Goal: Task Accomplishment & Management: Manage account settings

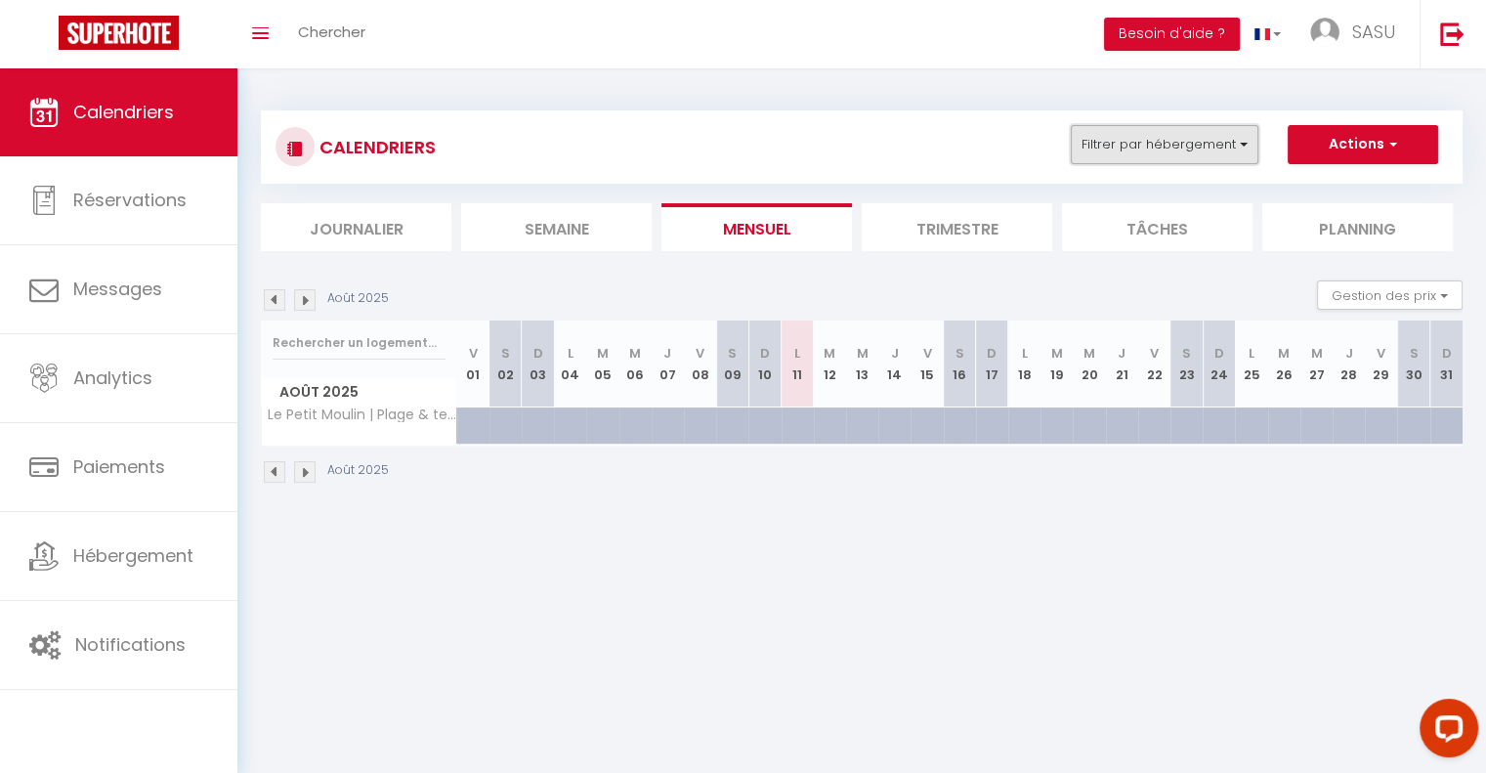
click at [1201, 135] on button "Filtrer par hébergement" at bounding box center [1165, 144] width 188 height 39
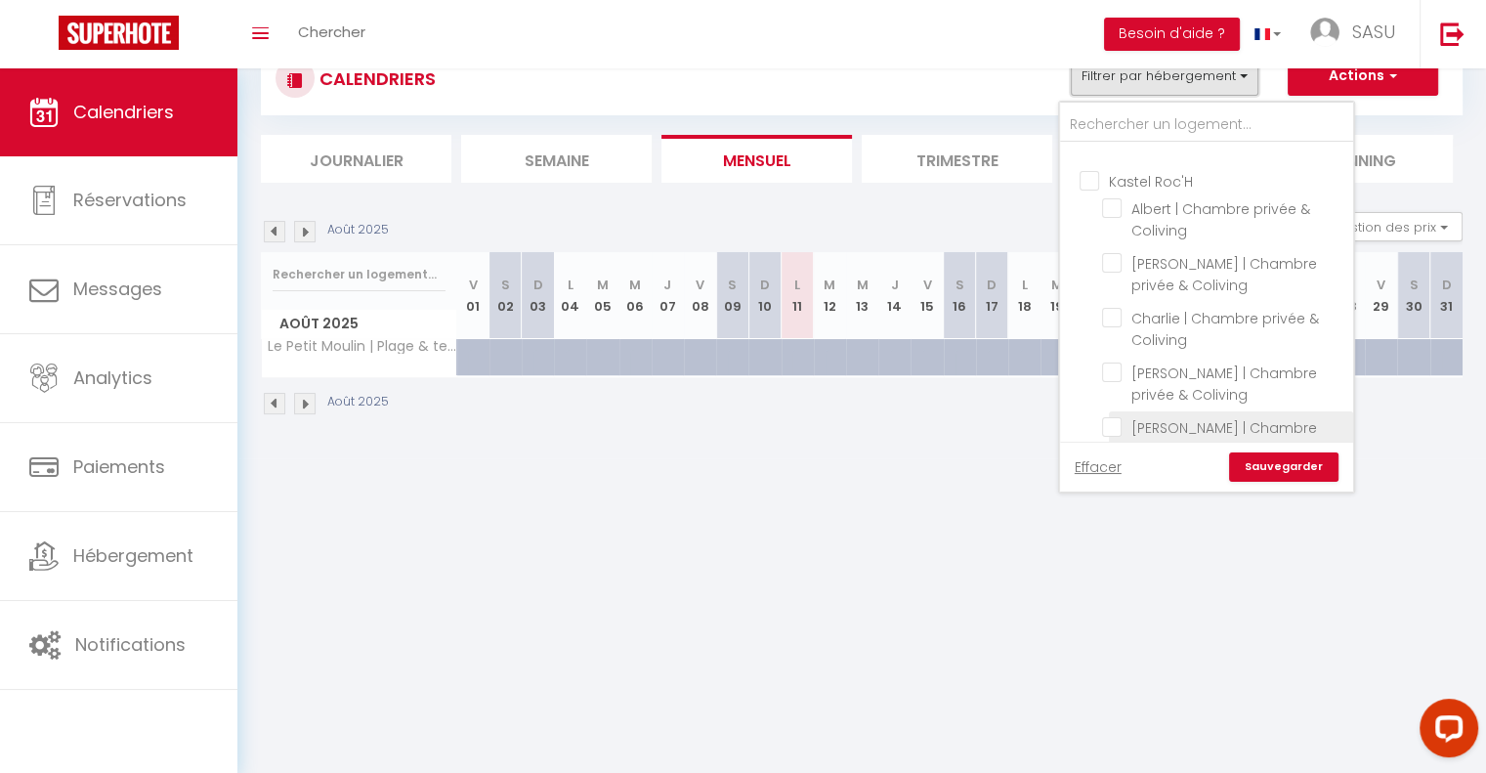
scroll to position [660, 0]
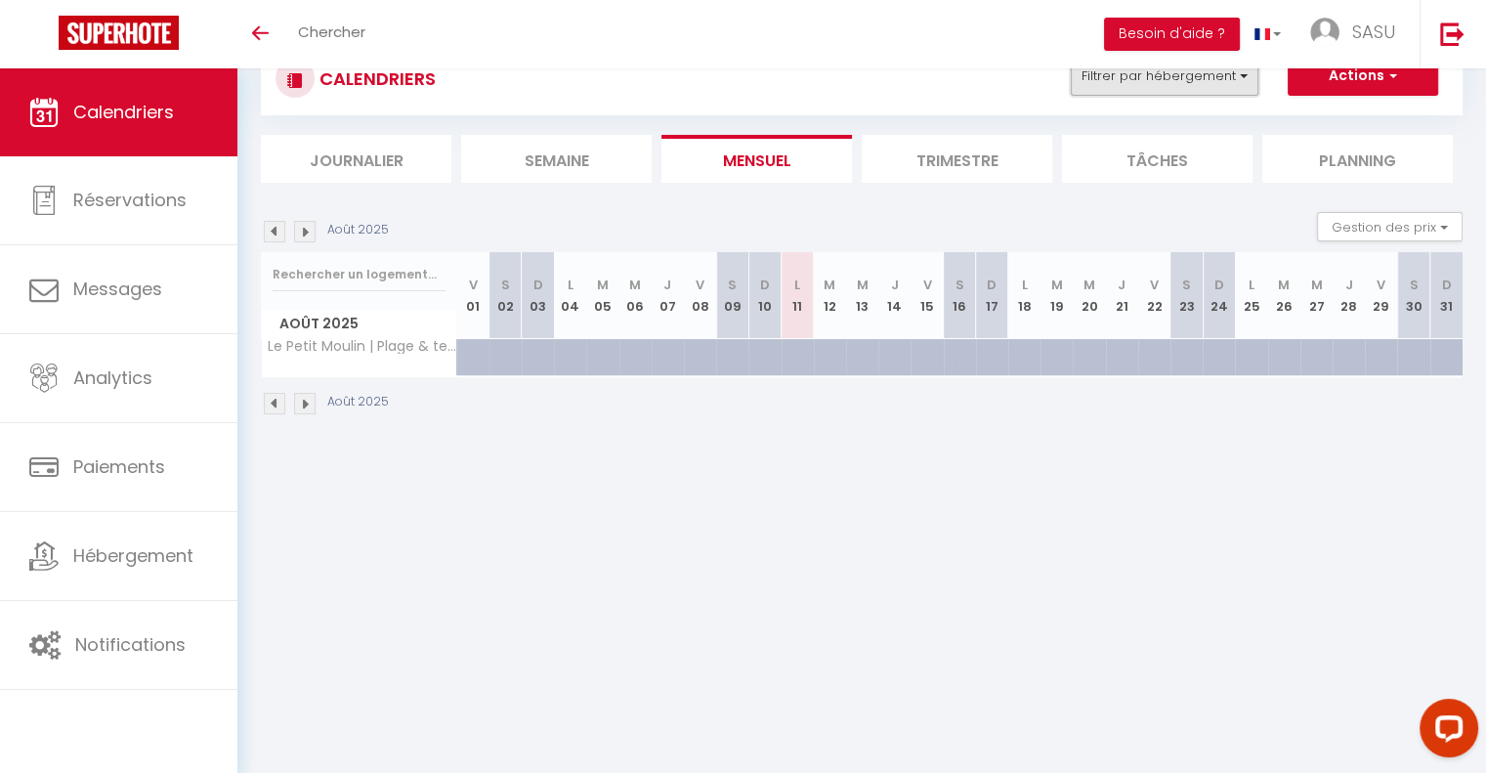
click at [1232, 94] on button "Filtrer par hébergement" at bounding box center [1165, 76] width 188 height 39
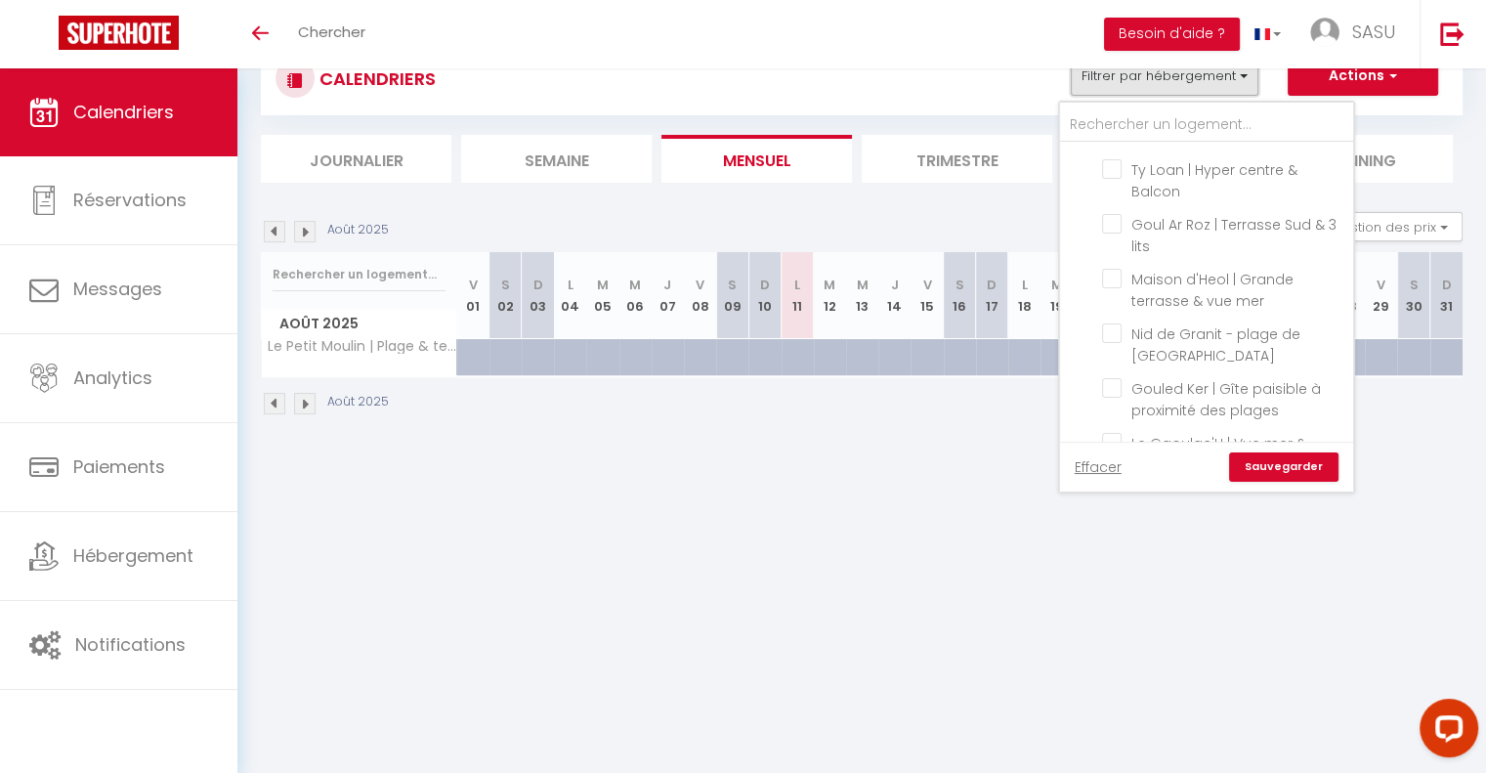
scroll to position [2307, 0]
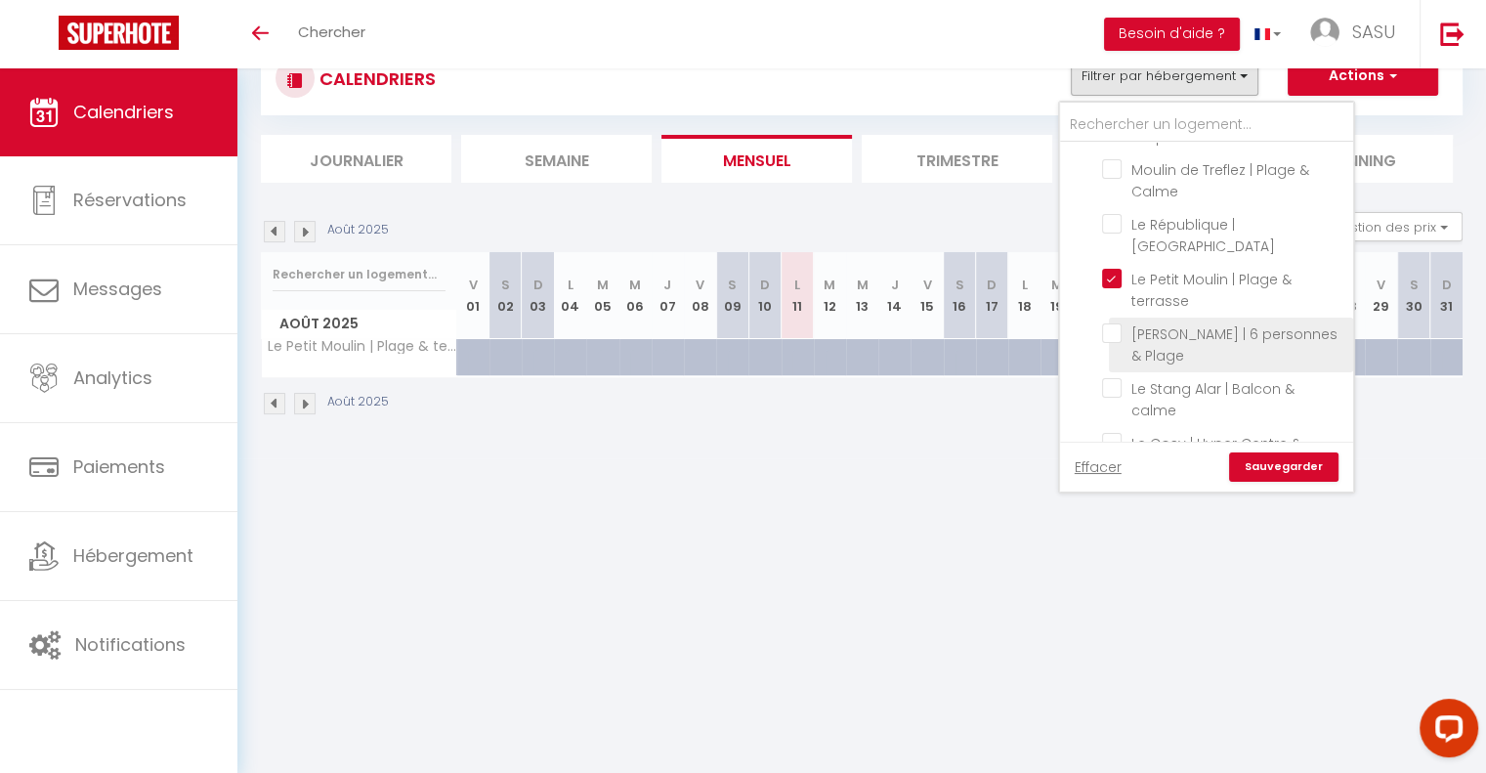
click at [1114, 323] on input "[PERSON_NAME] | 6 personnes & Plage" at bounding box center [1224, 333] width 244 height 20
checkbox input "true"
checkbox input "false"
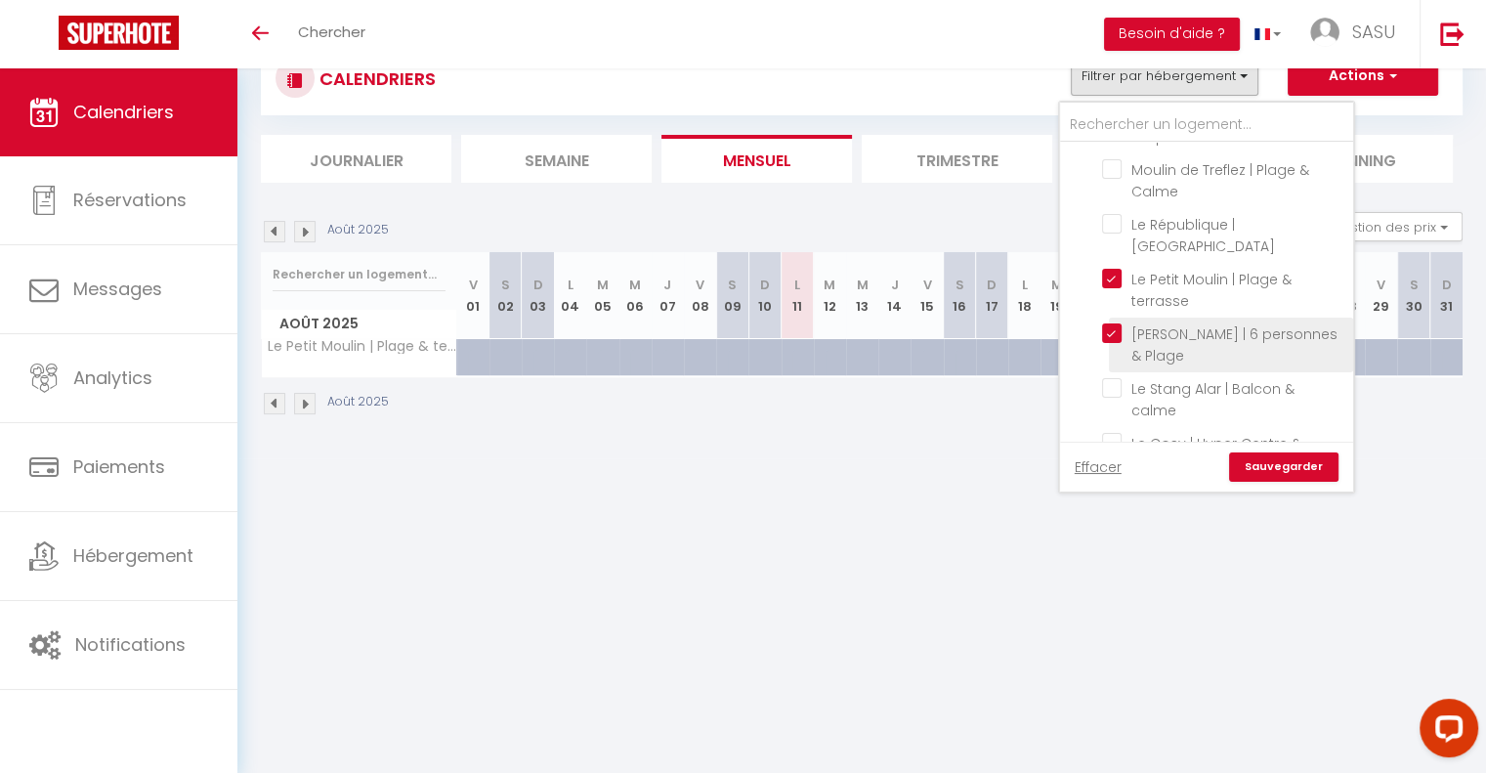
checkbox input "false"
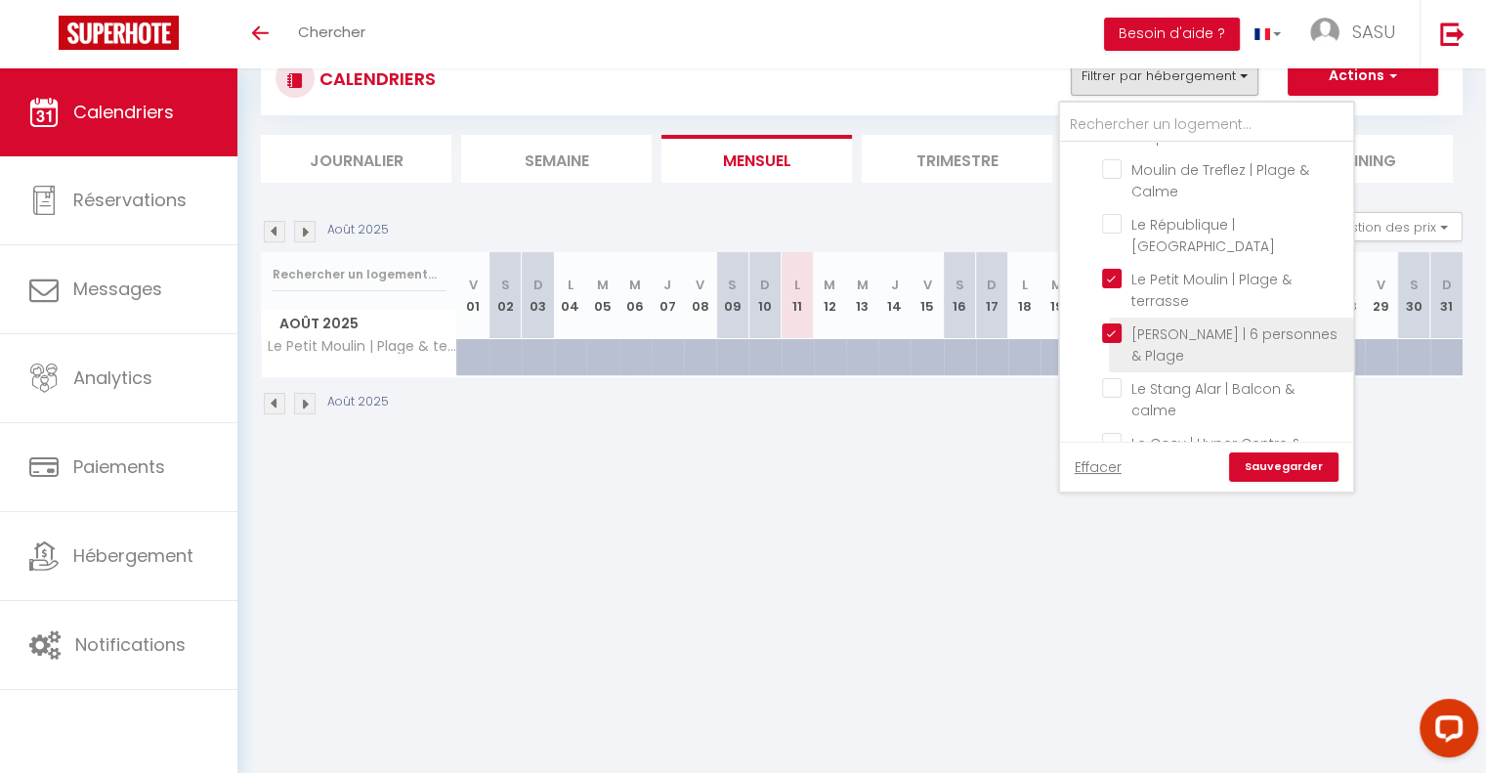
checkbox input "false"
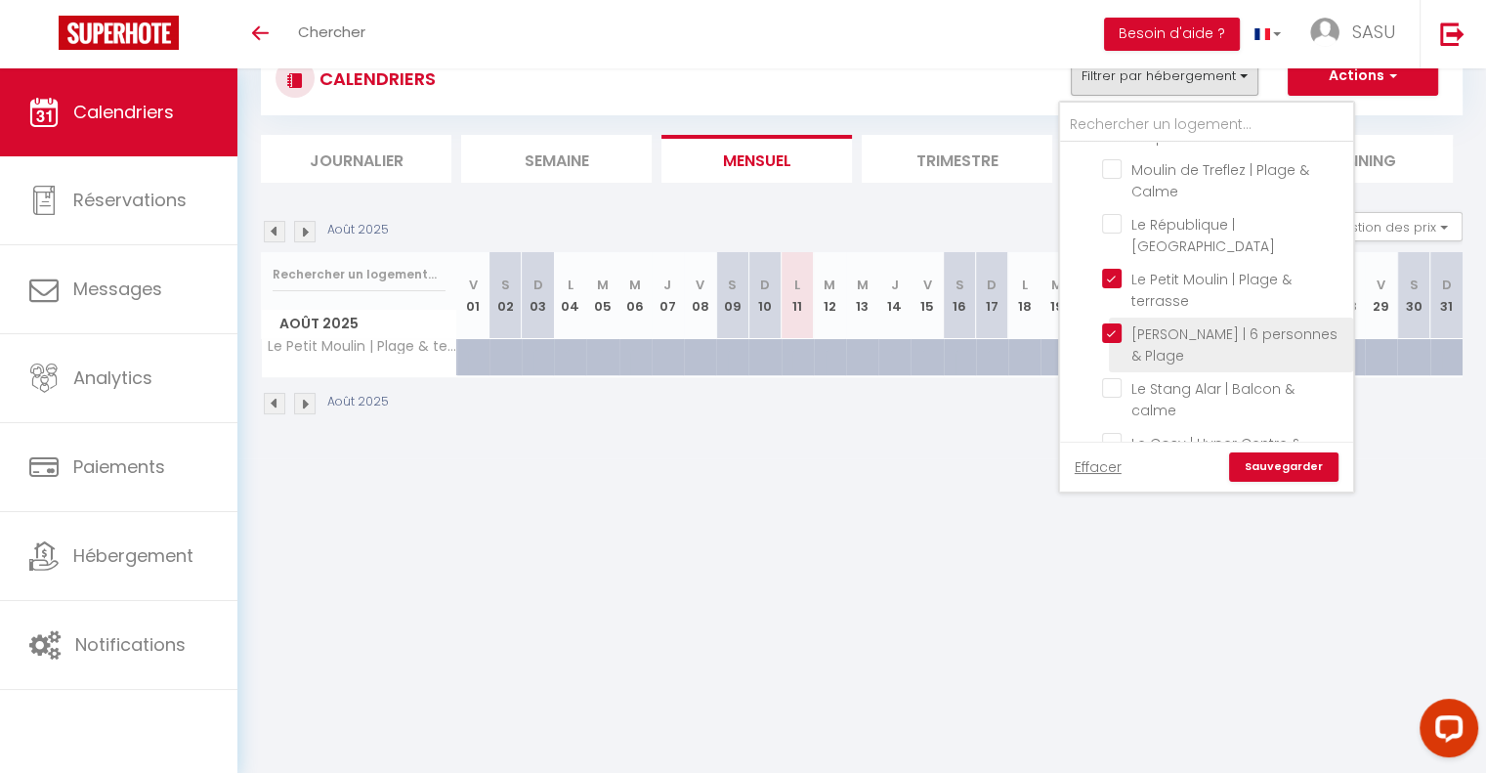
checkbox input "false"
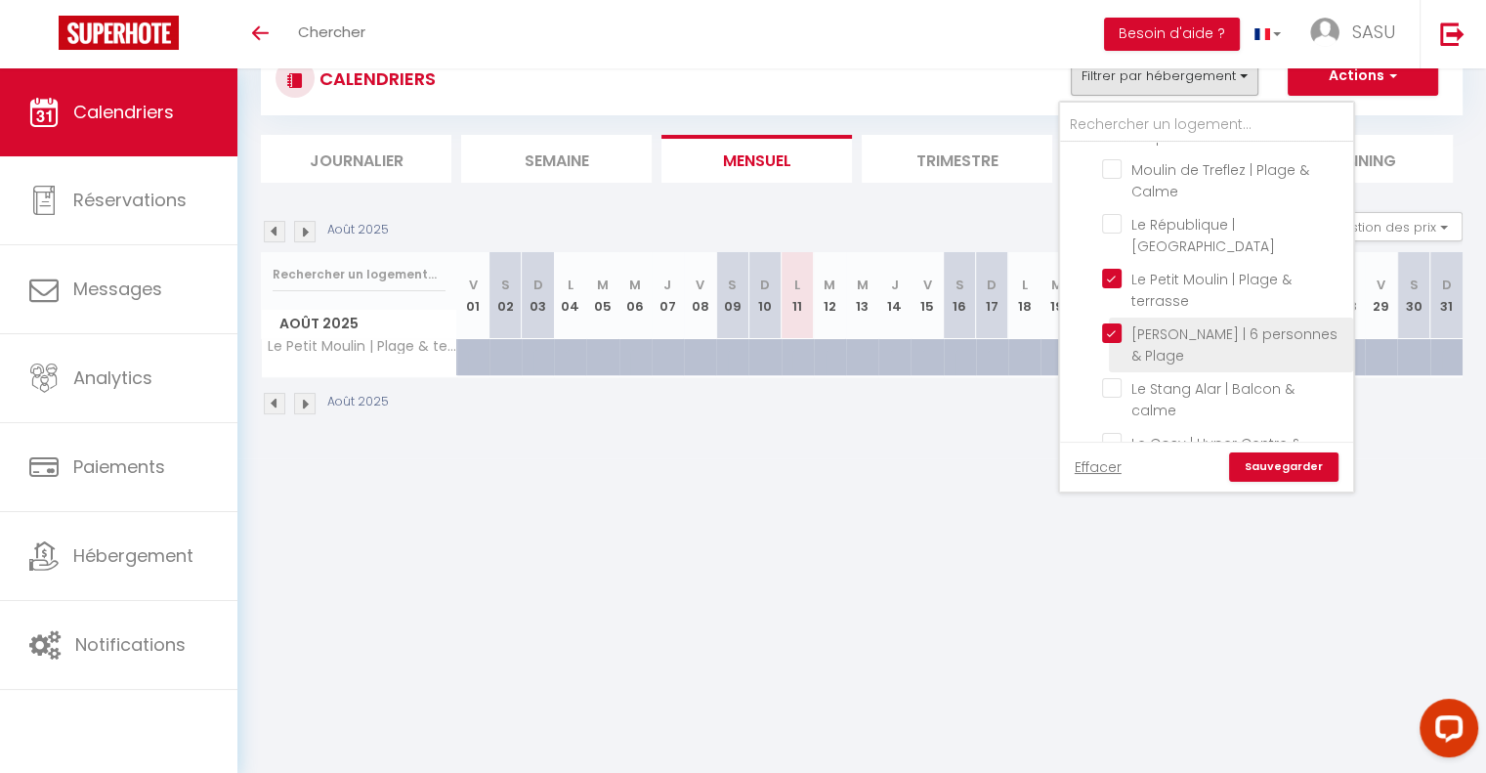
checkbox input "false"
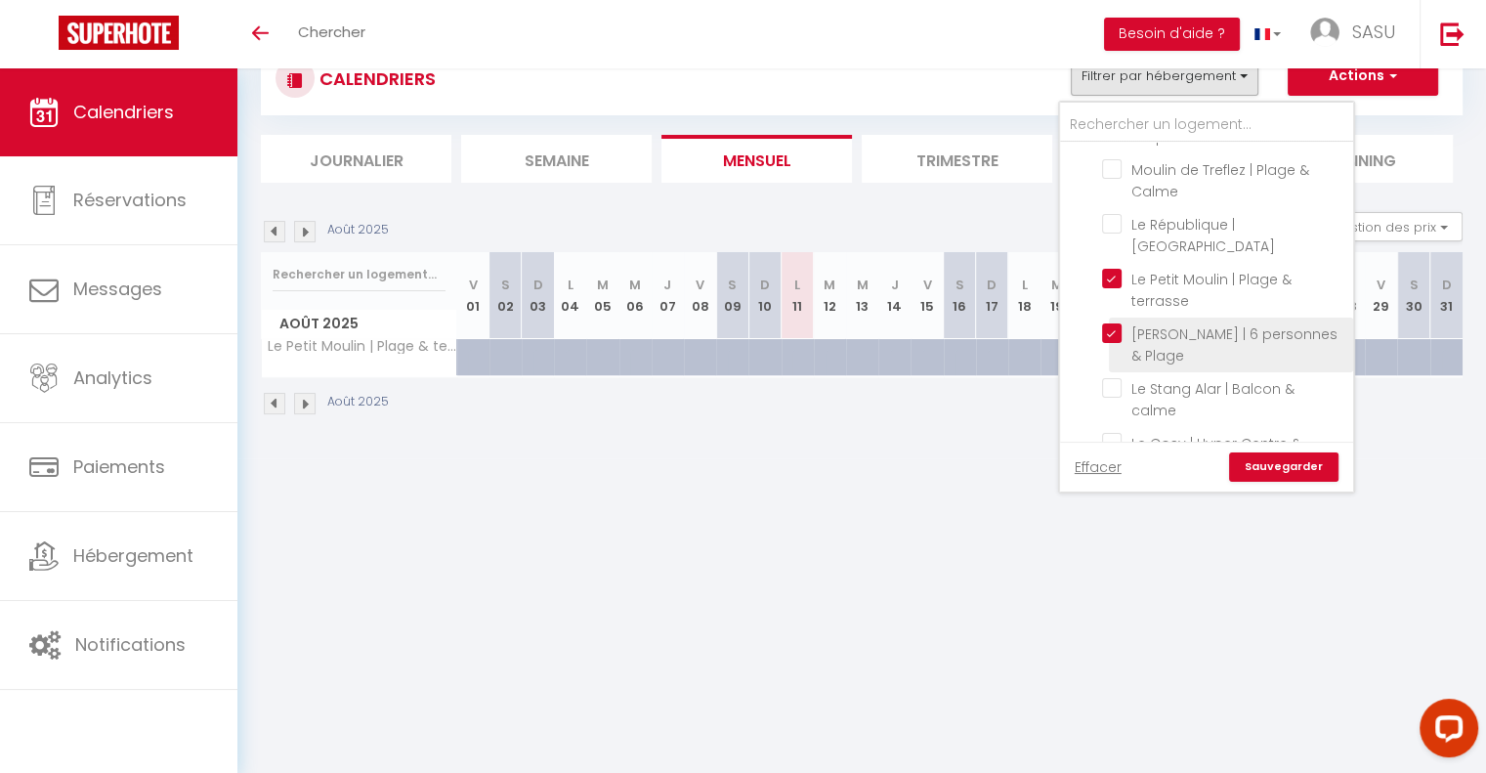
checkbox input "false"
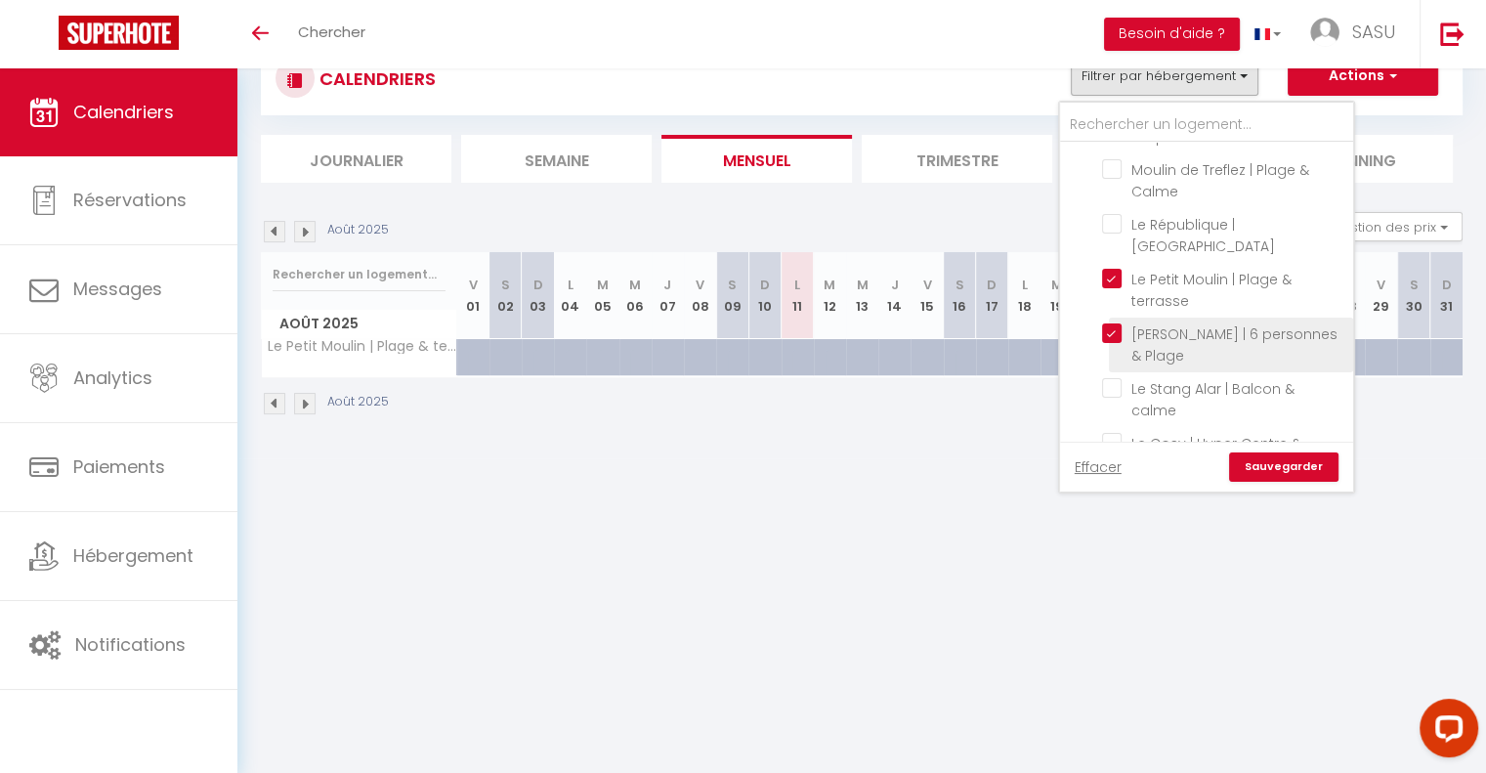
checkbox input "false"
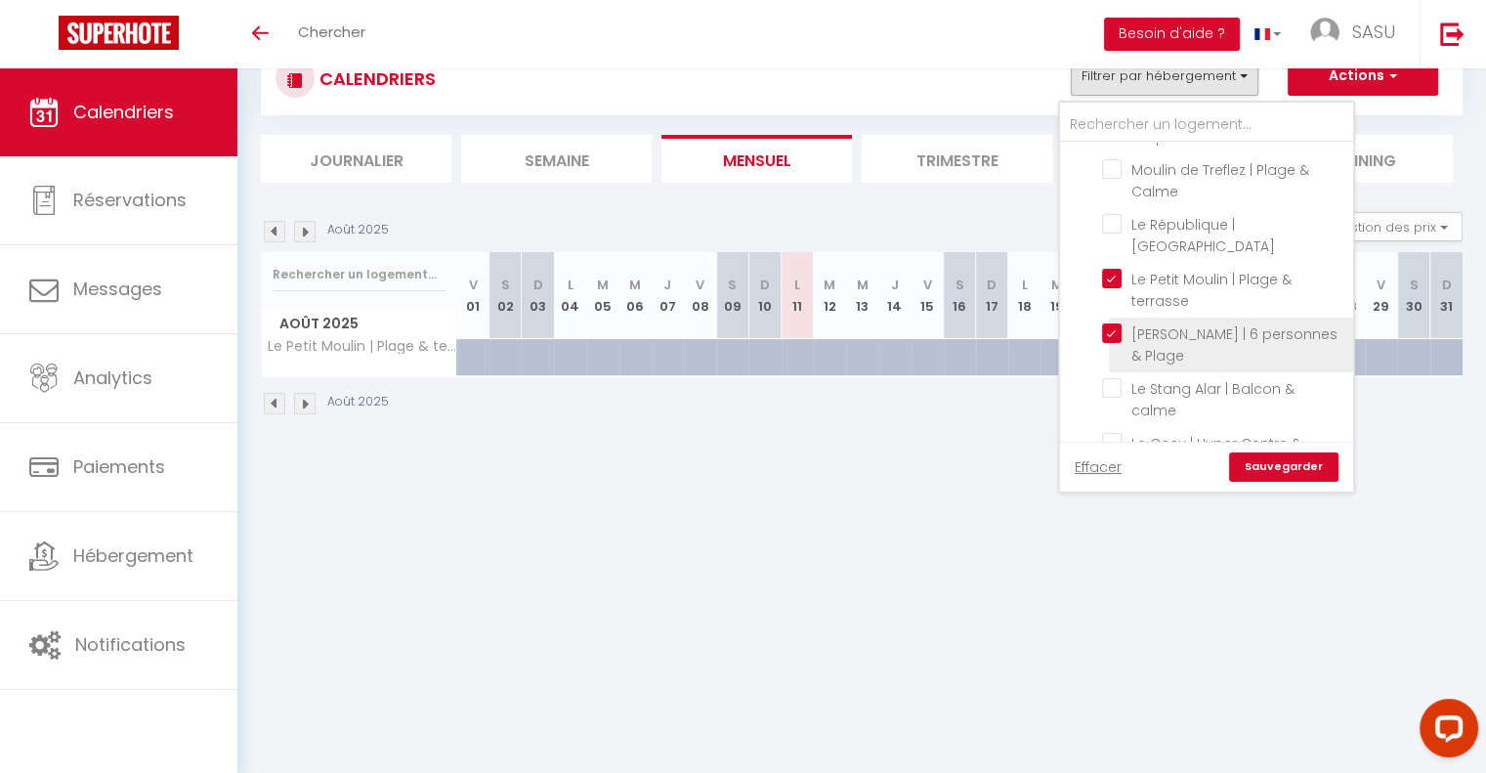
checkbox input "false"
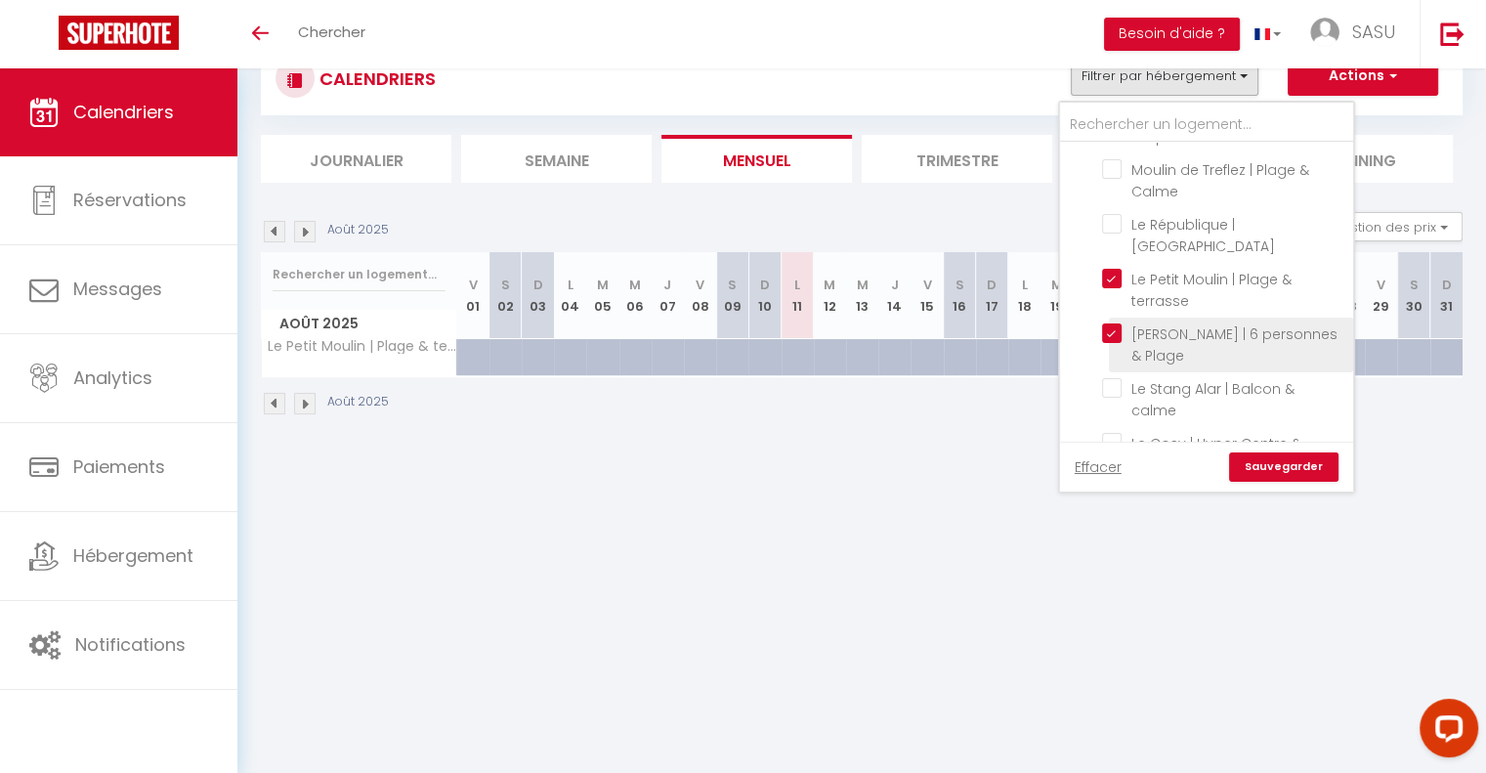
checkbox input "false"
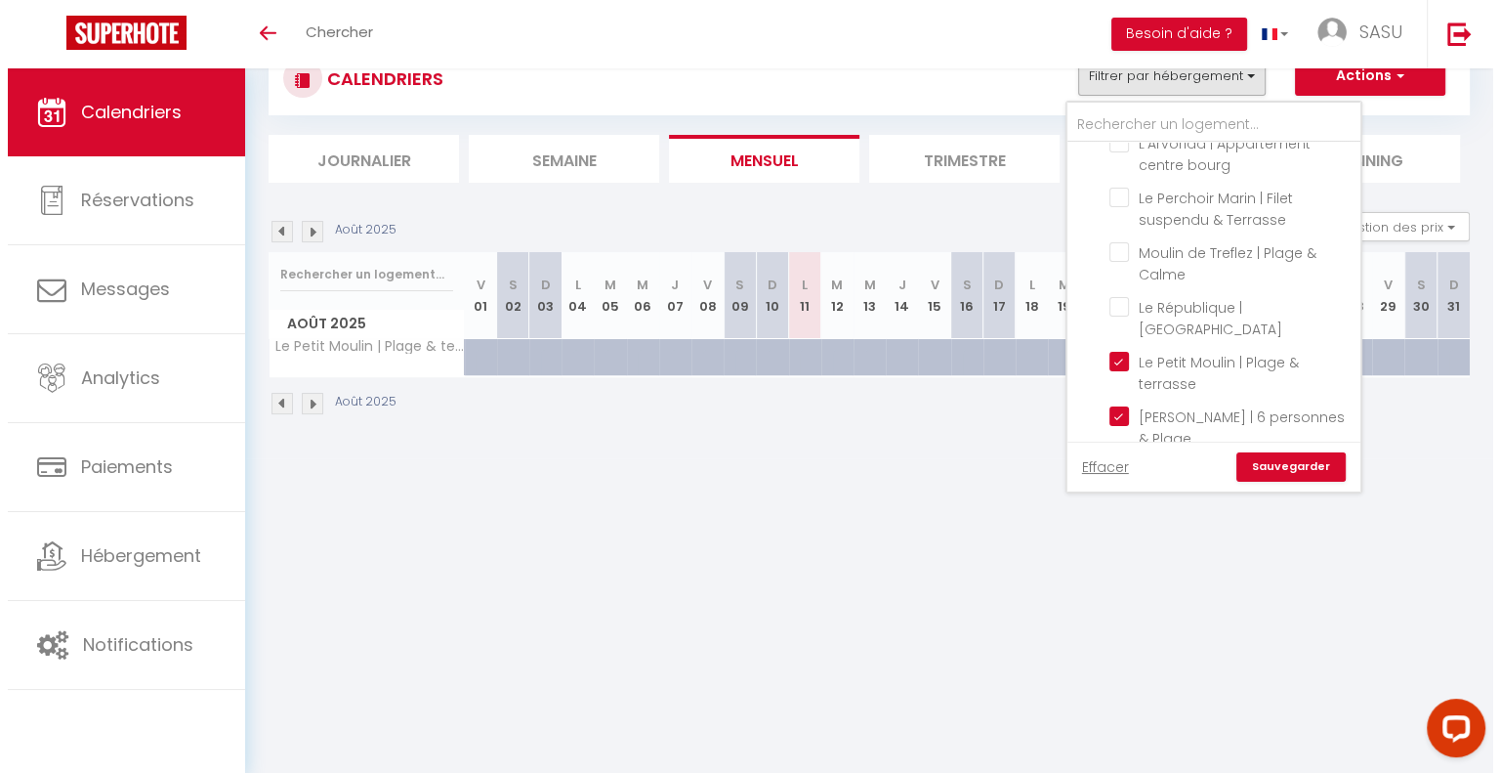
scroll to position [2201, 0]
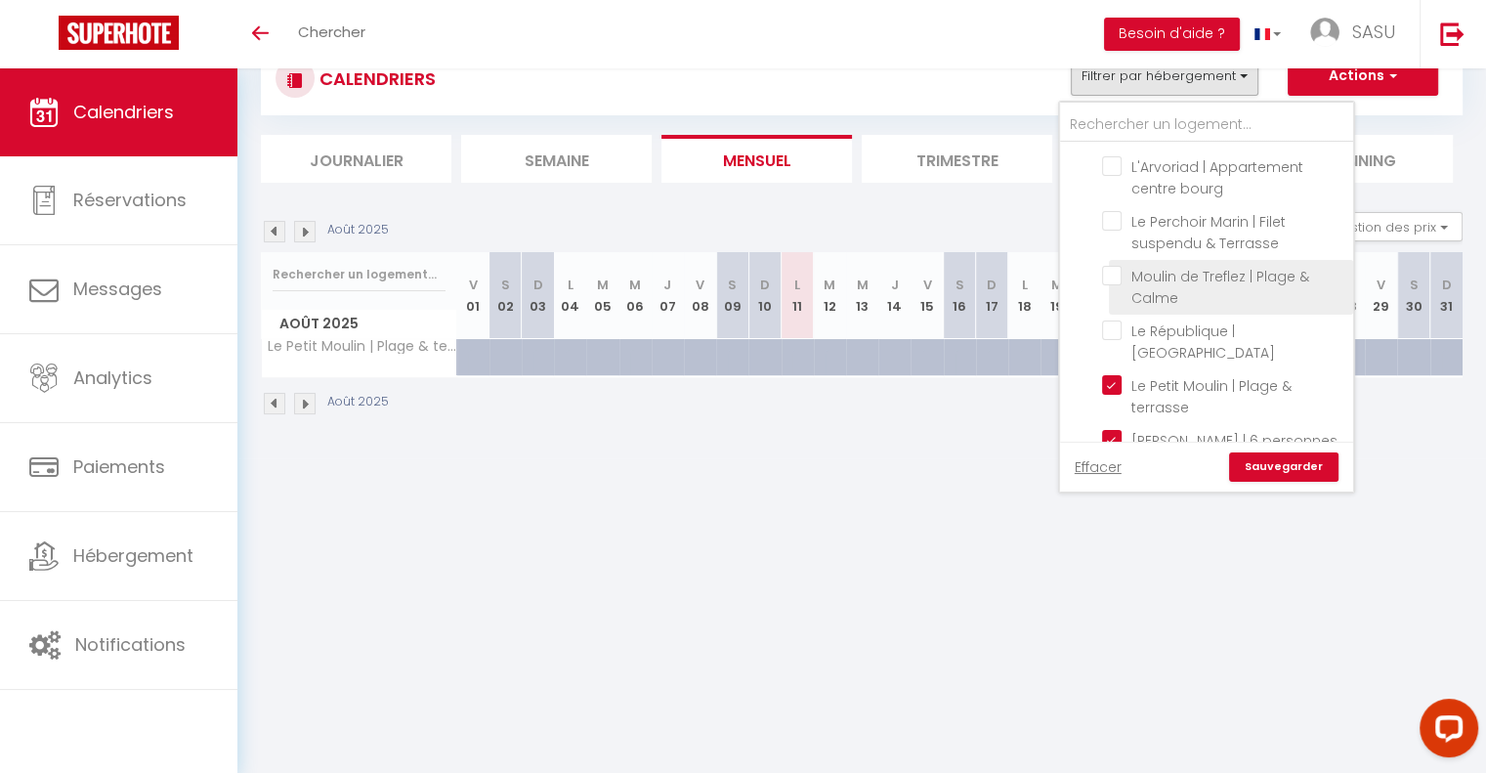
click at [1114, 266] on input "Moulin de Treflez | Plage & Calme" at bounding box center [1224, 276] width 244 height 20
checkbox input "true"
checkbox input "false"
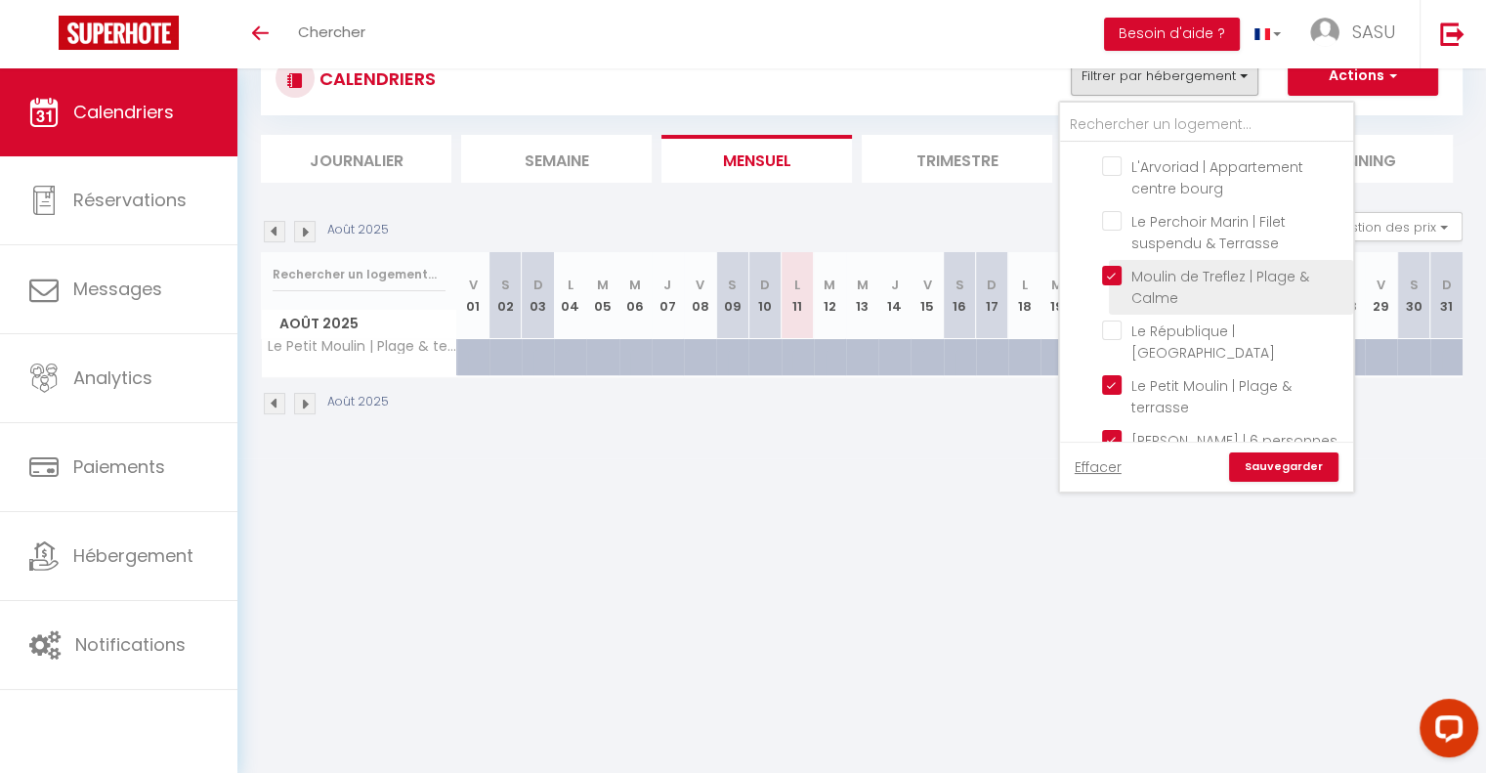
checkbox input "false"
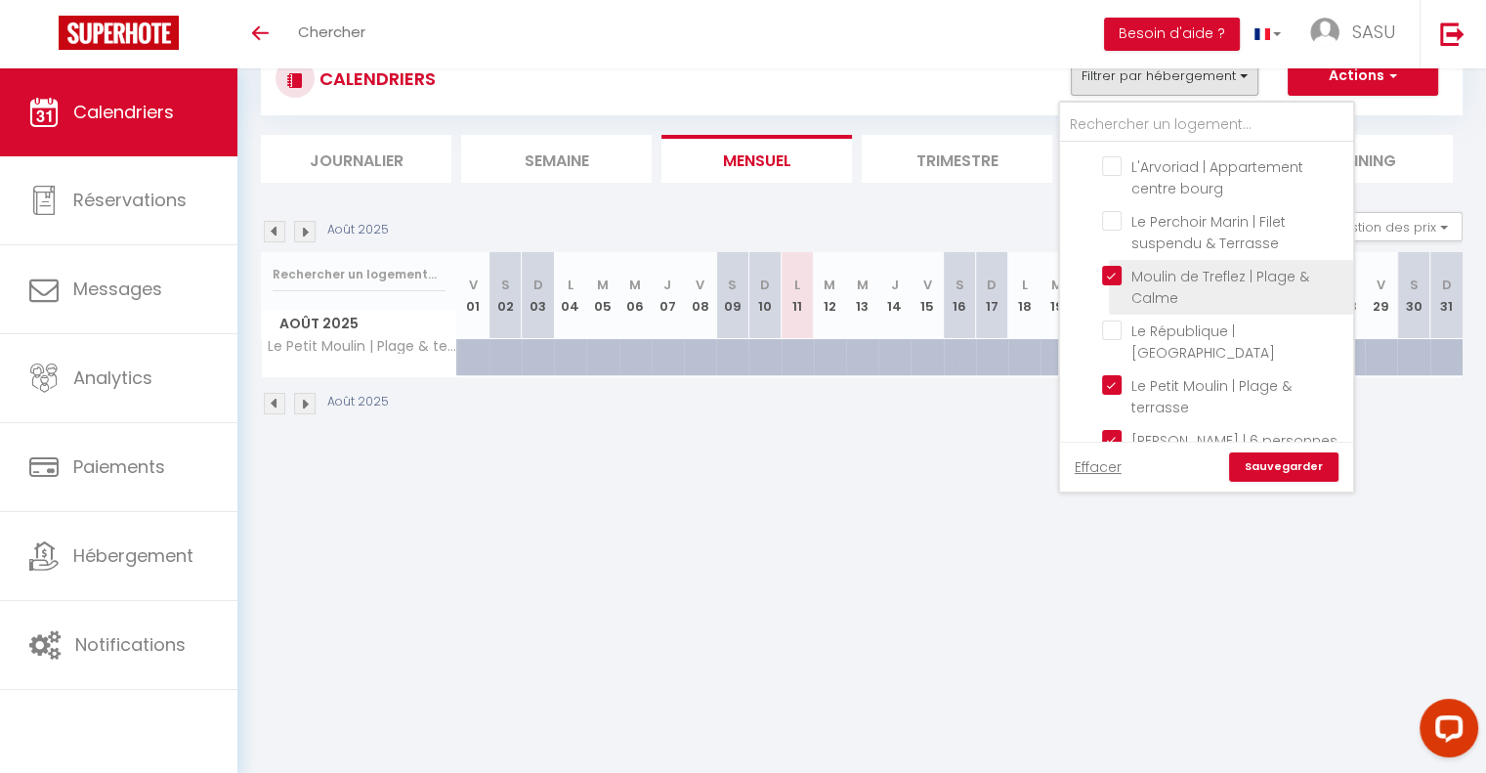
checkbox input "false"
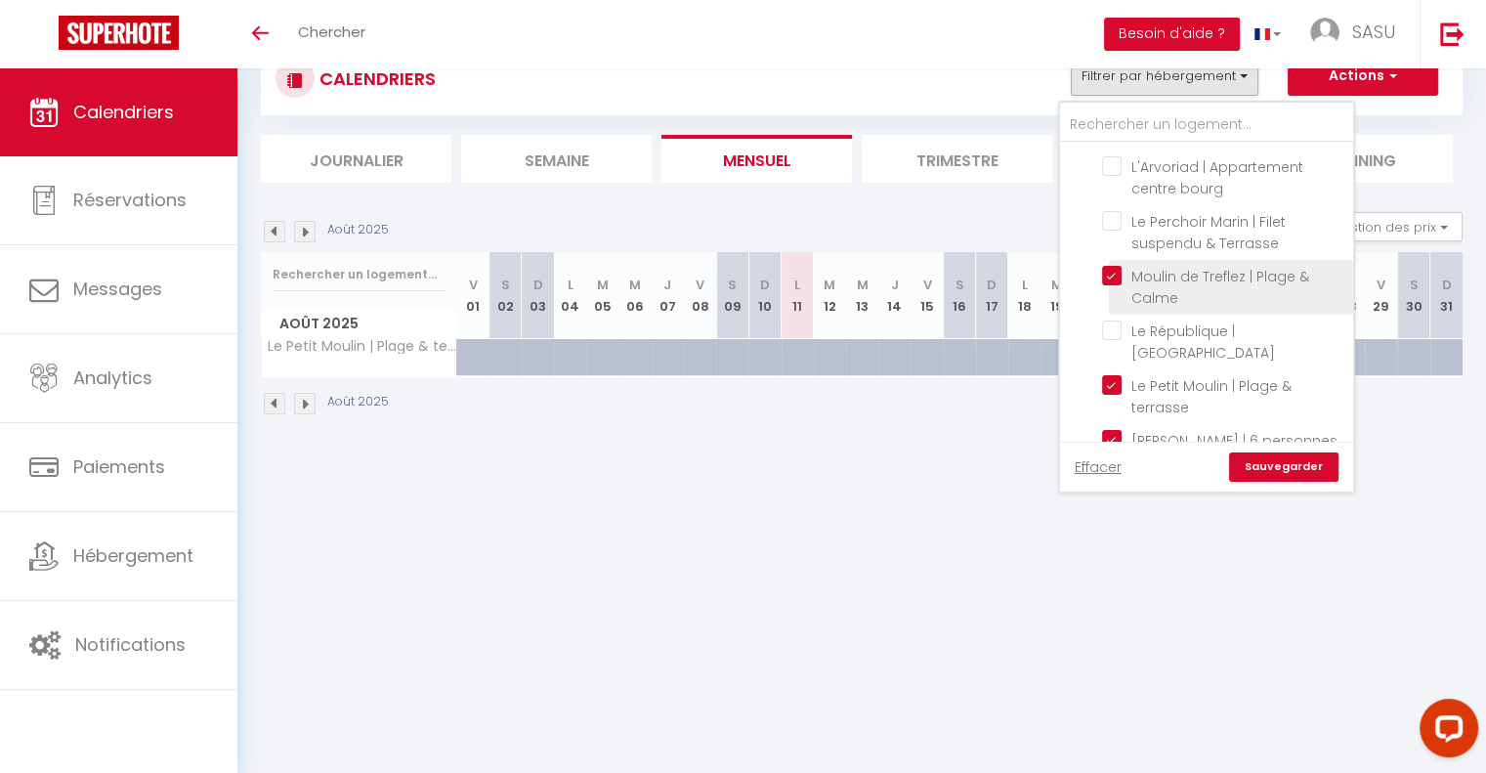
checkbox input "false"
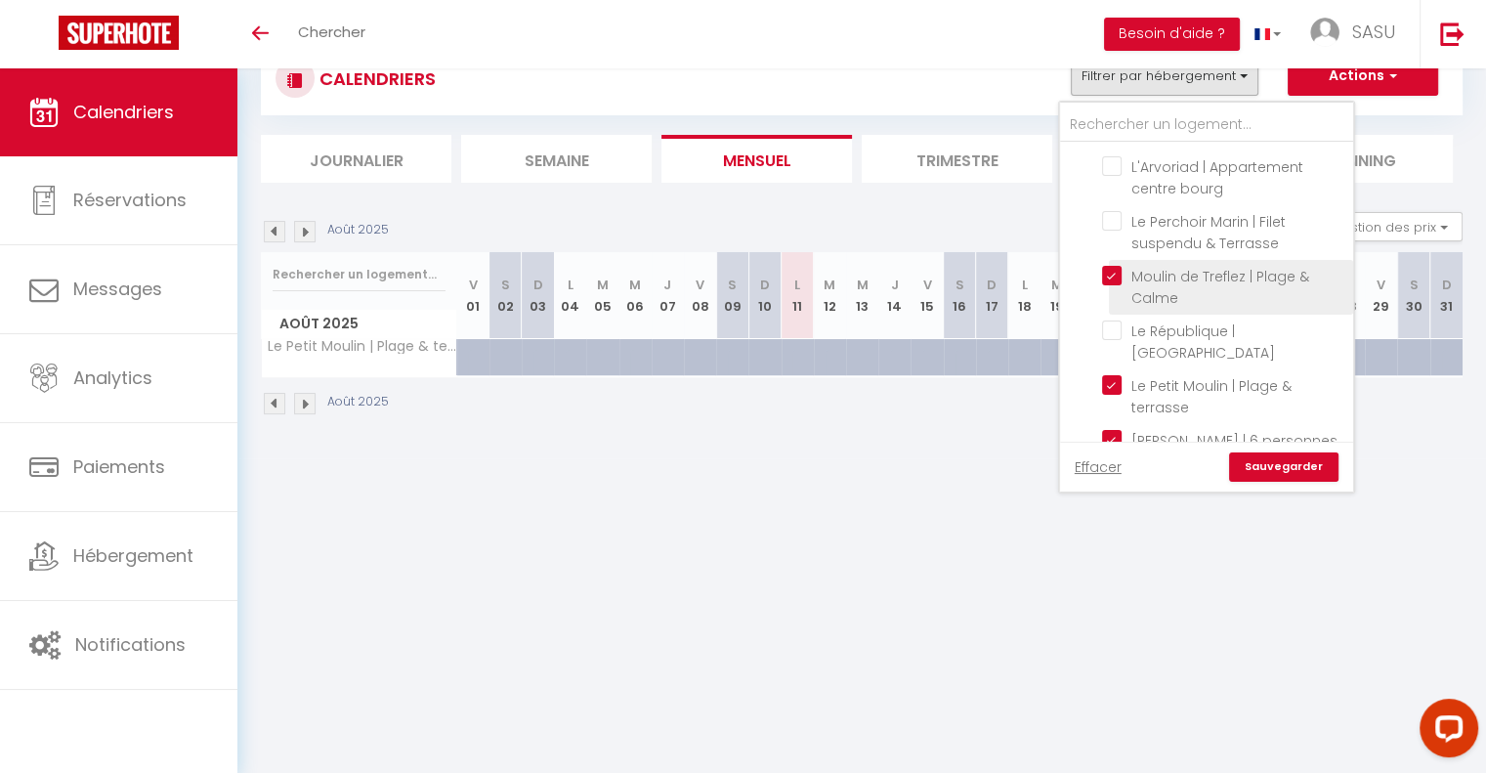
checkbox input "false"
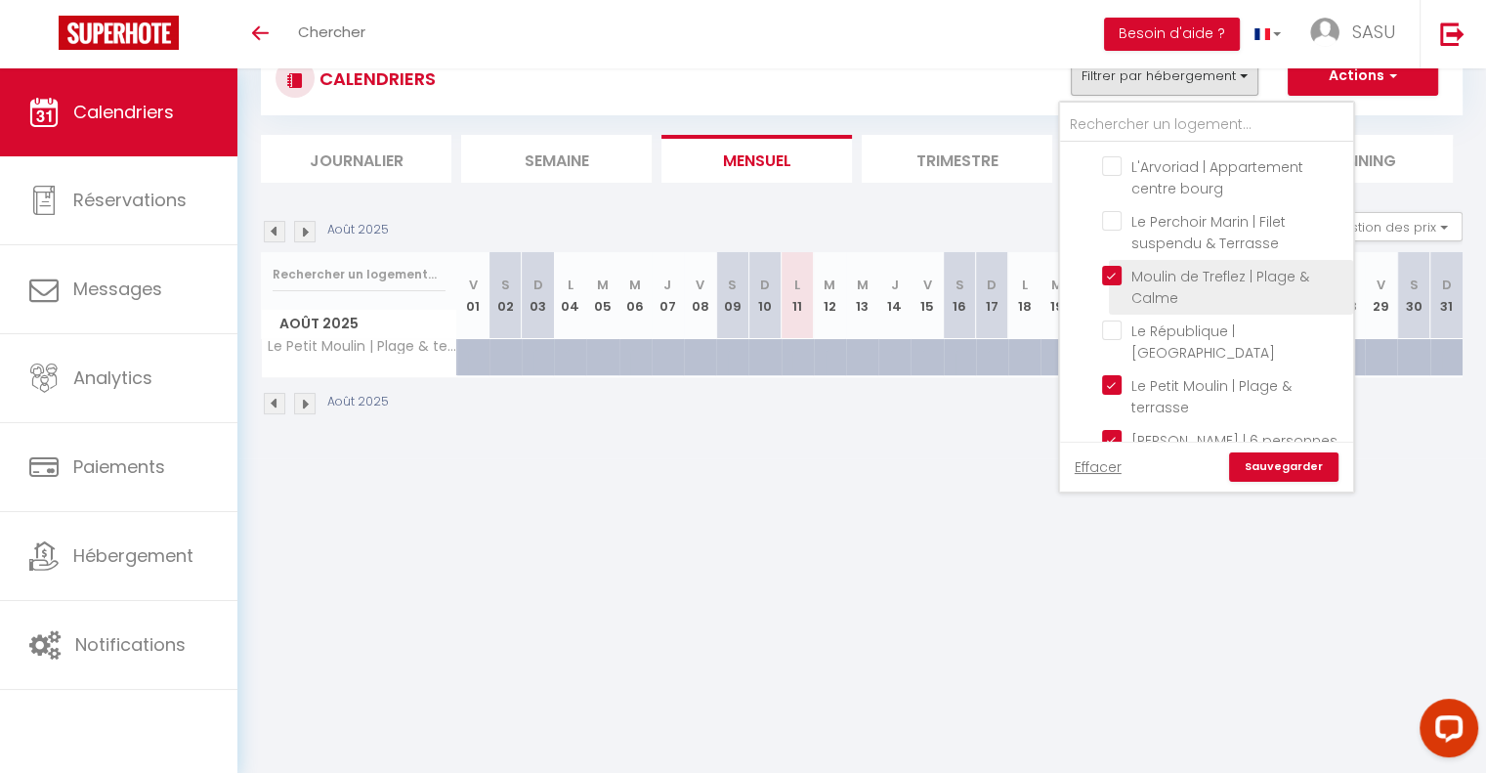
checkbox input "false"
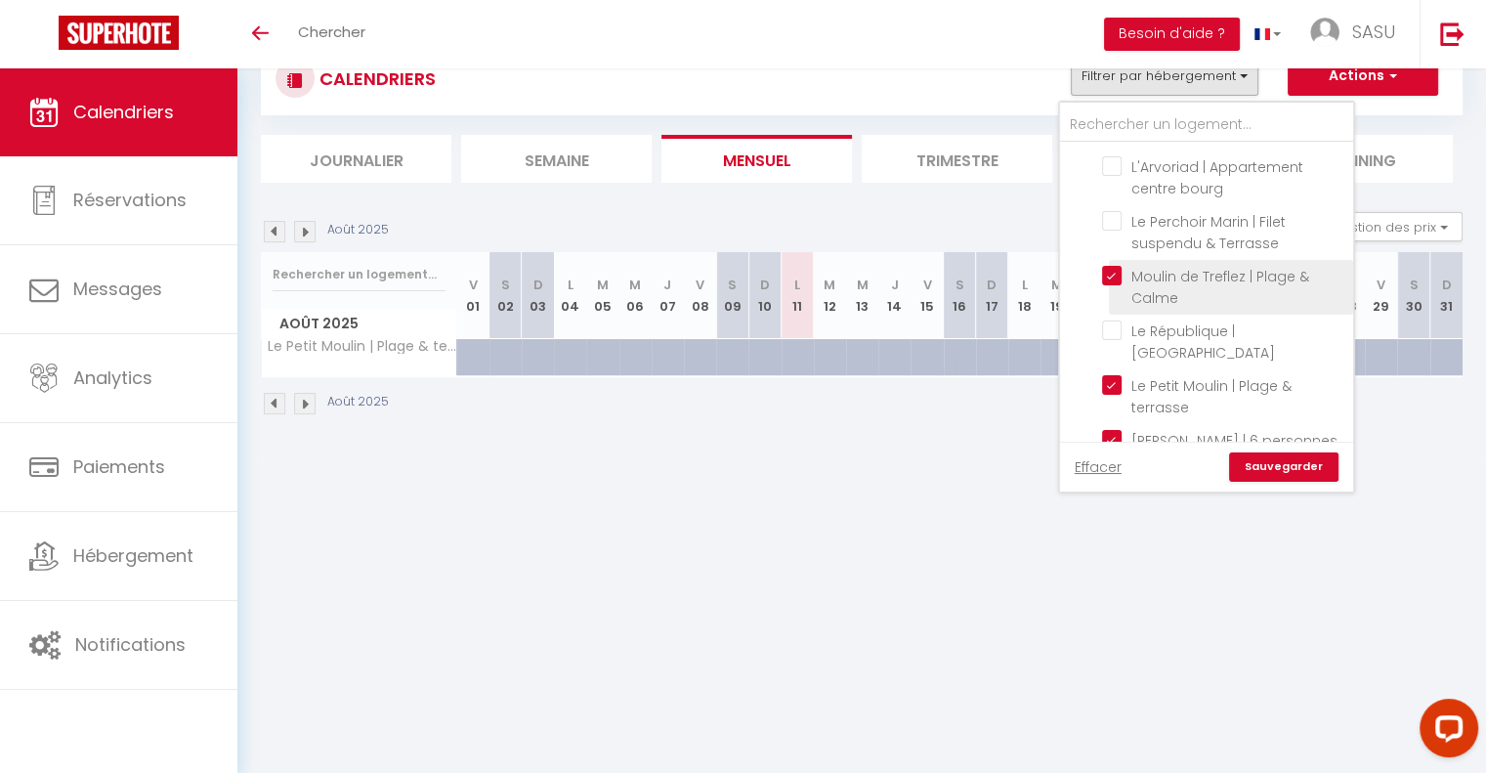
checkbox input "false"
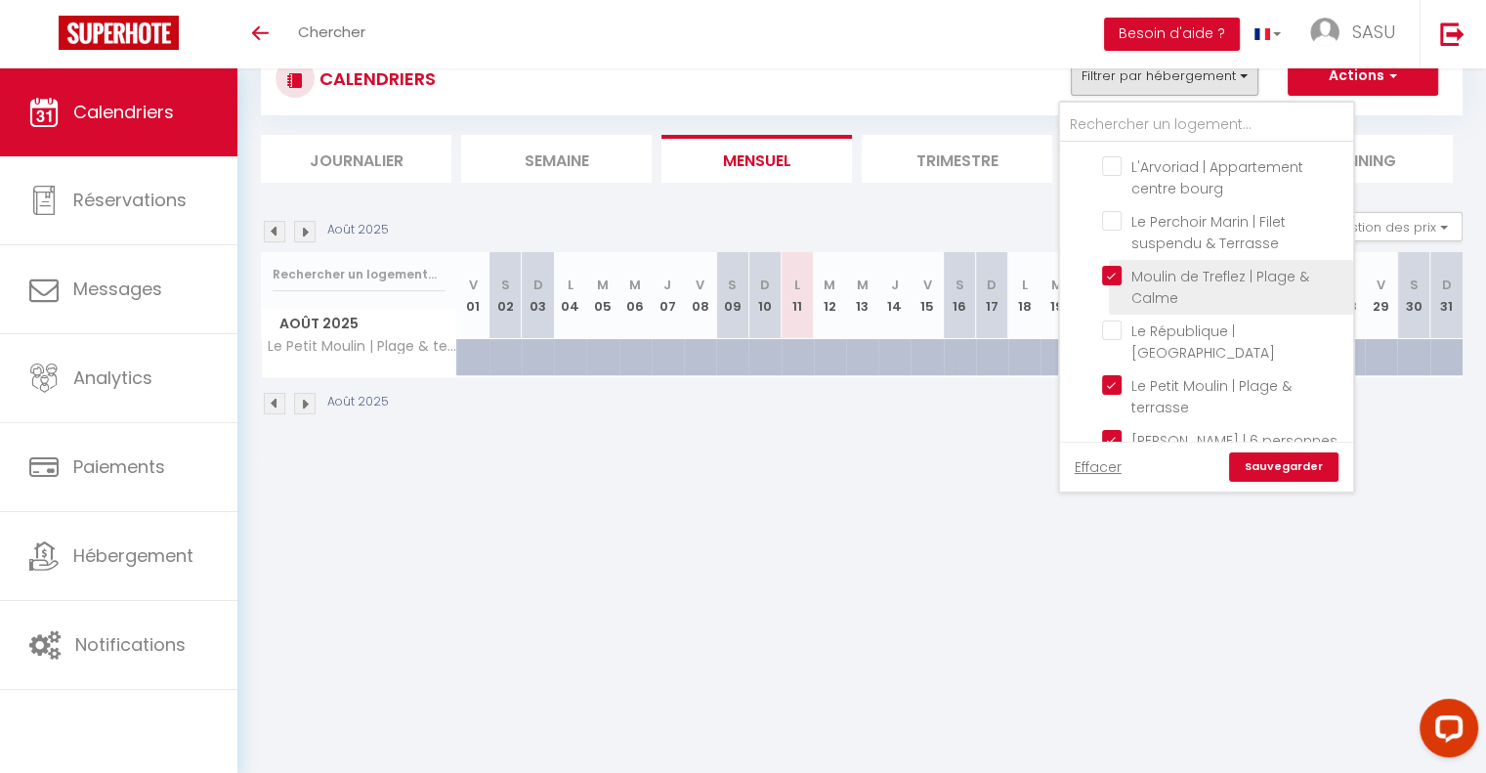
checkbox input "false"
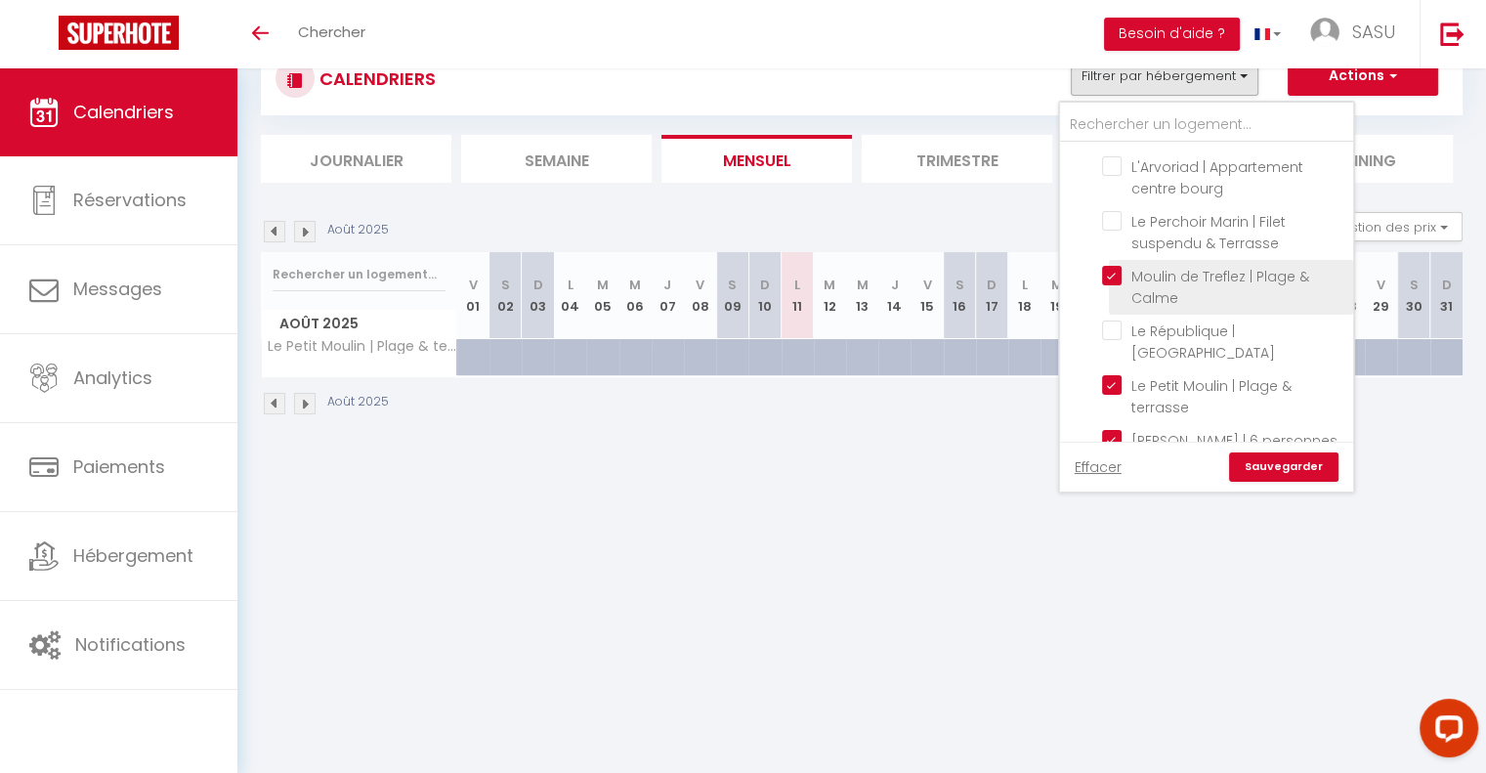
checkbox input "false"
click at [1283, 459] on link "Sauvegarder" at bounding box center [1283, 466] width 109 height 29
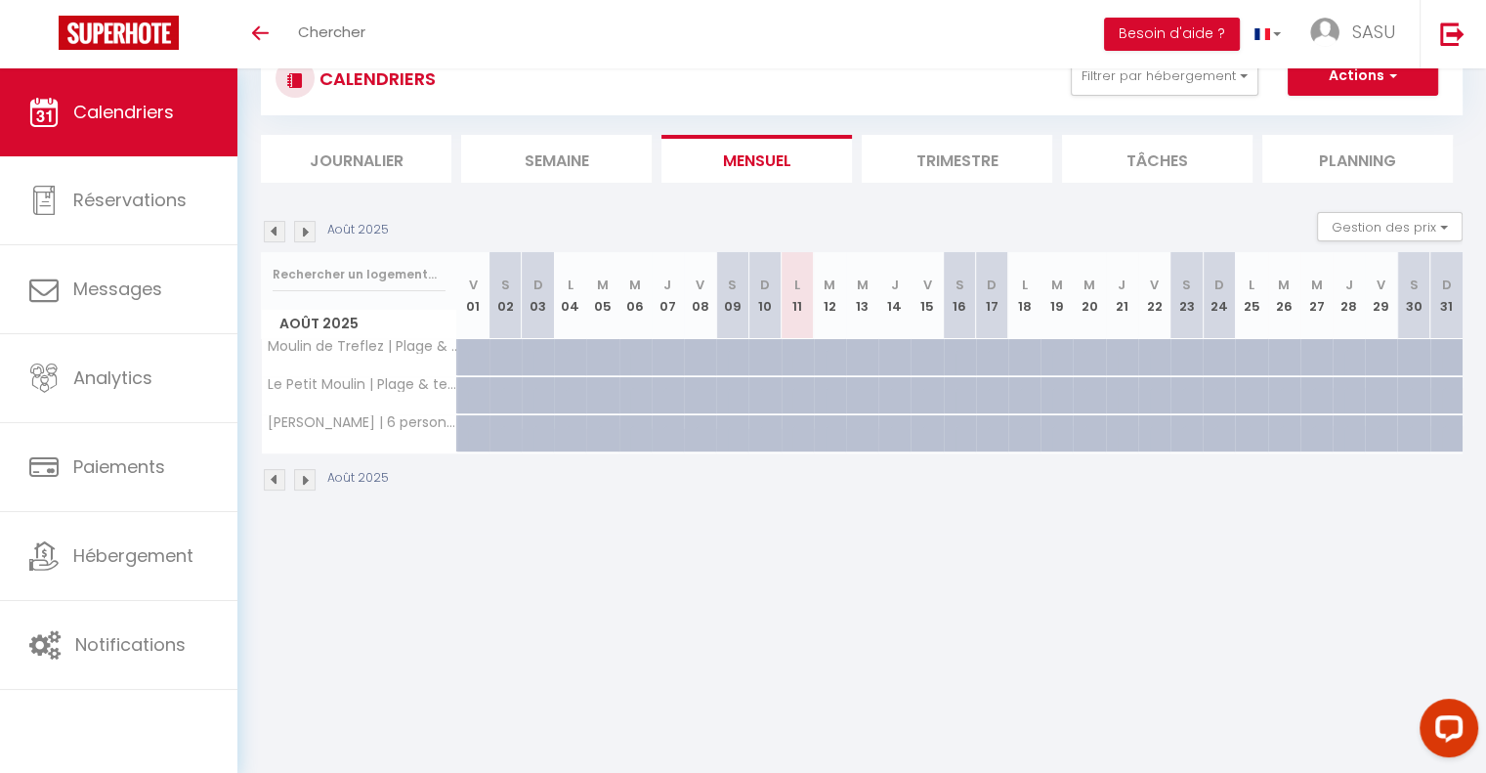
click at [312, 233] on img at bounding box center [304, 231] width 21 height 21
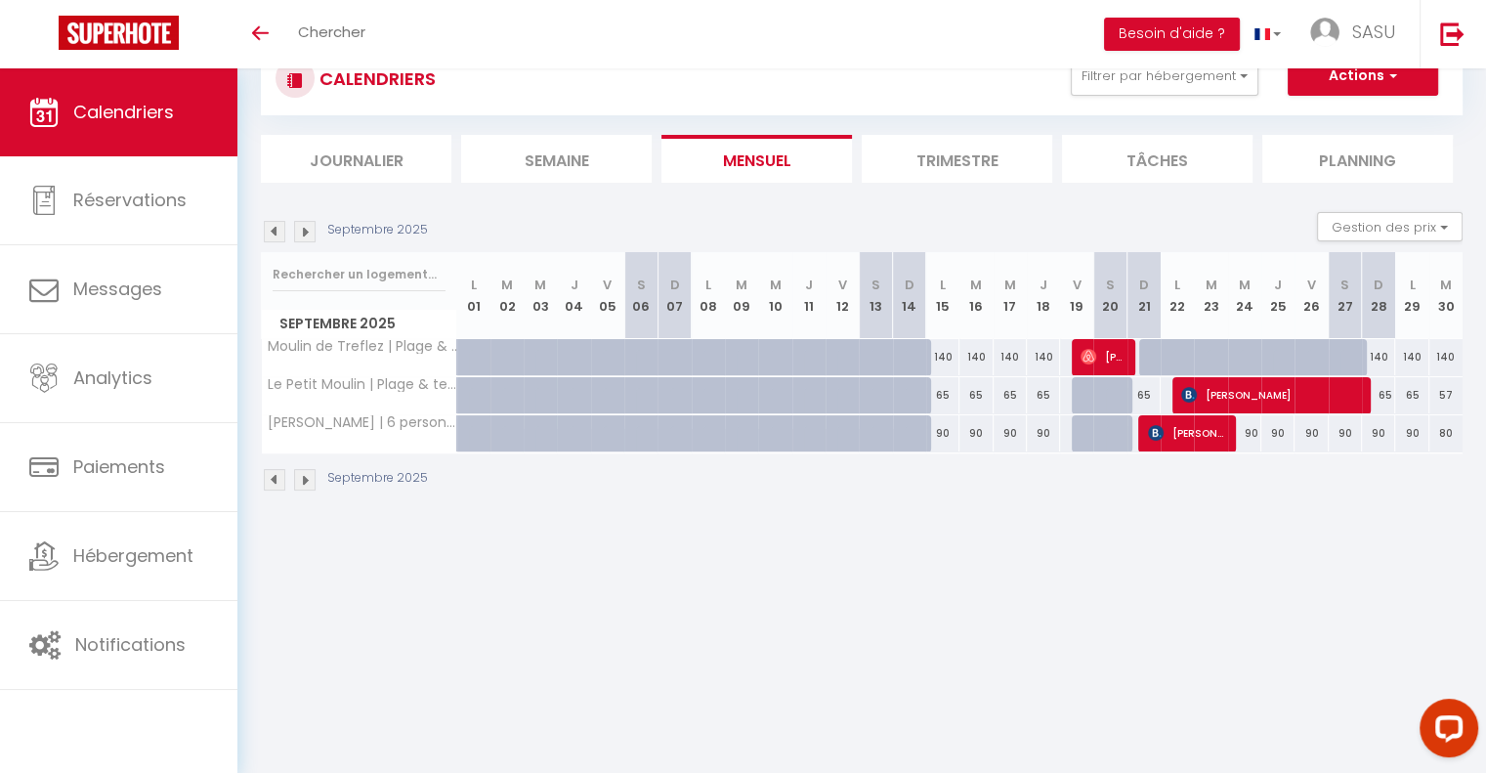
click at [301, 238] on img at bounding box center [304, 231] width 21 height 21
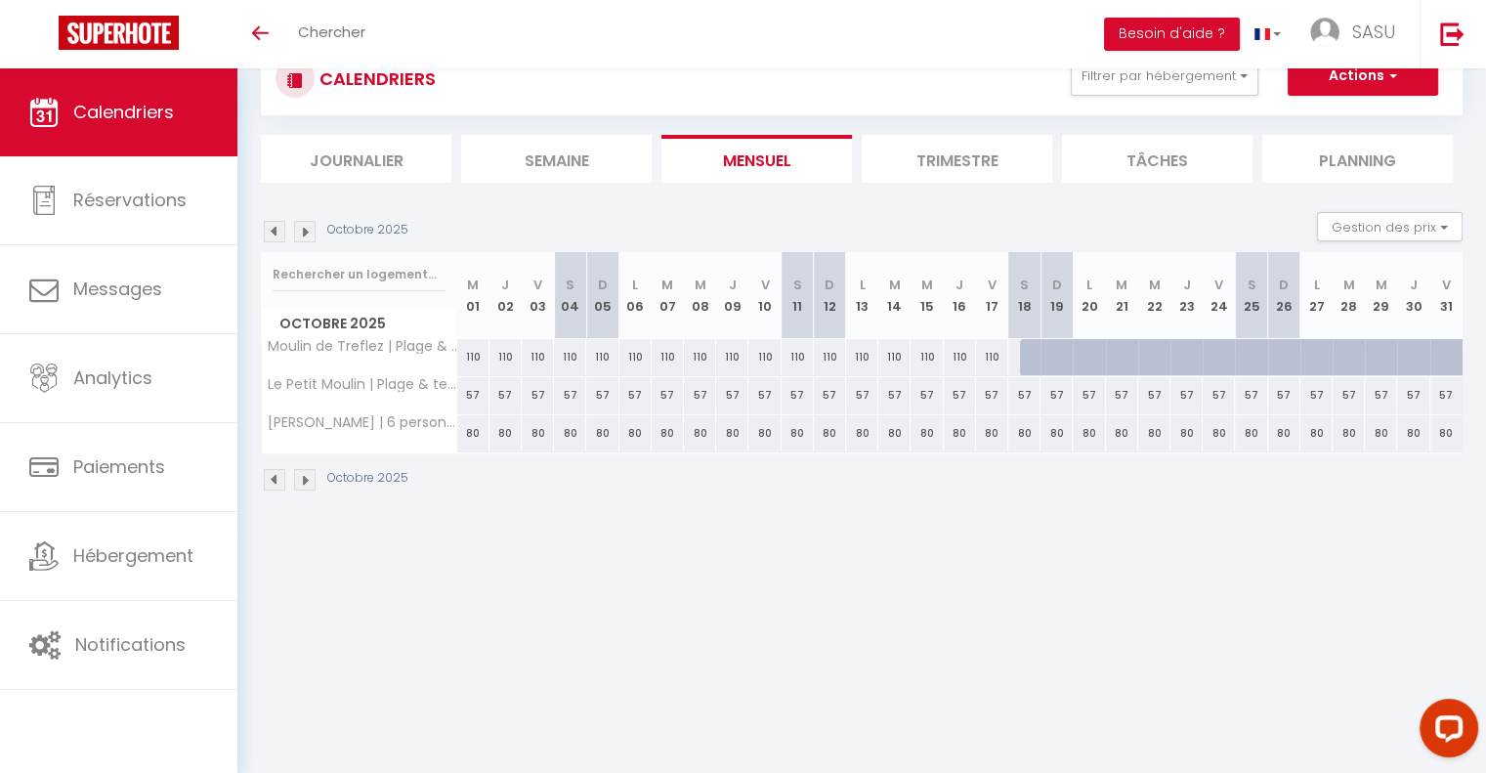
click at [862, 354] on div "110" at bounding box center [862, 357] width 32 height 36
type input "110"
type input "Lun 13 Octobre 2025"
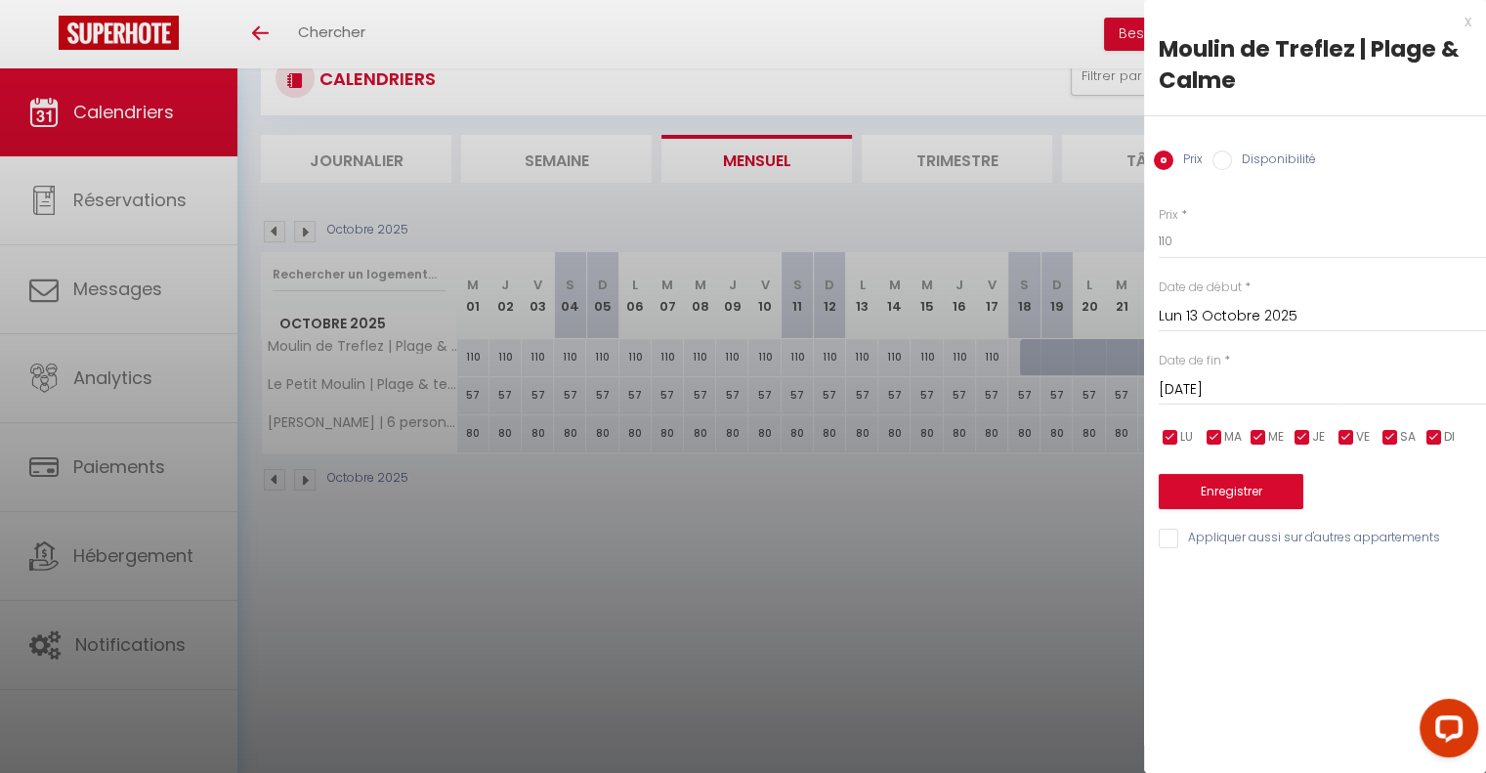
click at [1266, 399] on input "[DATE]" at bounding box center [1322, 389] width 327 height 25
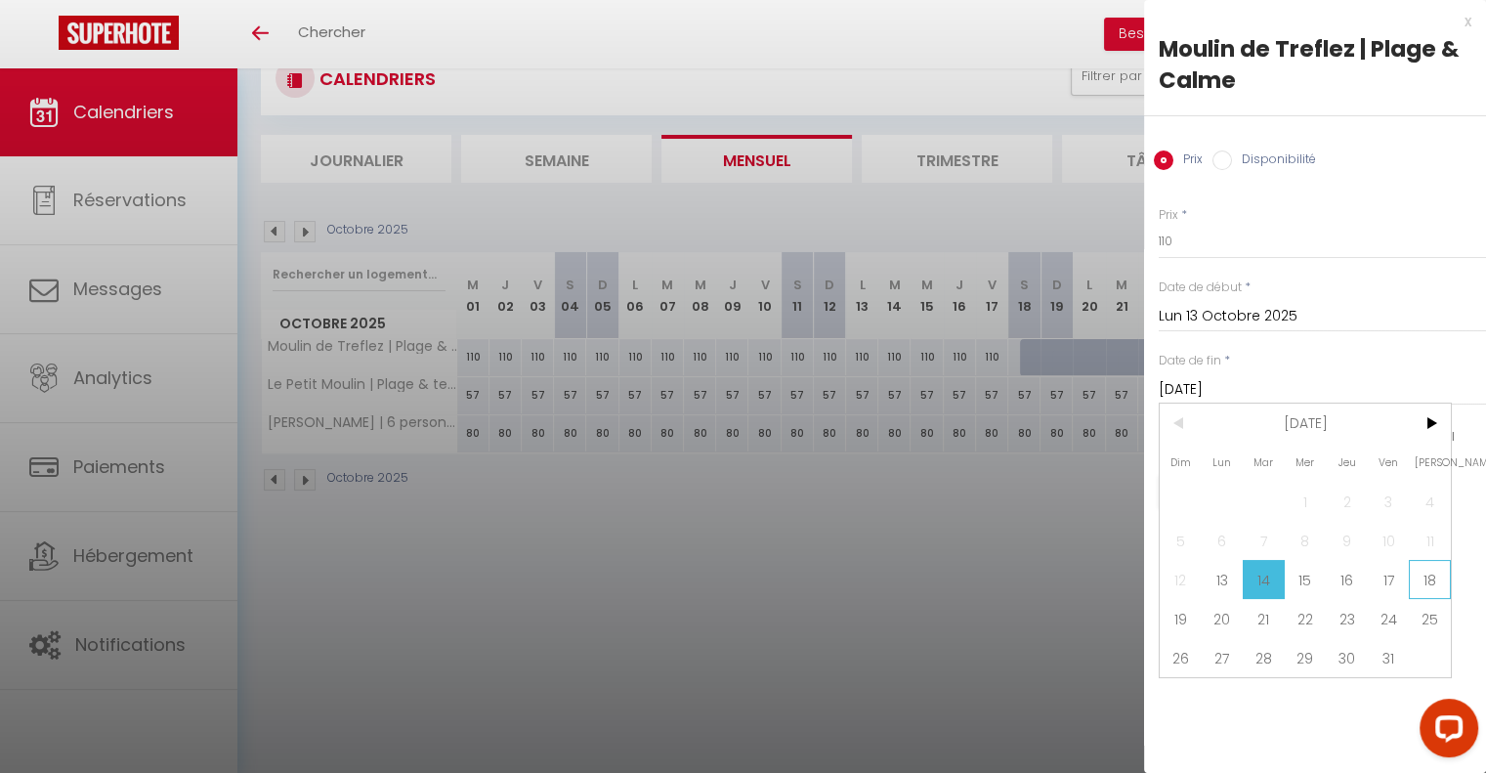
click at [1416, 573] on span "18" at bounding box center [1430, 579] width 42 height 39
type input "[DATE]"
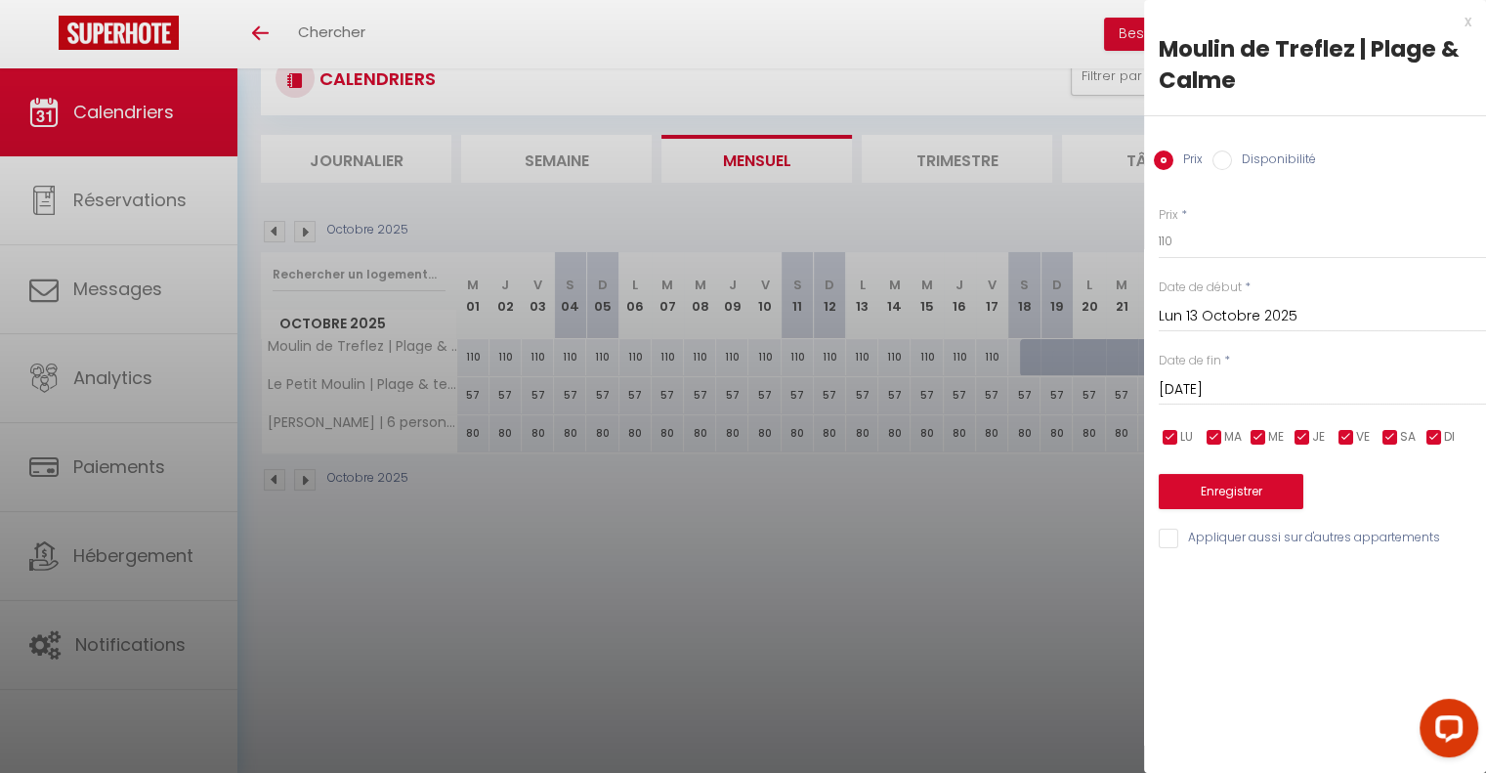
click at [1219, 165] on input "Disponibilité" at bounding box center [1222, 160] width 20 height 20
radio input "true"
radio input "false"
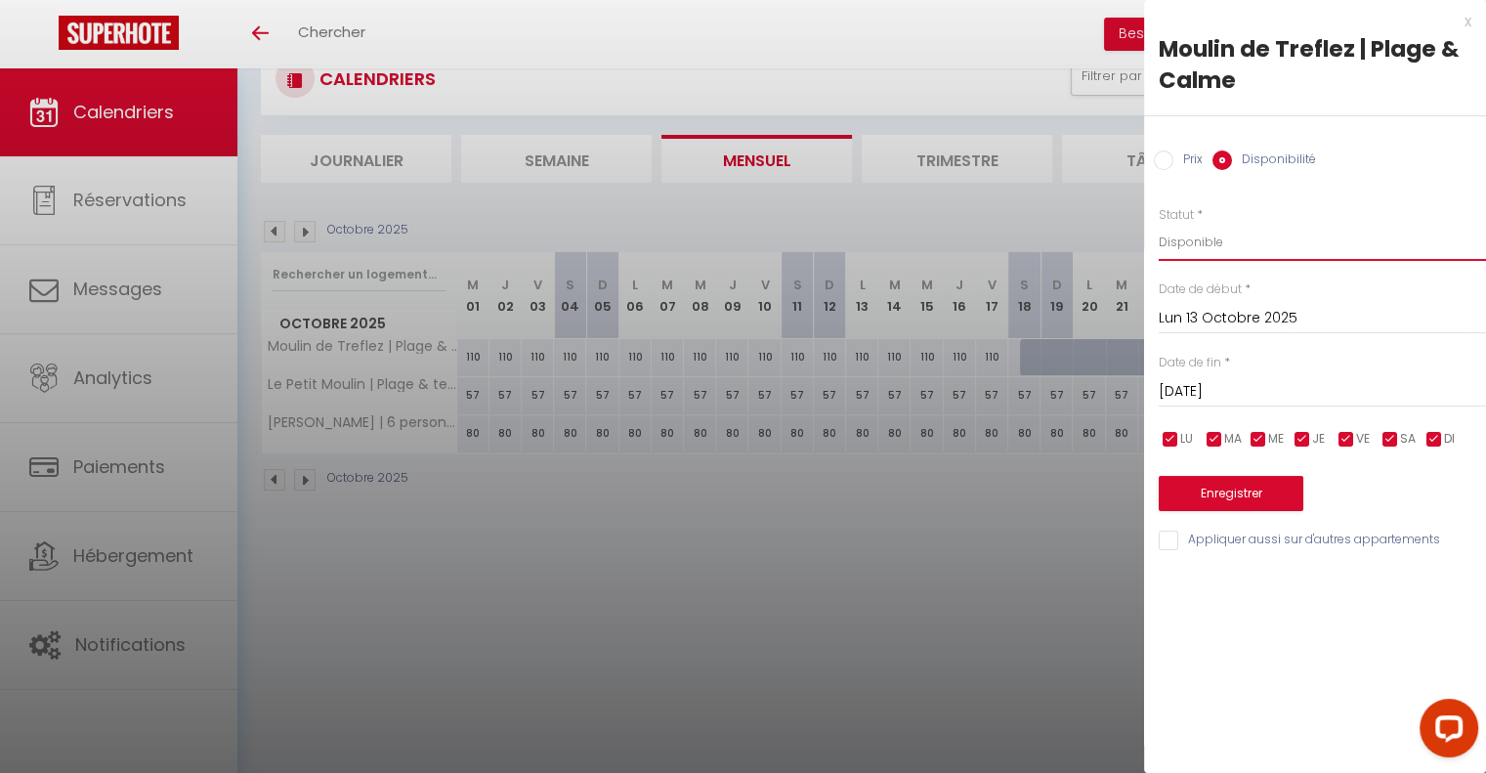
click at [1240, 243] on select "Disponible Indisponible" at bounding box center [1322, 242] width 327 height 37
select select "0"
click at [1159, 224] on select "Disponible Indisponible" at bounding box center [1322, 242] width 327 height 37
click at [1224, 496] on button "Enregistrer" at bounding box center [1231, 493] width 145 height 35
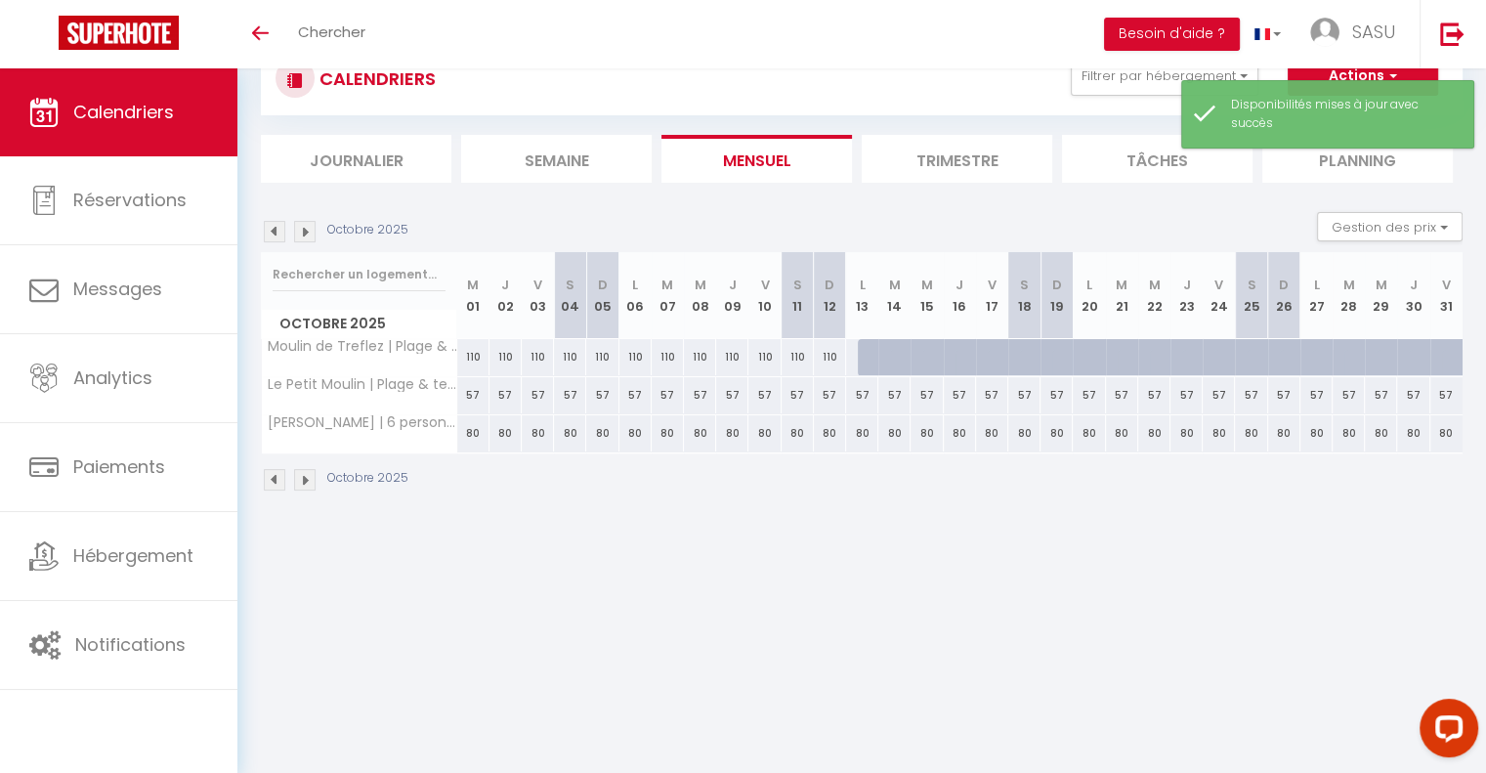
click at [860, 394] on div "57" at bounding box center [862, 395] width 32 height 36
select select "1"
type input "Lun 13 Octobre 2025"
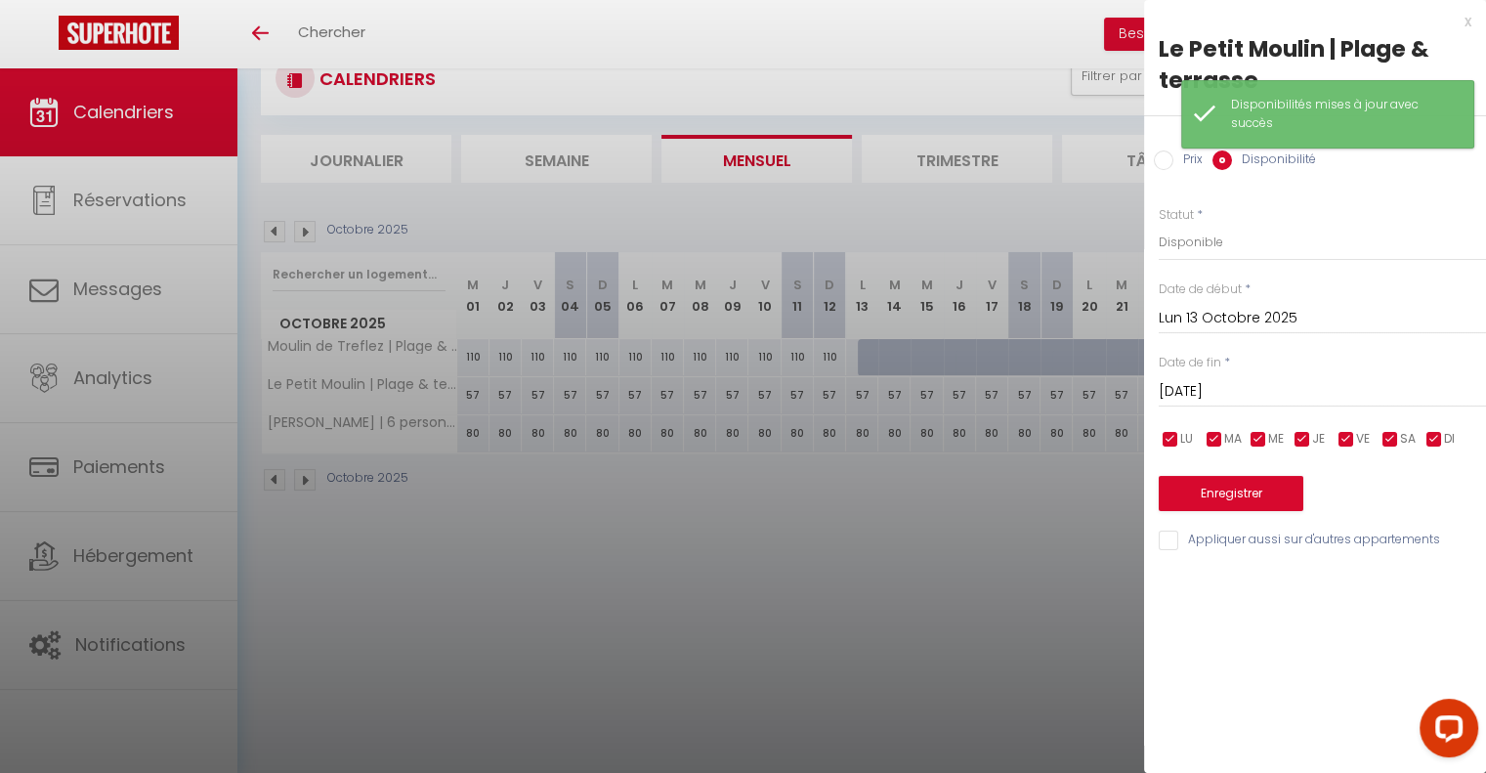
click at [1205, 390] on input "[DATE]" at bounding box center [1322, 391] width 327 height 25
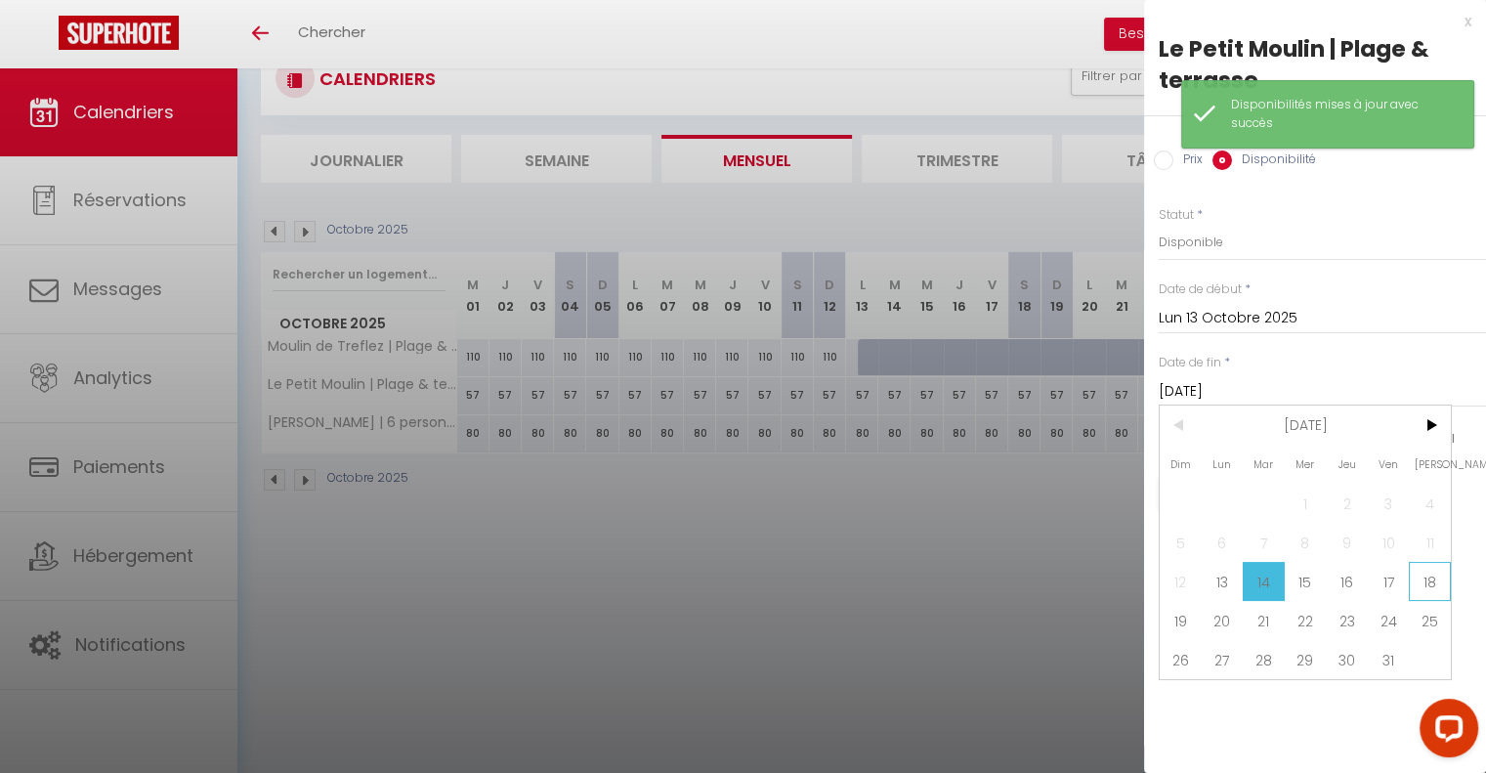
click at [1421, 574] on span "18" at bounding box center [1430, 581] width 42 height 39
type input "[DATE]"
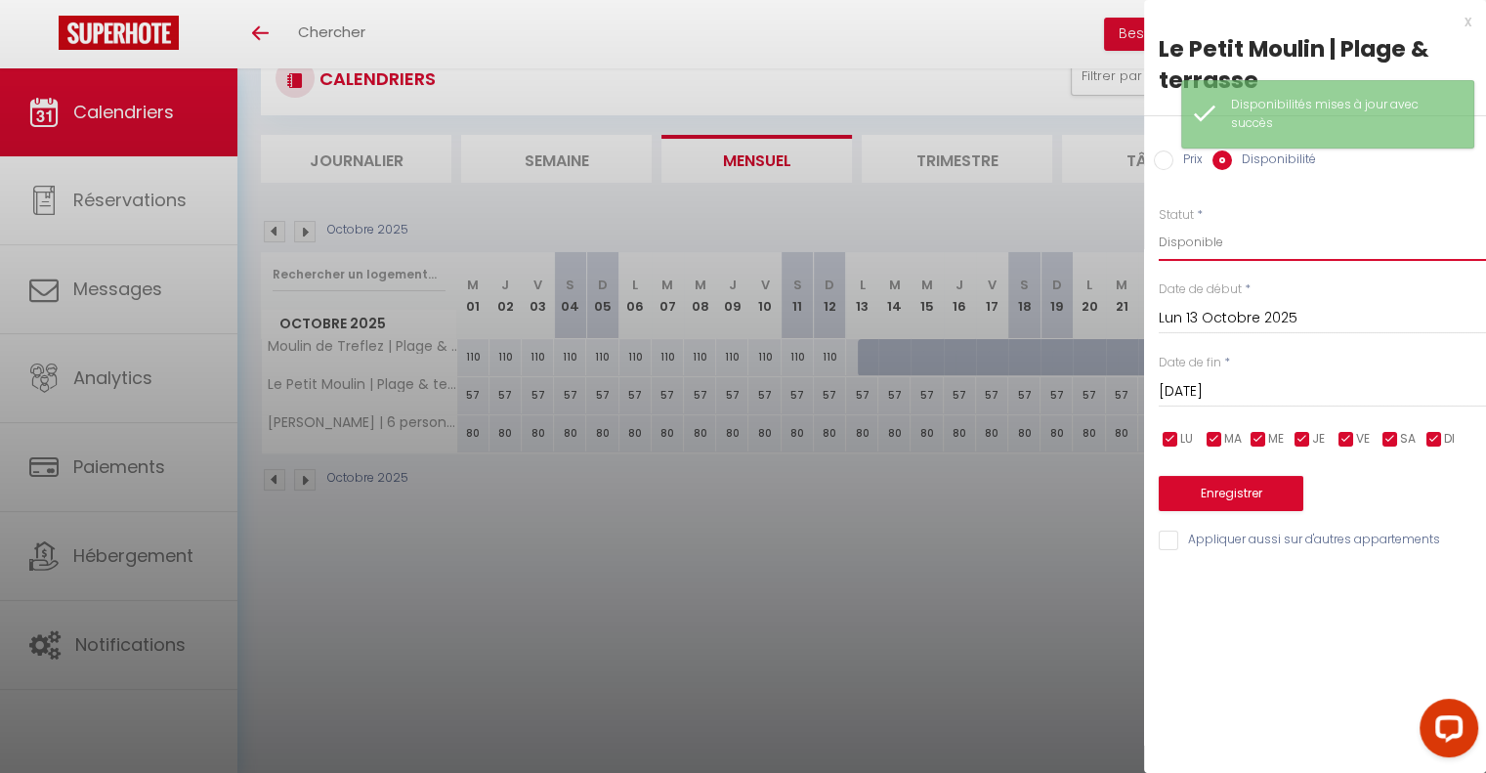
click at [1211, 231] on select "Disponible Indisponible" at bounding box center [1322, 242] width 327 height 37
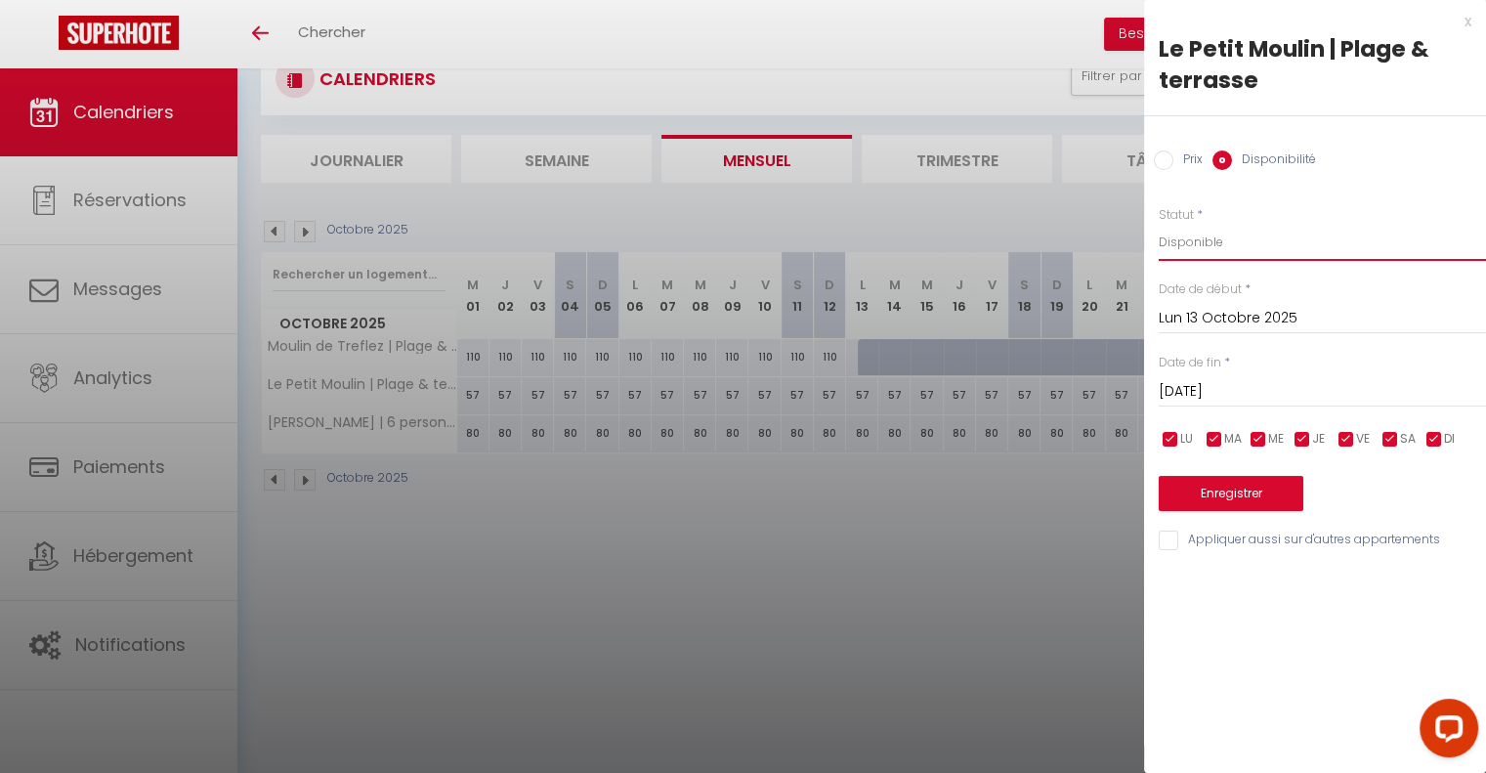
select select "0"
click at [1159, 224] on select "Disponible Indisponible" at bounding box center [1322, 242] width 327 height 37
click at [1219, 501] on button "Enregistrer" at bounding box center [1231, 493] width 145 height 35
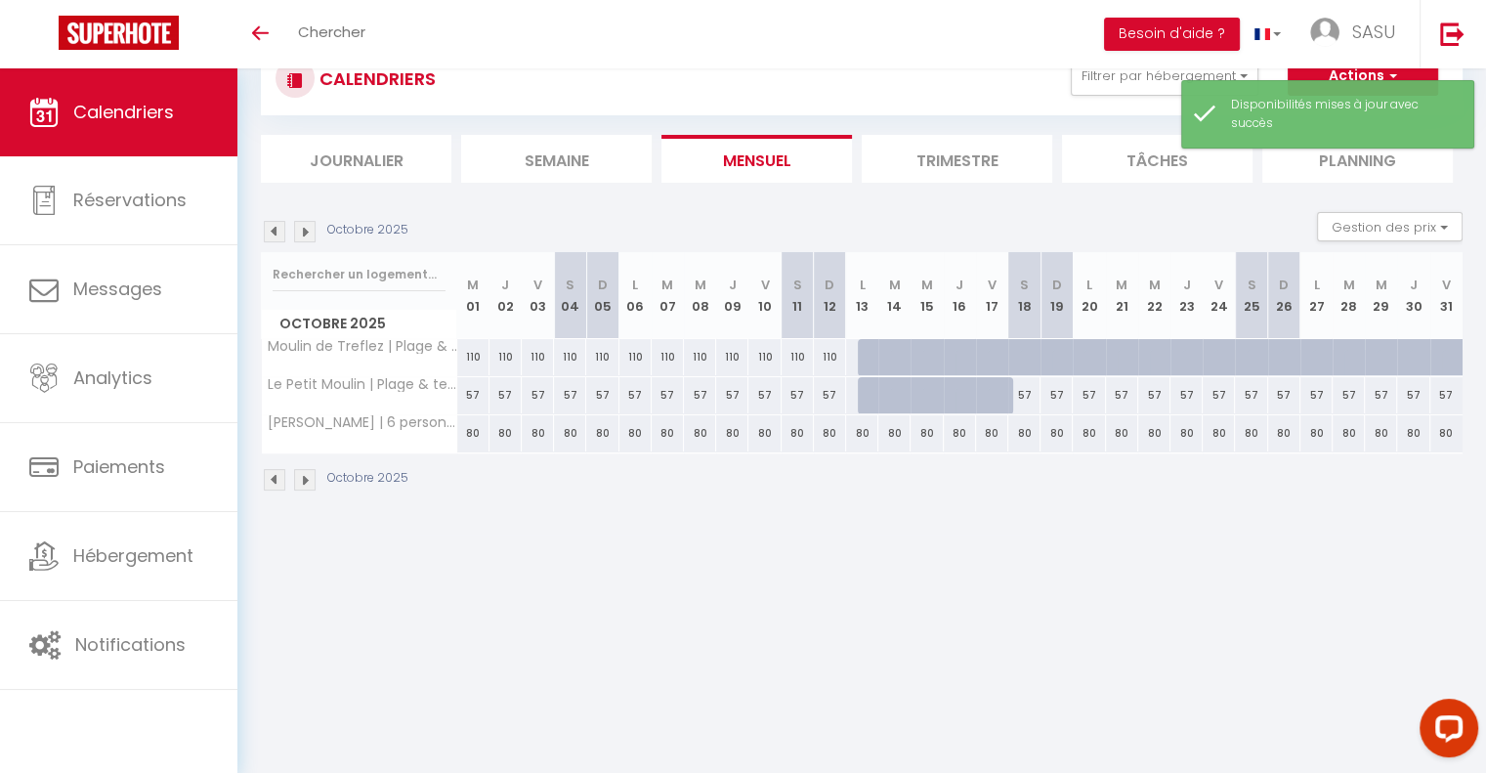
click at [860, 435] on div "80" at bounding box center [862, 433] width 32 height 36
select select "1"
type input "Lun 13 Octobre 2025"
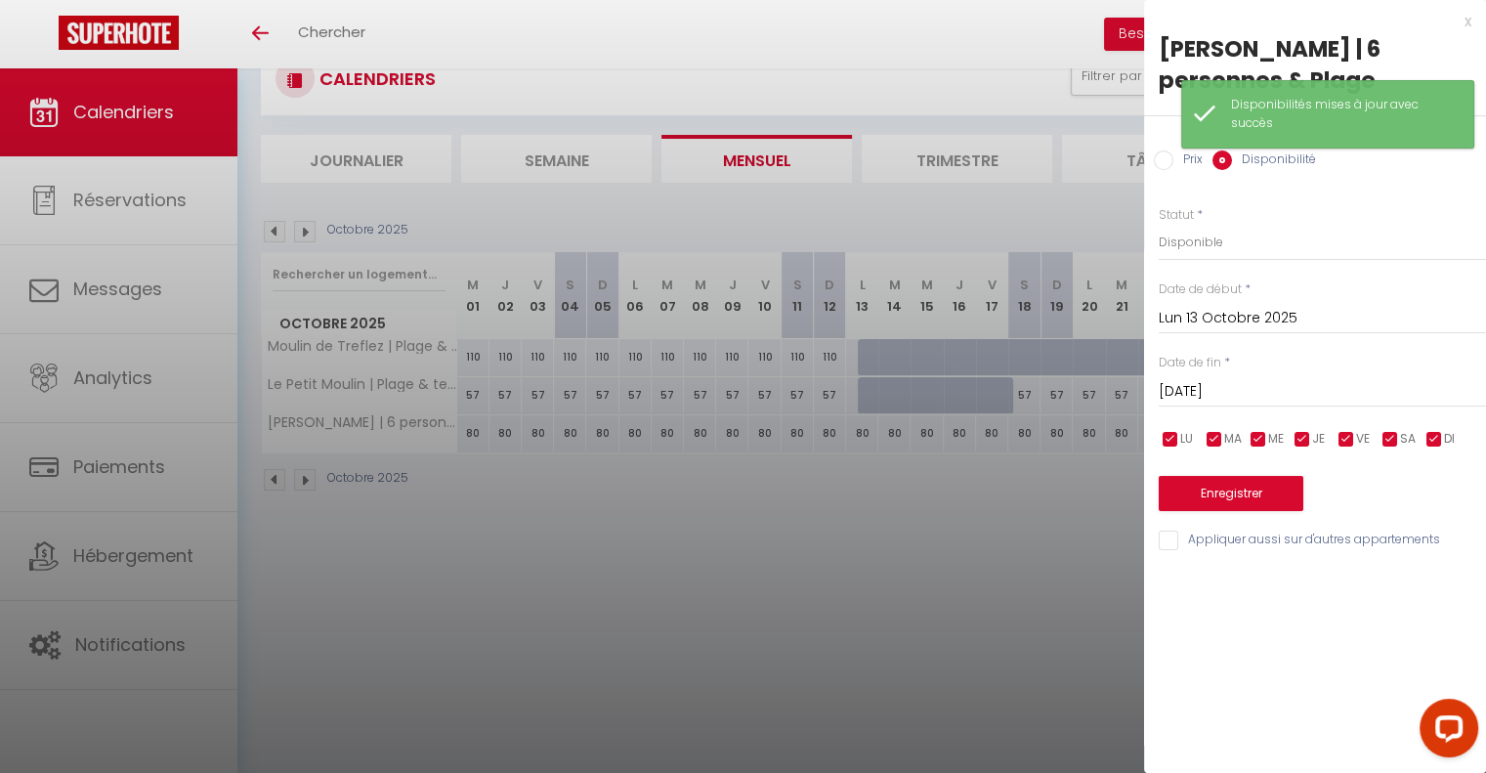
click at [1260, 386] on input "[DATE]" at bounding box center [1322, 391] width 327 height 25
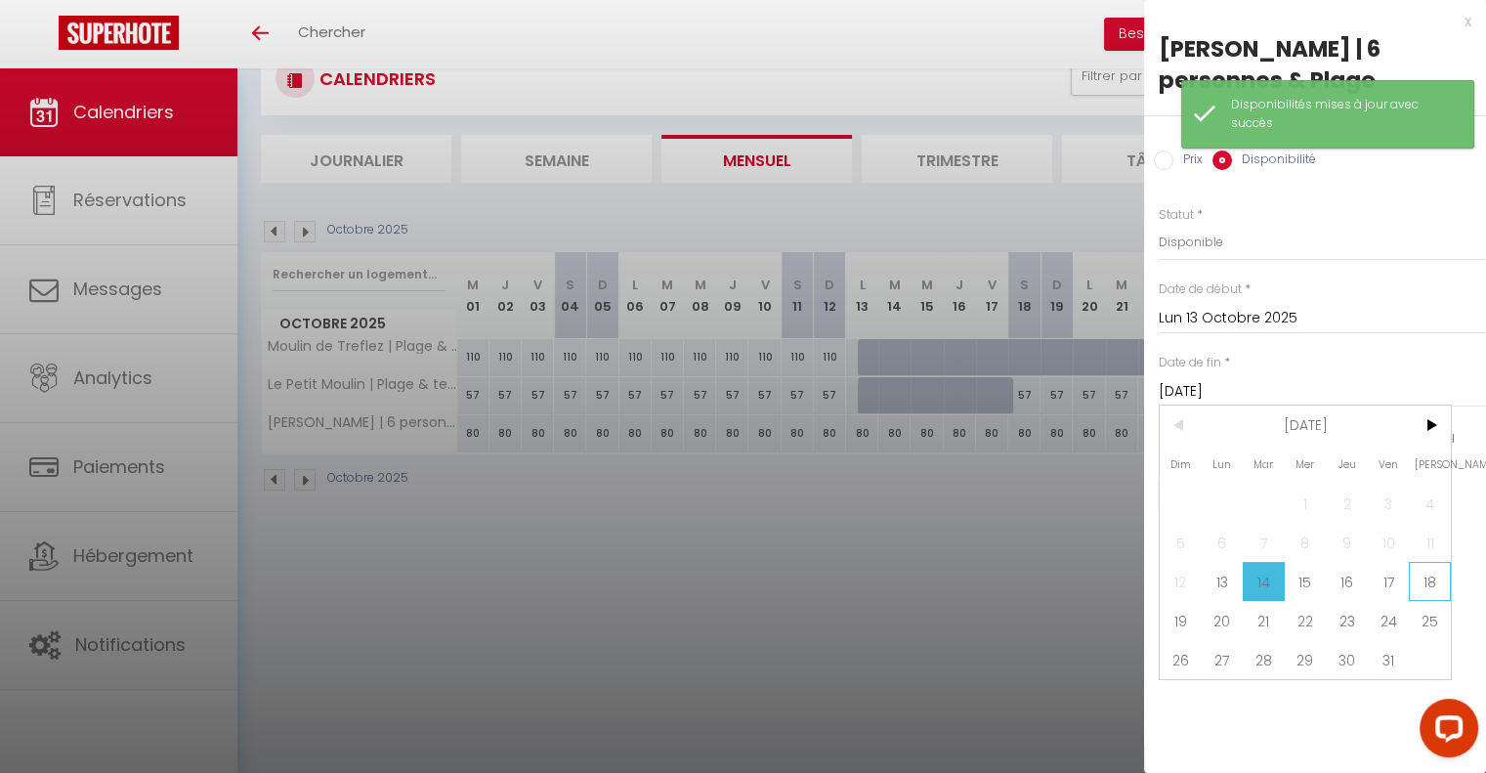
click at [1425, 578] on span "18" at bounding box center [1430, 581] width 42 height 39
type input "[DATE]"
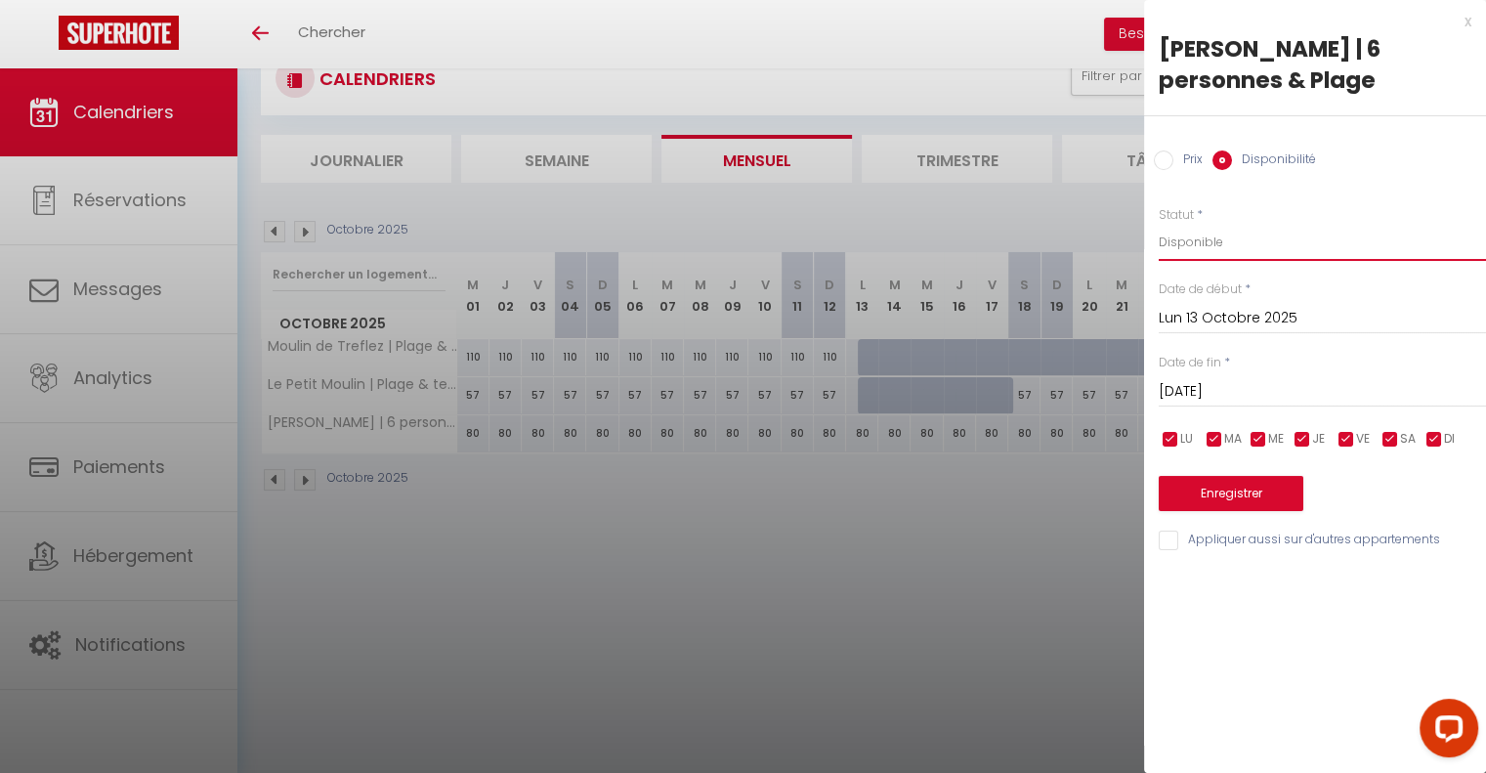
click at [1205, 237] on select "Disponible Indisponible" at bounding box center [1322, 242] width 327 height 37
select select "0"
click at [1159, 224] on select "Disponible Indisponible" at bounding box center [1322, 242] width 327 height 37
click at [1227, 486] on button "Enregistrer" at bounding box center [1231, 493] width 145 height 35
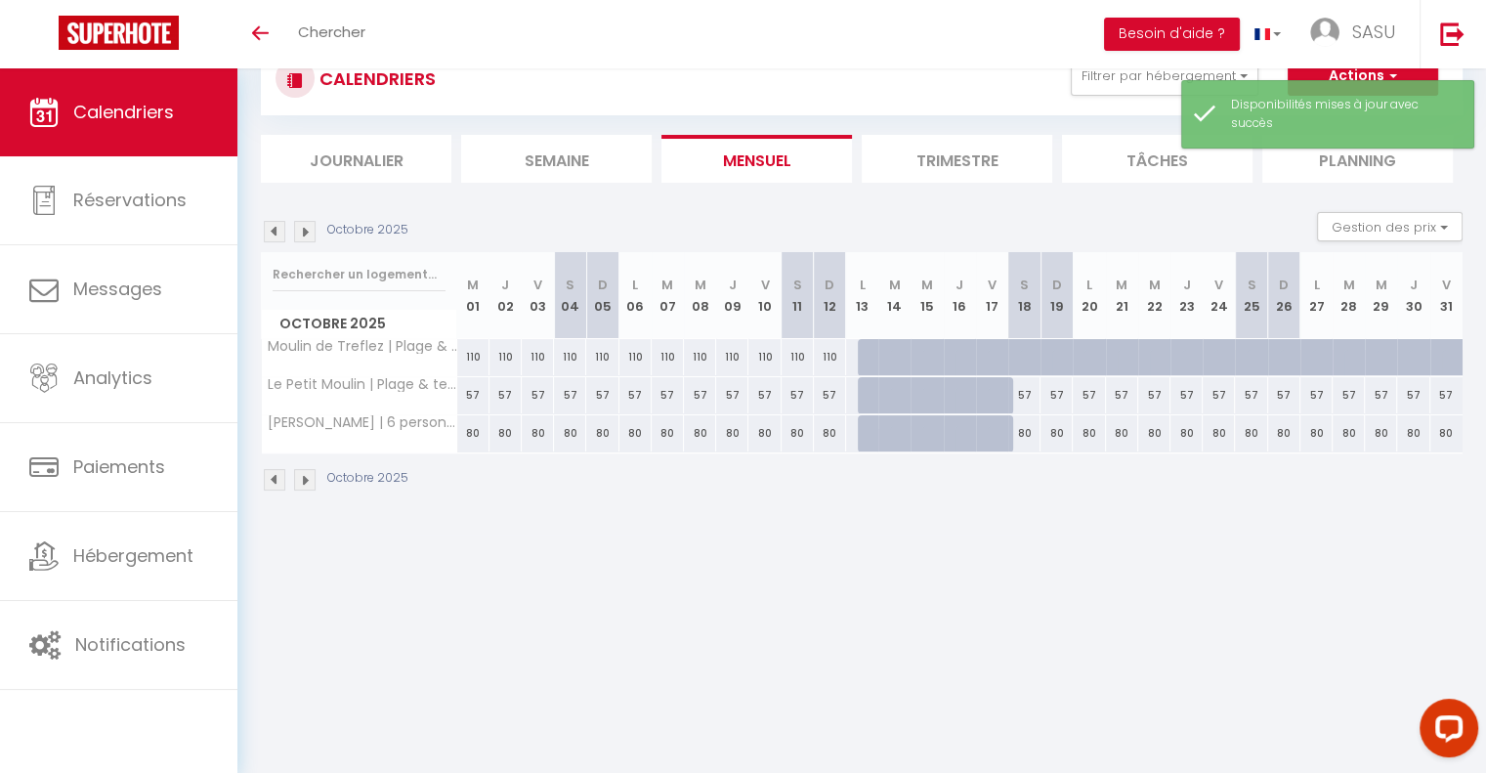
click at [1019, 347] on div at bounding box center [1024, 357] width 32 height 37
select select "1"
type input "[DATE]"
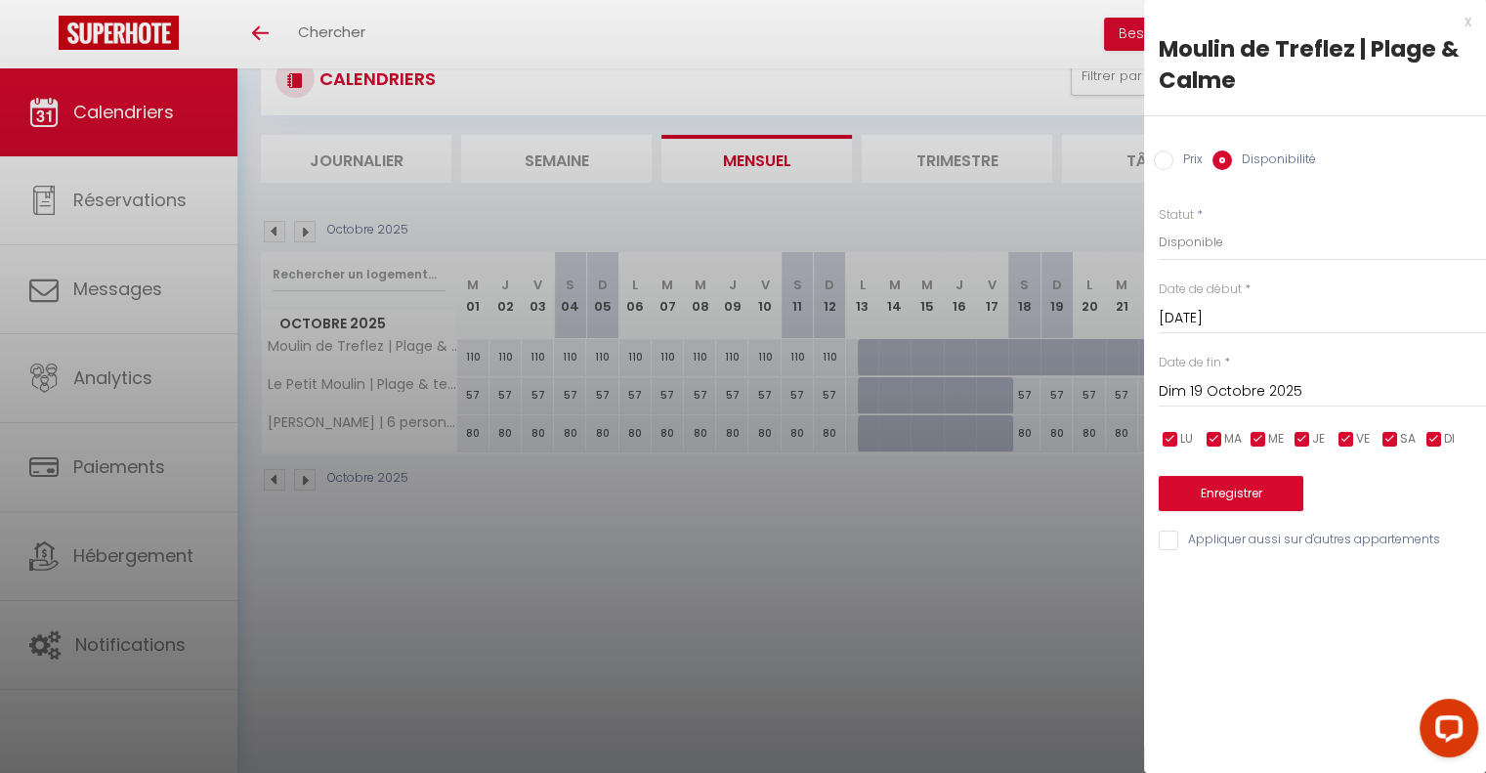
click at [1251, 393] on input "Dim 19 Octobre 2025" at bounding box center [1322, 391] width 327 height 25
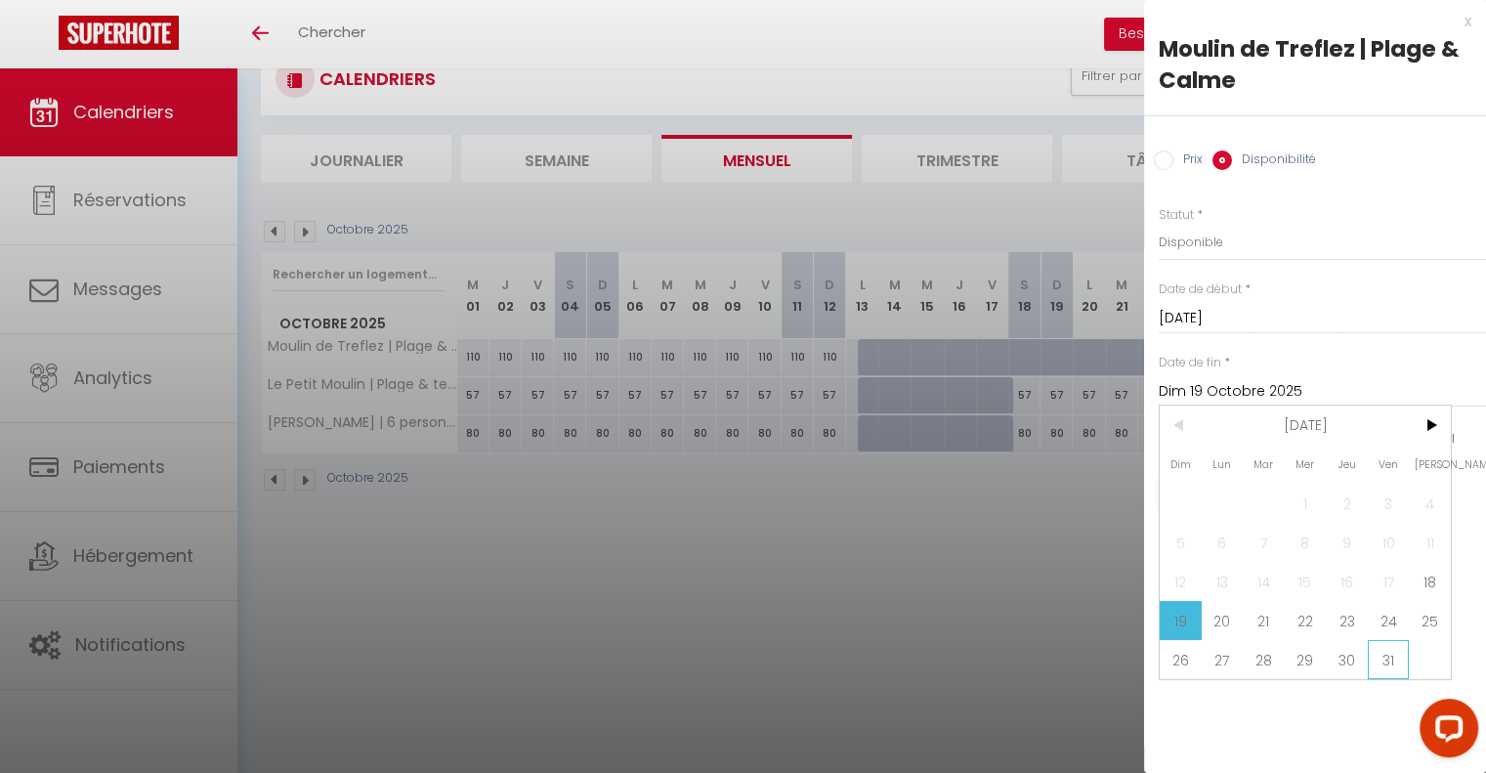
click at [1376, 657] on span "31" at bounding box center [1389, 659] width 42 height 39
type input "Ven 31 Octobre 2025"
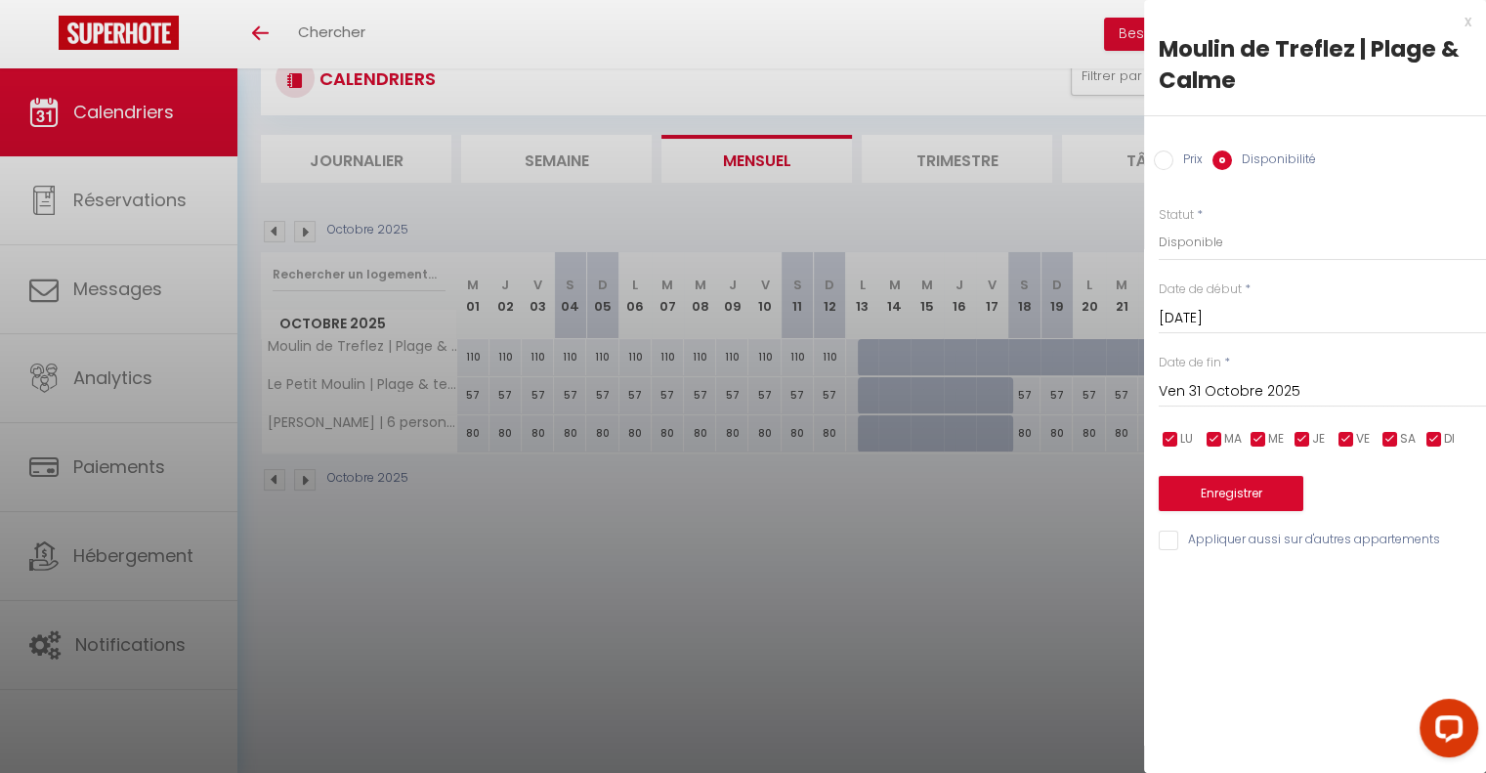
click at [922, 593] on div at bounding box center [743, 386] width 1486 height 773
select select
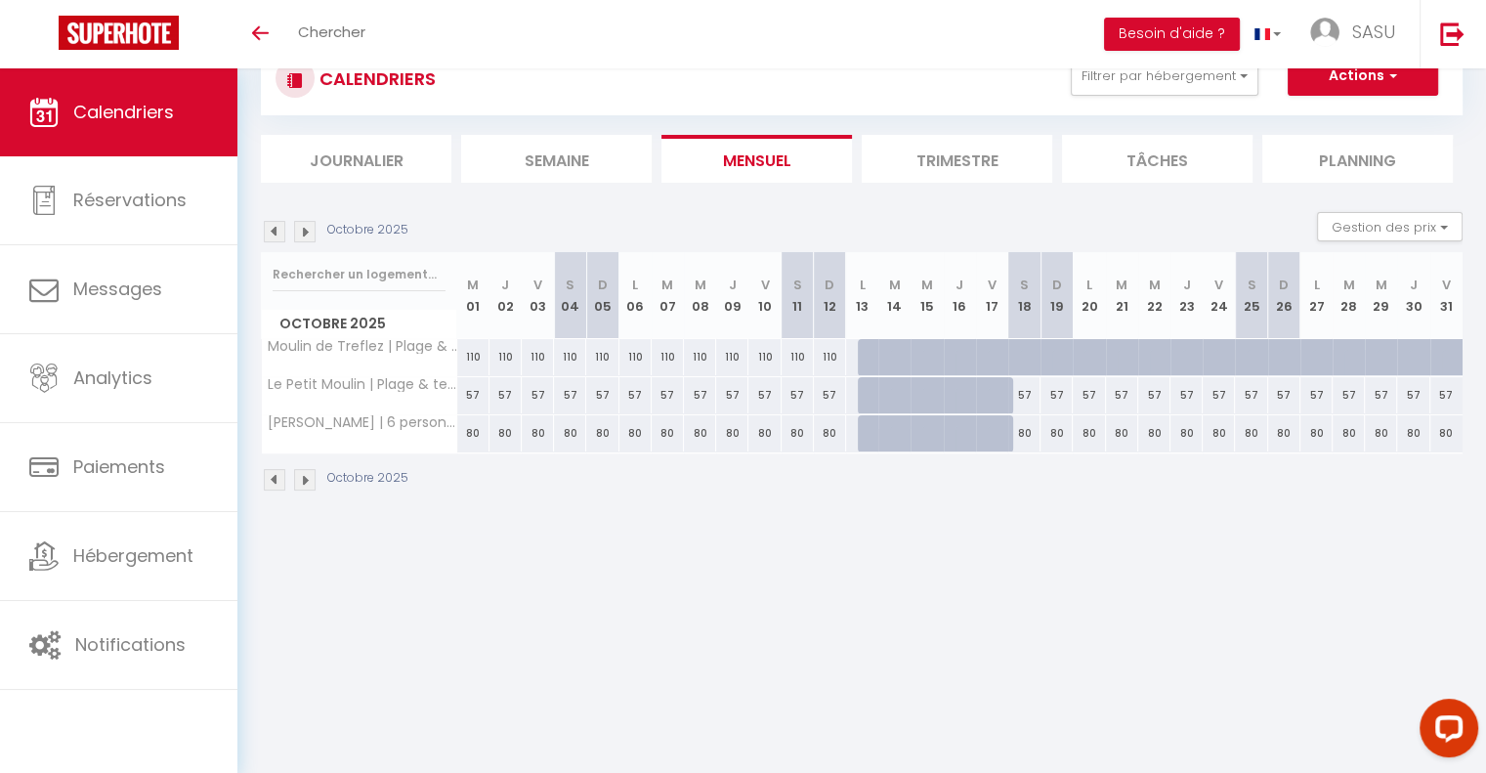
click at [633, 348] on div "110" at bounding box center [635, 357] width 32 height 36
select select "1"
type input "Lun 06 Octobre 2025"
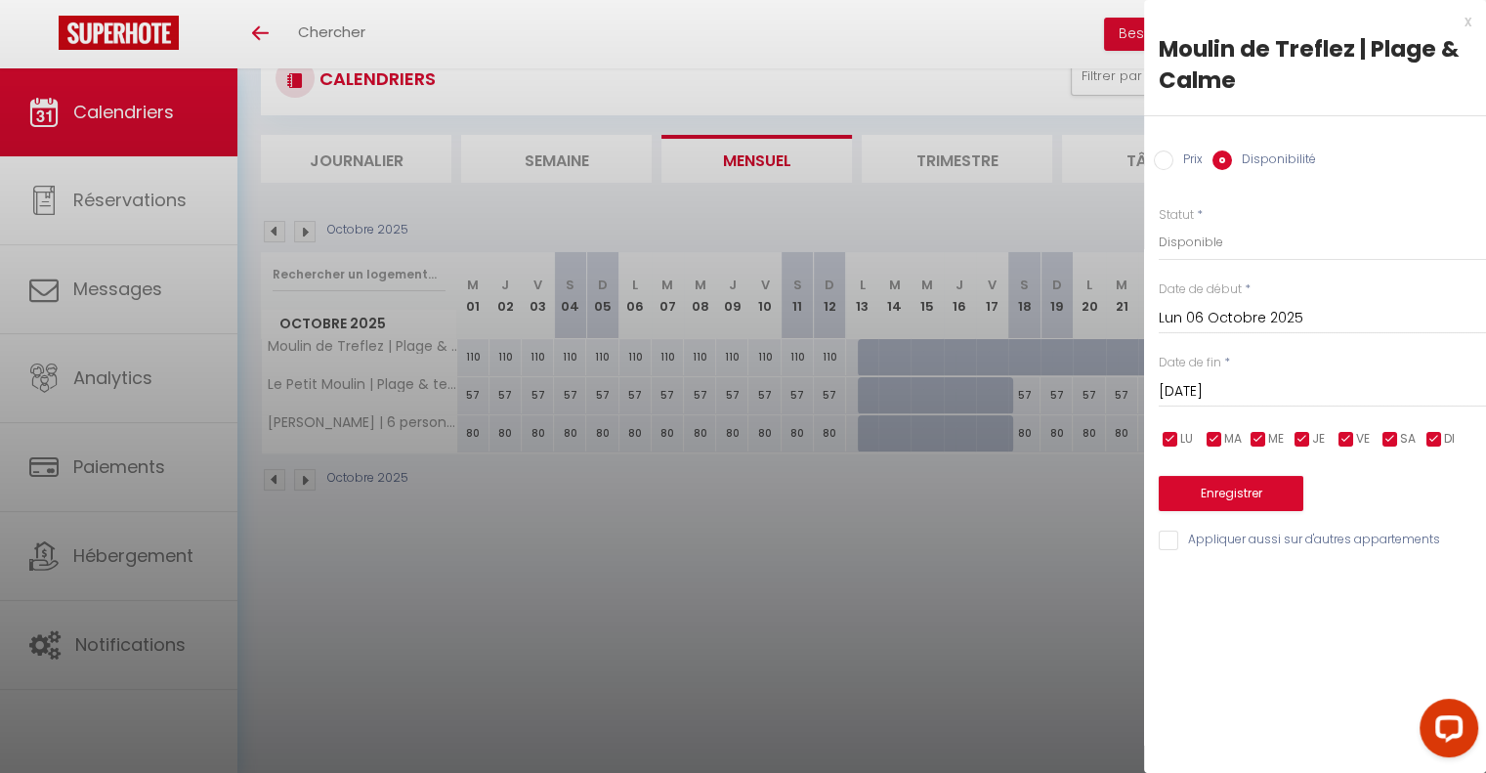
click at [1246, 388] on input "[DATE]" at bounding box center [1322, 391] width 327 height 25
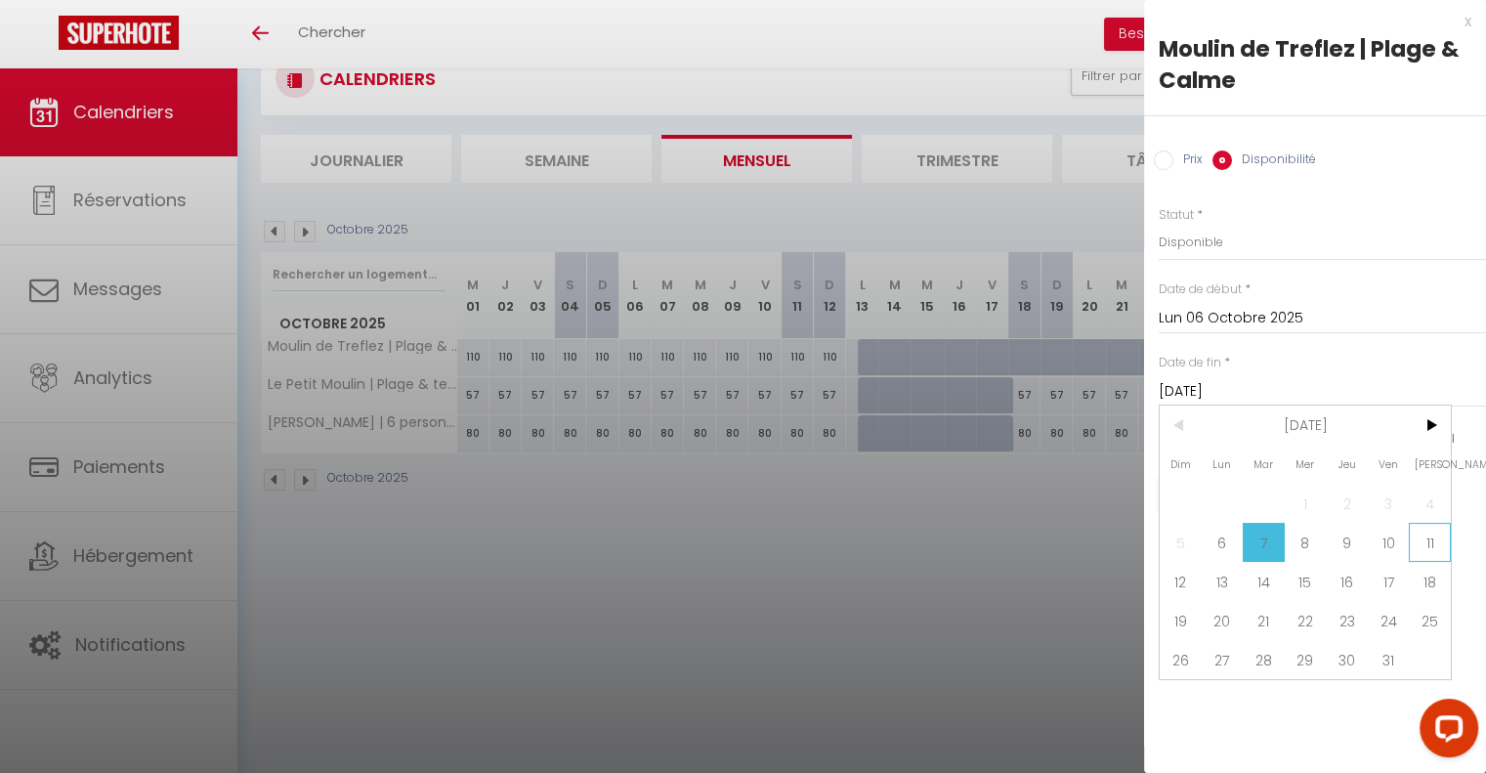
click at [1444, 542] on span "11" at bounding box center [1430, 542] width 42 height 39
type input "[DATE]"
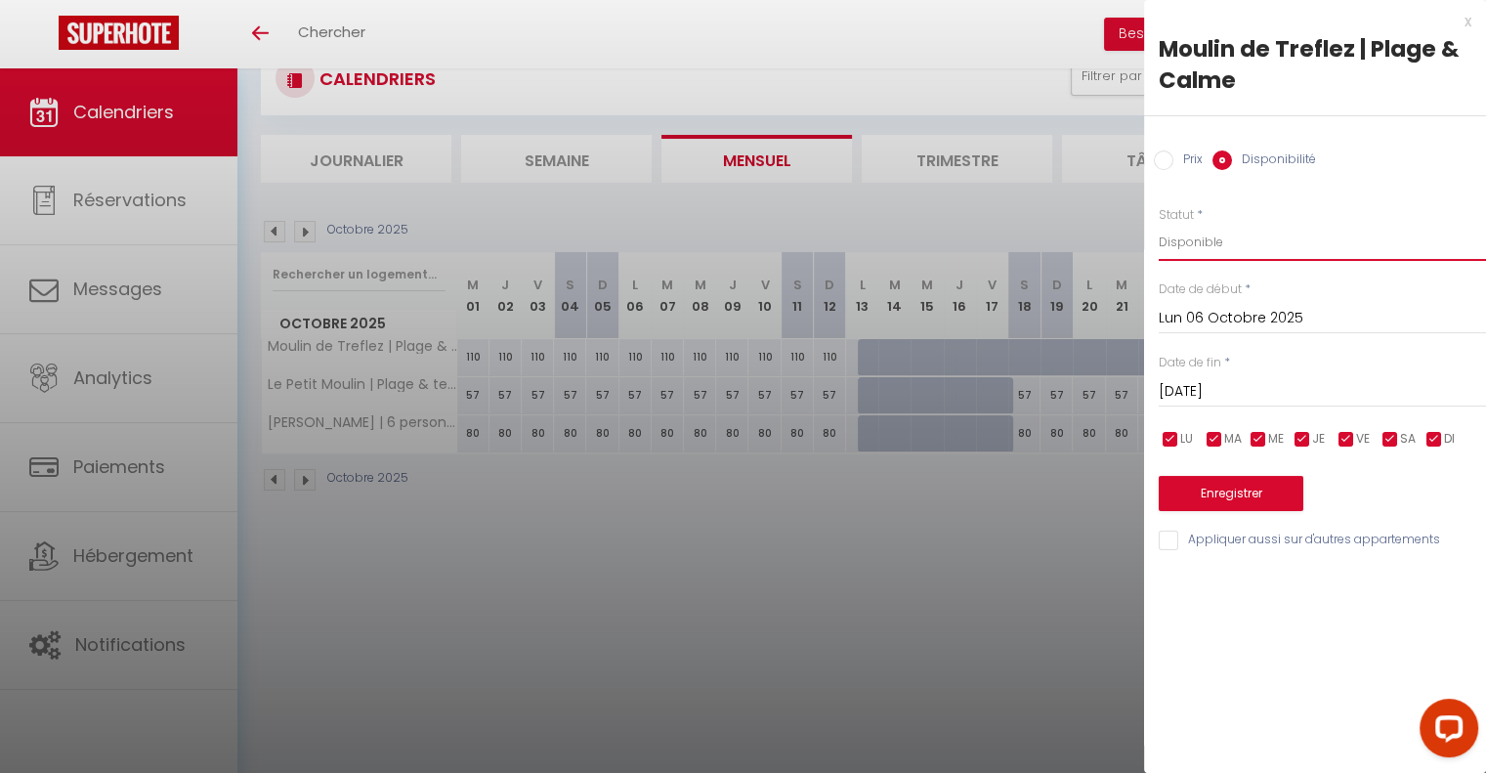
click at [1173, 247] on select "Disponible Indisponible" at bounding box center [1322, 242] width 327 height 37
select select "0"
click at [1159, 224] on select "Disponible Indisponible" at bounding box center [1322, 242] width 327 height 37
click at [1248, 501] on button "Enregistrer" at bounding box center [1231, 493] width 145 height 35
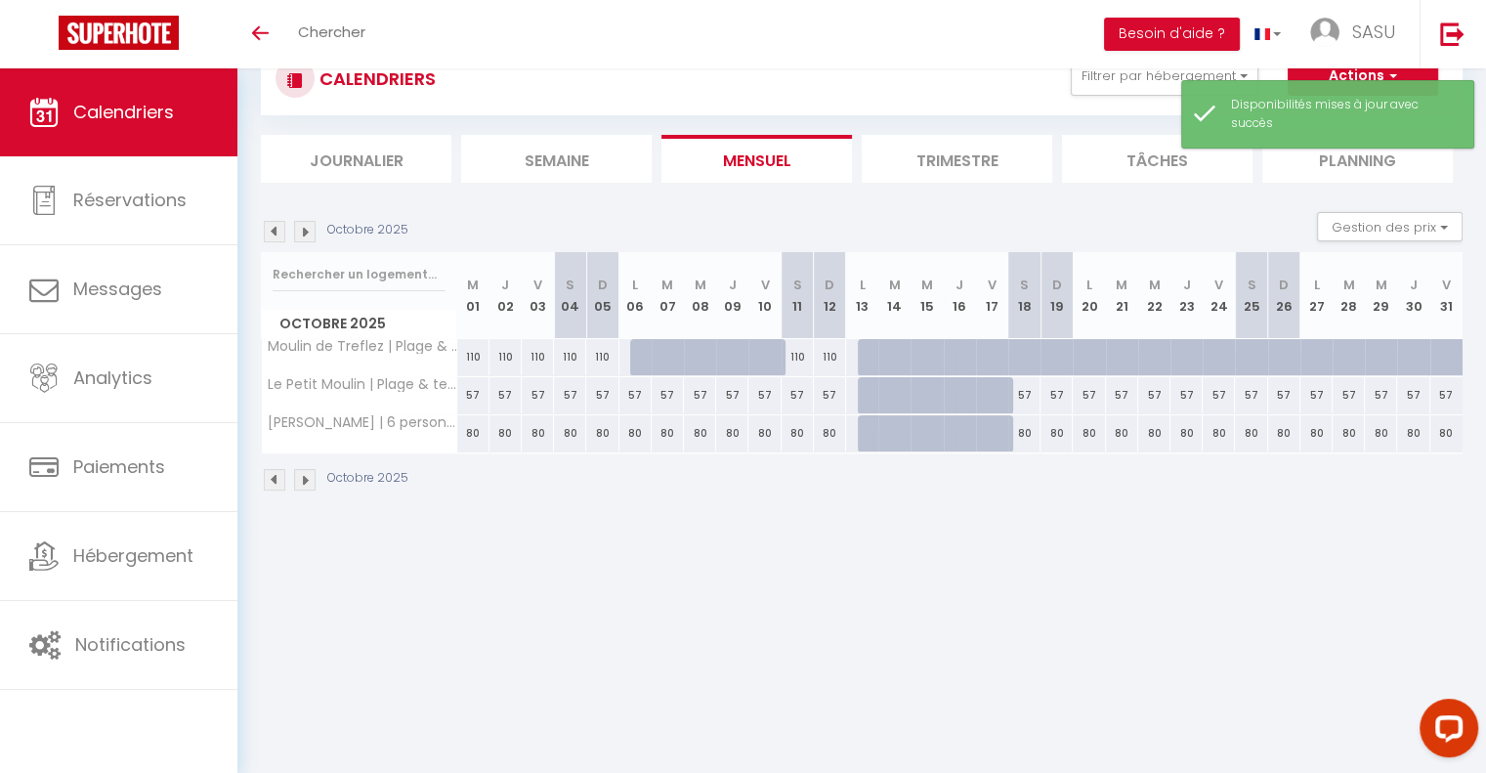
click at [639, 394] on div "57" at bounding box center [635, 395] width 32 height 36
select select "1"
type input "Lun 06 Octobre 2025"
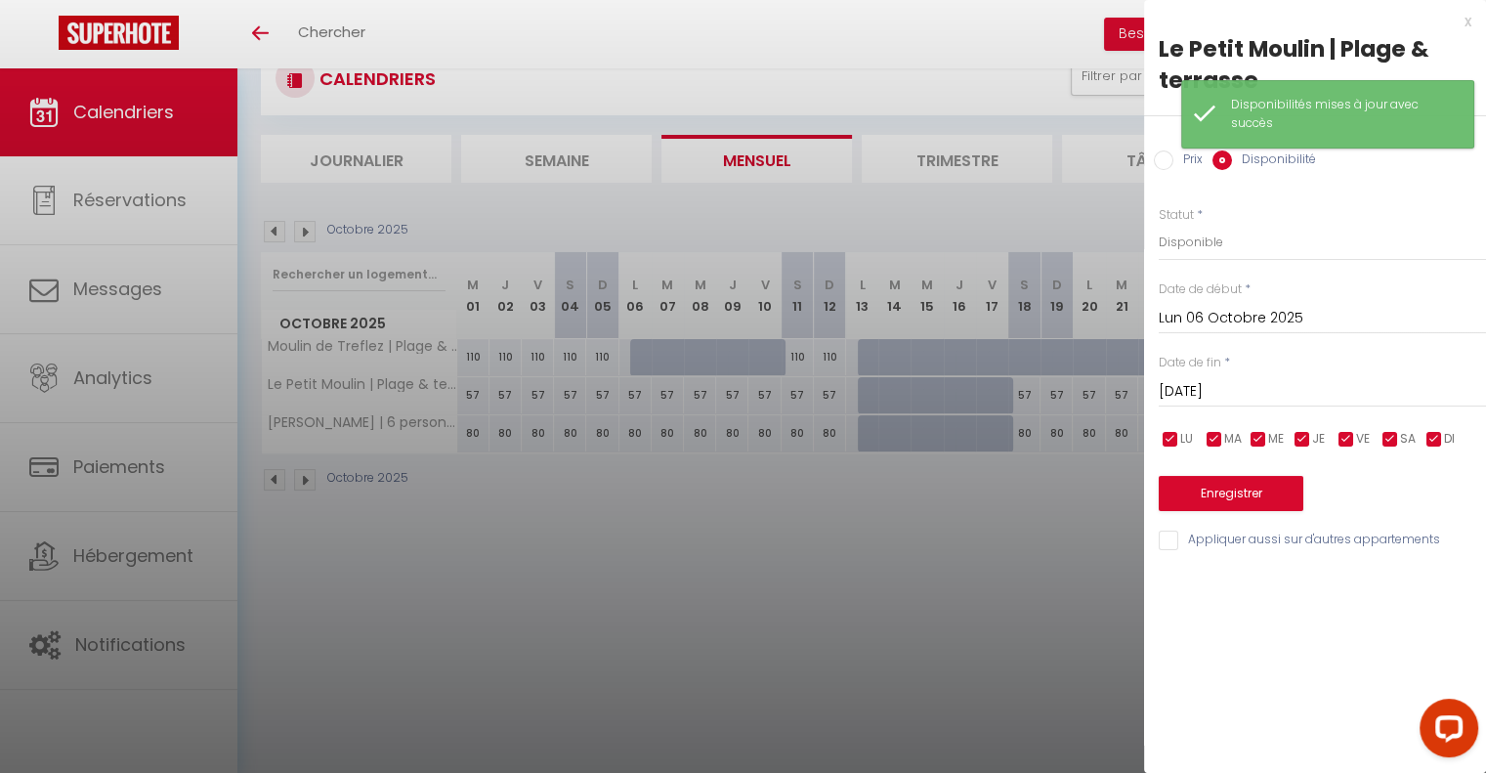
click at [1219, 382] on input "[DATE]" at bounding box center [1322, 391] width 327 height 25
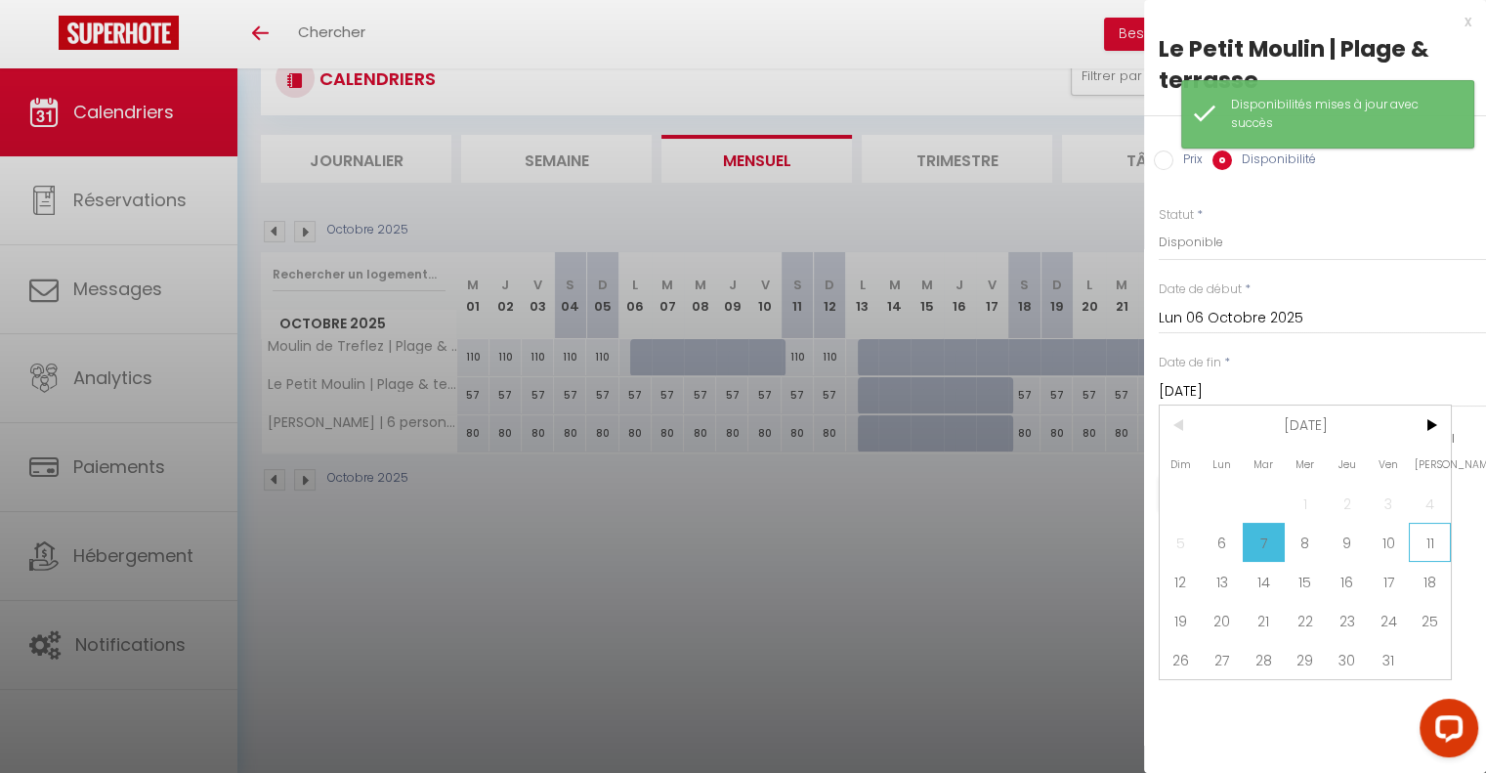
click at [1424, 530] on span "11" at bounding box center [1430, 542] width 42 height 39
type input "[DATE]"
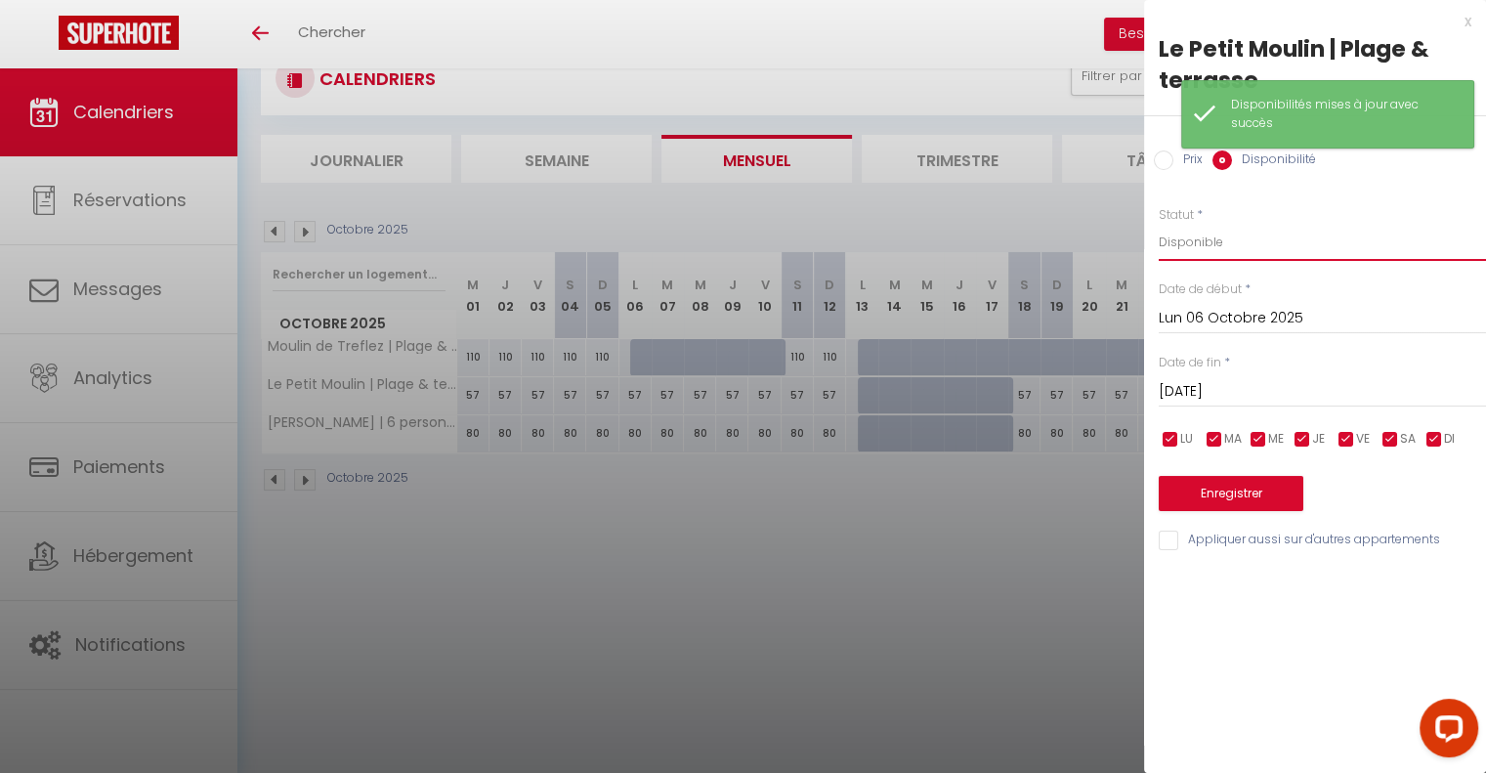
click at [1193, 236] on select "Disponible Indisponible" at bounding box center [1322, 242] width 327 height 37
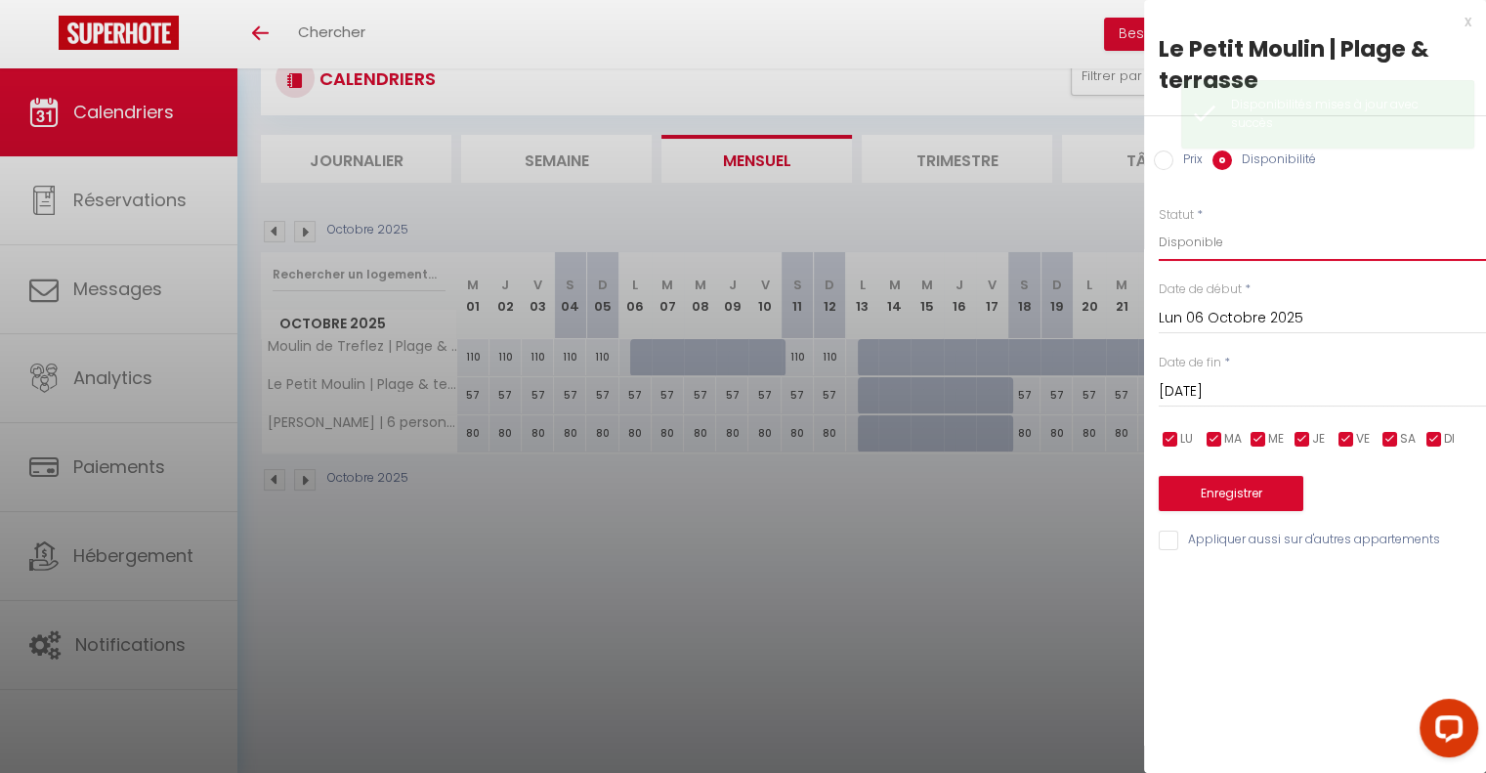
select select "0"
click at [1159, 224] on select "Disponible Indisponible" at bounding box center [1322, 242] width 327 height 37
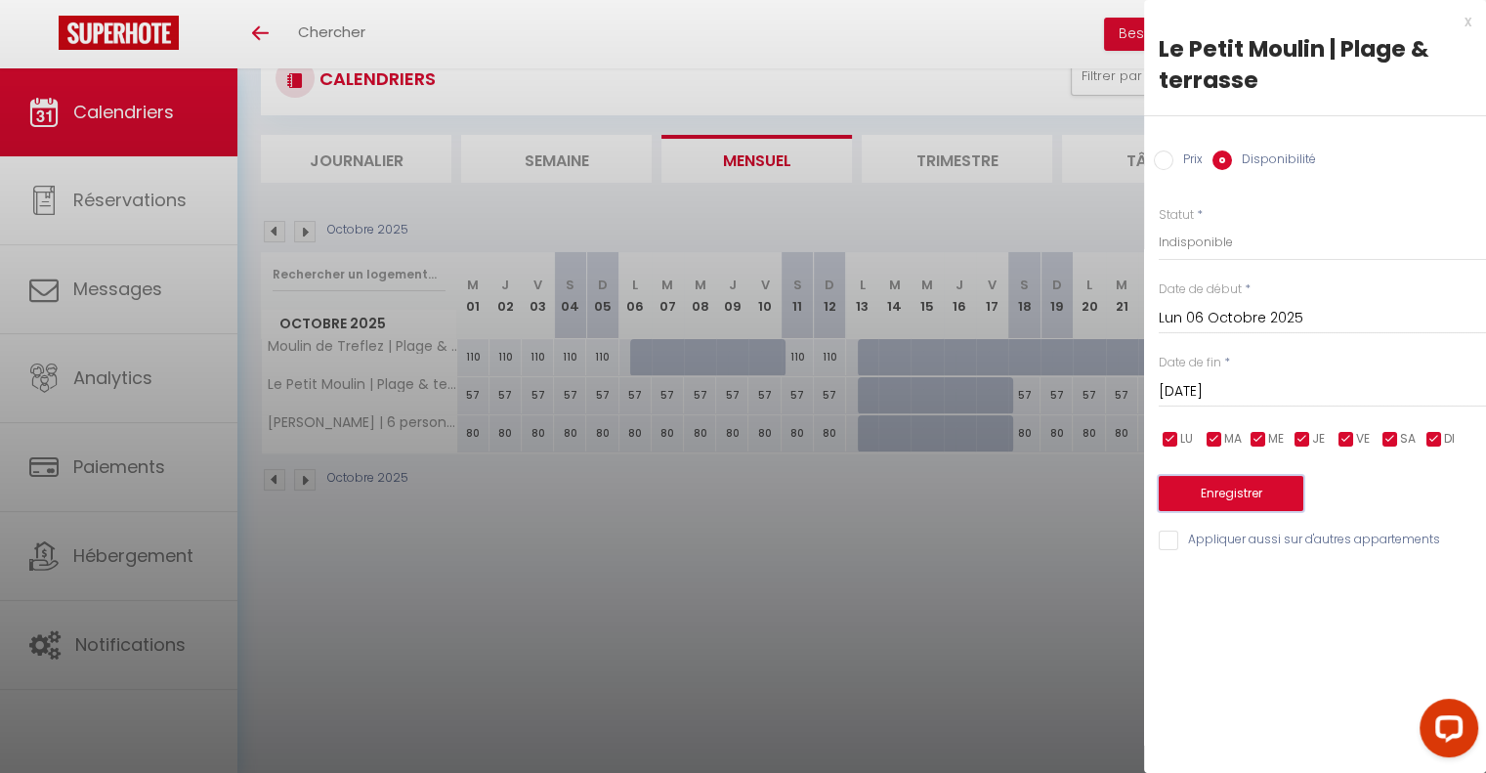
click at [1232, 488] on button "Enregistrer" at bounding box center [1231, 493] width 145 height 35
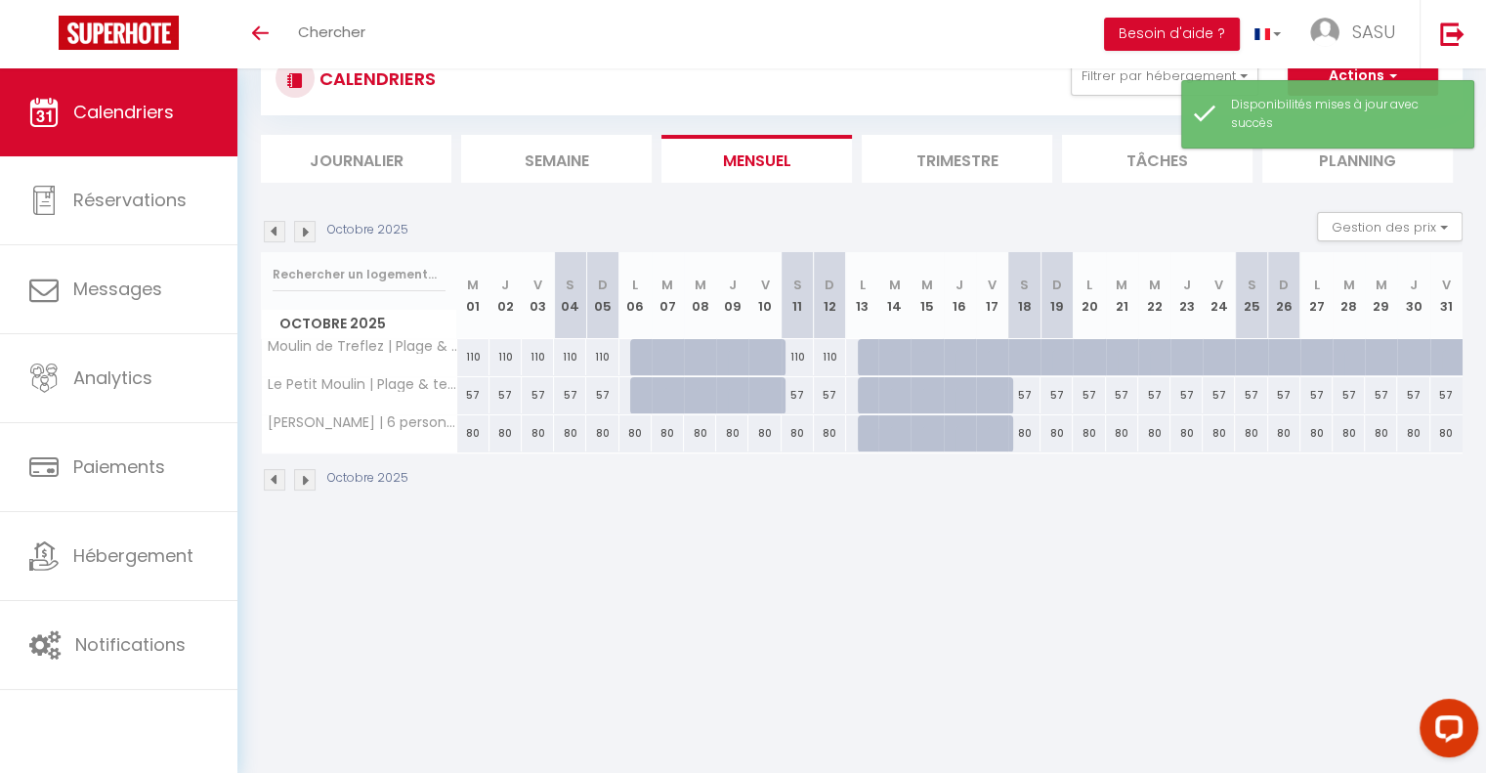
click at [637, 429] on div "80" at bounding box center [635, 433] width 32 height 36
select select "1"
type input "Lun 06 Octobre 2025"
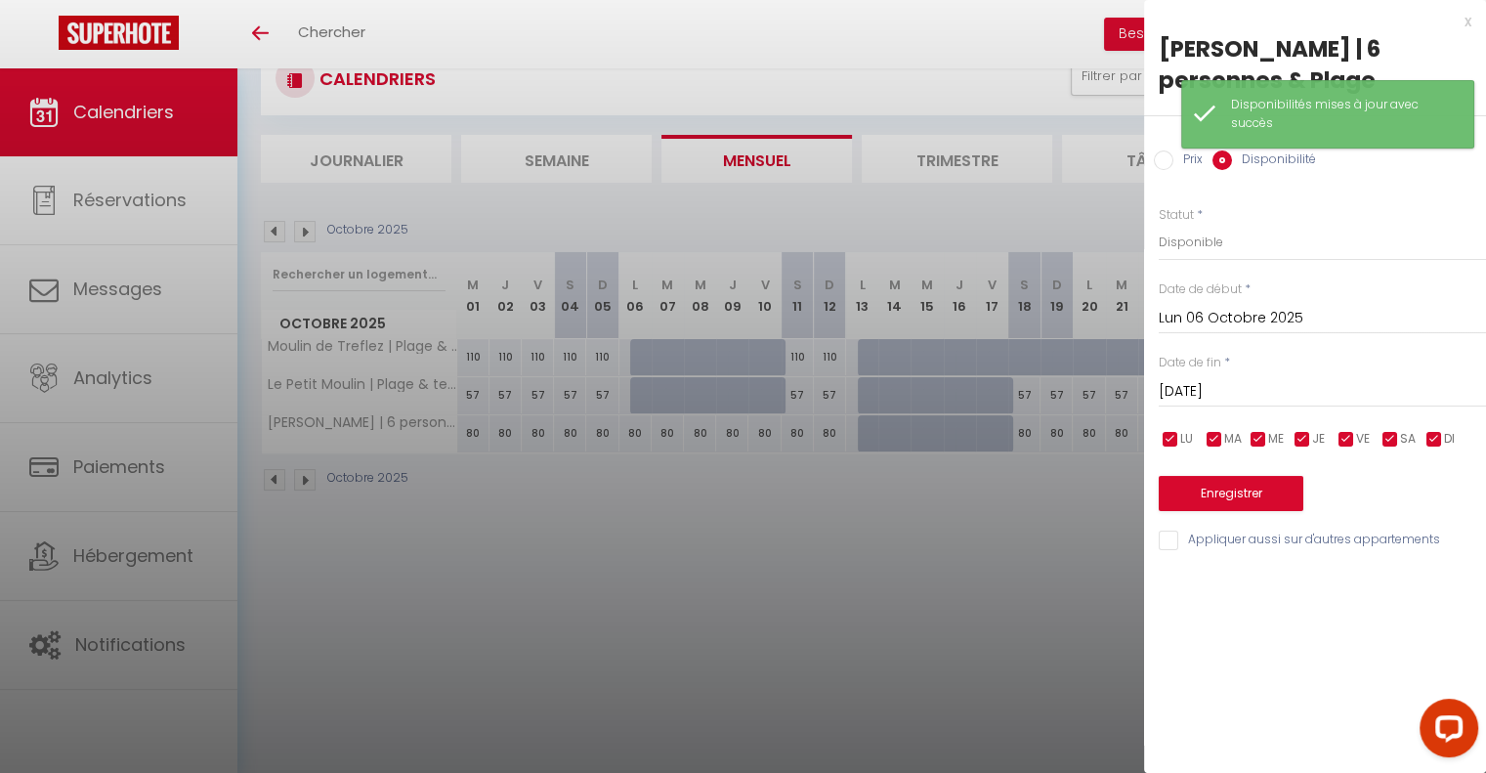
click at [1283, 401] on input "[DATE]" at bounding box center [1322, 391] width 327 height 25
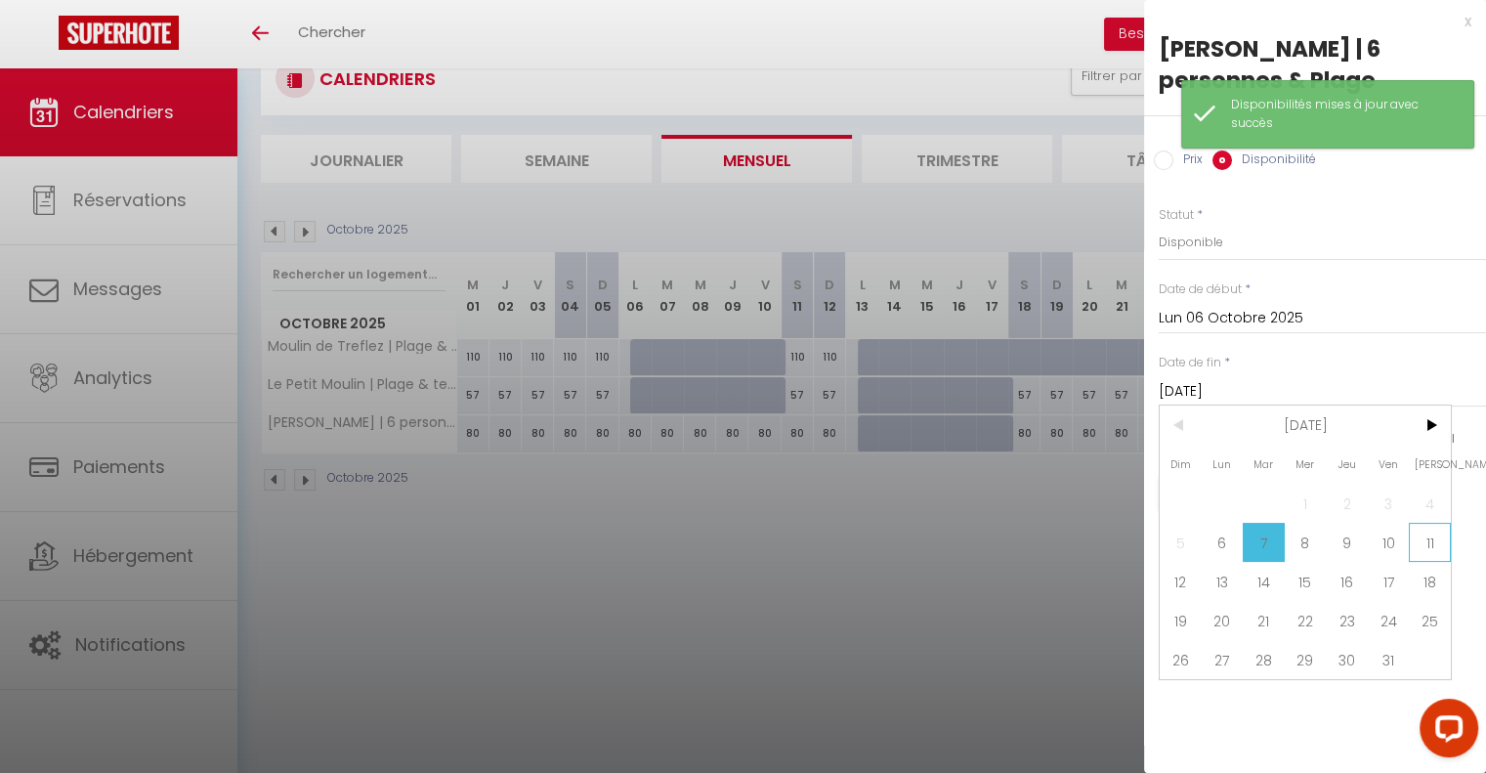
click at [1424, 550] on span "11" at bounding box center [1430, 542] width 42 height 39
type input "[DATE]"
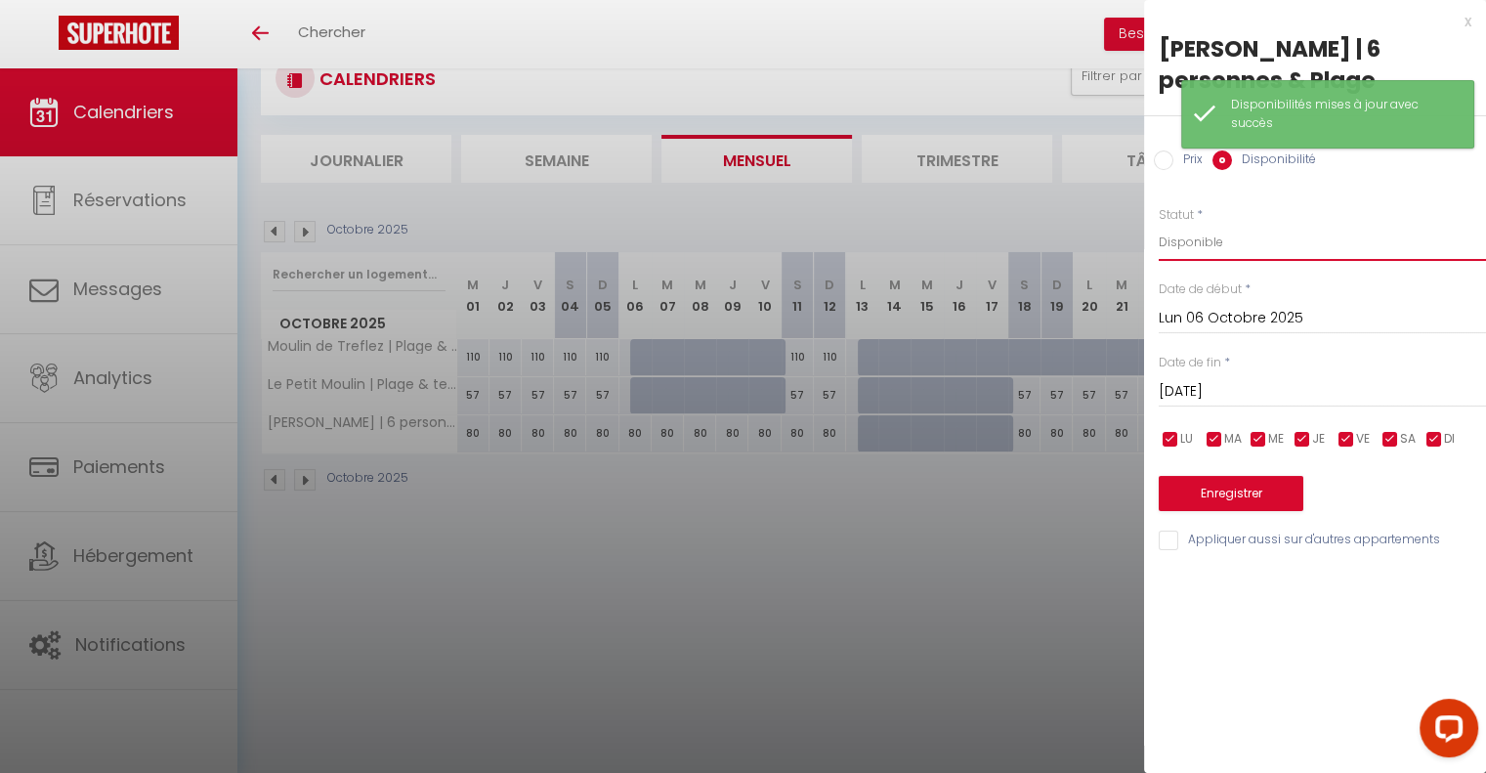
click at [1180, 237] on select "Disponible Indisponible" at bounding box center [1322, 242] width 327 height 37
select select "0"
click at [1159, 224] on select "Disponible Indisponible" at bounding box center [1322, 242] width 327 height 37
click at [1245, 487] on button "Enregistrer" at bounding box center [1231, 493] width 145 height 35
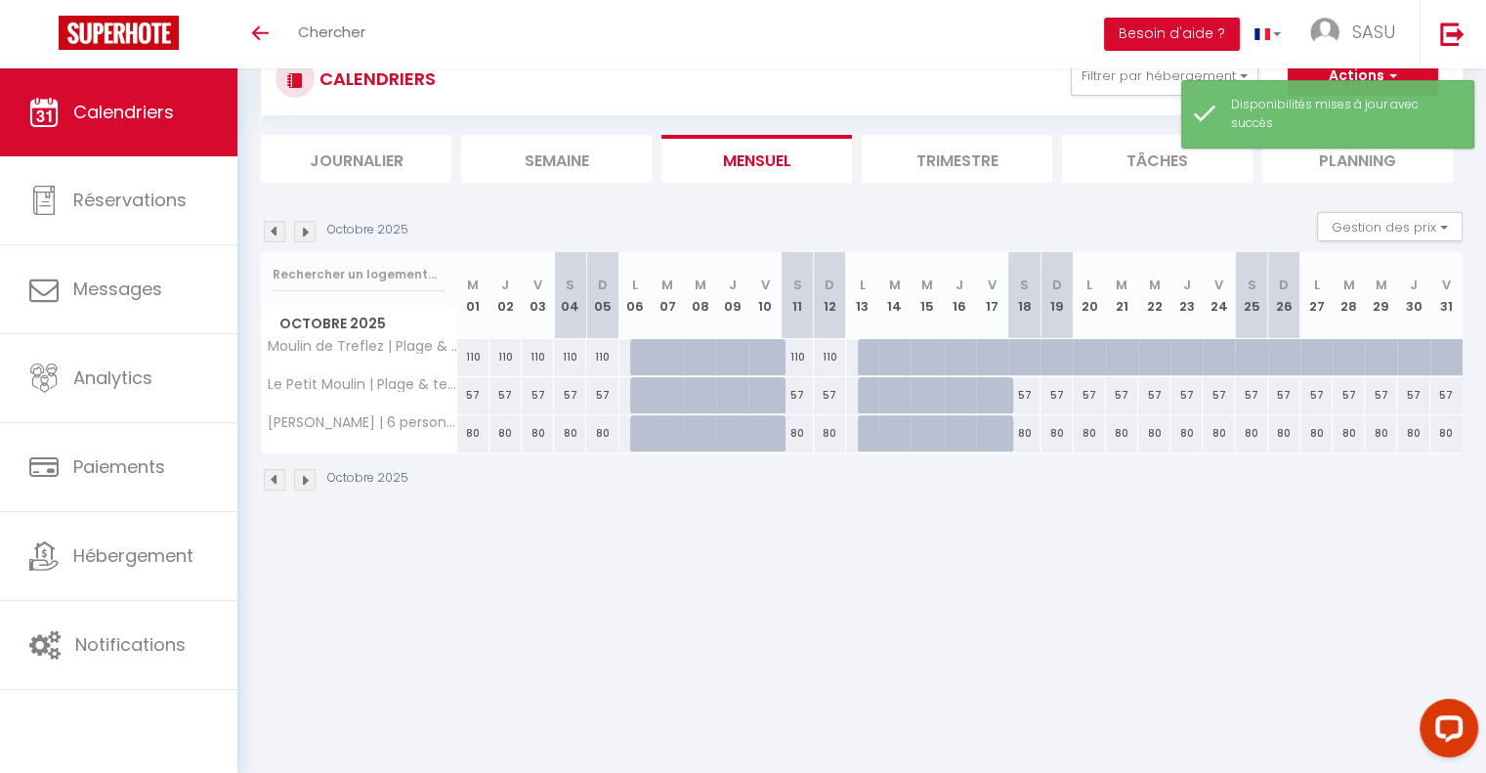
click at [878, 399] on div at bounding box center [894, 395] width 32 height 37
select select "1"
type input "[DATE]"
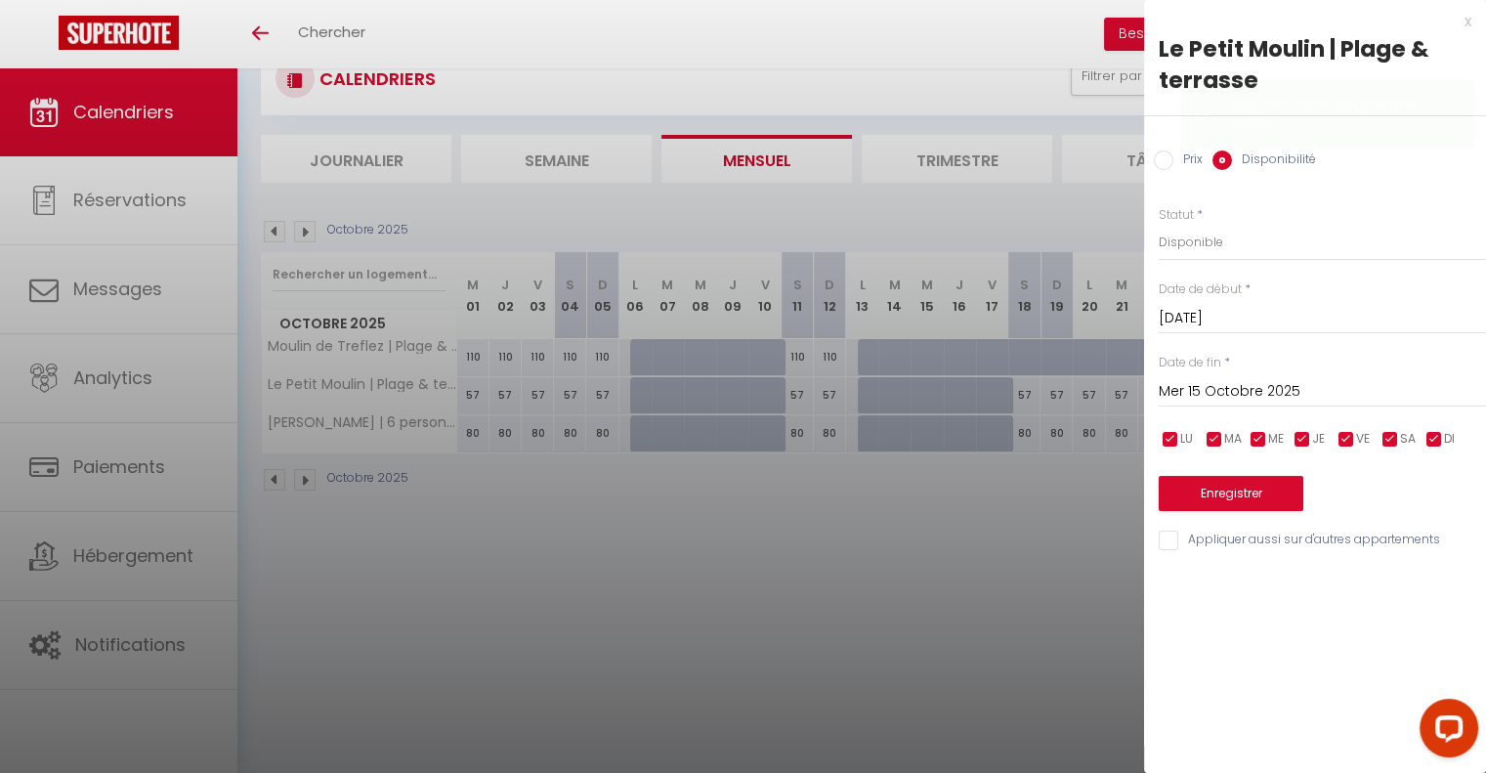
click at [1281, 398] on input "Mer 15 Octobre 2025" at bounding box center [1322, 391] width 327 height 25
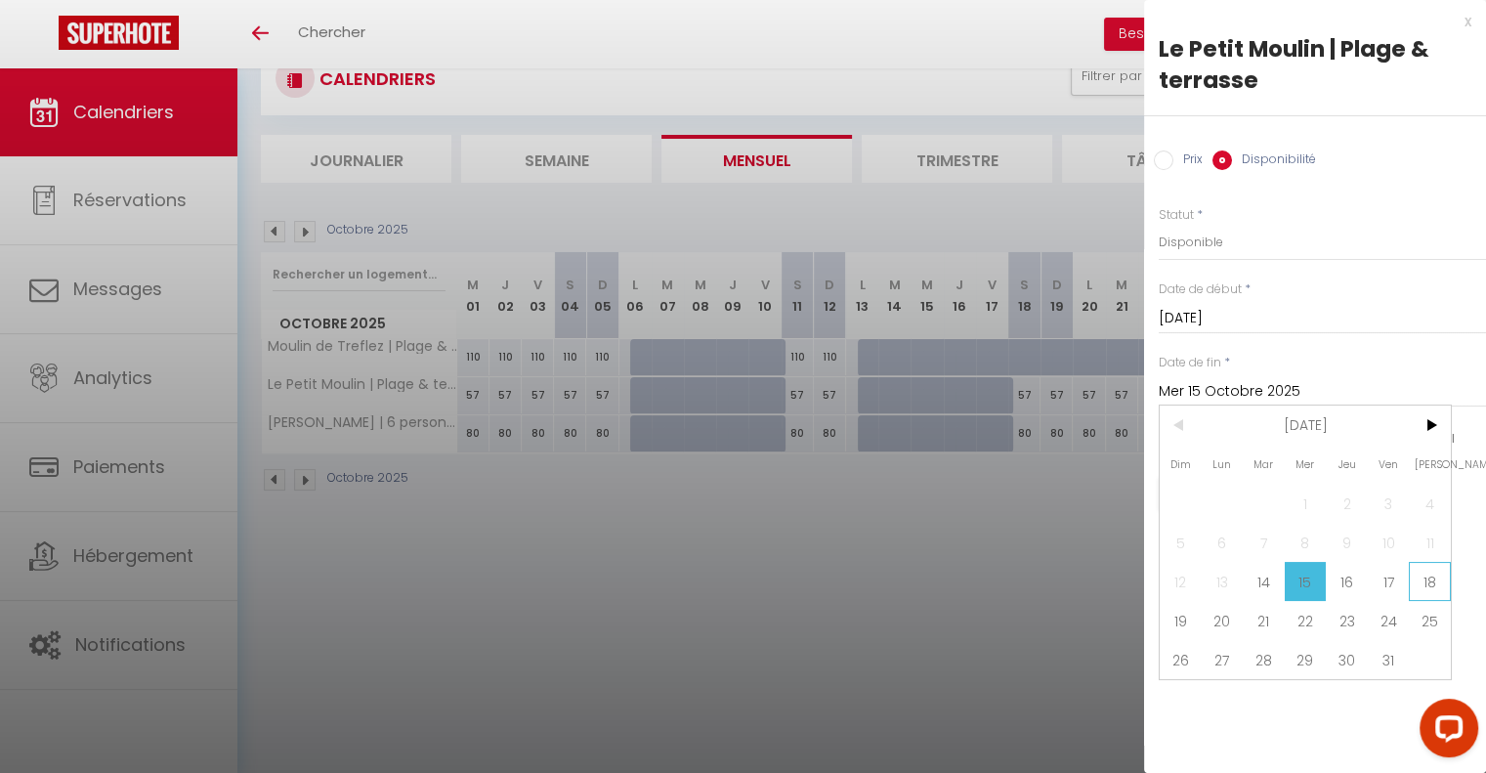
click at [1420, 571] on span "18" at bounding box center [1430, 581] width 42 height 39
type input "[DATE]"
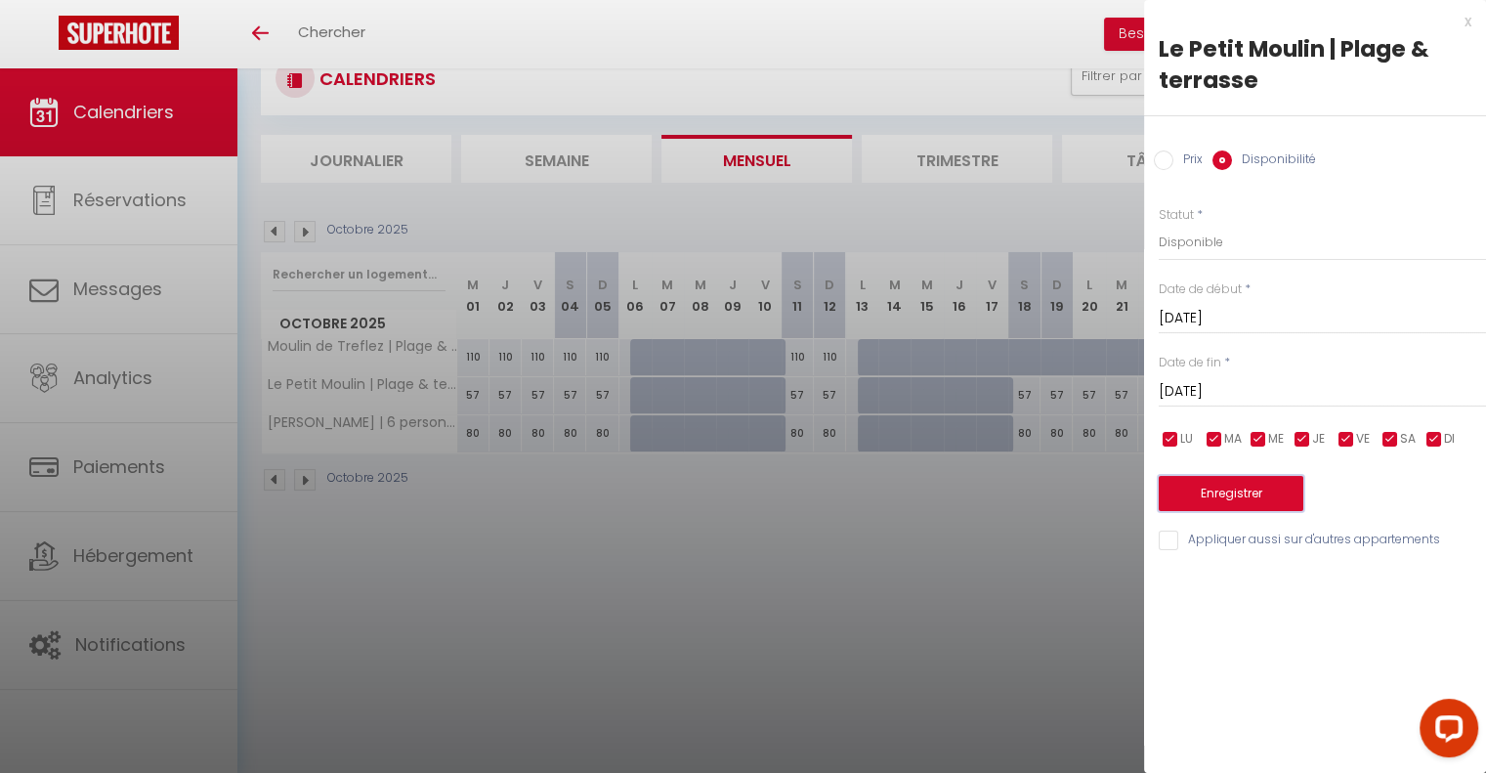
click at [1247, 476] on button "Enregistrer" at bounding box center [1231, 493] width 145 height 35
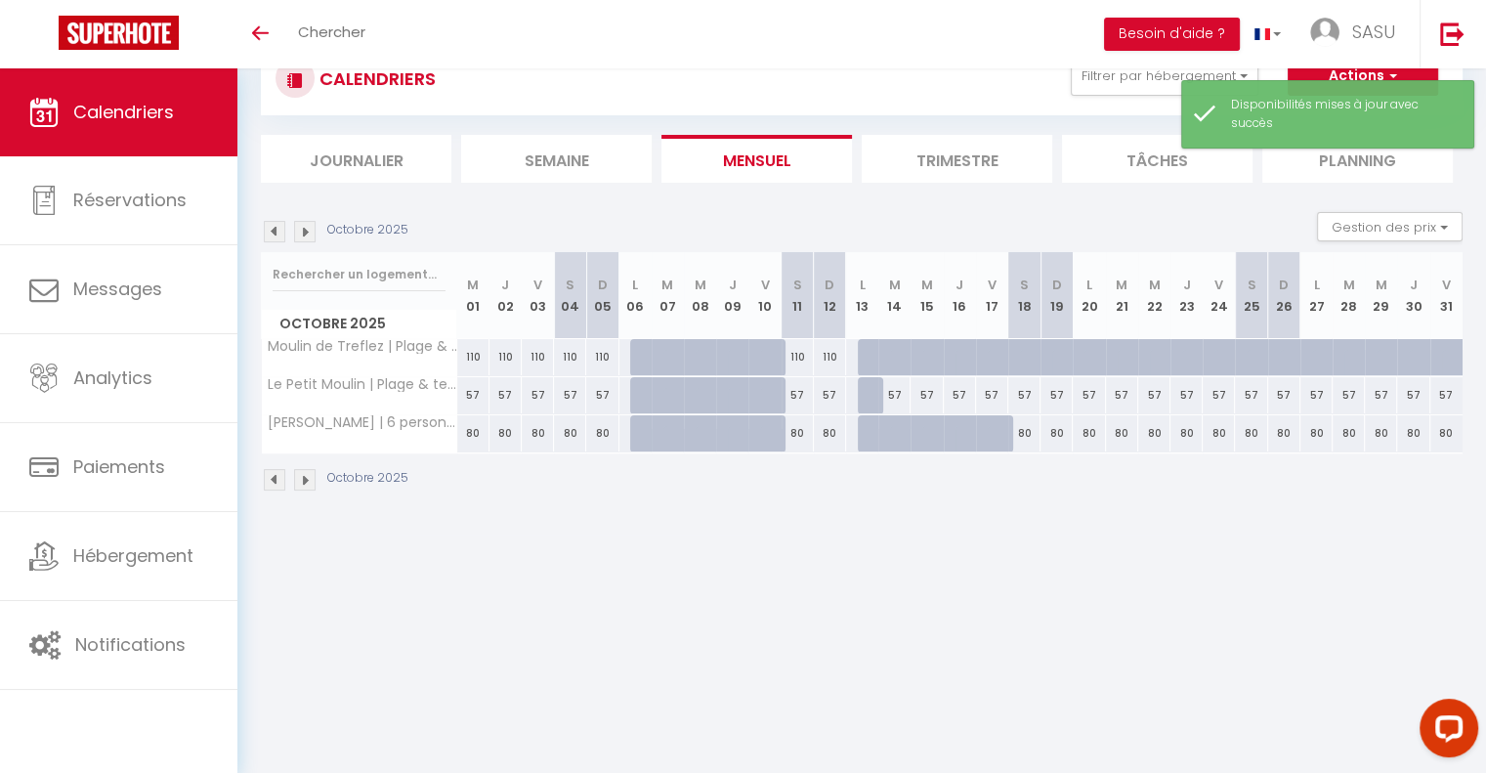
click at [869, 388] on div at bounding box center [874, 395] width 32 height 37
select select "1"
type input "Lun 13 Octobre 2025"
type input "[DATE]"
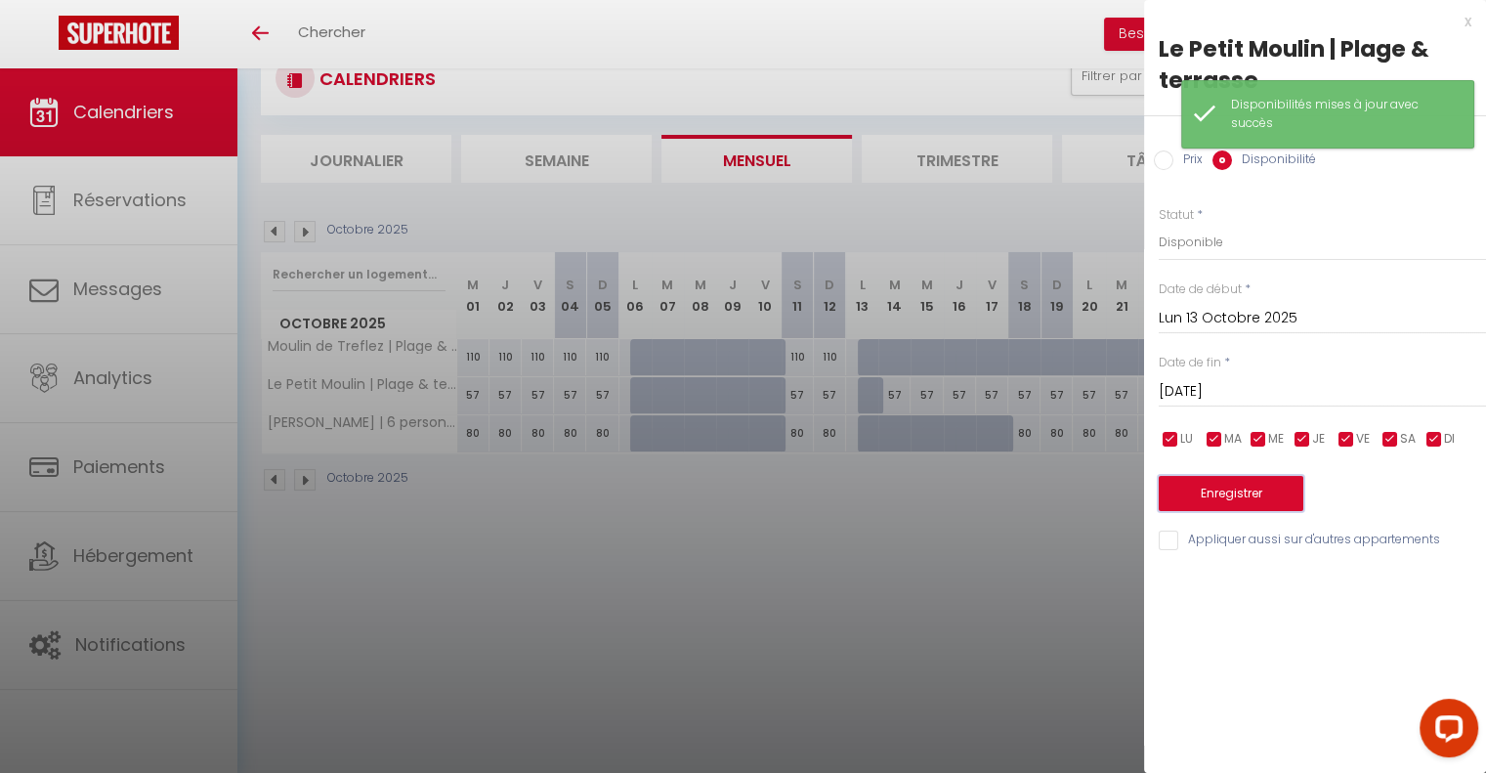
click at [1230, 482] on button "Enregistrer" at bounding box center [1231, 493] width 145 height 35
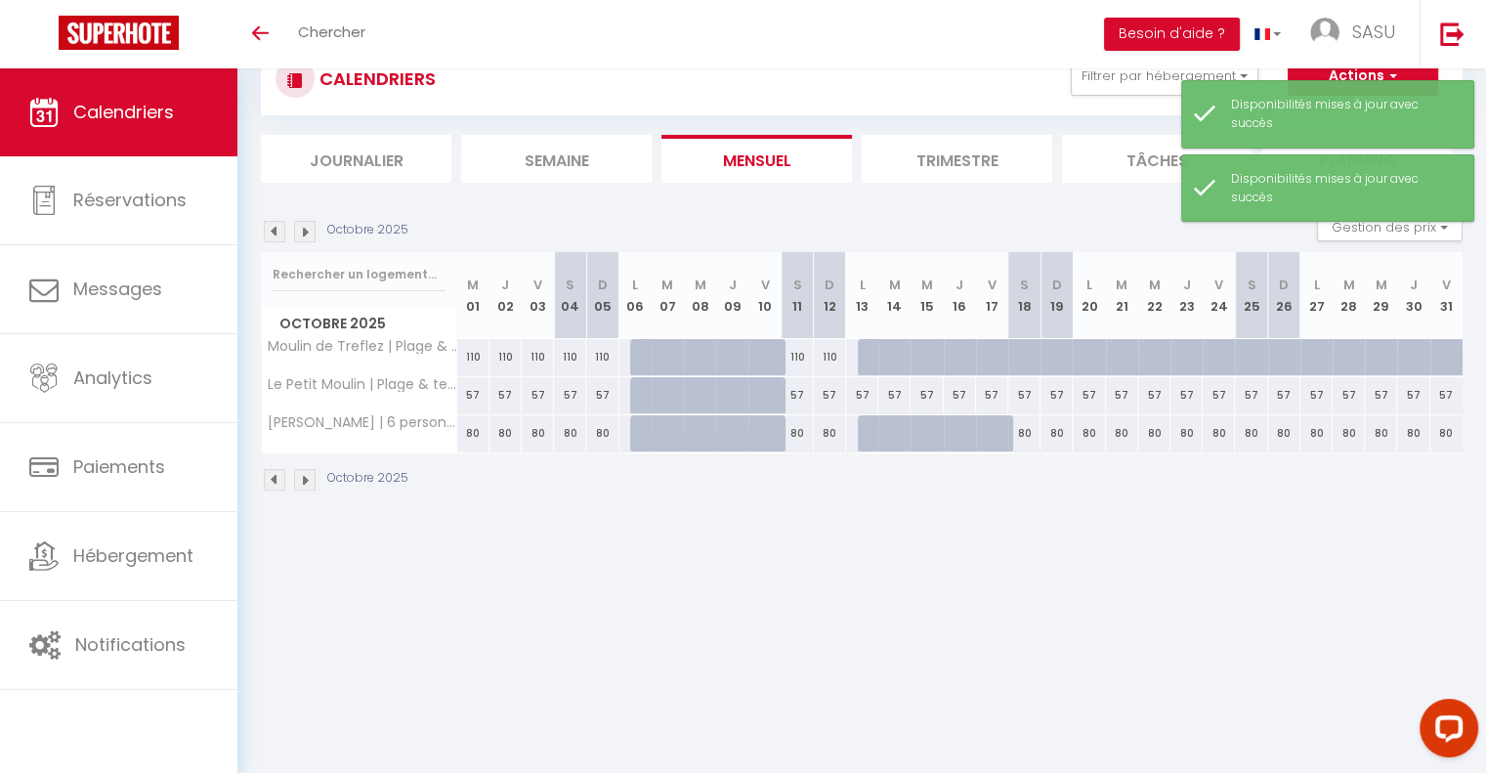
click at [861, 438] on div at bounding box center [874, 433] width 32 height 37
select select "1"
type input "Lun 13 Octobre 2025"
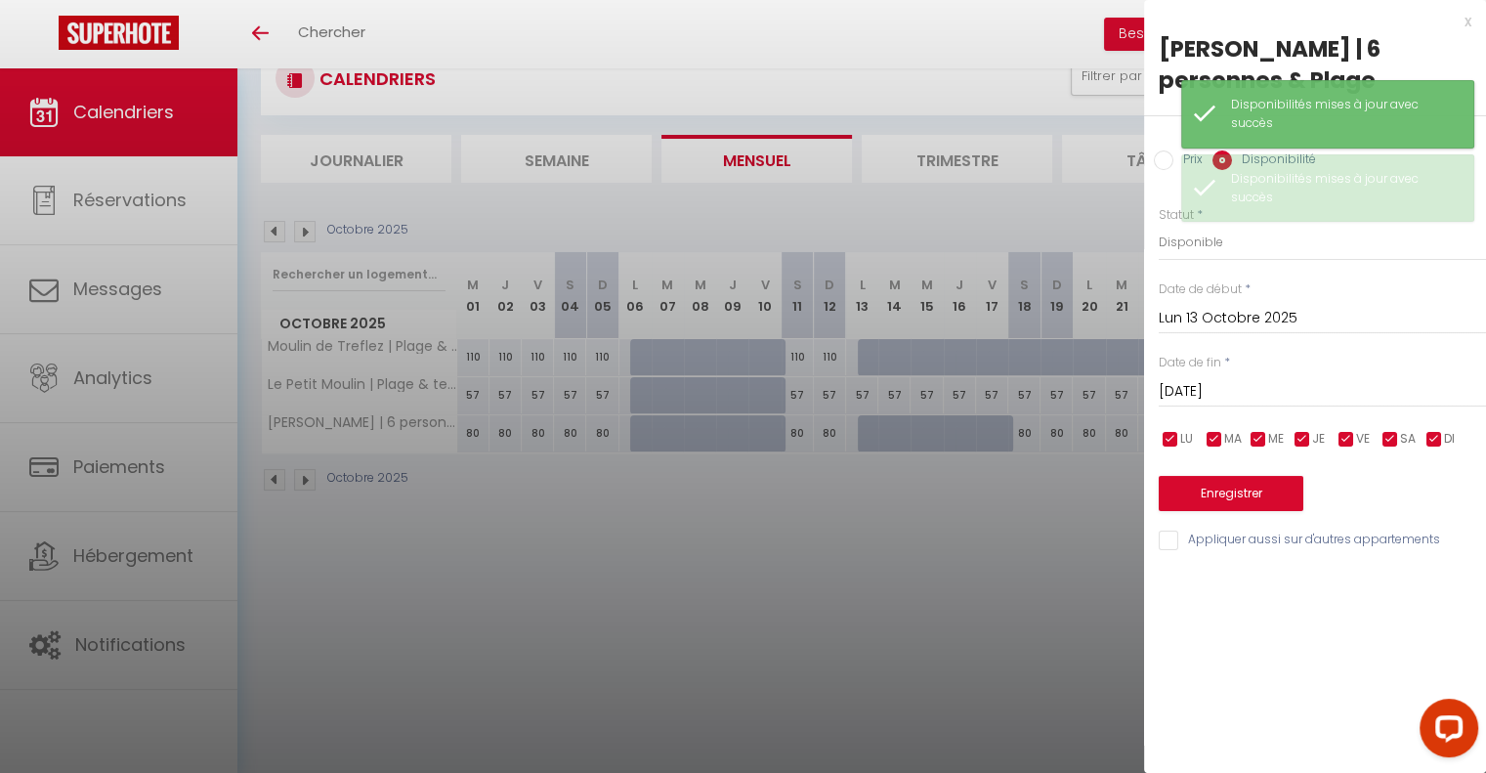
click at [1253, 385] on input "[DATE]" at bounding box center [1322, 391] width 327 height 25
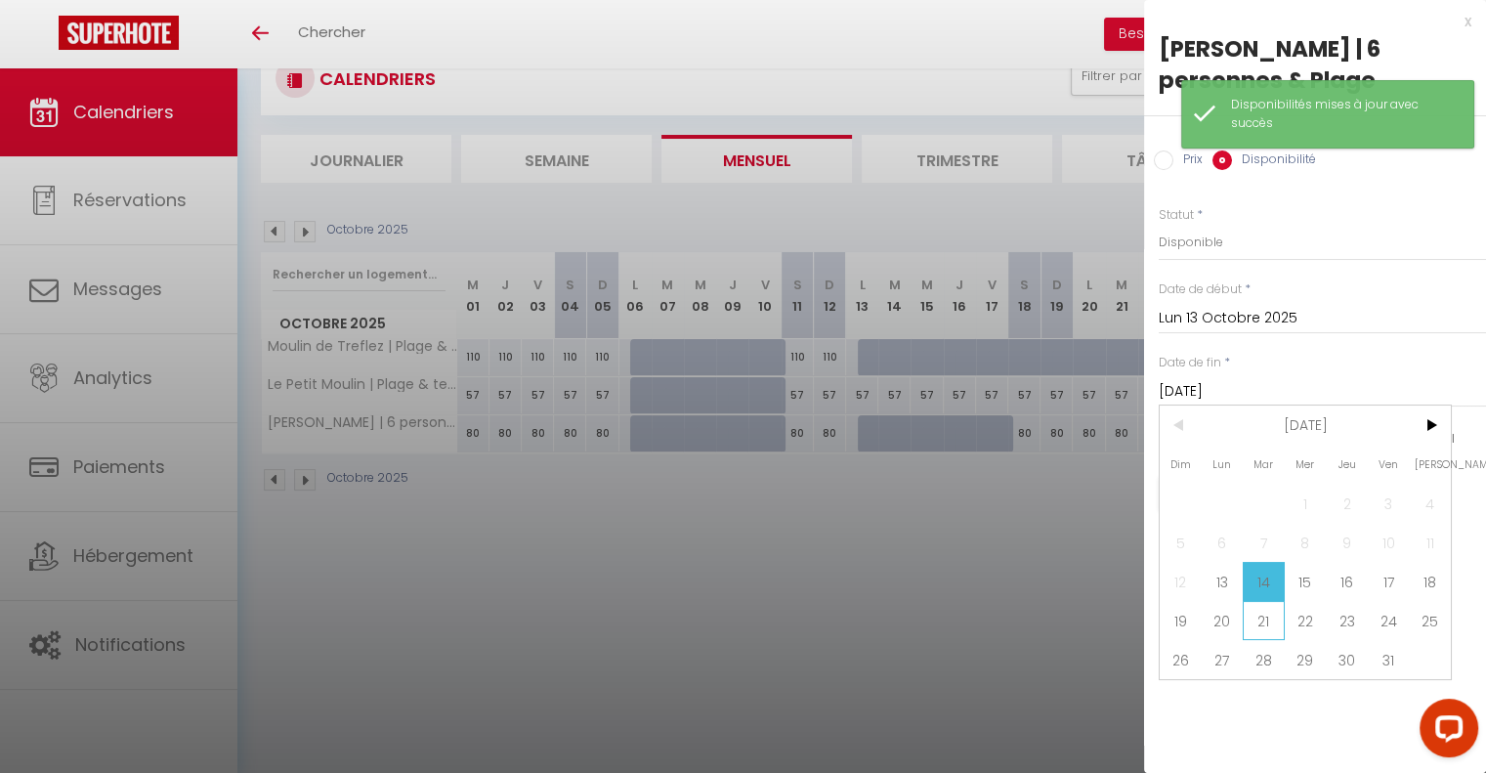
click at [1269, 618] on span "21" at bounding box center [1264, 620] width 42 height 39
type input "[DATE]"
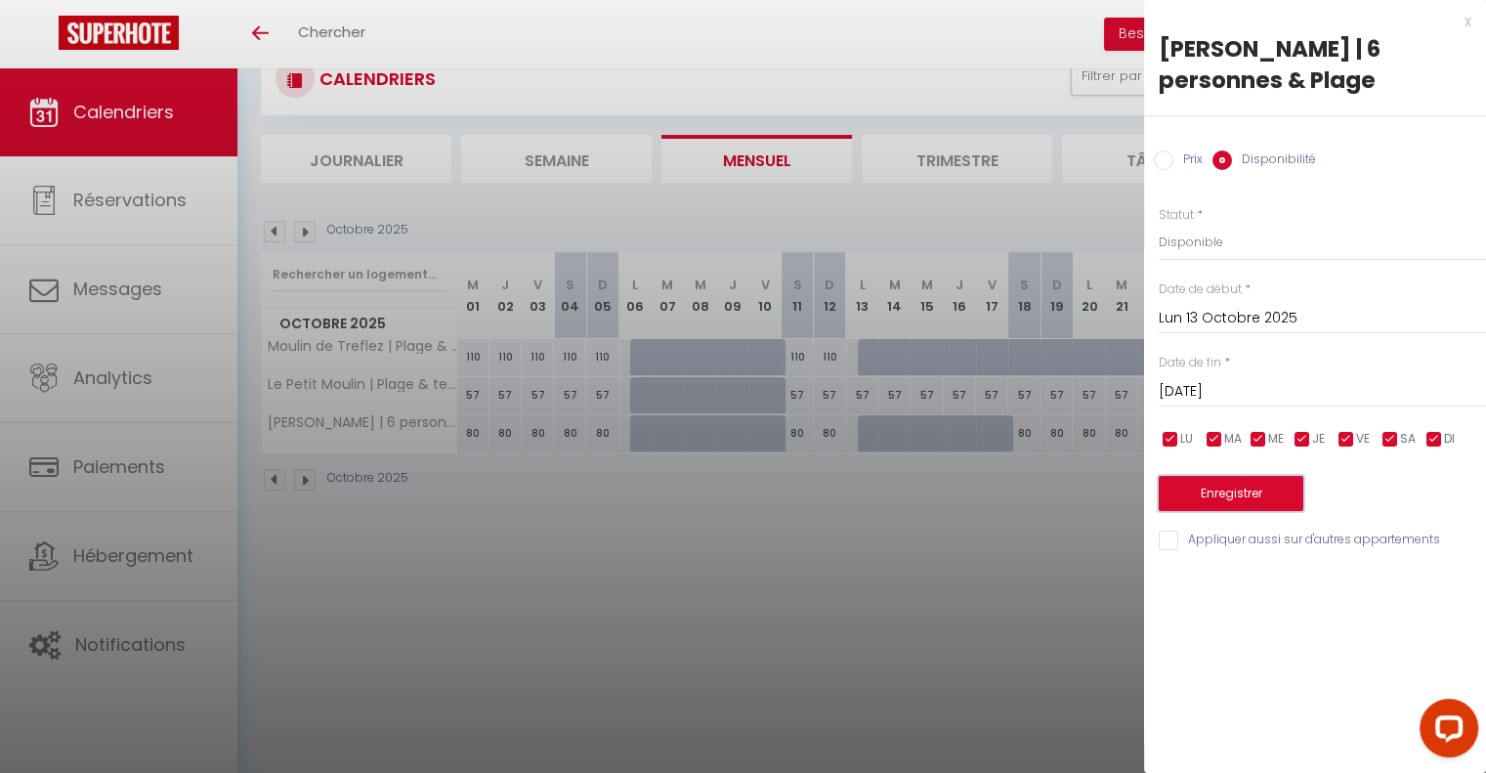
click at [1218, 492] on button "Enregistrer" at bounding box center [1231, 493] width 145 height 35
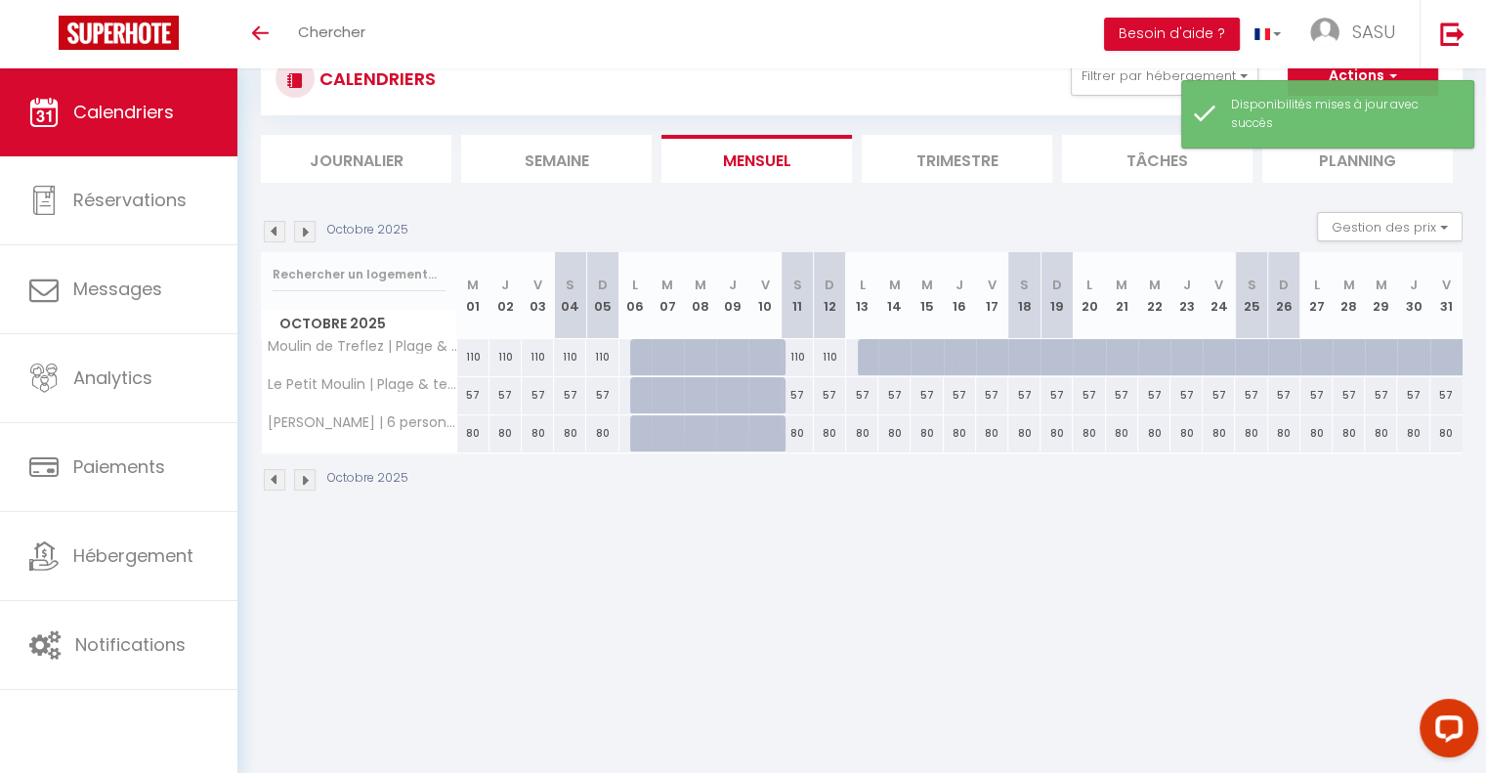
click at [303, 476] on img at bounding box center [304, 479] width 21 height 21
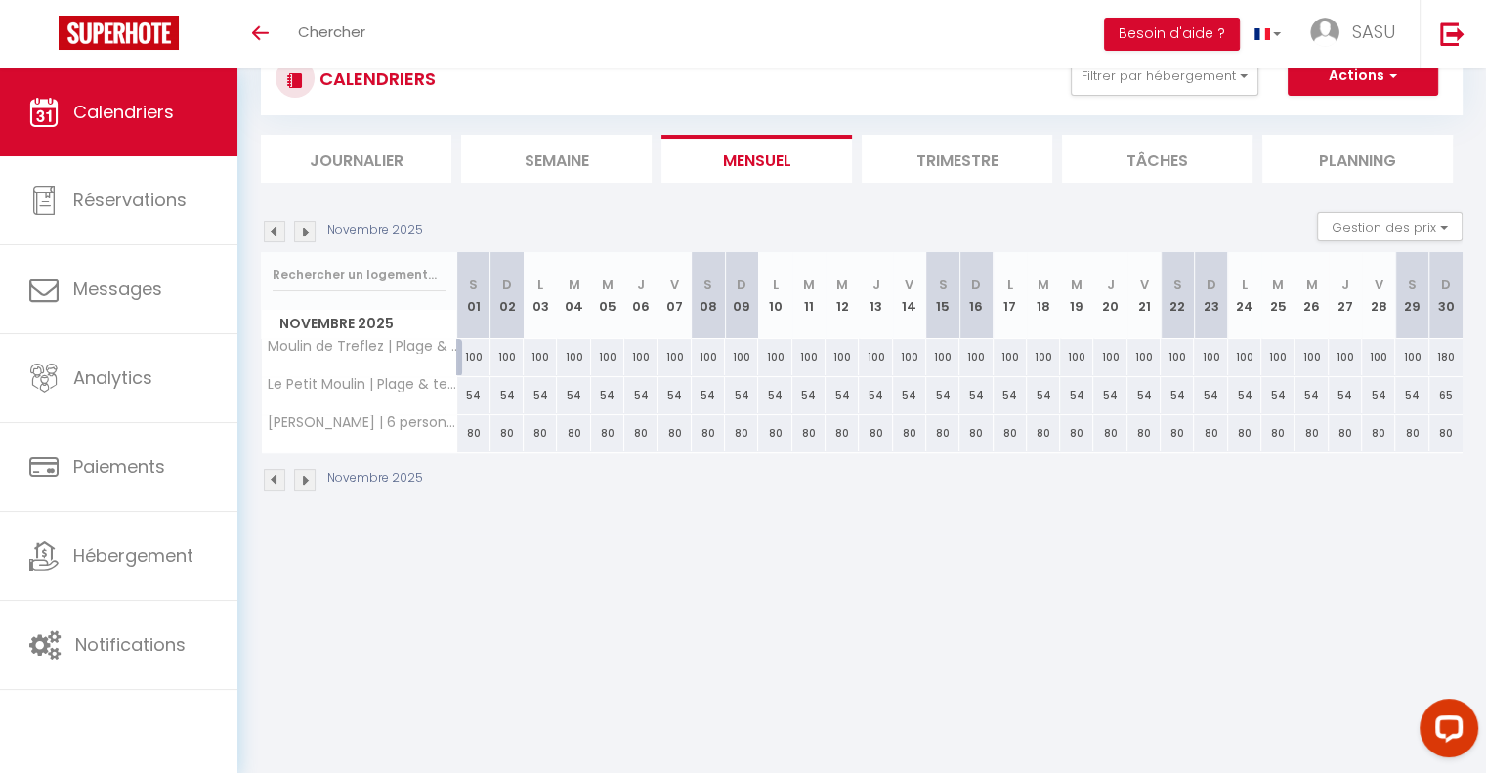
click at [275, 477] on img at bounding box center [274, 479] width 21 height 21
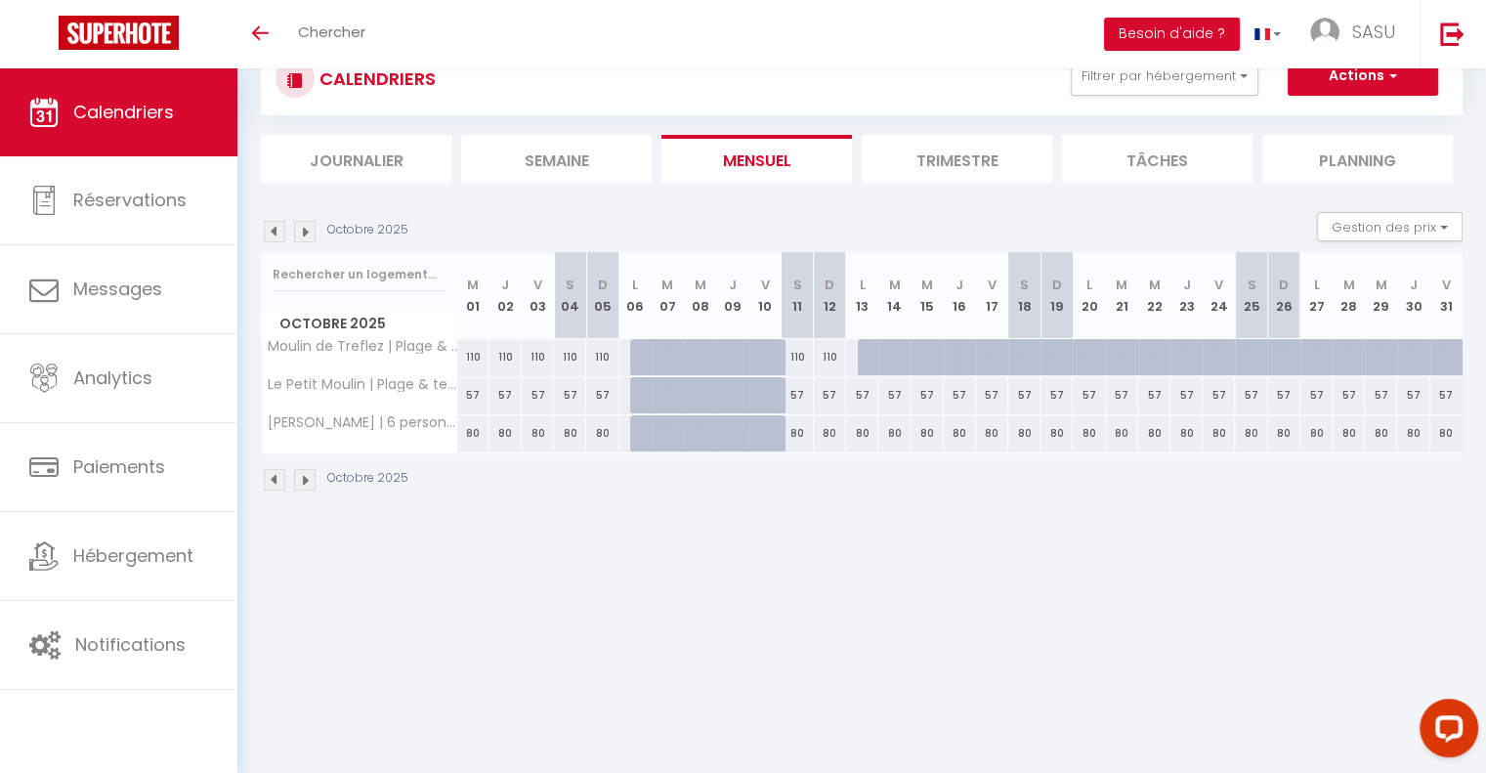
click at [862, 351] on div at bounding box center [874, 357] width 32 height 37
select select "1"
type input "Lun 13 Octobre 2025"
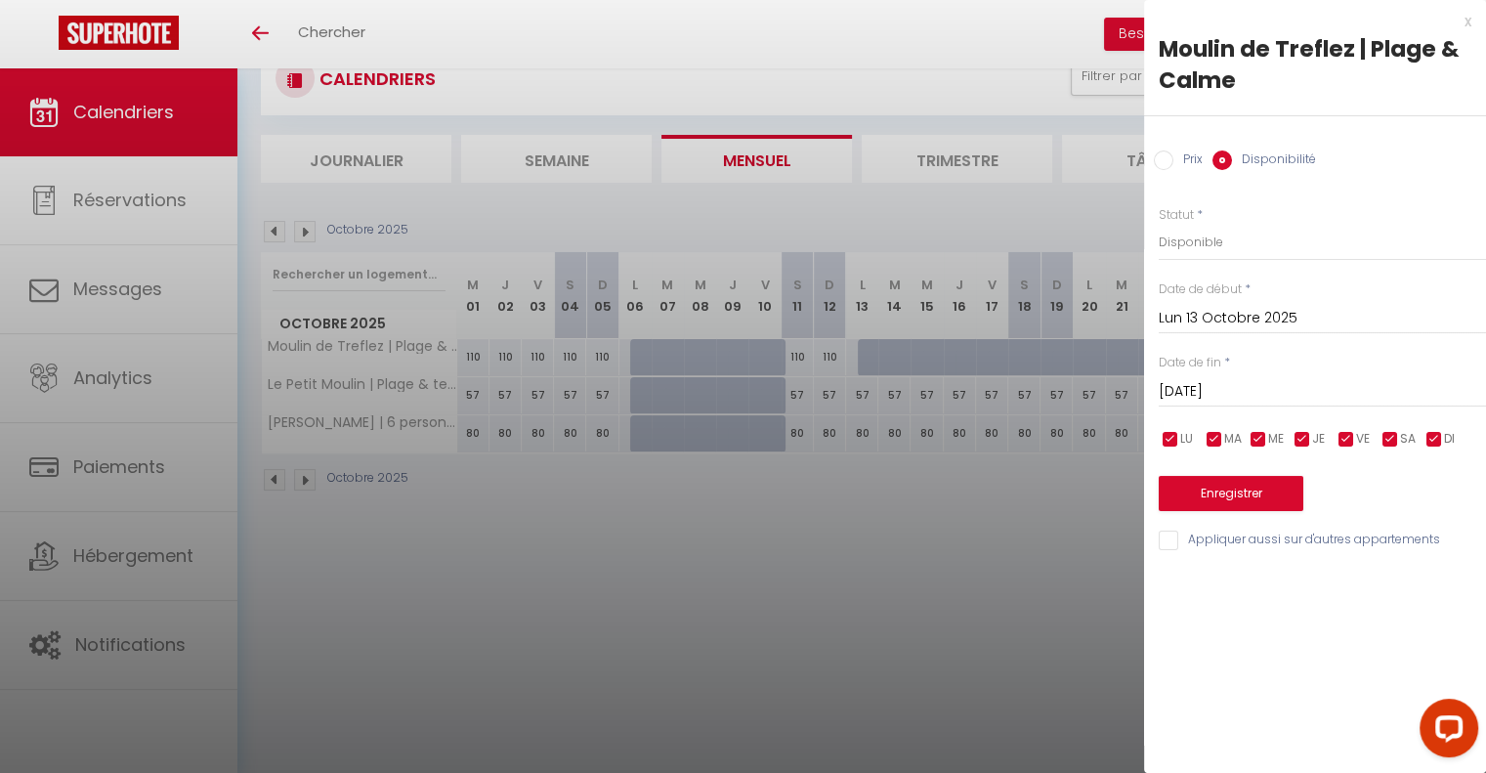
click at [1320, 384] on input "[DATE]" at bounding box center [1322, 391] width 327 height 25
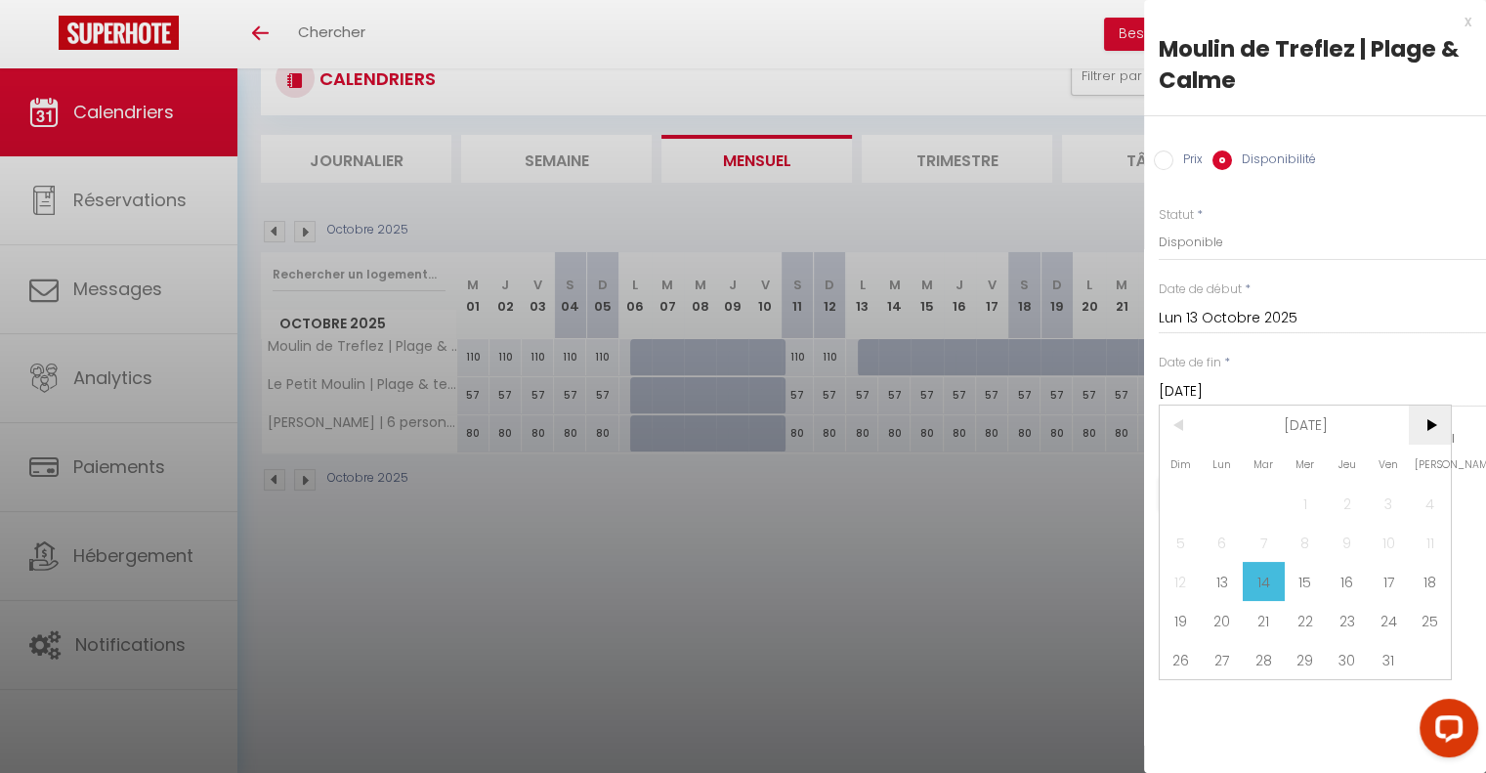
click at [1422, 425] on span ">" at bounding box center [1430, 424] width 42 height 39
click at [1427, 495] on span "1" at bounding box center [1430, 503] width 42 height 39
type input "[DATE]"
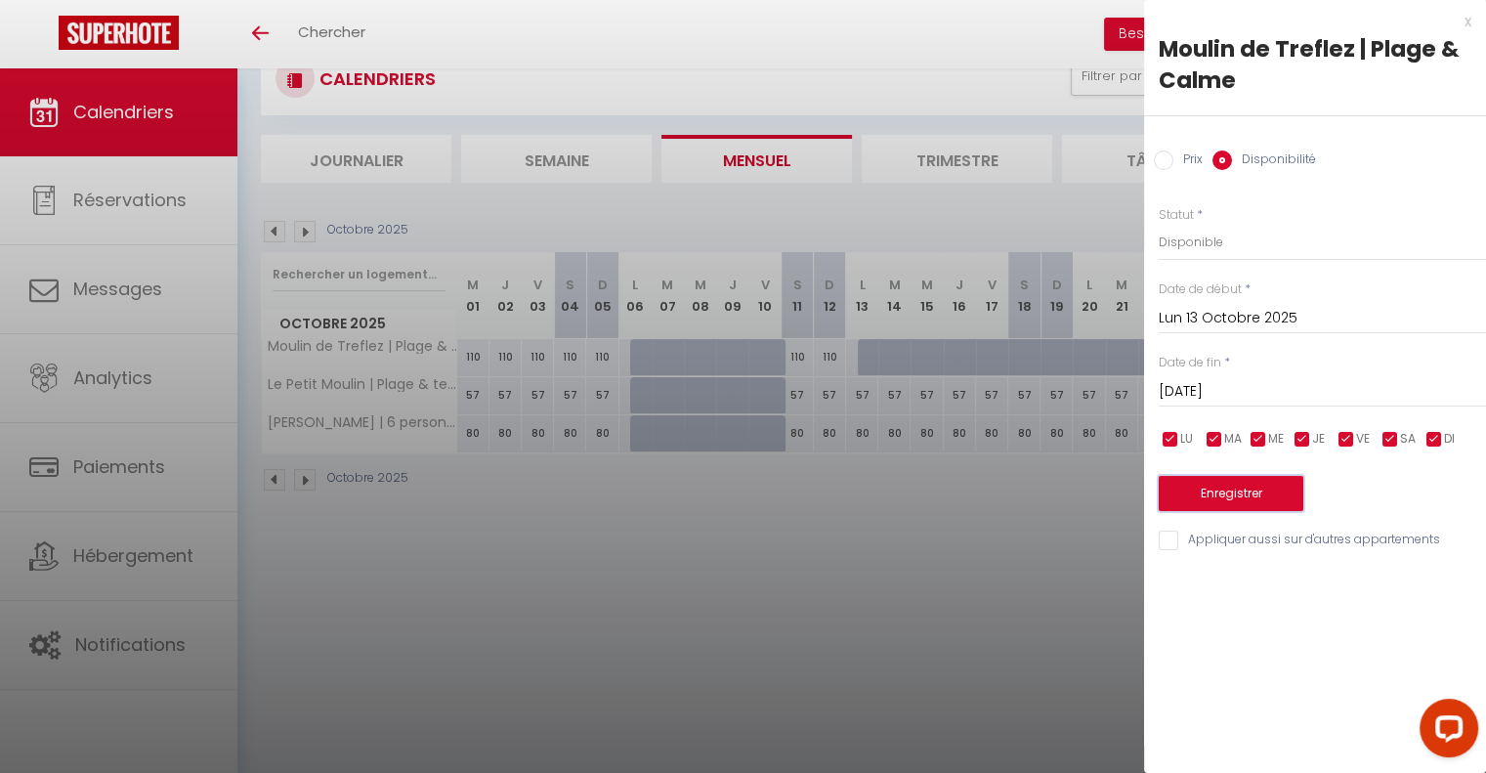
click at [1235, 497] on button "Enregistrer" at bounding box center [1231, 493] width 145 height 35
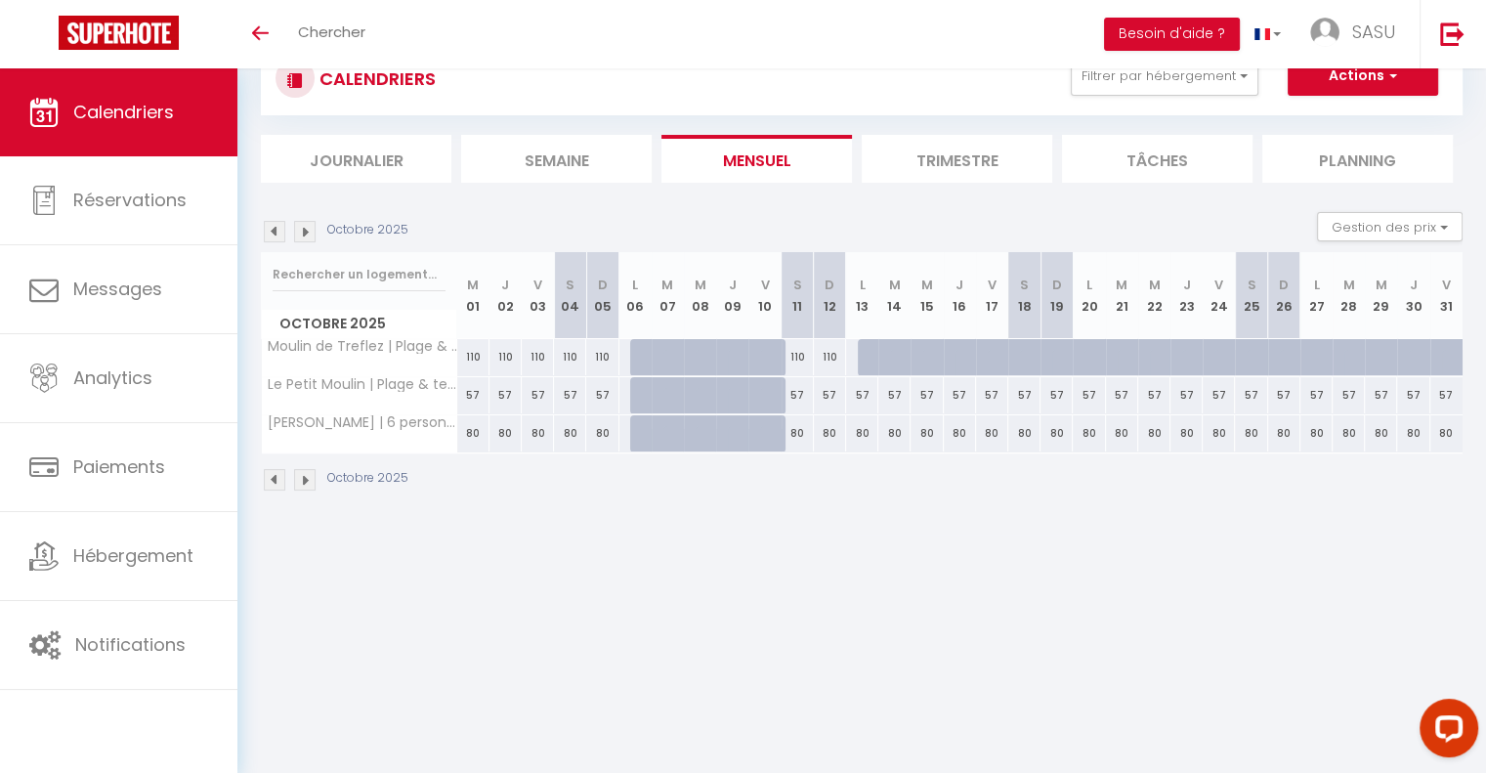
click at [861, 355] on div at bounding box center [874, 357] width 32 height 37
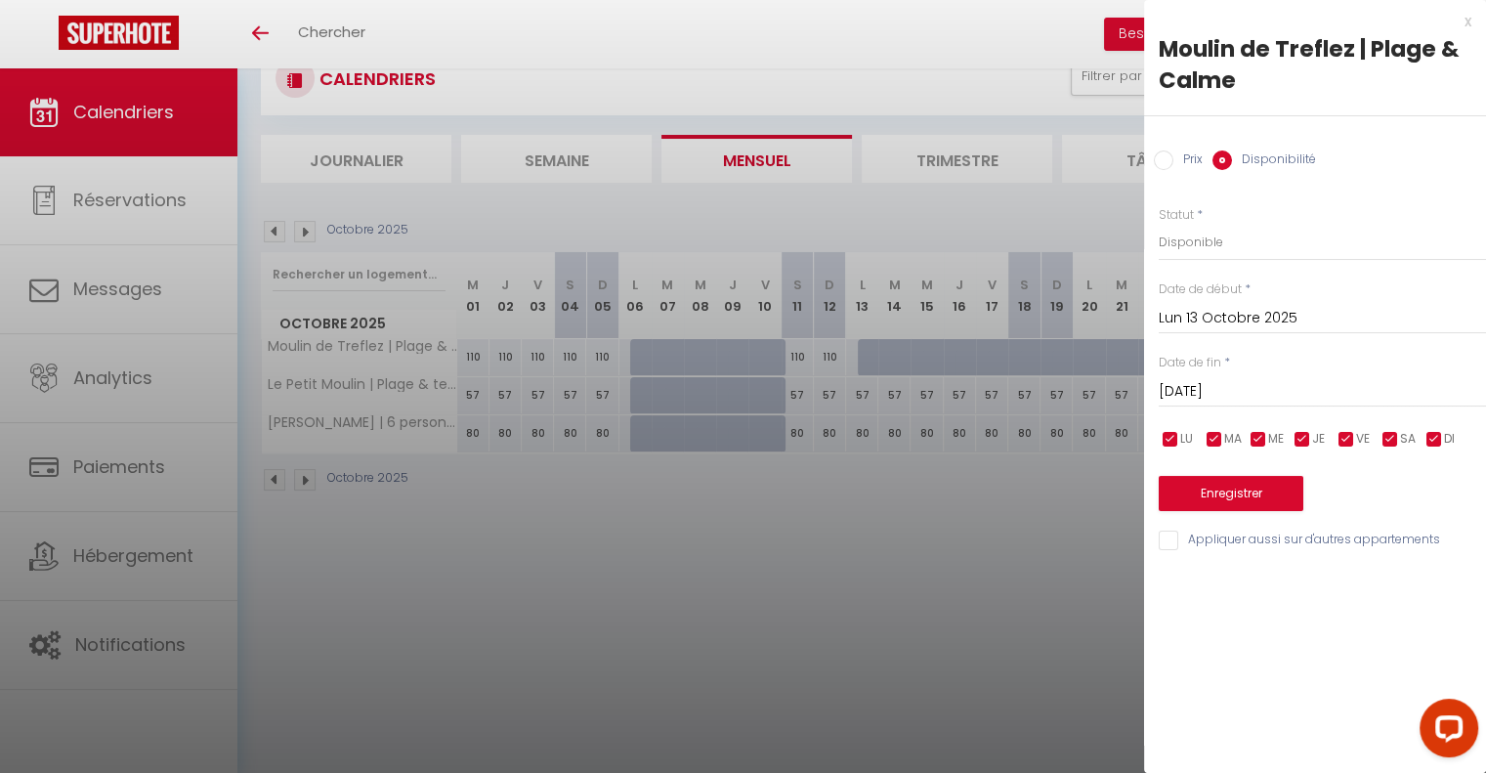
click at [1306, 394] on input "[DATE]" at bounding box center [1322, 391] width 327 height 25
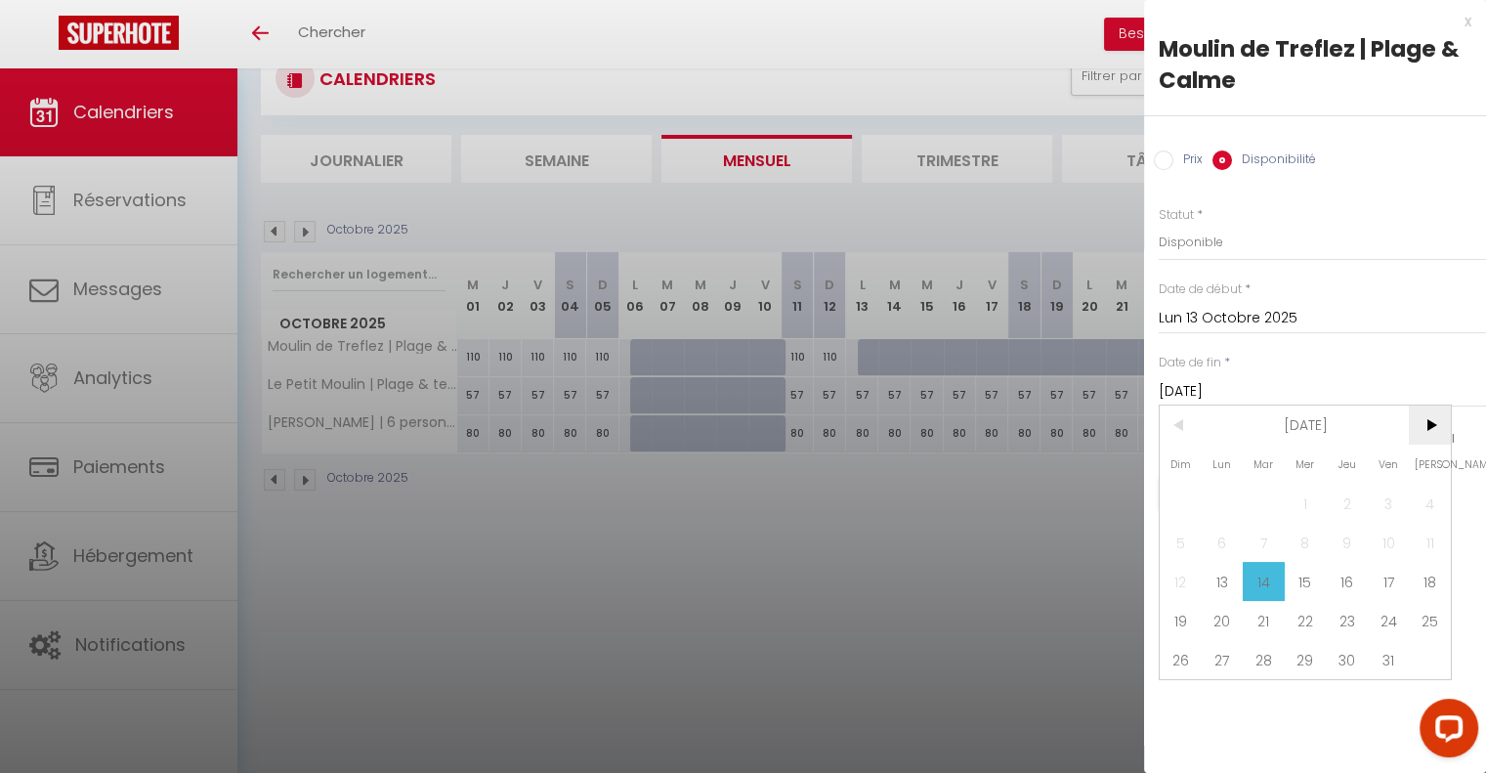
click at [1424, 424] on span ">" at bounding box center [1430, 424] width 42 height 39
click at [1426, 491] on span "1" at bounding box center [1430, 503] width 42 height 39
type input "[DATE]"
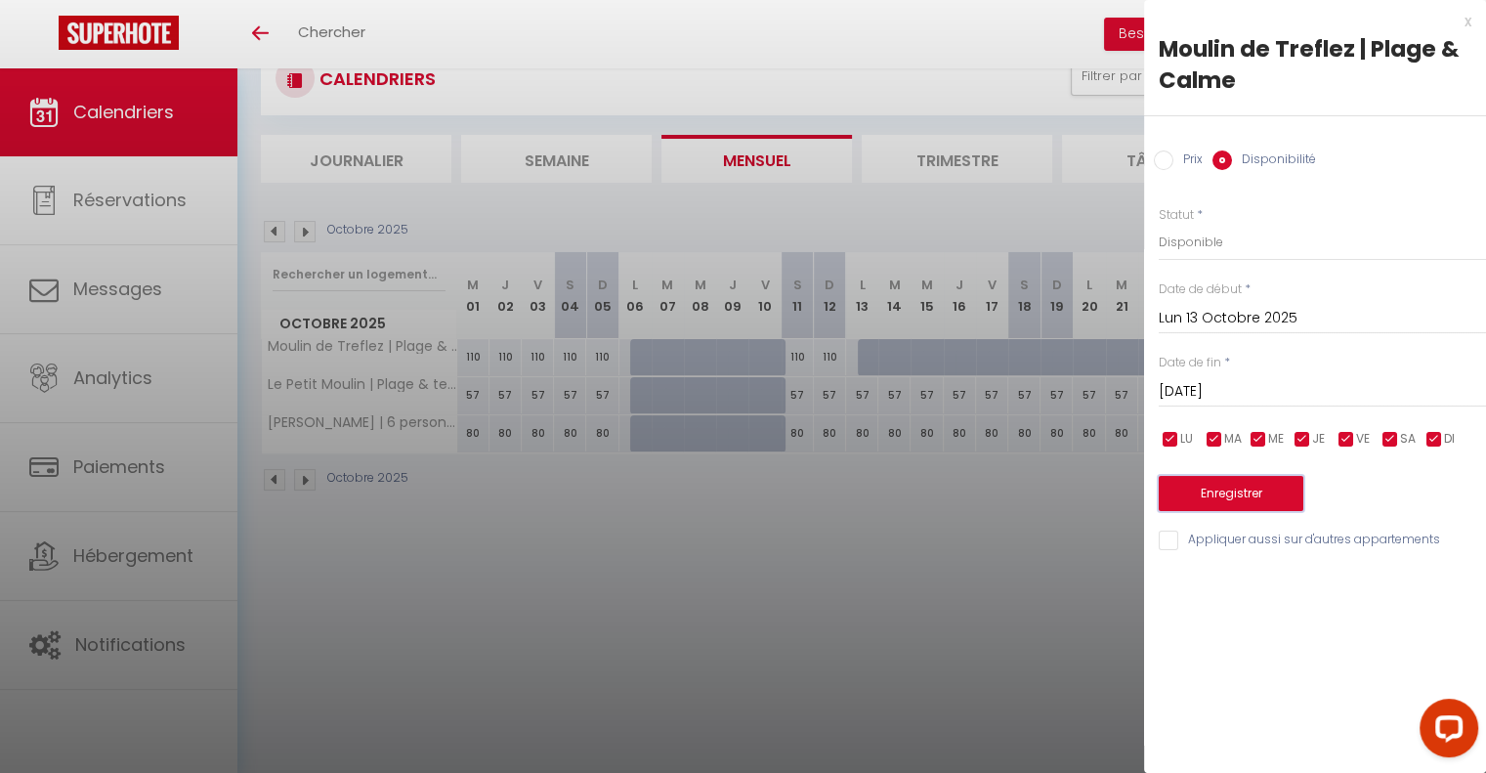
click at [1261, 499] on button "Enregistrer" at bounding box center [1231, 493] width 145 height 35
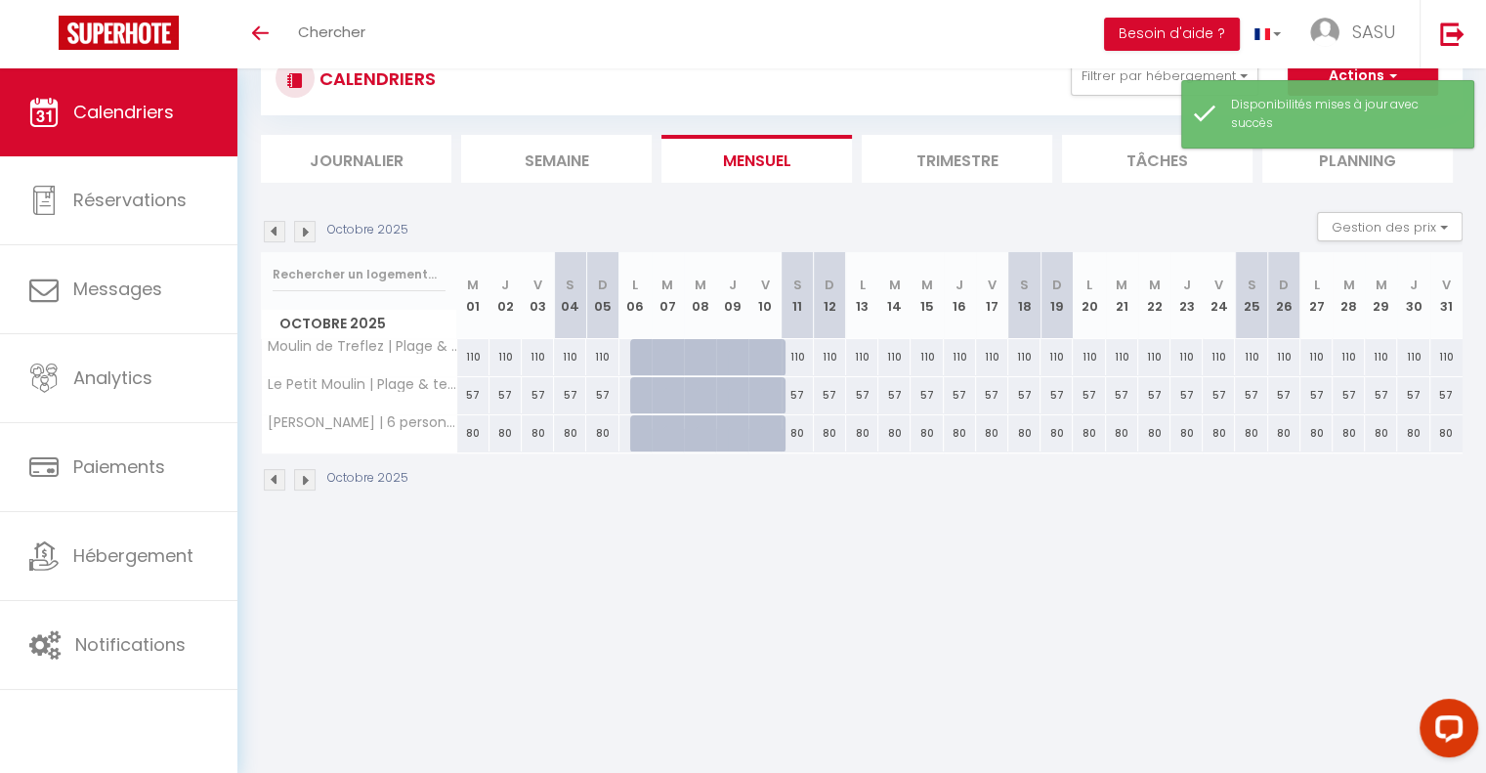
click at [306, 473] on img at bounding box center [304, 479] width 21 height 21
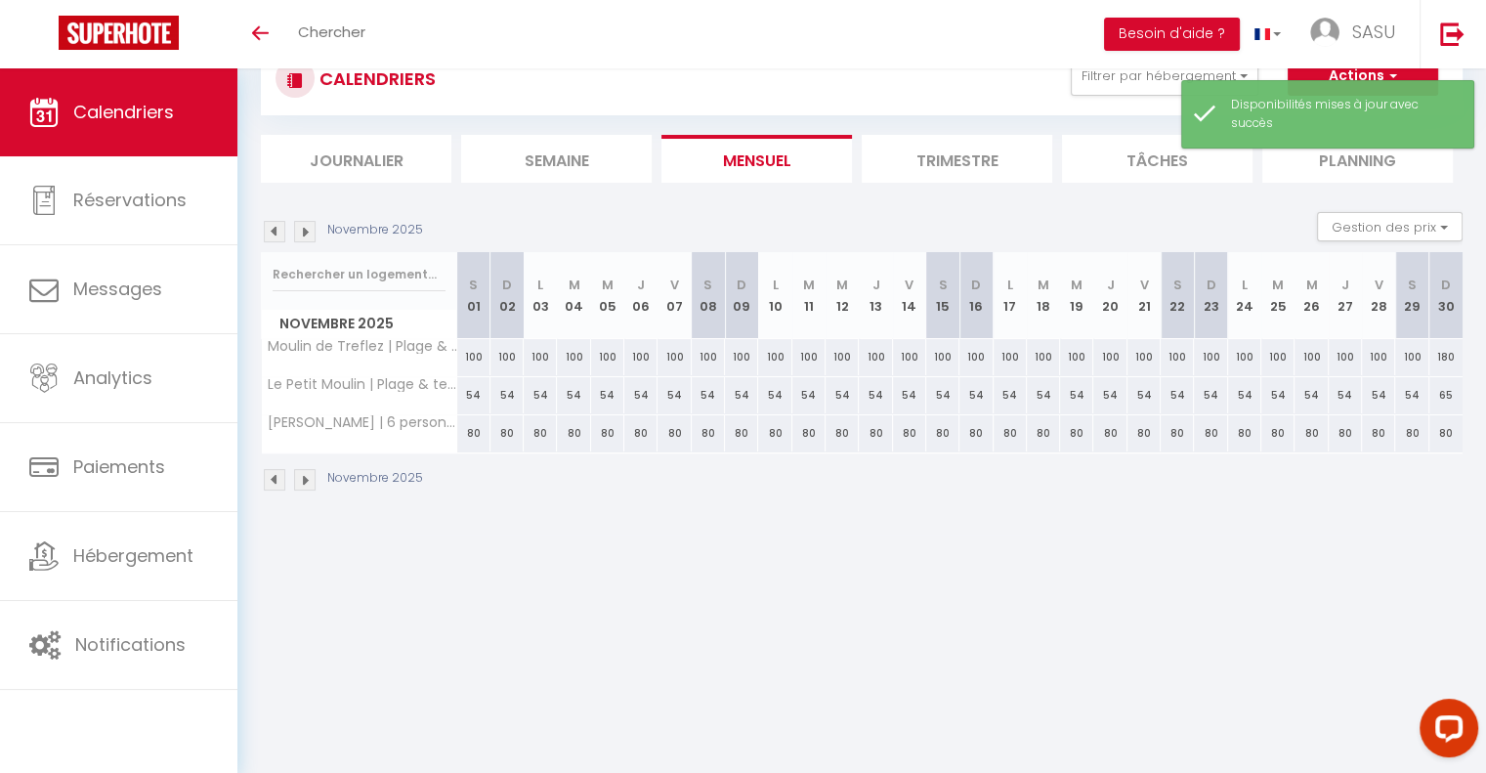
click at [274, 476] on img at bounding box center [274, 479] width 21 height 21
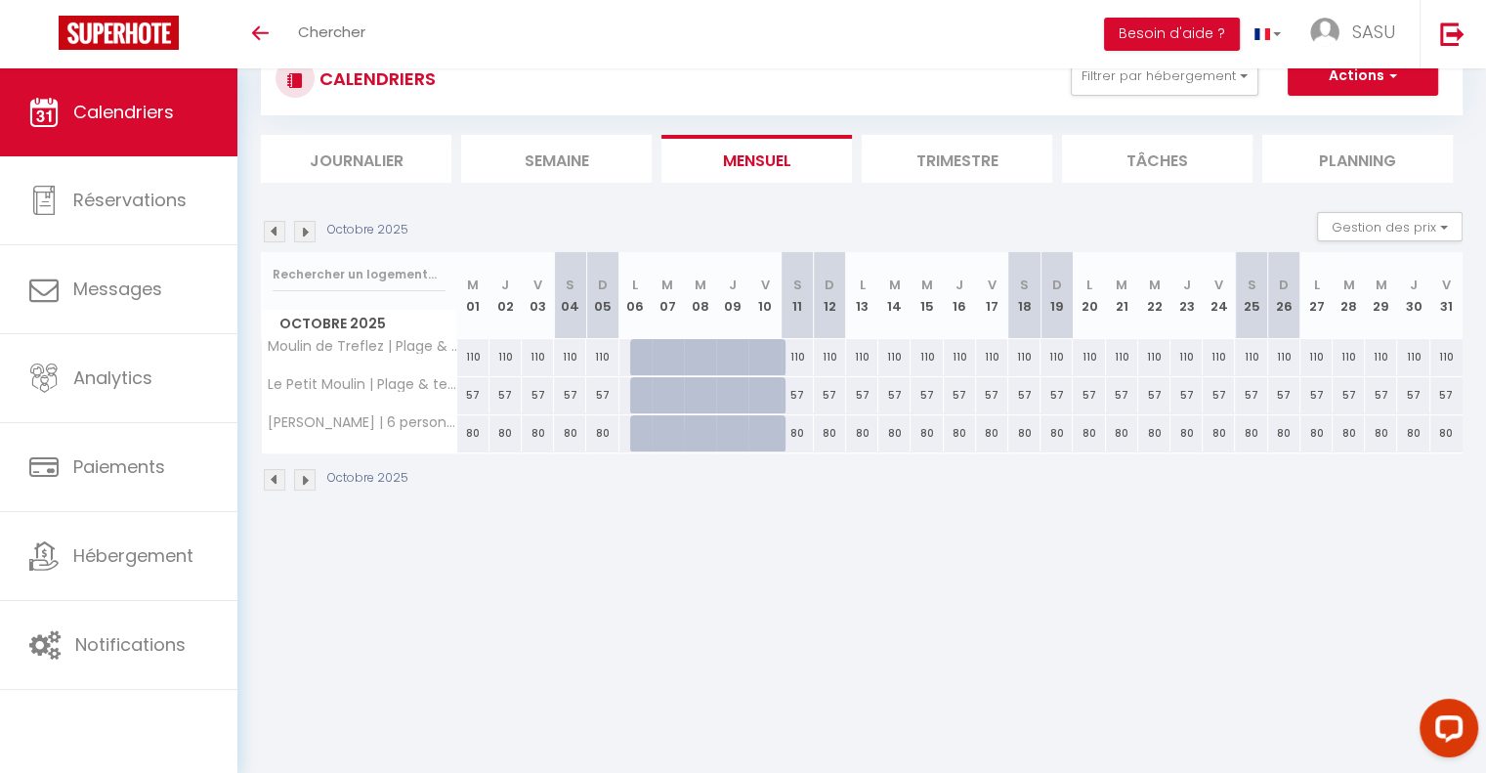
click at [305, 232] on img at bounding box center [304, 231] width 21 height 21
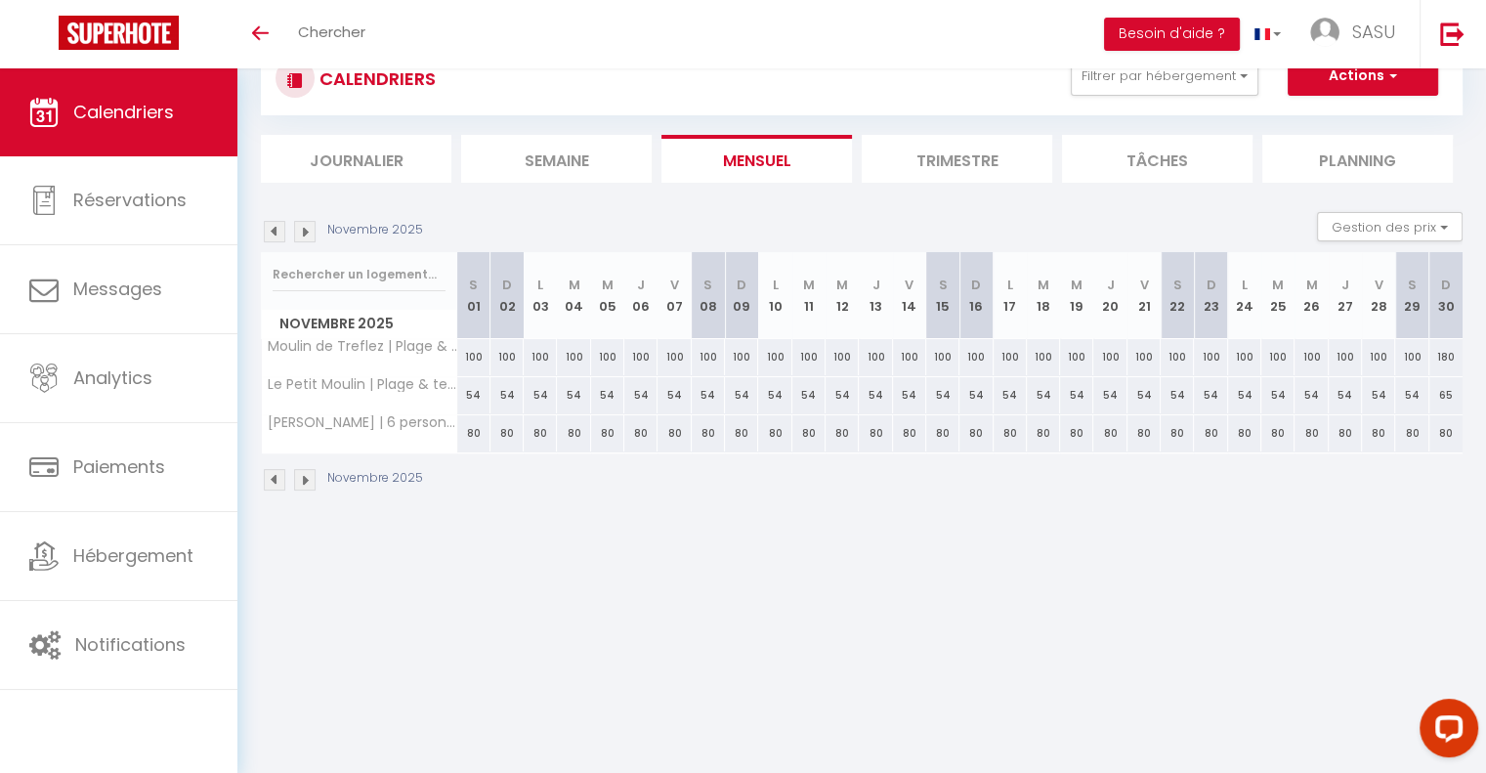
click at [540, 355] on div "100" at bounding box center [540, 357] width 33 height 36
select select "1"
type input "Lun 03 Novembre 2025"
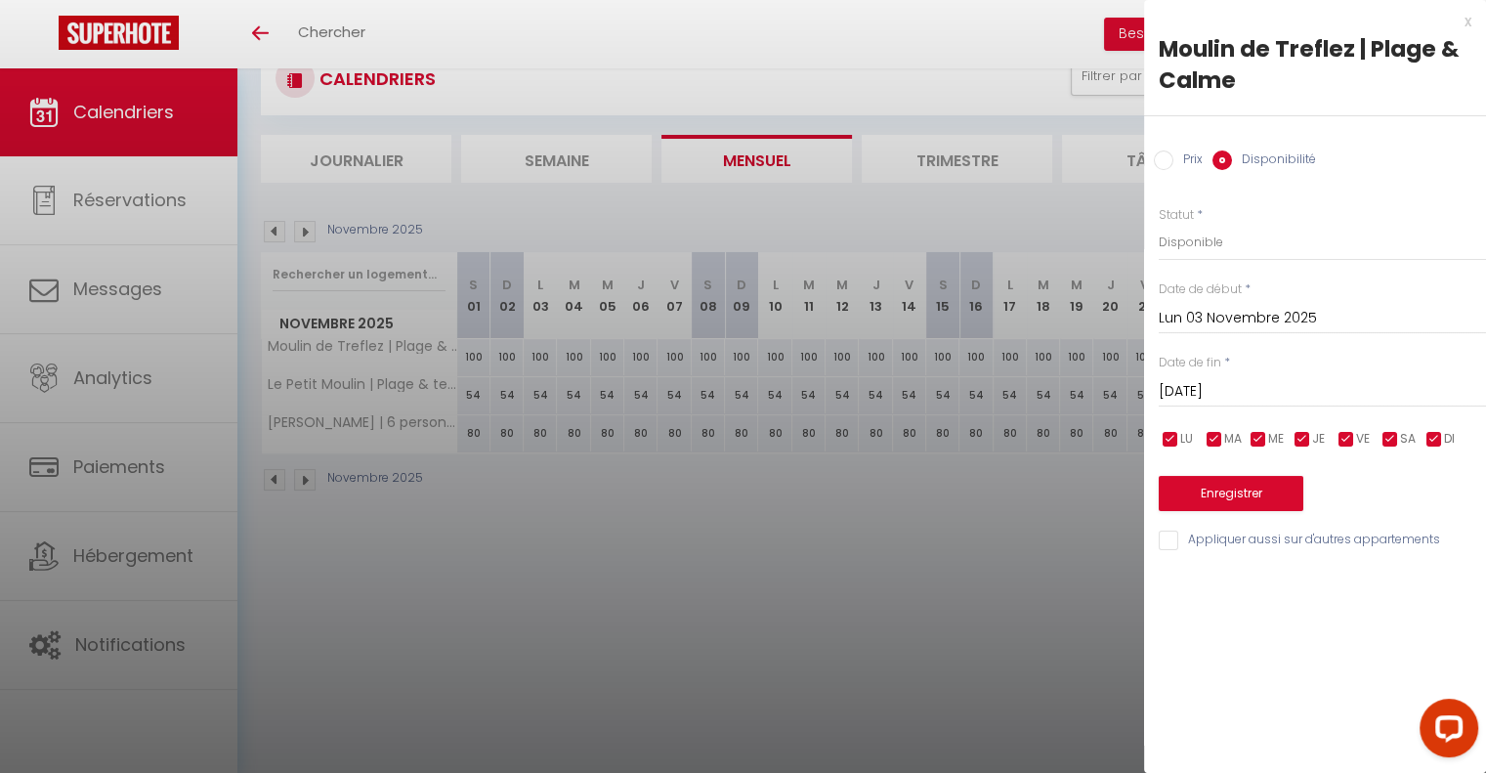
click at [1305, 384] on input "[DATE]" at bounding box center [1322, 391] width 327 height 25
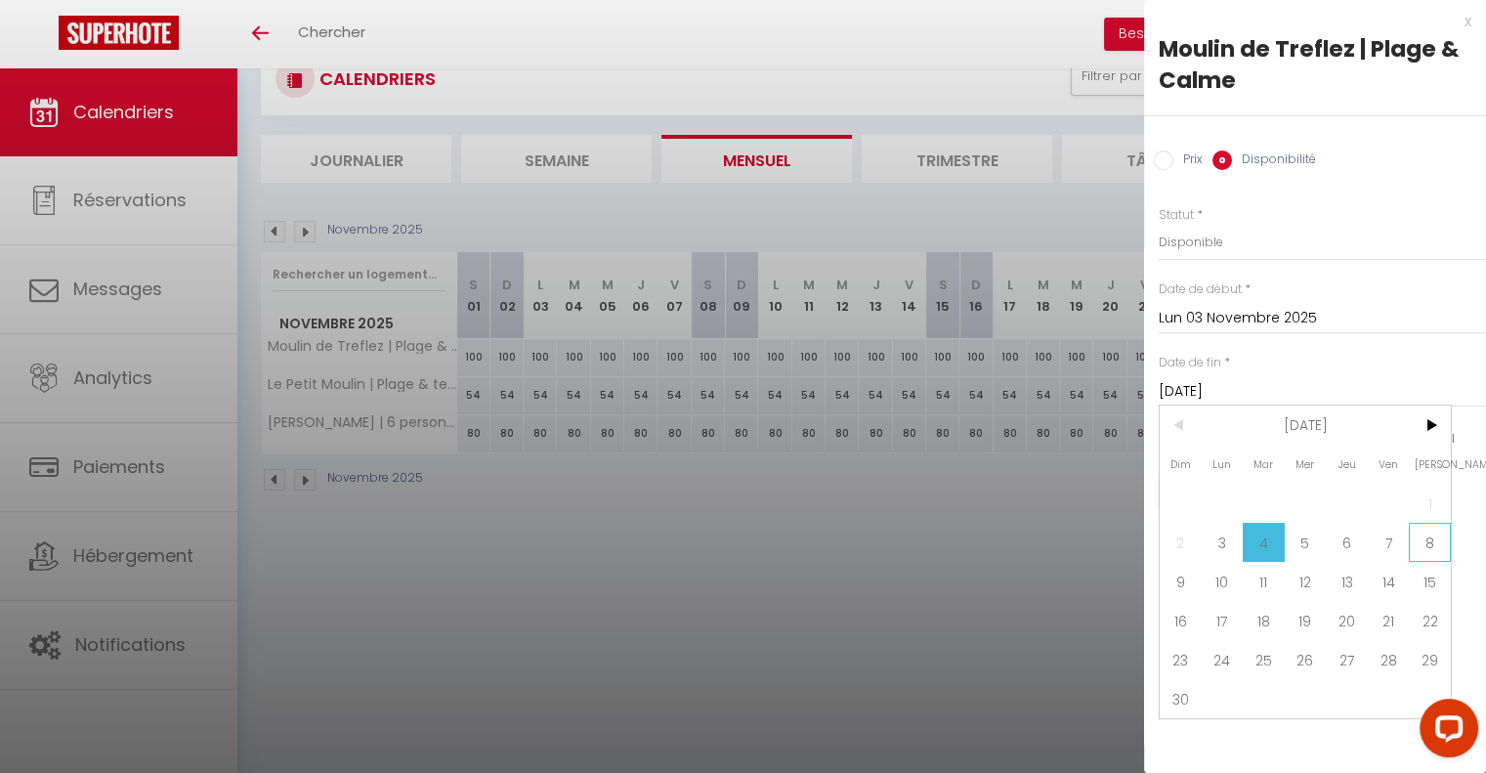
click at [1425, 540] on span "8" at bounding box center [1430, 542] width 42 height 39
type input "[DATE]"
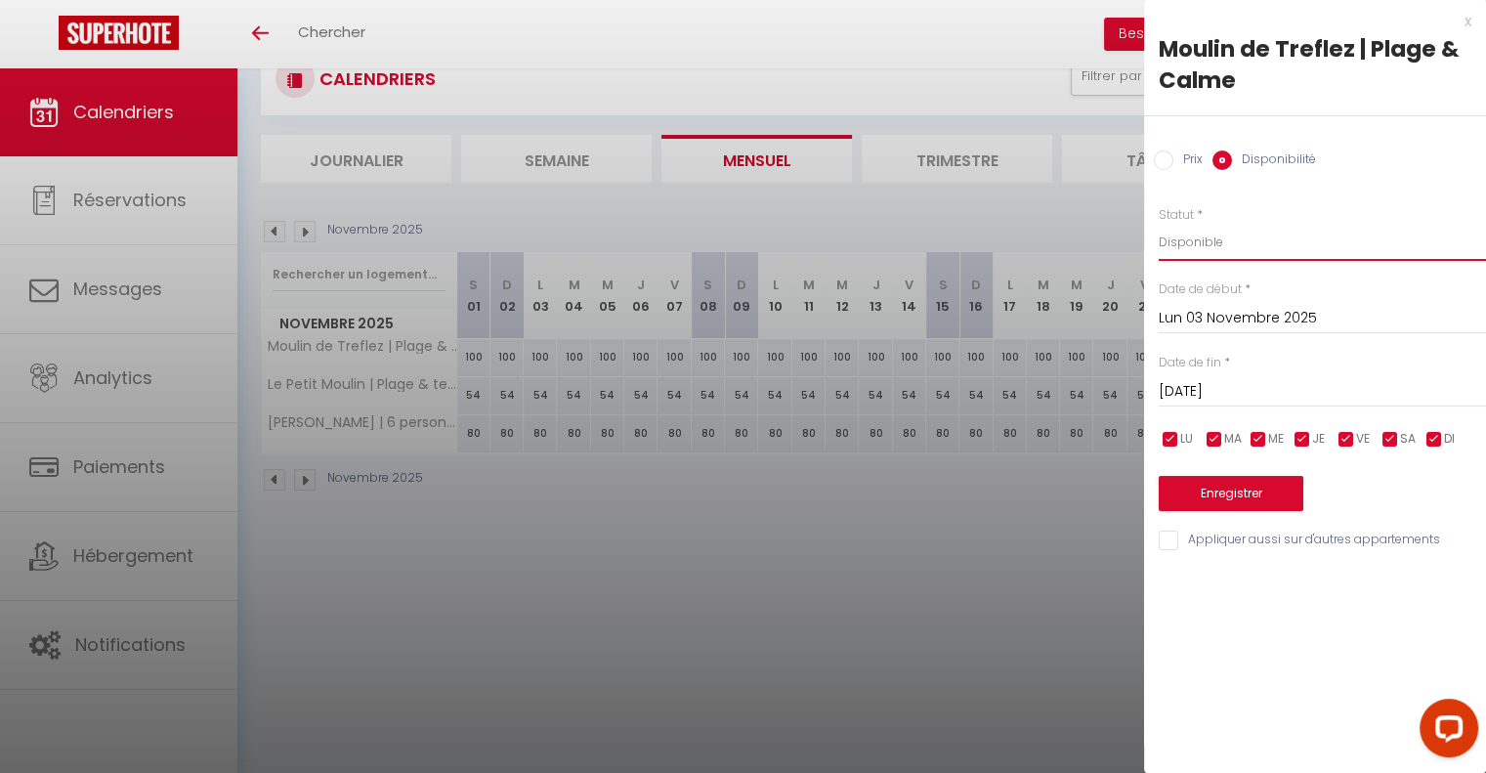
click at [1226, 250] on select "Disponible Indisponible" at bounding box center [1322, 242] width 327 height 37
select select "0"
click at [1159, 224] on select "Disponible Indisponible" at bounding box center [1322, 242] width 327 height 37
click at [1166, 538] on input "Appliquer aussi sur d'autres appartements" at bounding box center [1322, 540] width 327 height 20
checkbox input "true"
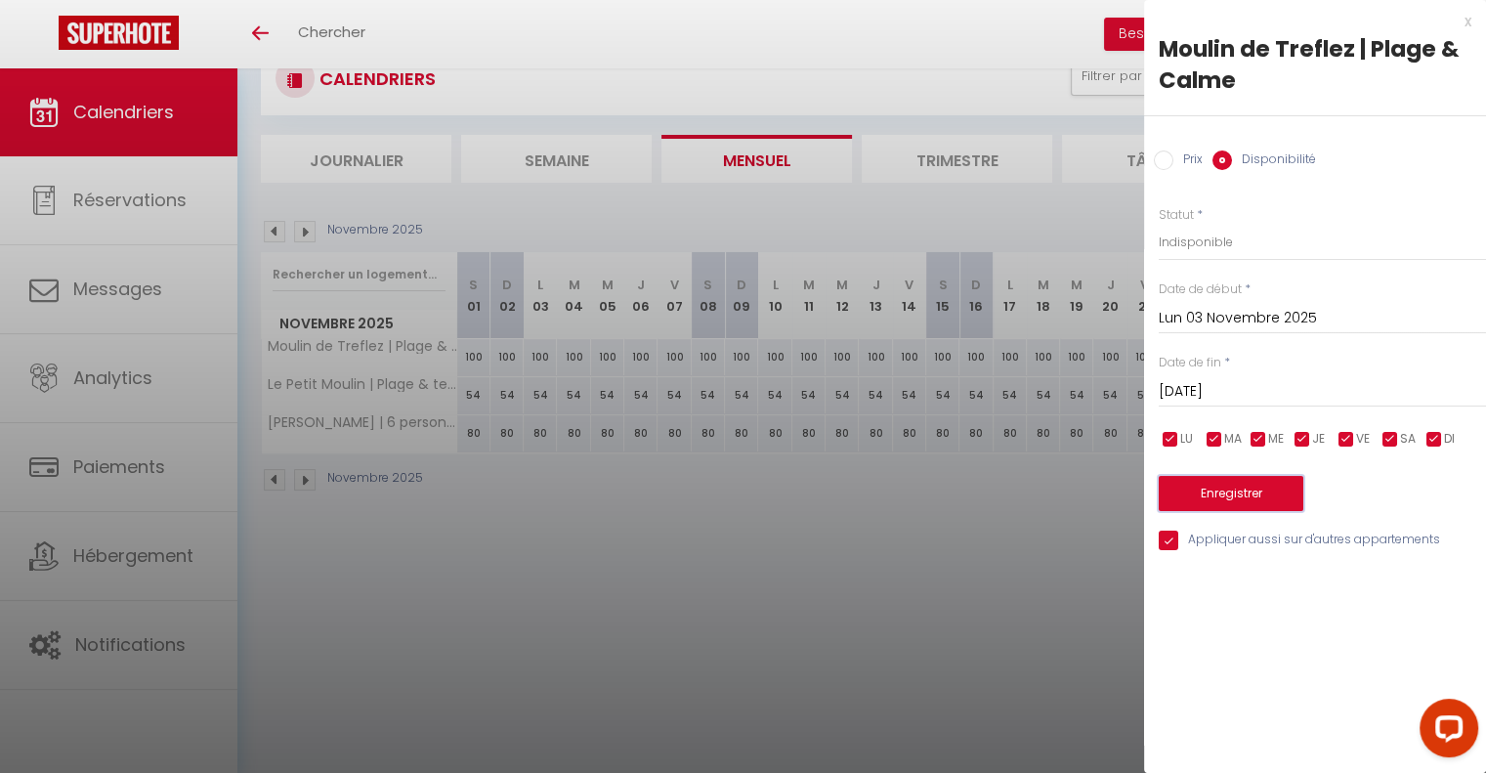
click at [1220, 492] on button "Enregistrer" at bounding box center [1231, 493] width 145 height 35
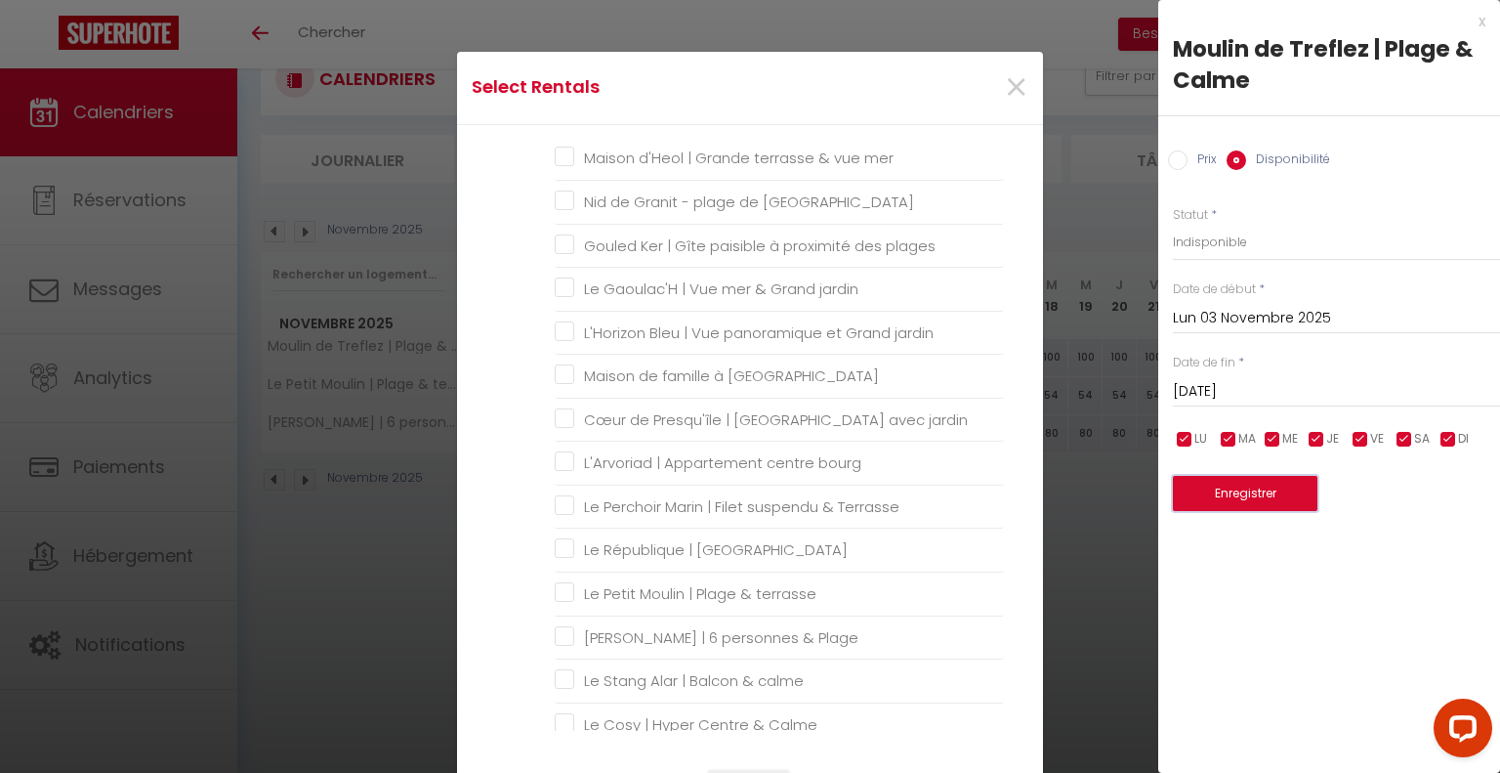
scroll to position [1500, 0]
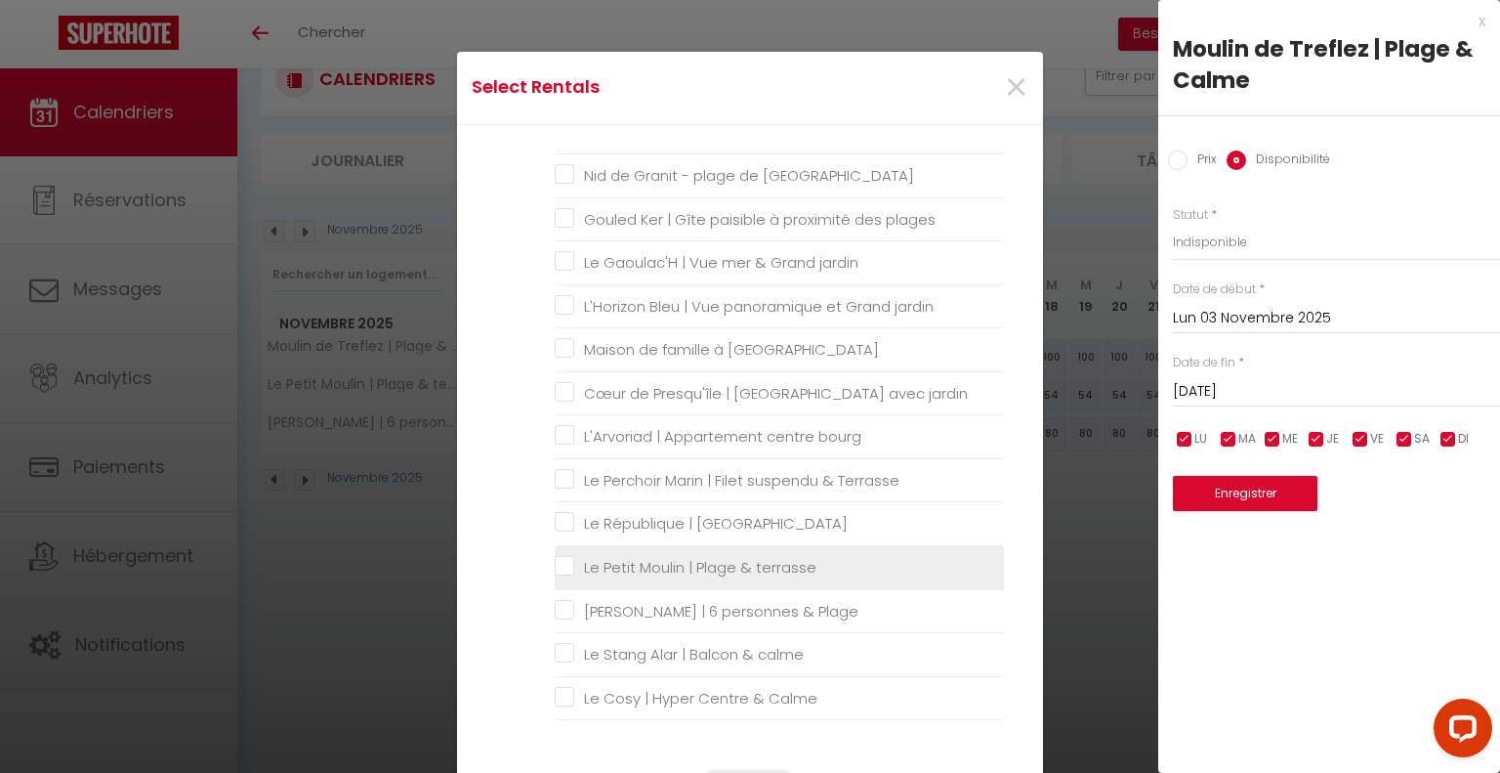
click at [556, 558] on terrasse "Le Petit Moulin | Plage & terrasse" at bounding box center [779, 568] width 449 height 20
checkbox terrasse "true"
checkbox 500m "false"
checkbox mer "false"
checkbox centre "false"
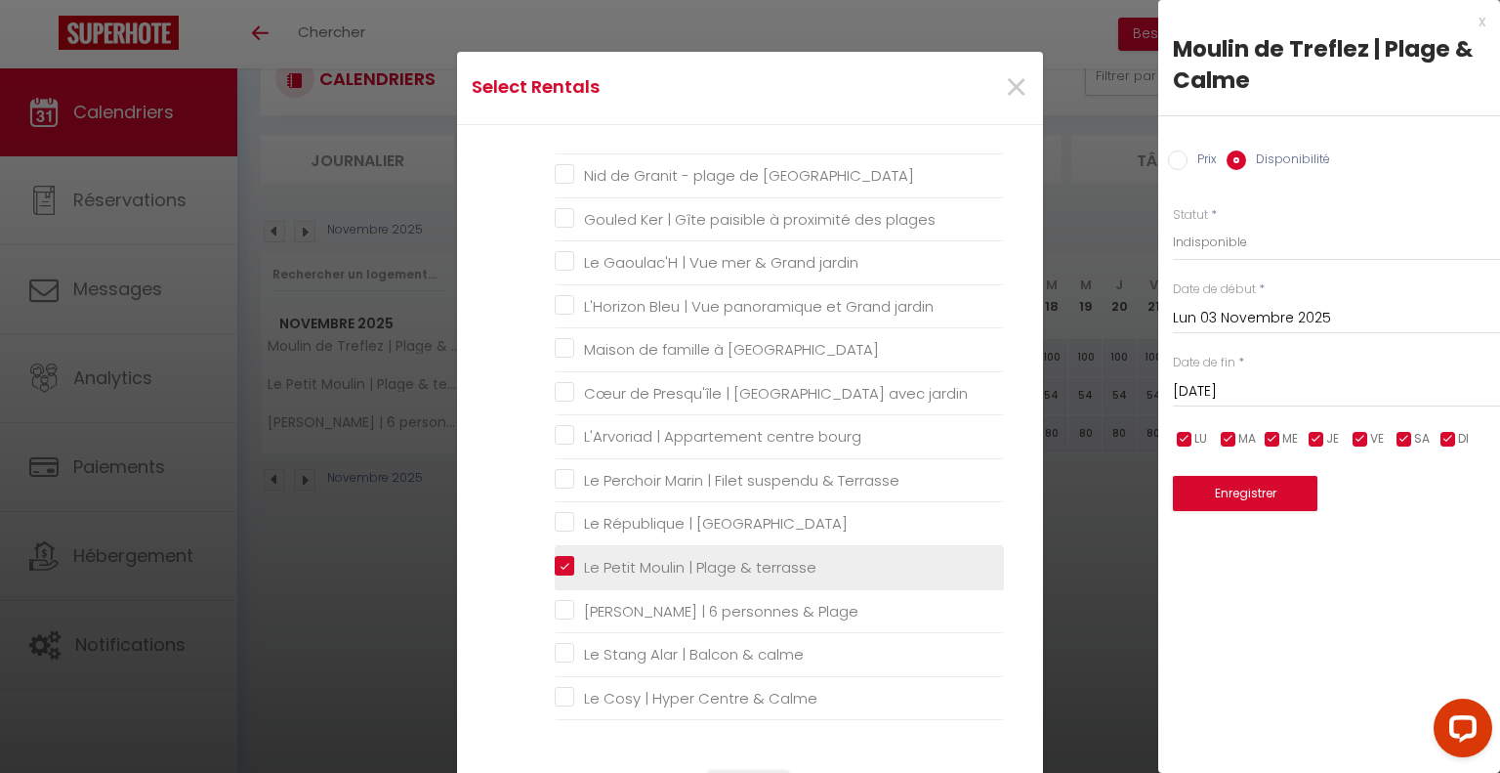
checkbox ancien "false"
checkbox port "false"
checkbox Mer "false"
checkbox D\'Huez "false"
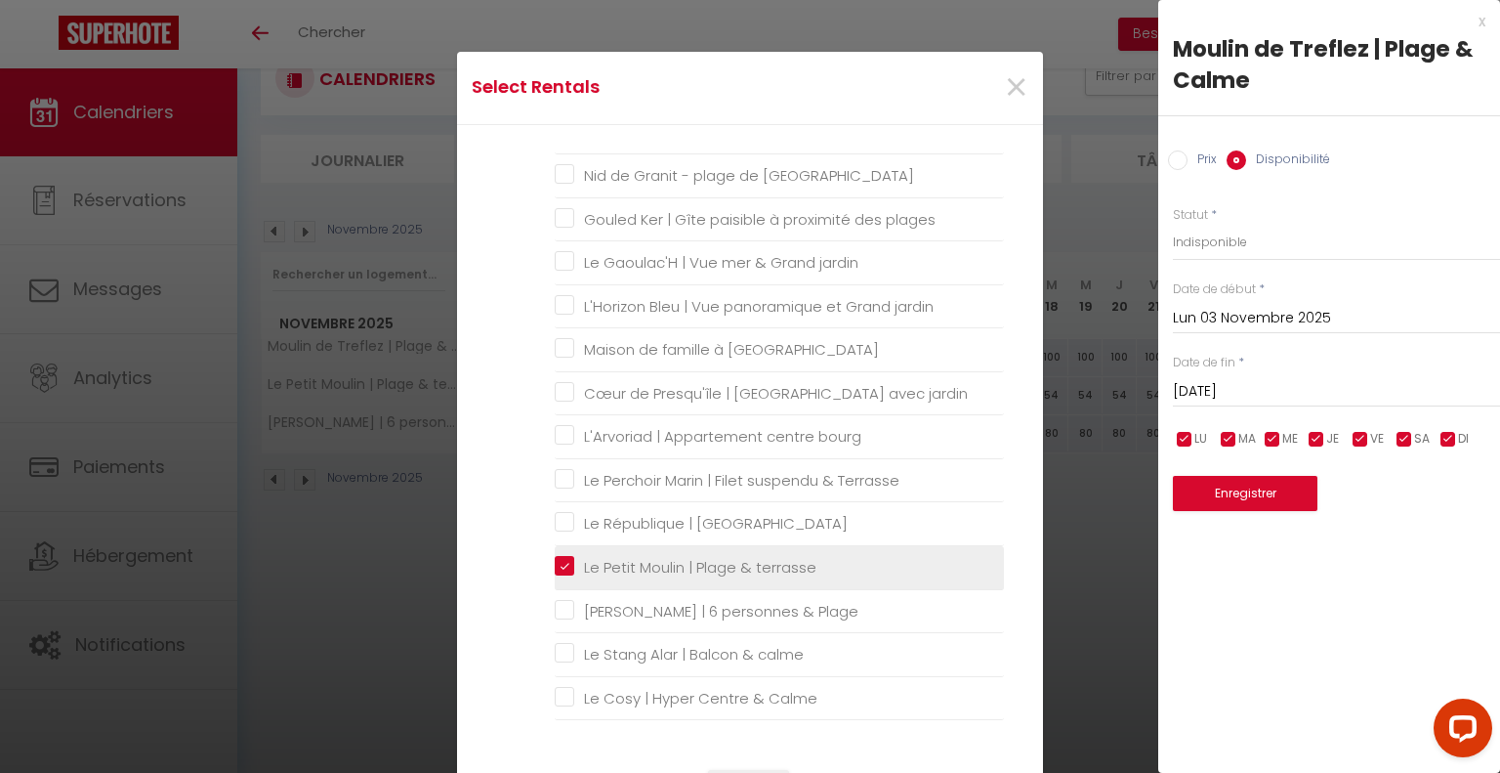
checkbox breton\ "false"
checkbox Grenoble "false"
checkbox centre "false"
checkbox Coliving "false"
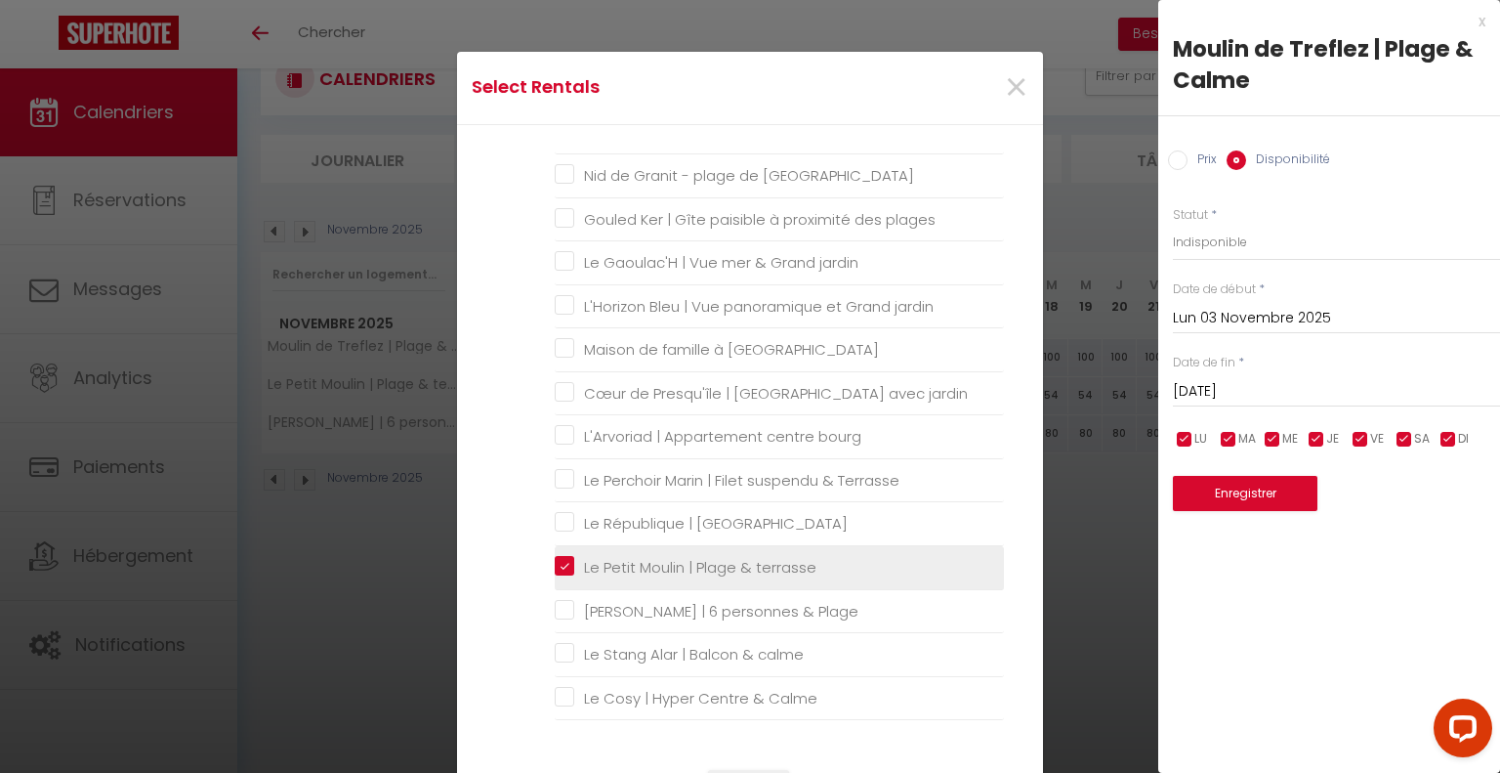
checkbox Coliving "false"
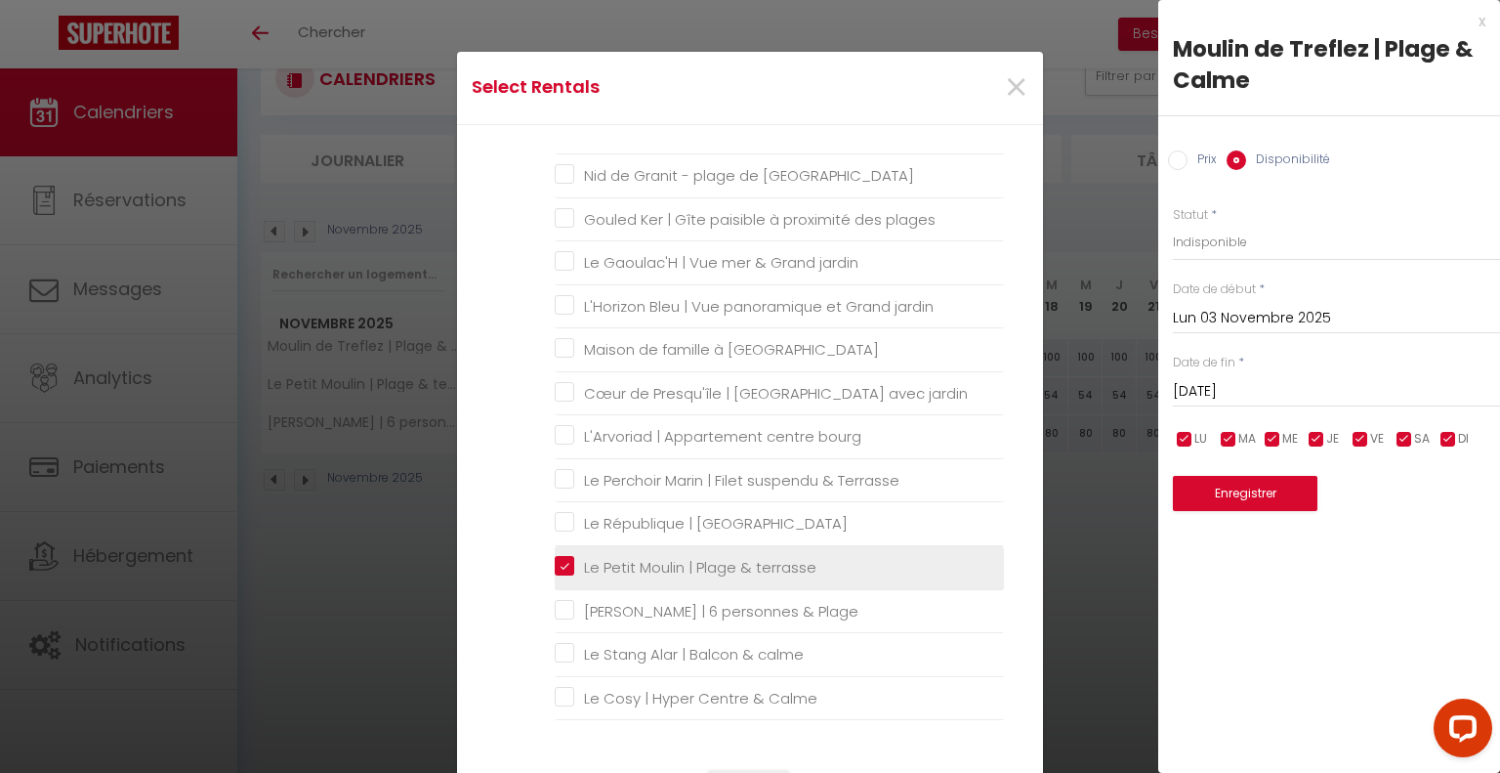
checkbox 200m "false"
checkbox terrasse "false"
checkbox Terrasse "false"
checkbox gare "false"
checkbox terrasse "false"
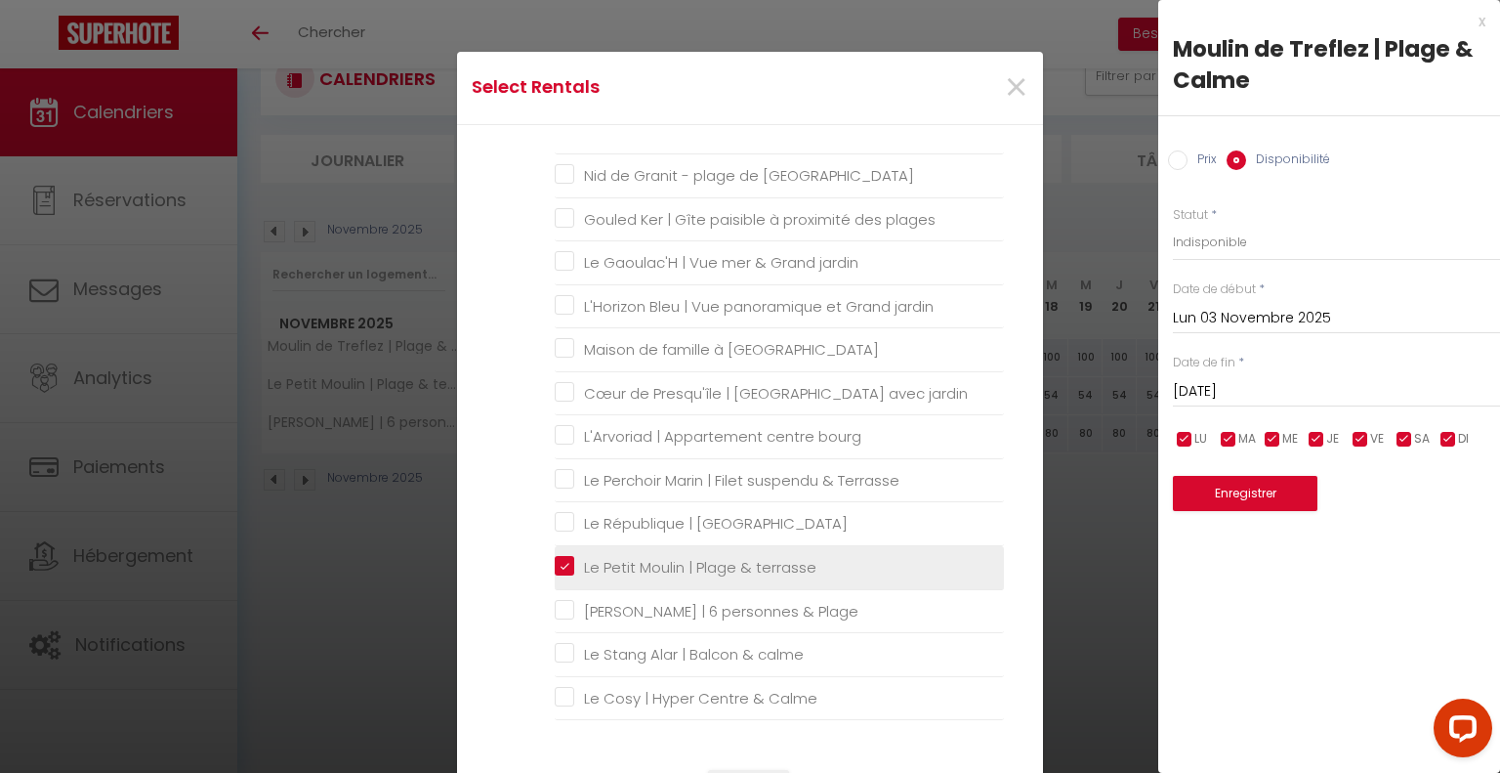
checkbox calme "false"
checkbox 500m "false"
checkbox personnes "false"
checkbox Jardin "false"
checkbox terrasse "false"
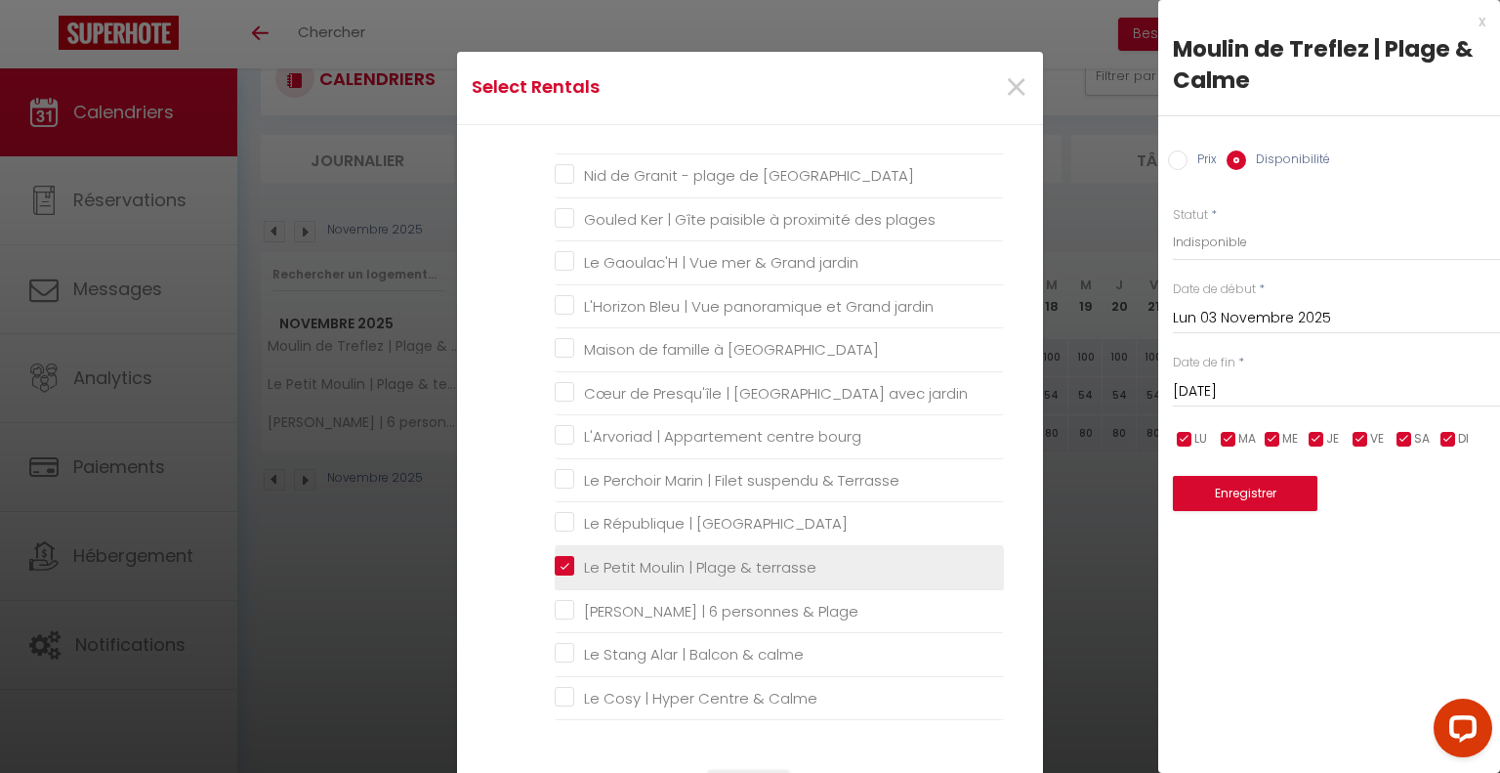
checkbox Balcon "false"
checkbox lits "false"
checkbox mer "false"
checkbox Morgat "false"
checkbox plages "false"
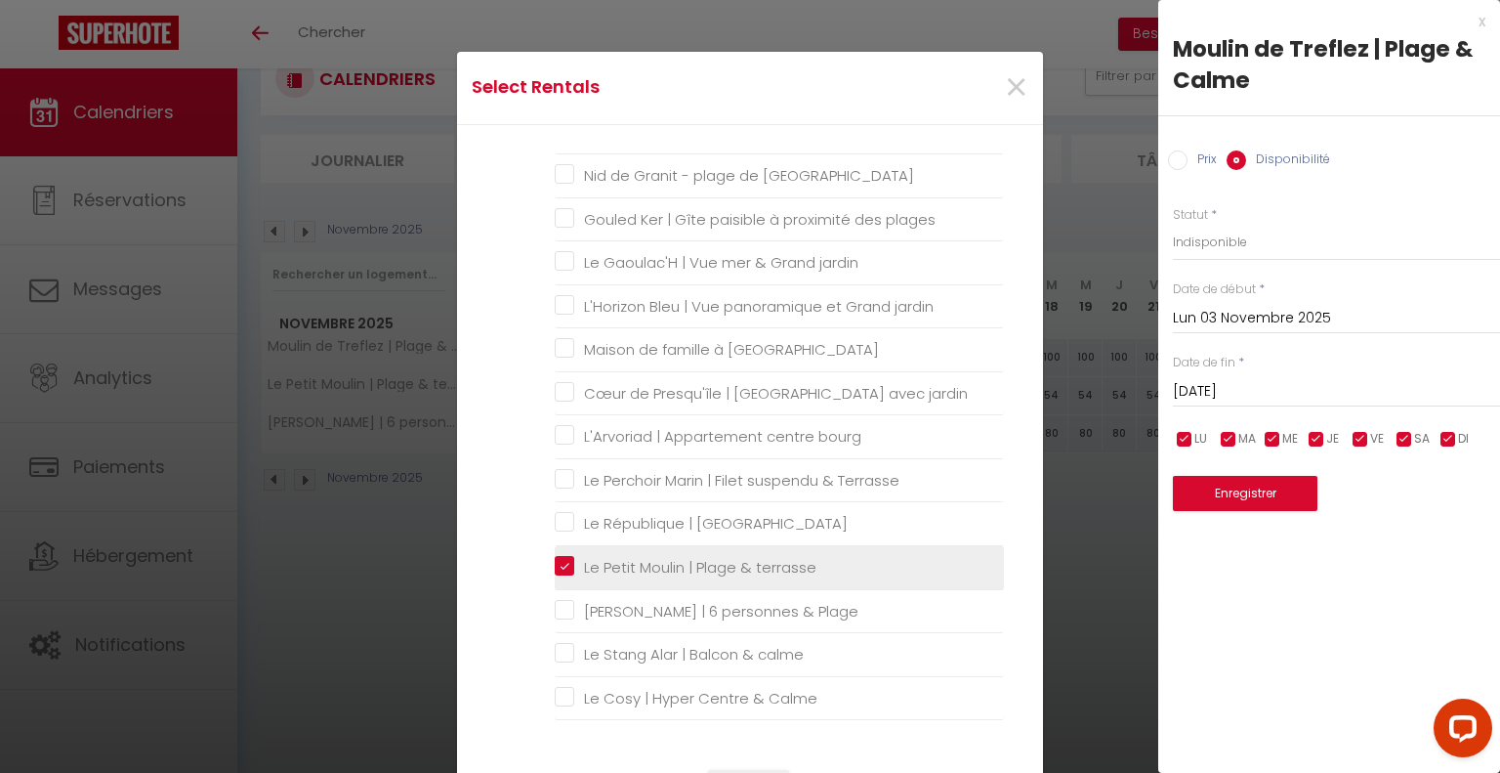
checkbox jardin "false"
checkbox Morgat "false"
checkbox jardin "false"
checkbox bourg "false"
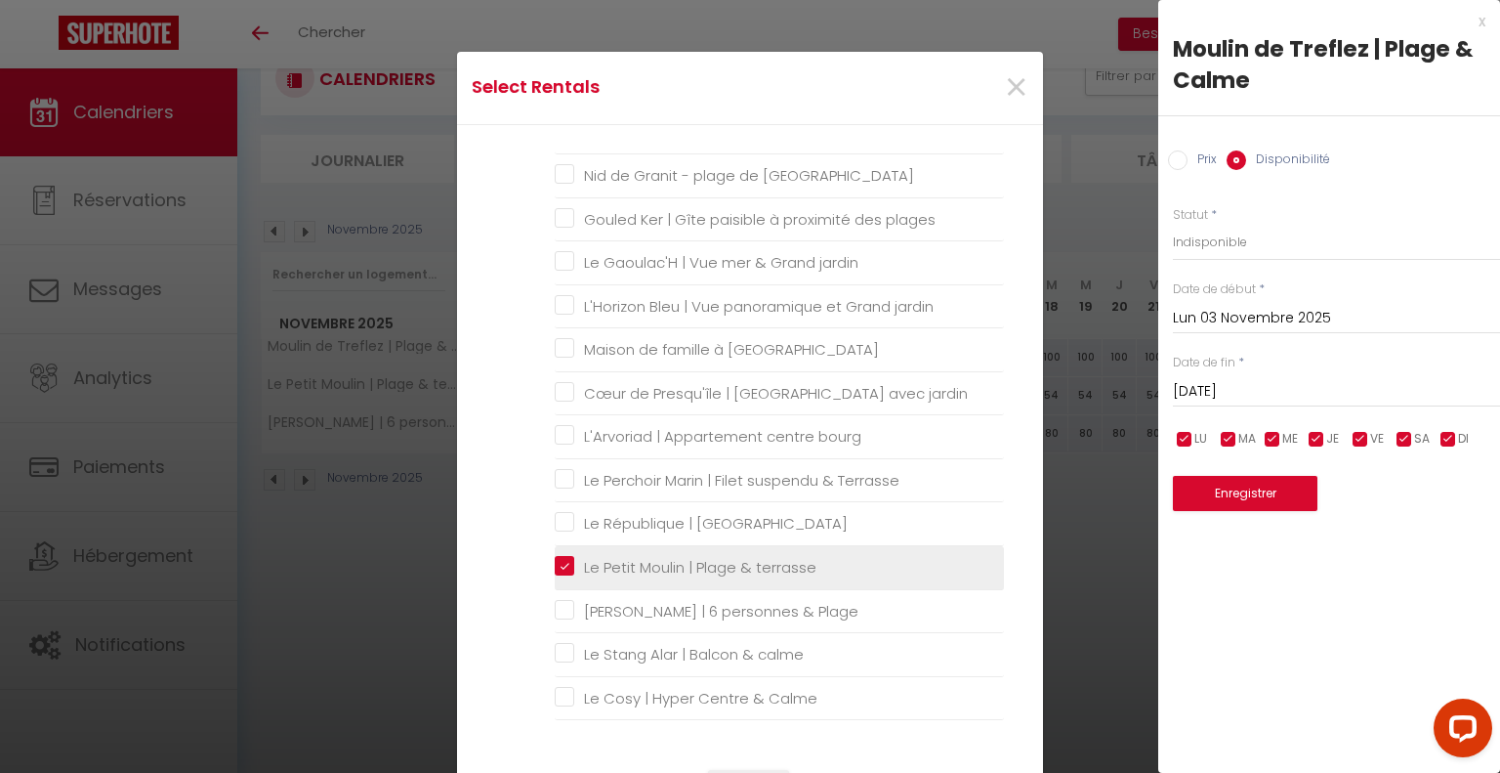
checkbox Terrasse "false"
checkbox mer "false"
checkbox Plage "false"
checkbox calme "false"
checkbox Calme "false"
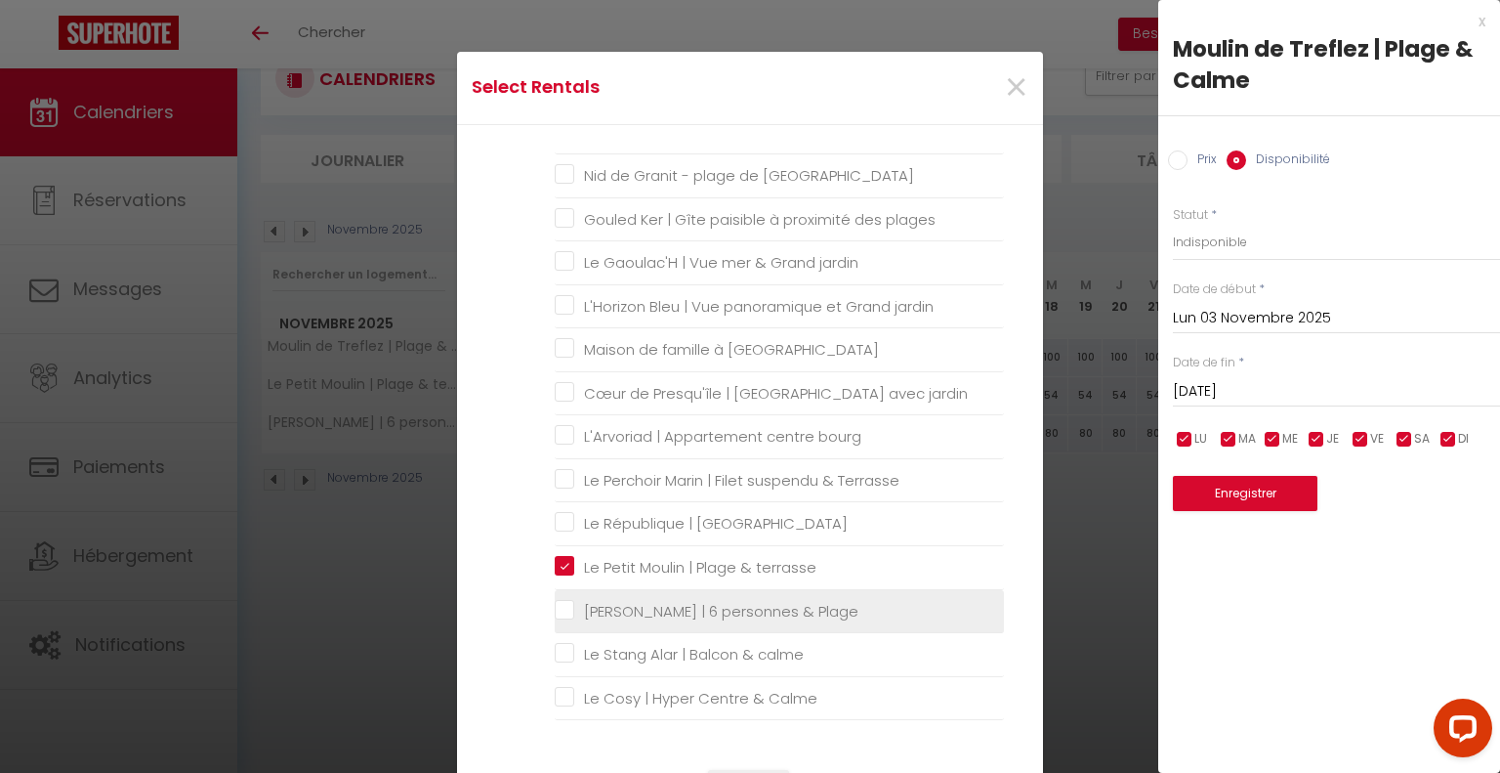
click at [555, 601] on Plage "[PERSON_NAME] | 6 personnes & Plage" at bounding box center [779, 611] width 449 height 20
checkbox Plage "true"
checkbox 500m "false"
checkbox mer "false"
checkbox centre "false"
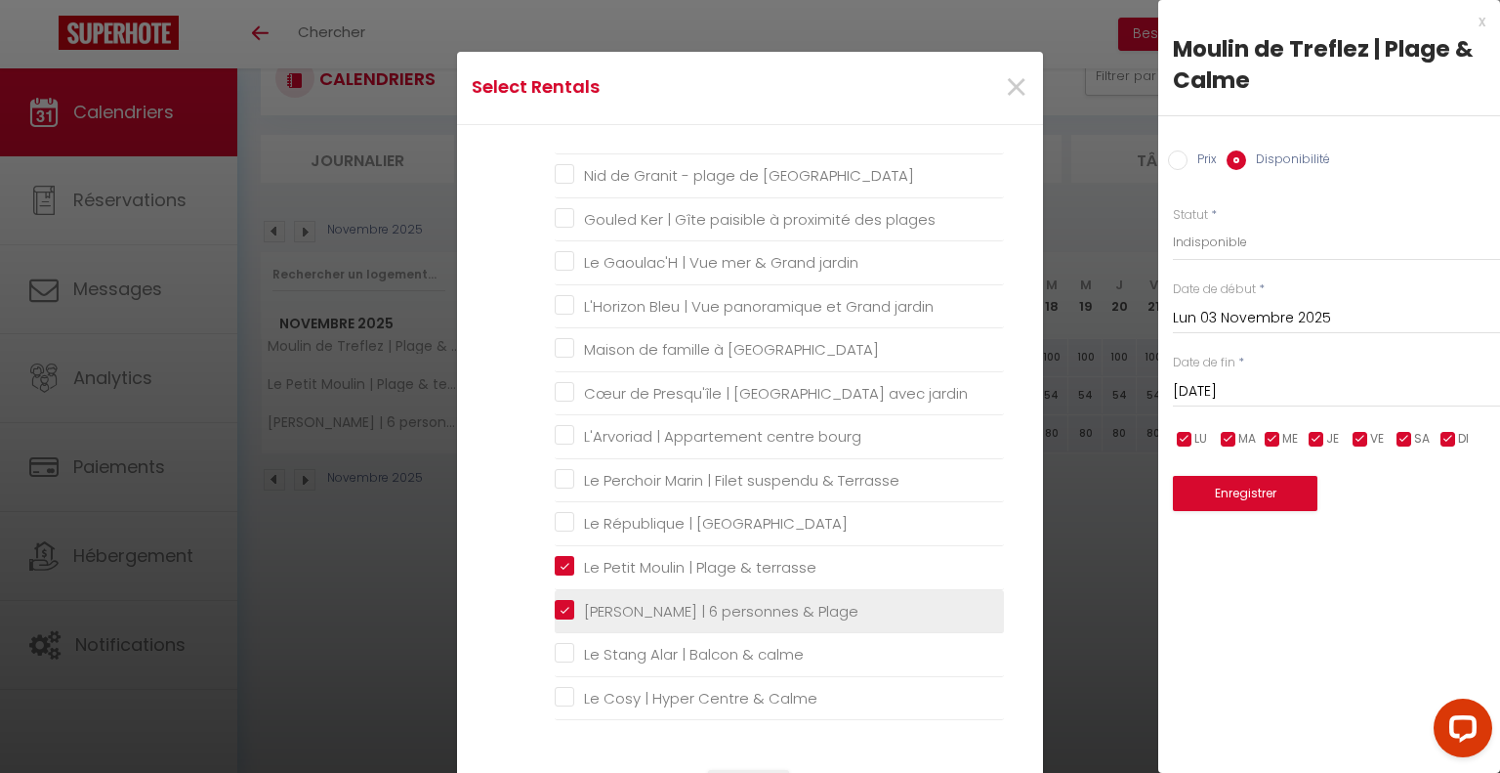
checkbox ancien "false"
checkbox port "false"
checkbox Mer "false"
checkbox D\'Huez "false"
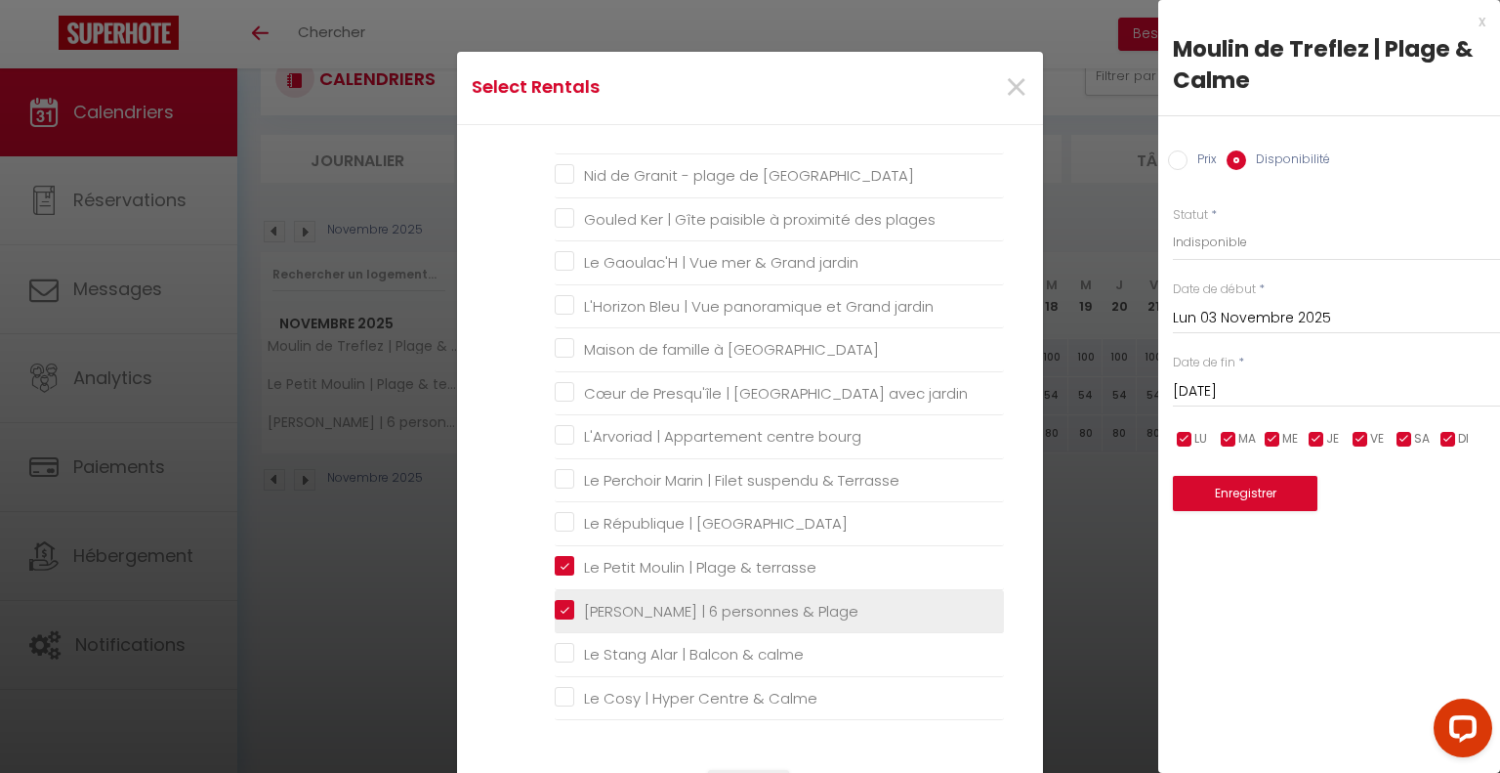
checkbox breton\ "false"
checkbox Grenoble "false"
checkbox centre "false"
checkbox Coliving "false"
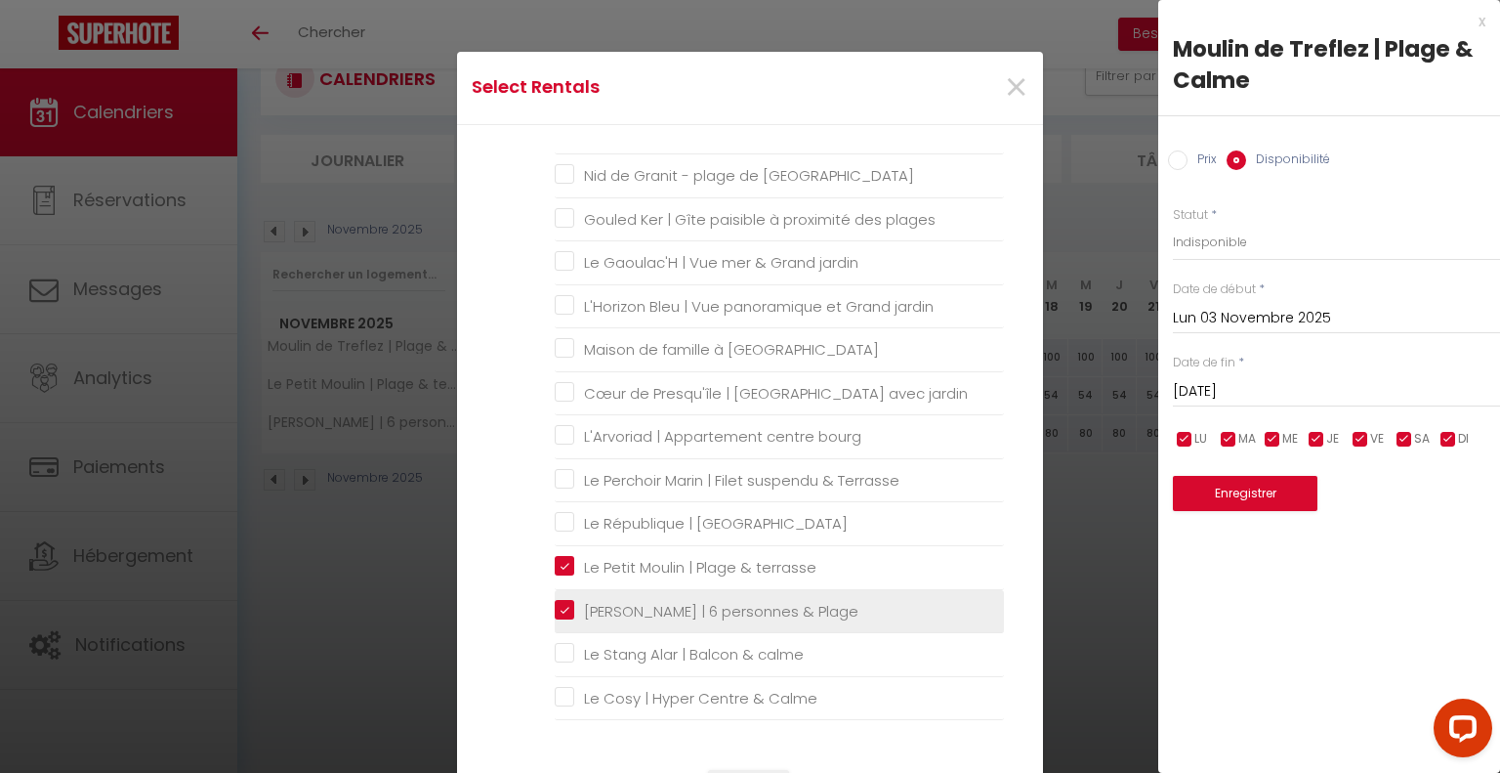
checkbox Coliving "false"
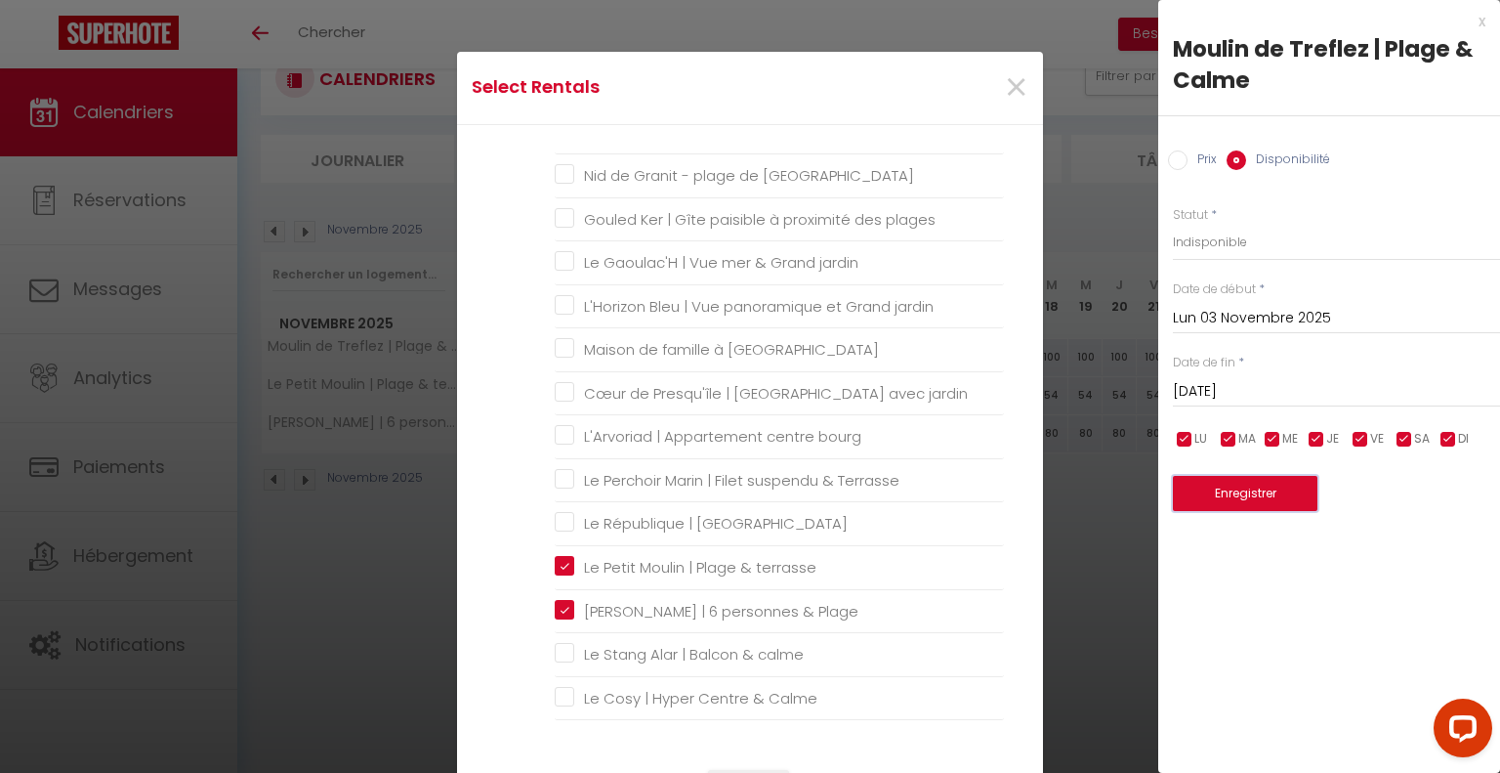
click at [1200, 499] on button "Enregistrer" at bounding box center [1245, 493] width 145 height 35
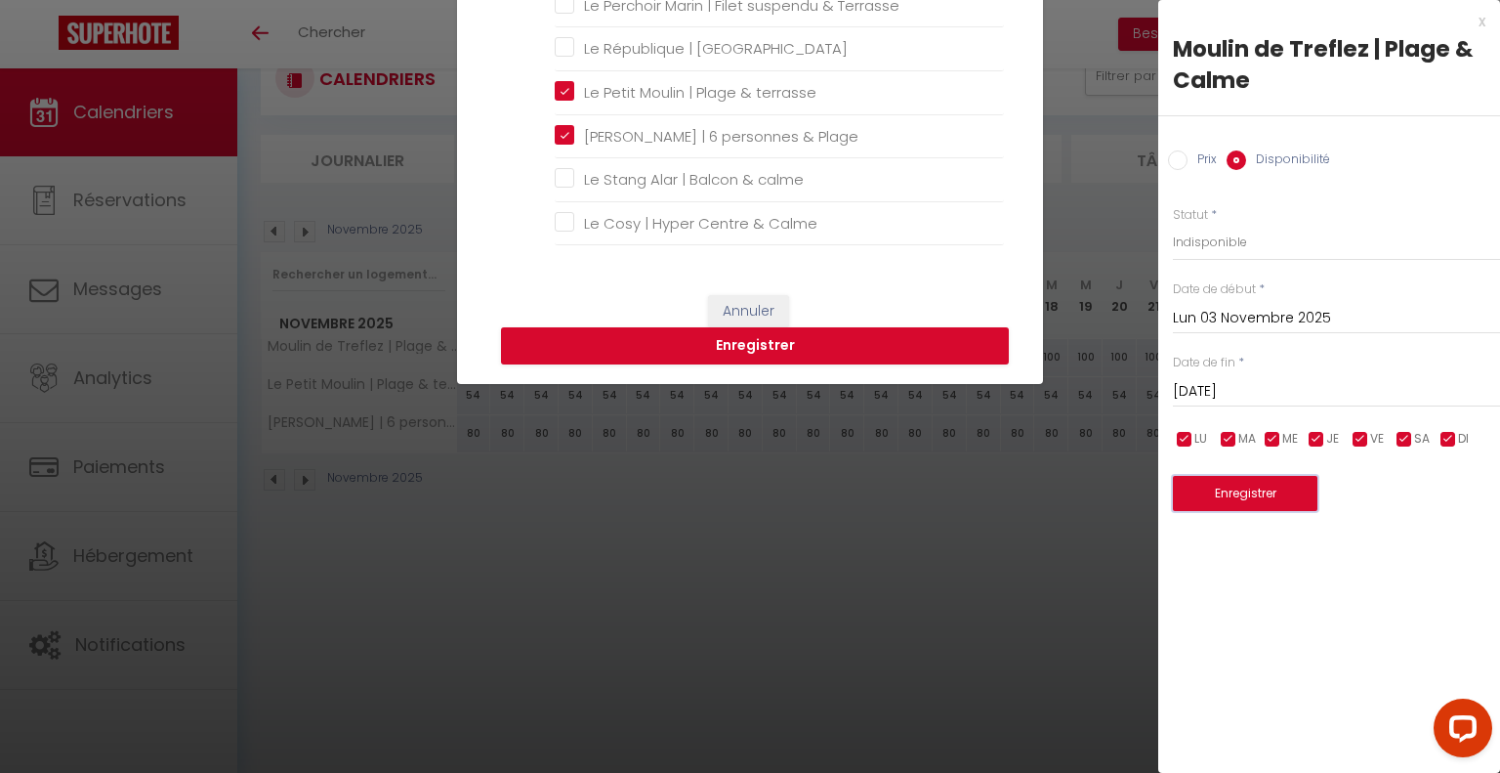
scroll to position [488, 0]
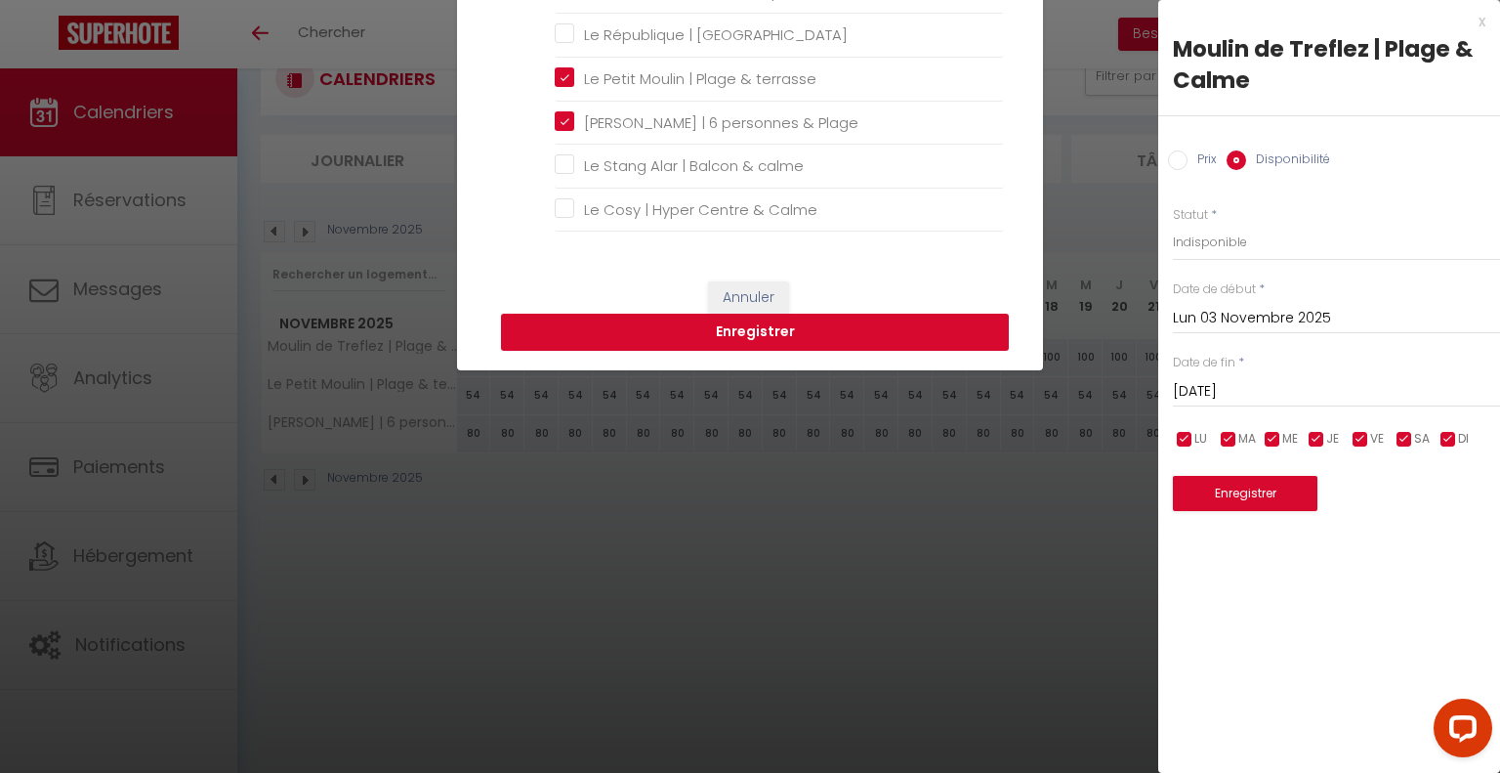
click at [825, 337] on button "Enregistrer" at bounding box center [755, 332] width 508 height 37
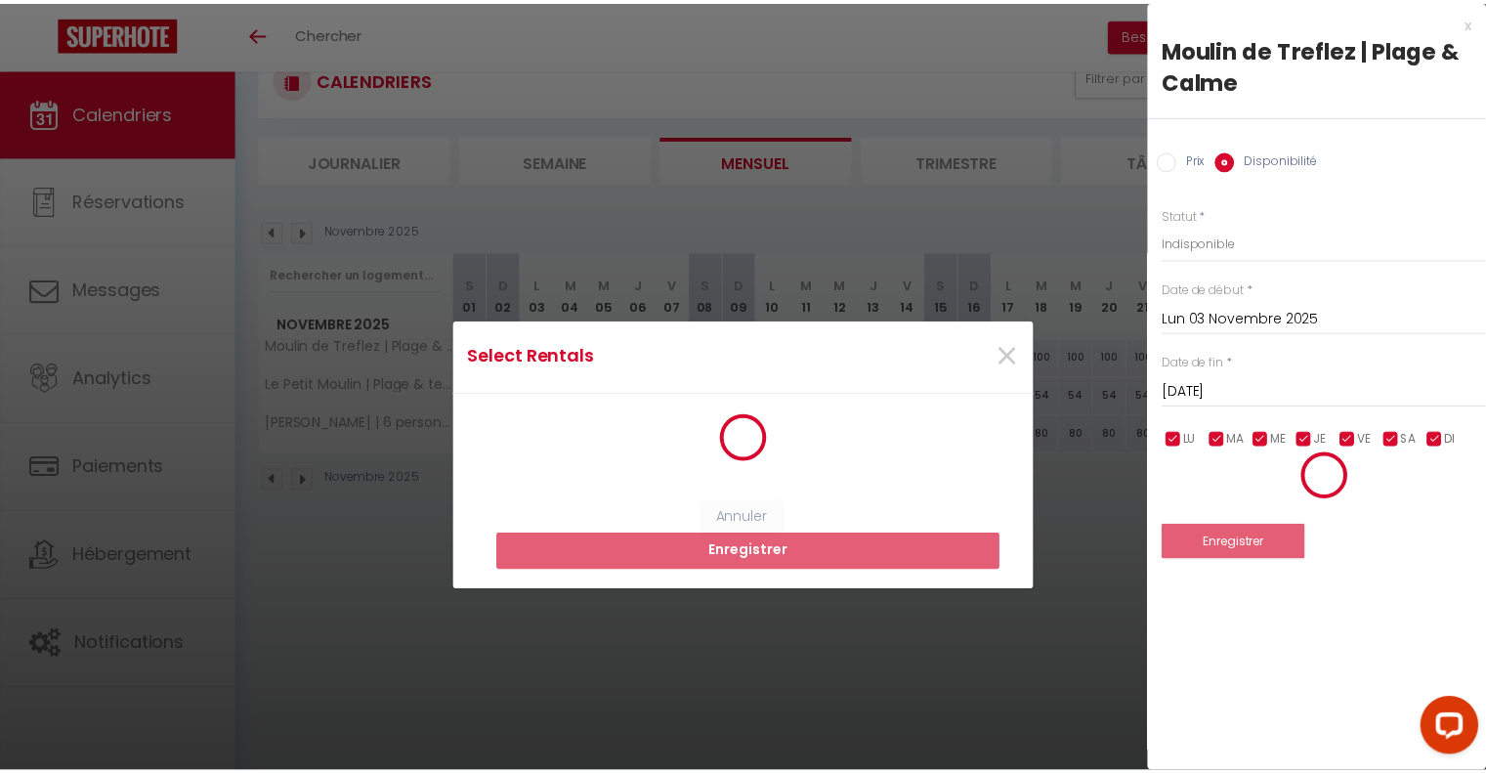
scroll to position [0, 0]
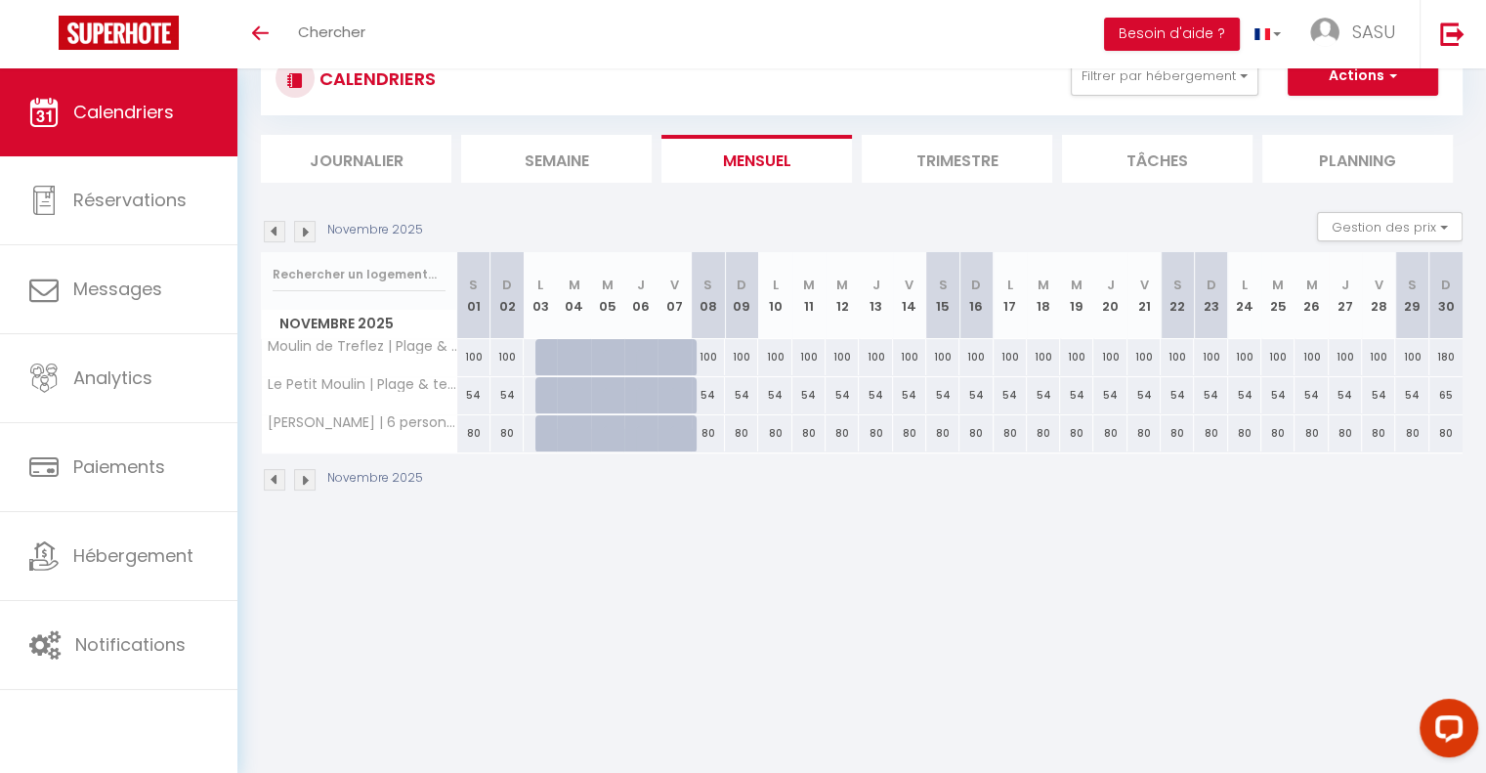
click at [306, 229] on img at bounding box center [304, 231] width 21 height 21
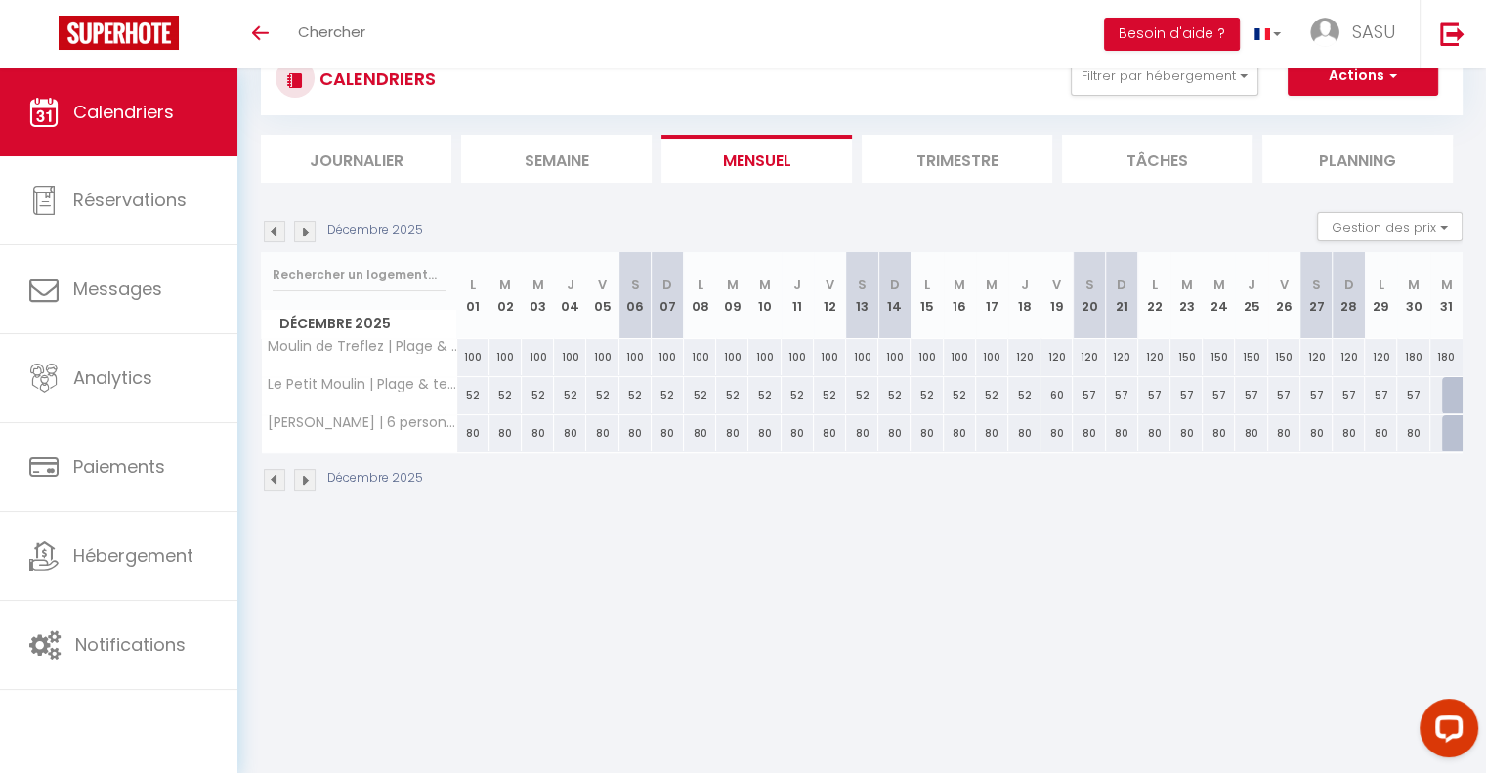
click at [925, 354] on div "100" at bounding box center [926, 357] width 32 height 36
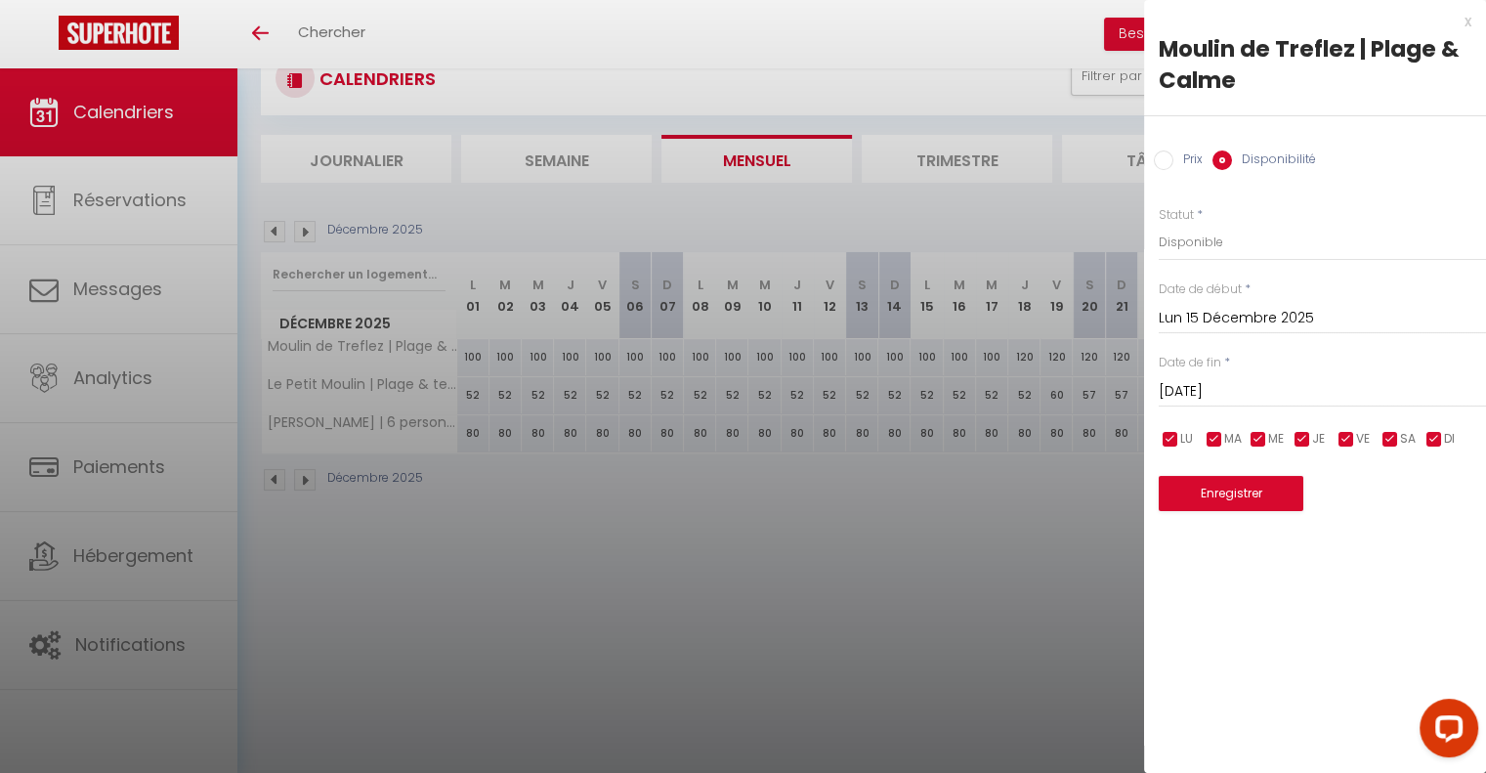
click at [1214, 385] on input "[DATE]" at bounding box center [1322, 391] width 327 height 25
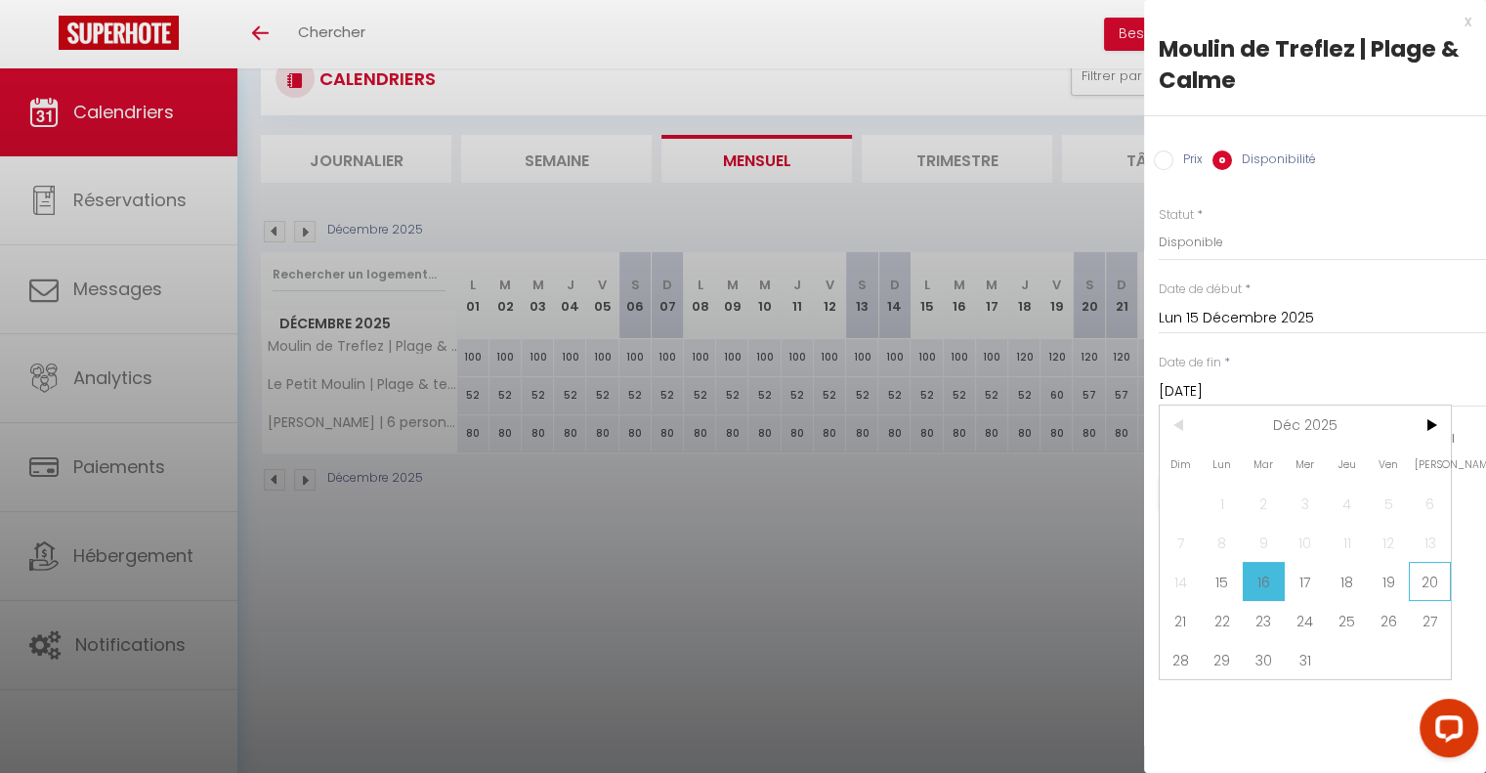
click at [1426, 569] on span "20" at bounding box center [1430, 581] width 42 height 39
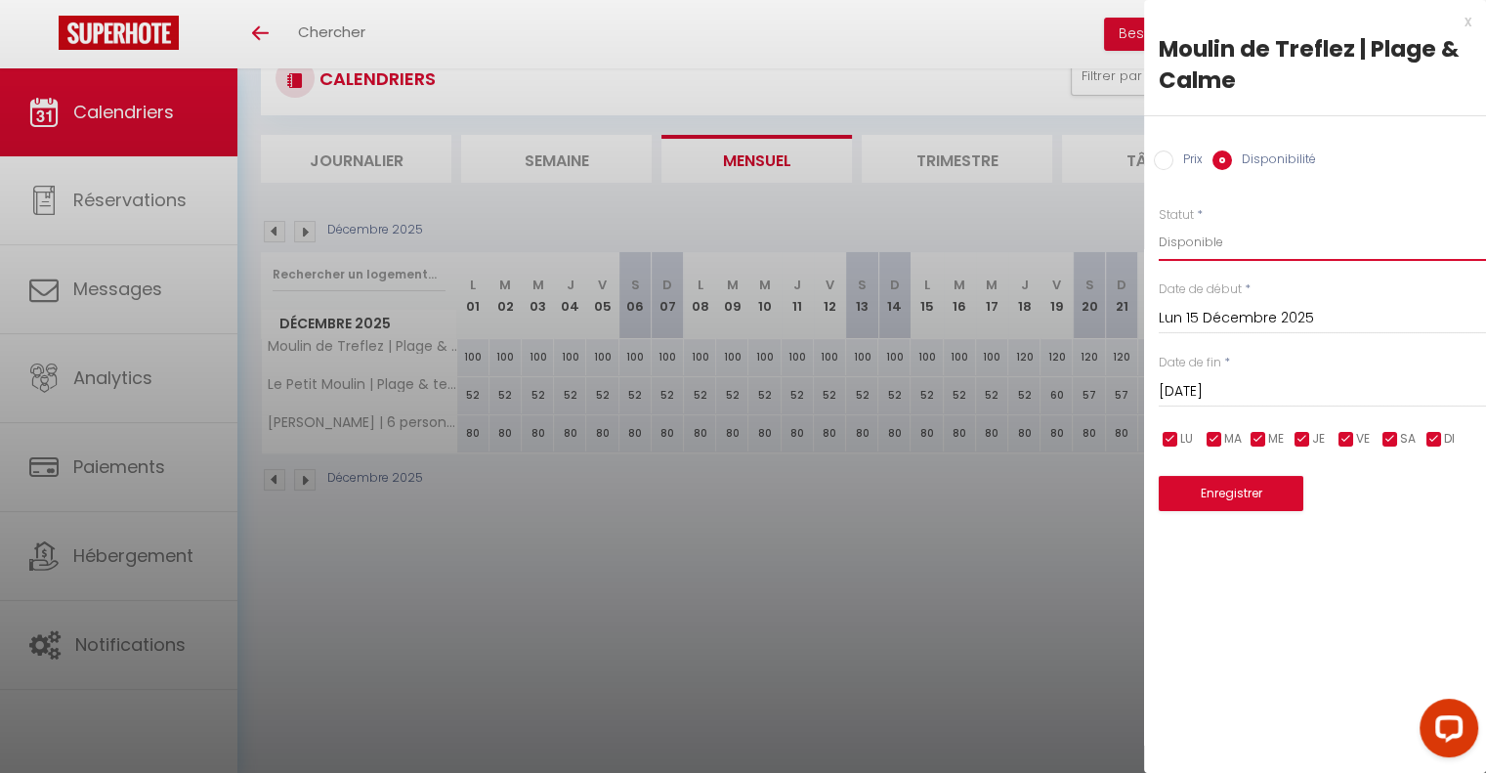
click at [1224, 239] on select "Disponible Indisponible" at bounding box center [1322, 242] width 327 height 37
click at [1159, 224] on select "Disponible Indisponible" at bounding box center [1322, 242] width 327 height 37
click at [1223, 493] on button "Enregistrer" at bounding box center [1231, 493] width 145 height 35
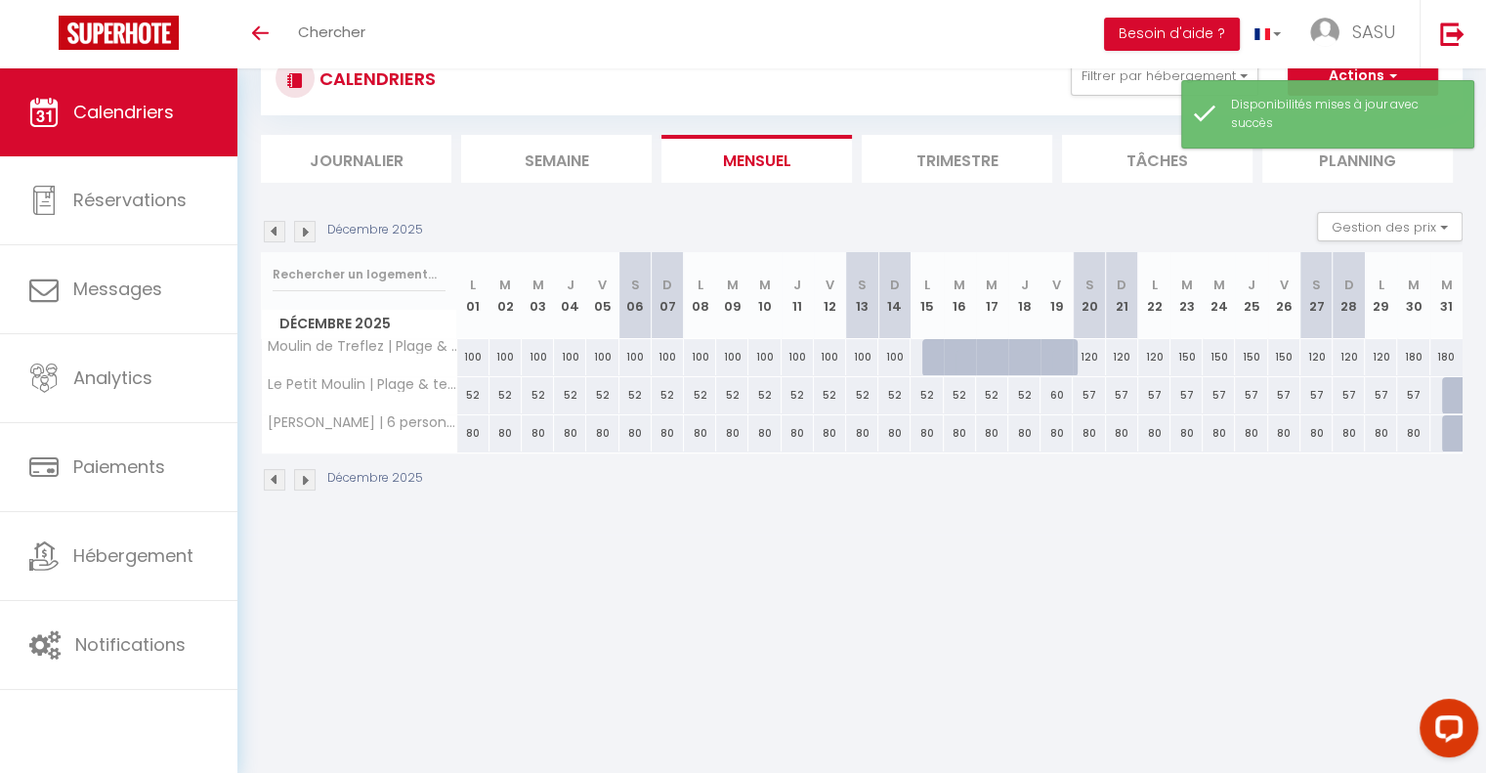
click at [930, 394] on div "52" at bounding box center [926, 395] width 32 height 36
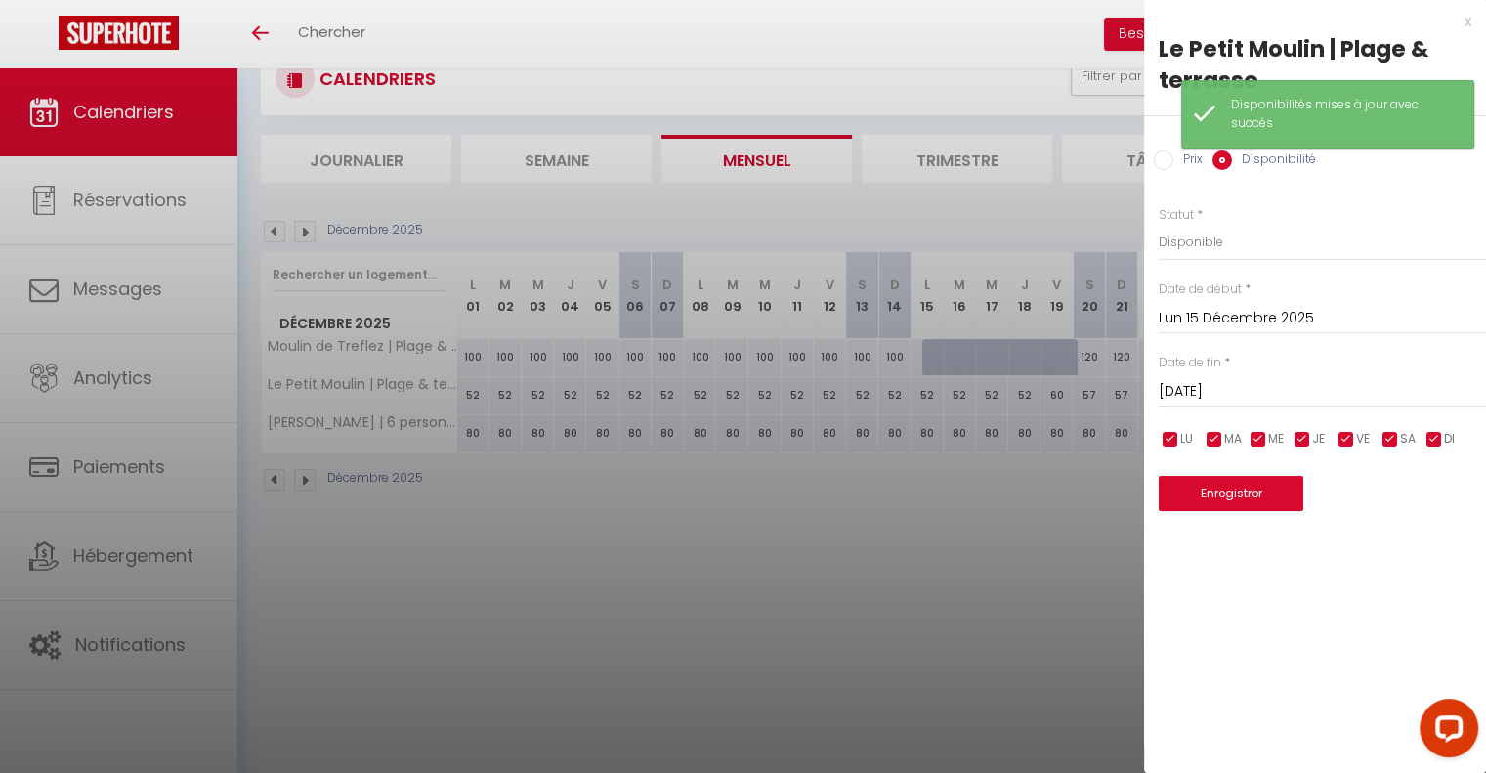
click at [1274, 396] on input "[DATE]" at bounding box center [1322, 391] width 327 height 25
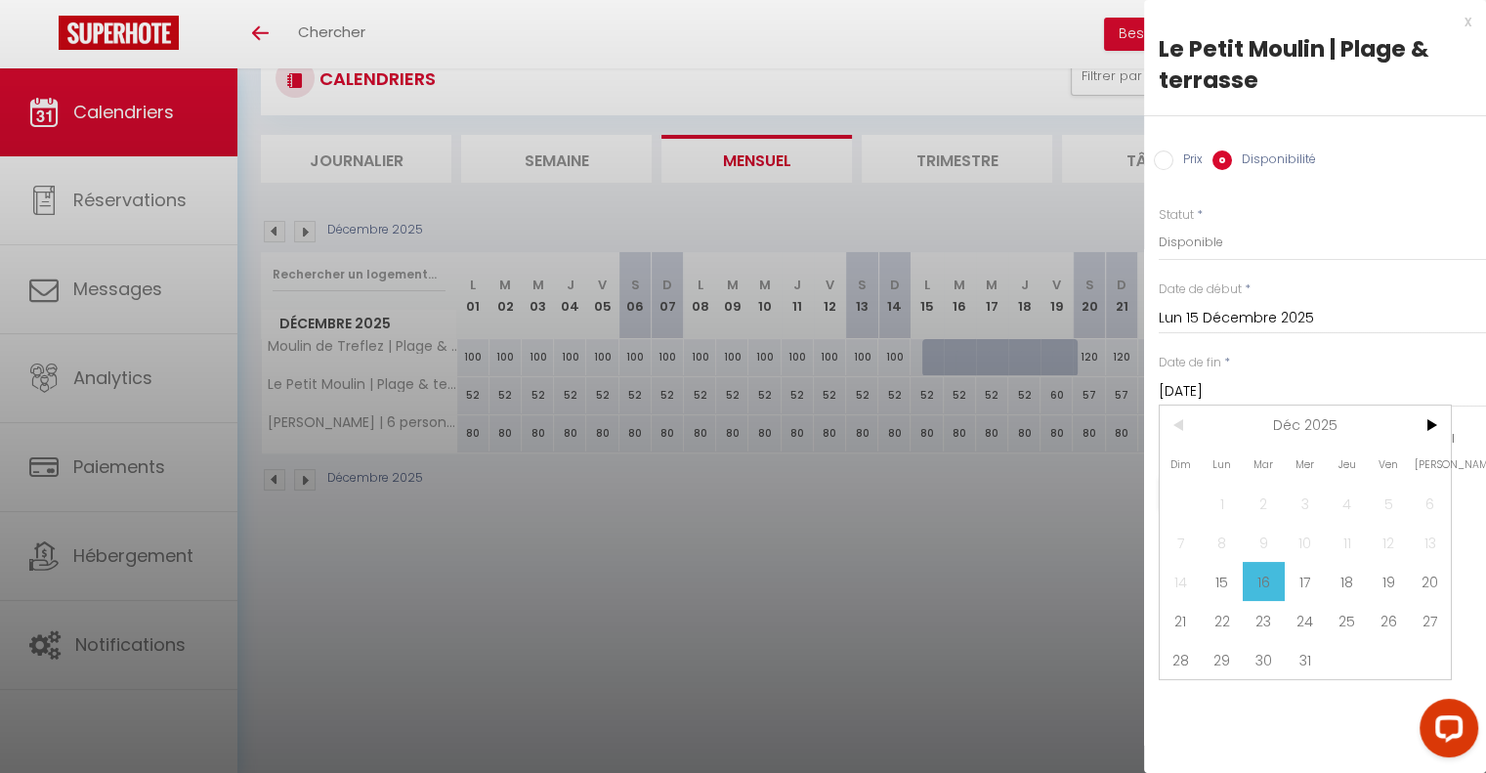
drag, startPoint x: 1438, startPoint y: 570, endPoint x: 1418, endPoint y: 569, distance: 19.6
click at [1418, 569] on span "20" at bounding box center [1430, 581] width 42 height 39
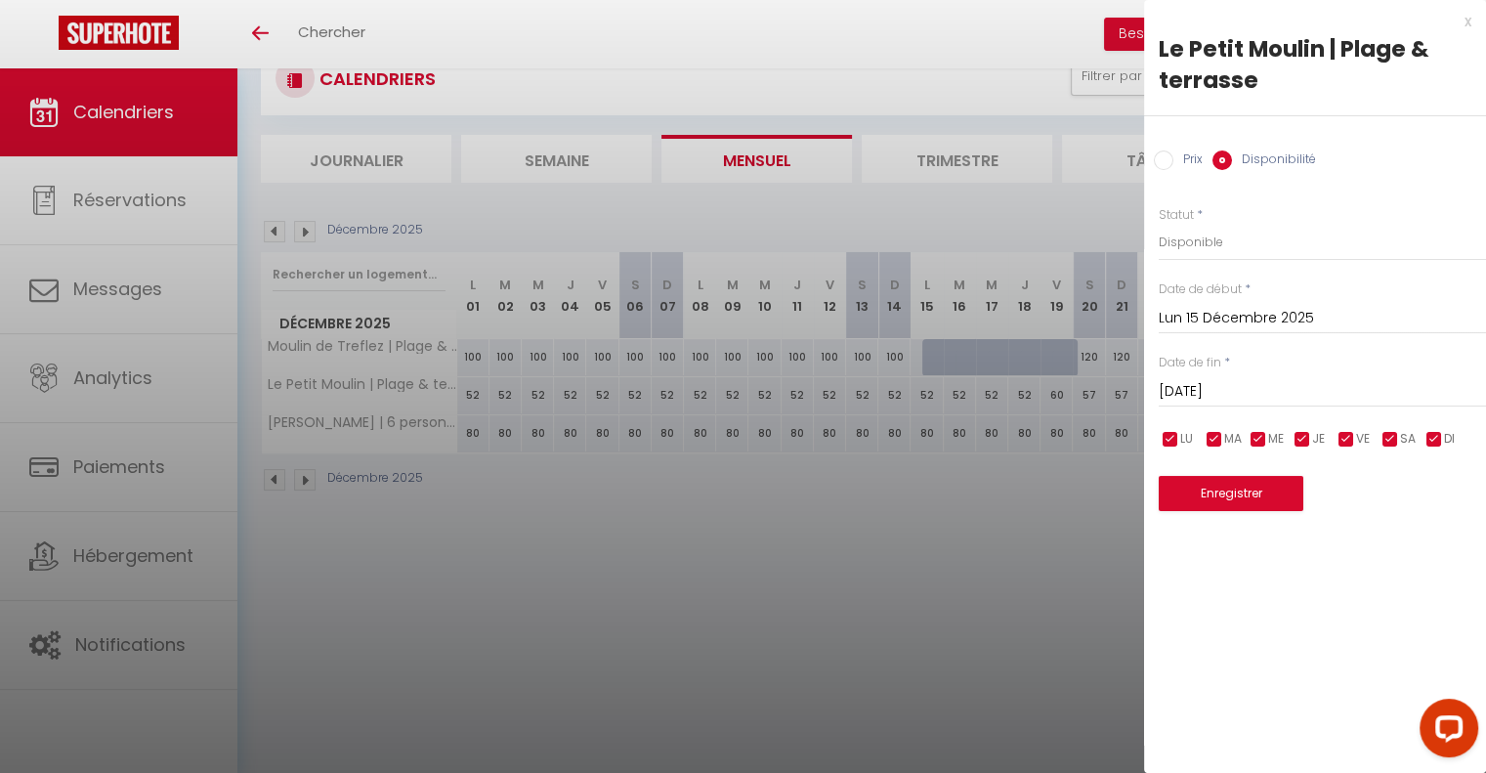
click at [1418, 569] on div "x Le Petit Moulin | Plage & terrasse Prix Disponibilité Prix * 52 Statut * Disp…" at bounding box center [1315, 386] width 342 height 773
drag, startPoint x: 1233, startPoint y: 241, endPoint x: 1226, endPoint y: 303, distance: 61.9
click at [1226, 303] on div "Prix * 52 Statut * Disponible Indisponible Date de début * [DATE] < [DATE] > Di…" at bounding box center [1315, 347] width 342 height 330
click at [1159, 224] on select "Disponible Indisponible" at bounding box center [1322, 242] width 327 height 37
click at [1247, 498] on button "Enregistrer" at bounding box center [1231, 493] width 145 height 35
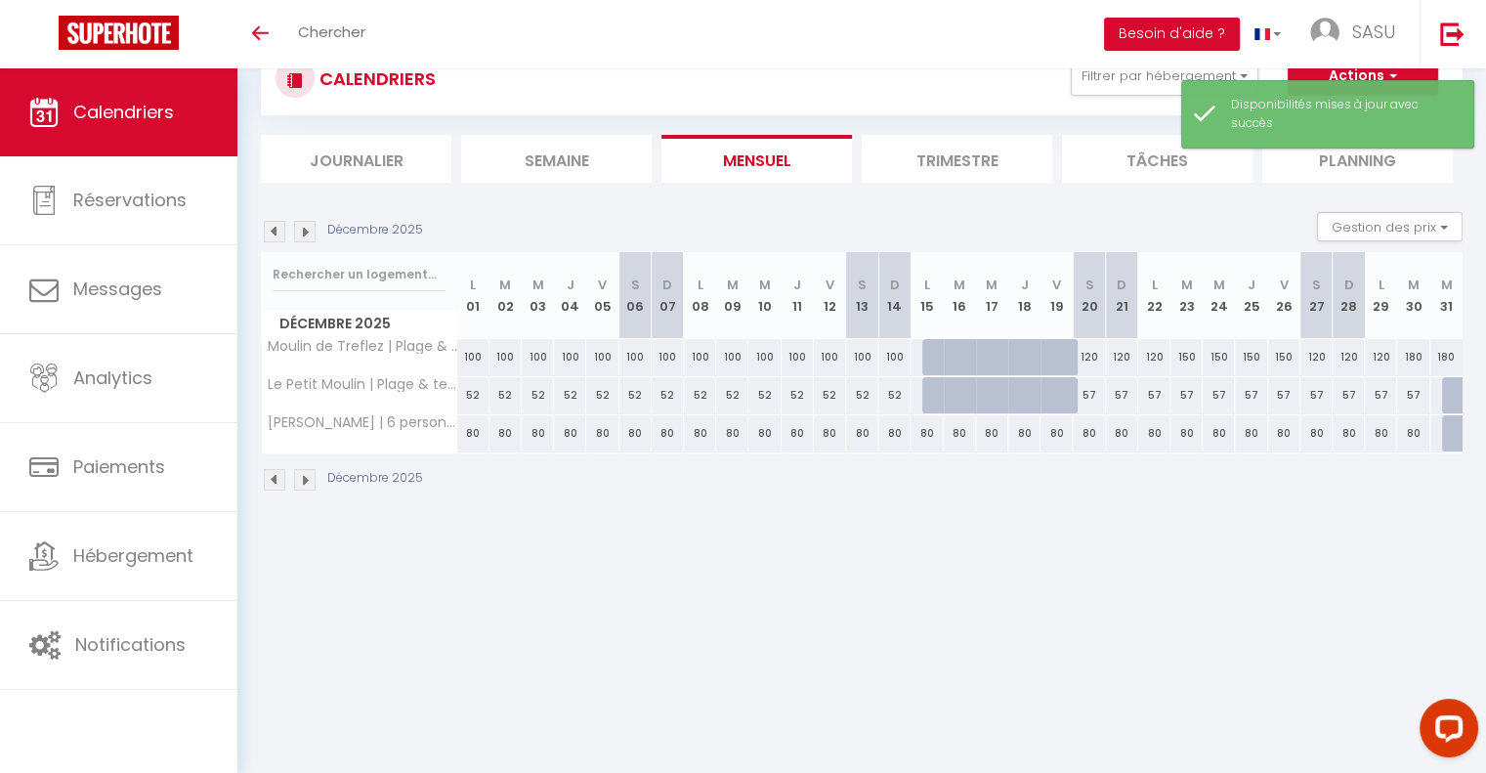
click at [926, 432] on div "80" at bounding box center [926, 433] width 32 height 36
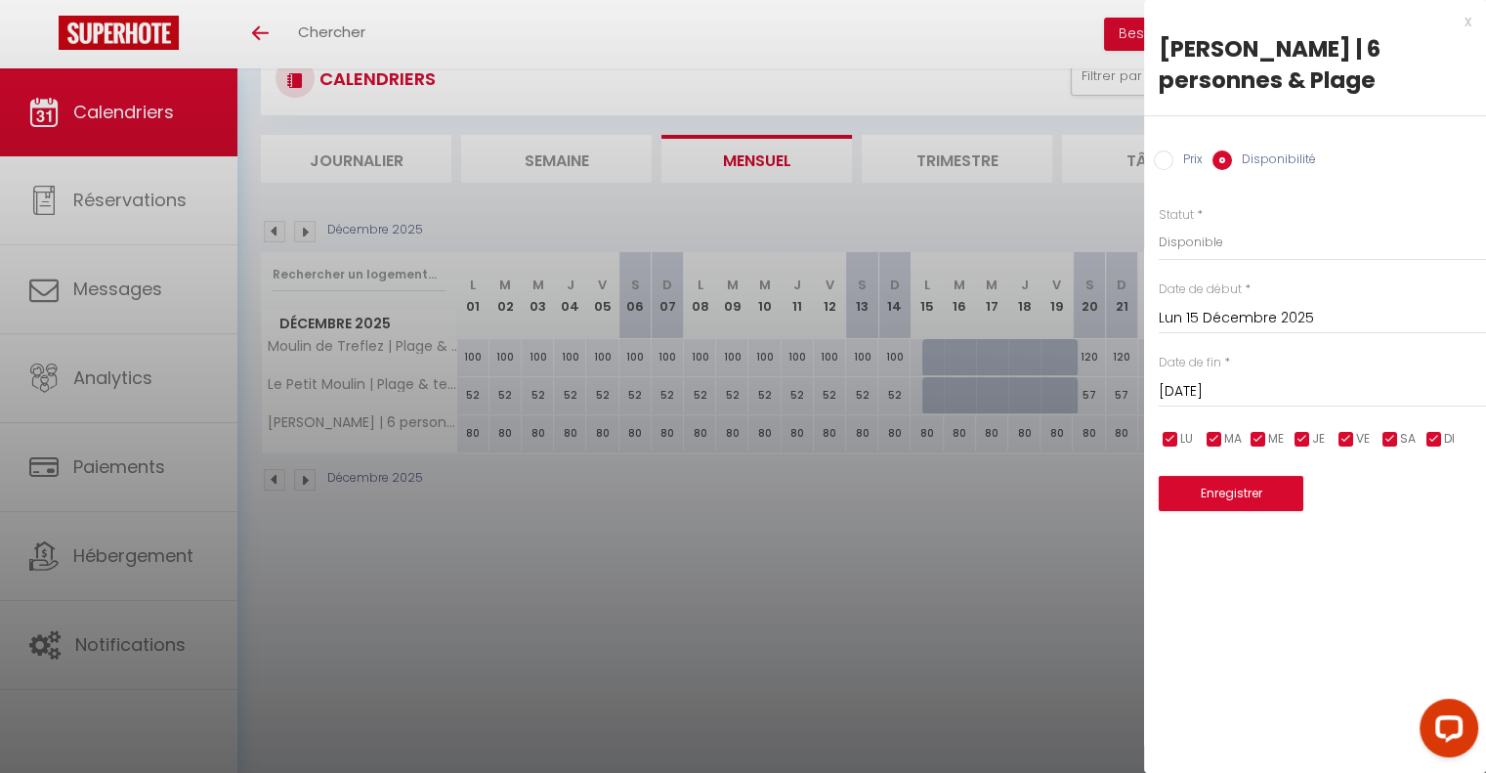
click at [942, 506] on div at bounding box center [743, 386] width 1486 height 773
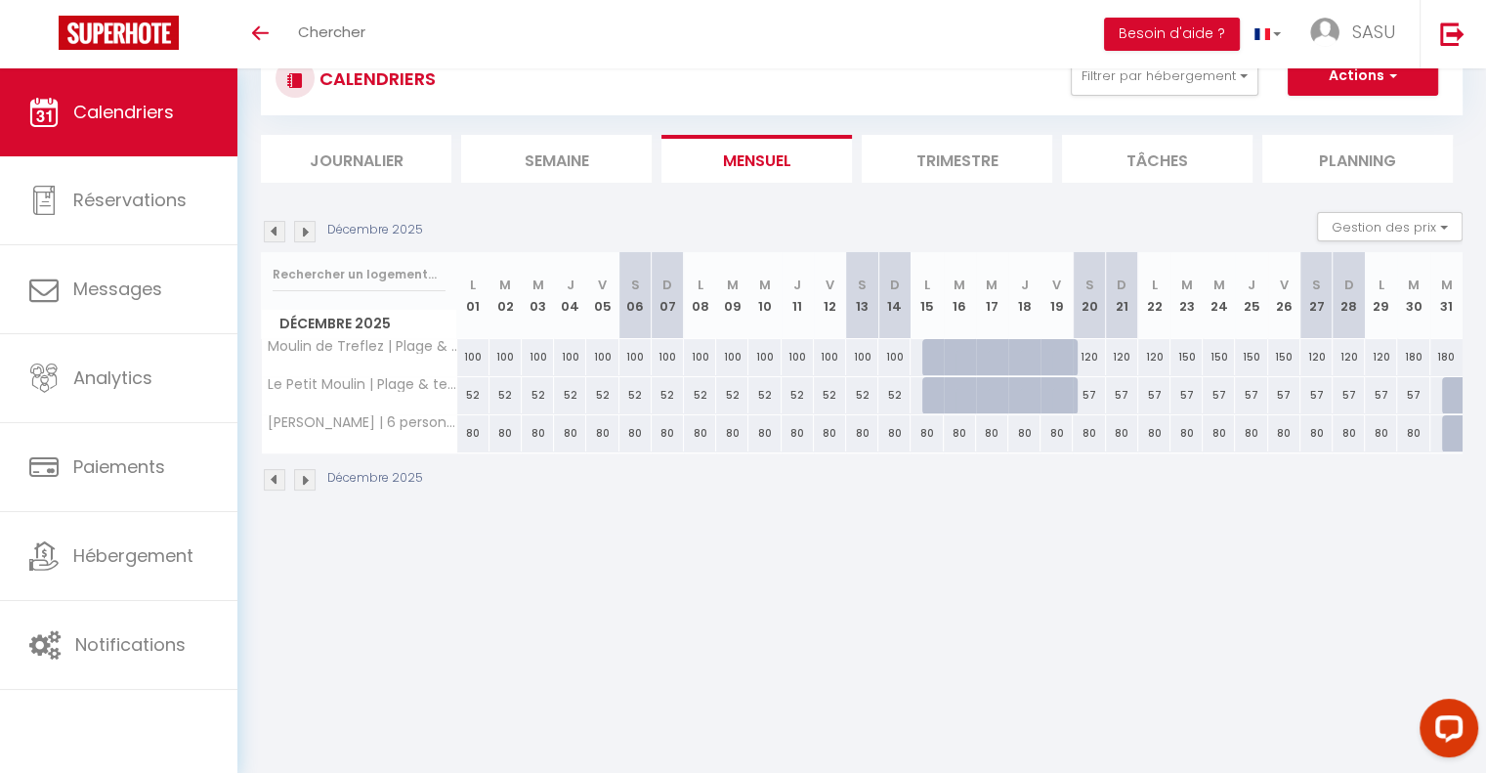
click at [926, 425] on div "80" at bounding box center [926, 433] width 32 height 36
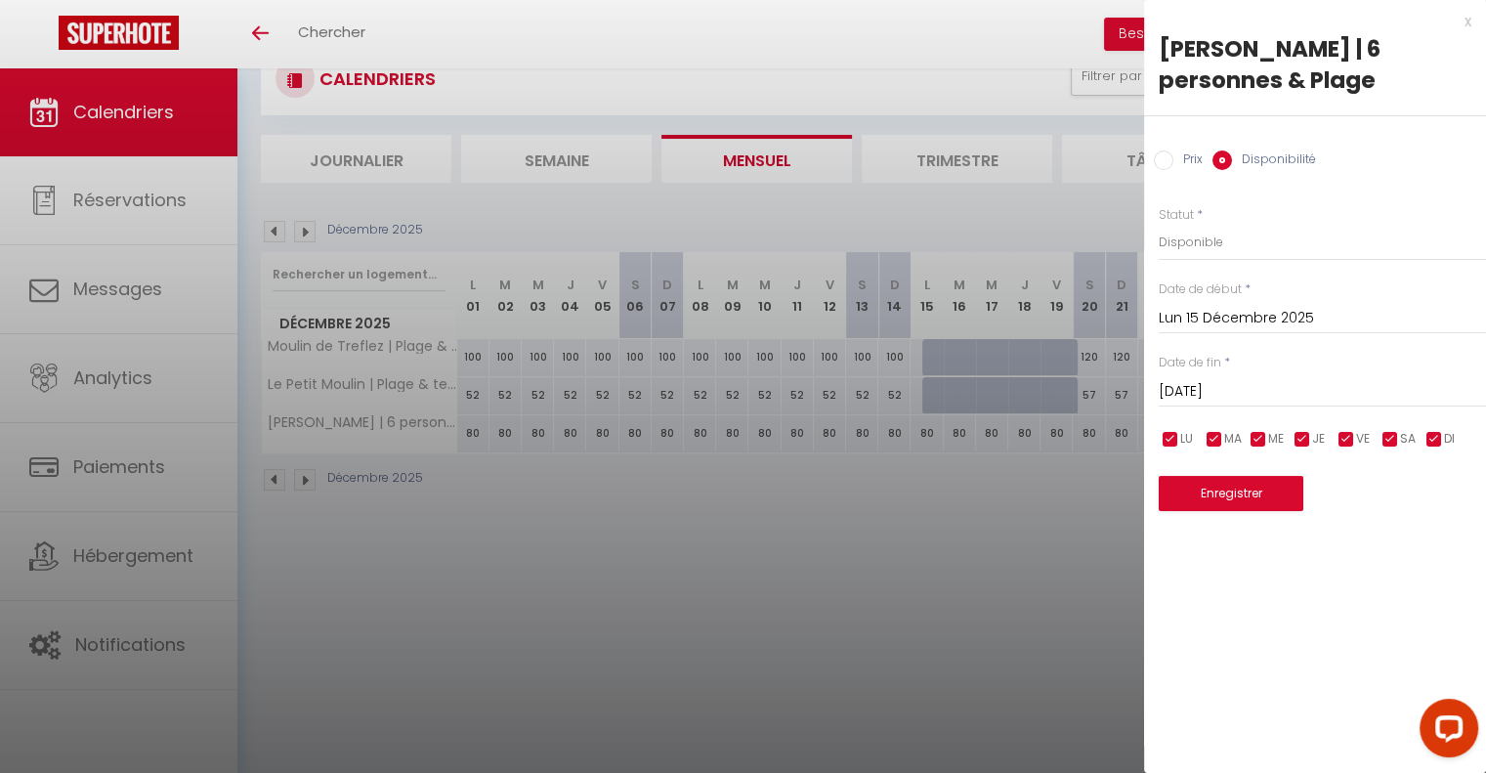
click at [1235, 394] on input "[DATE]" at bounding box center [1322, 391] width 327 height 25
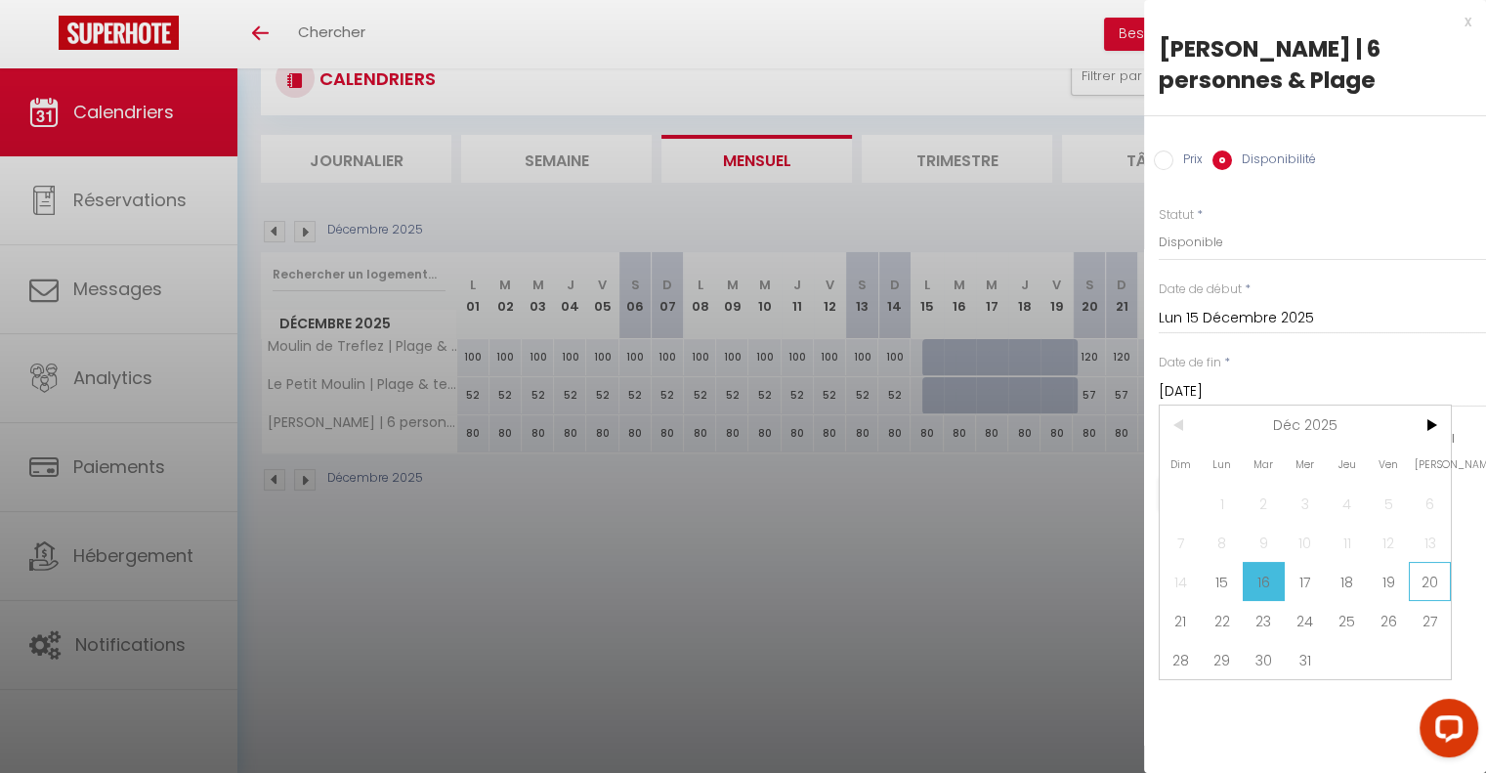
click at [1418, 573] on span "20" at bounding box center [1430, 581] width 42 height 39
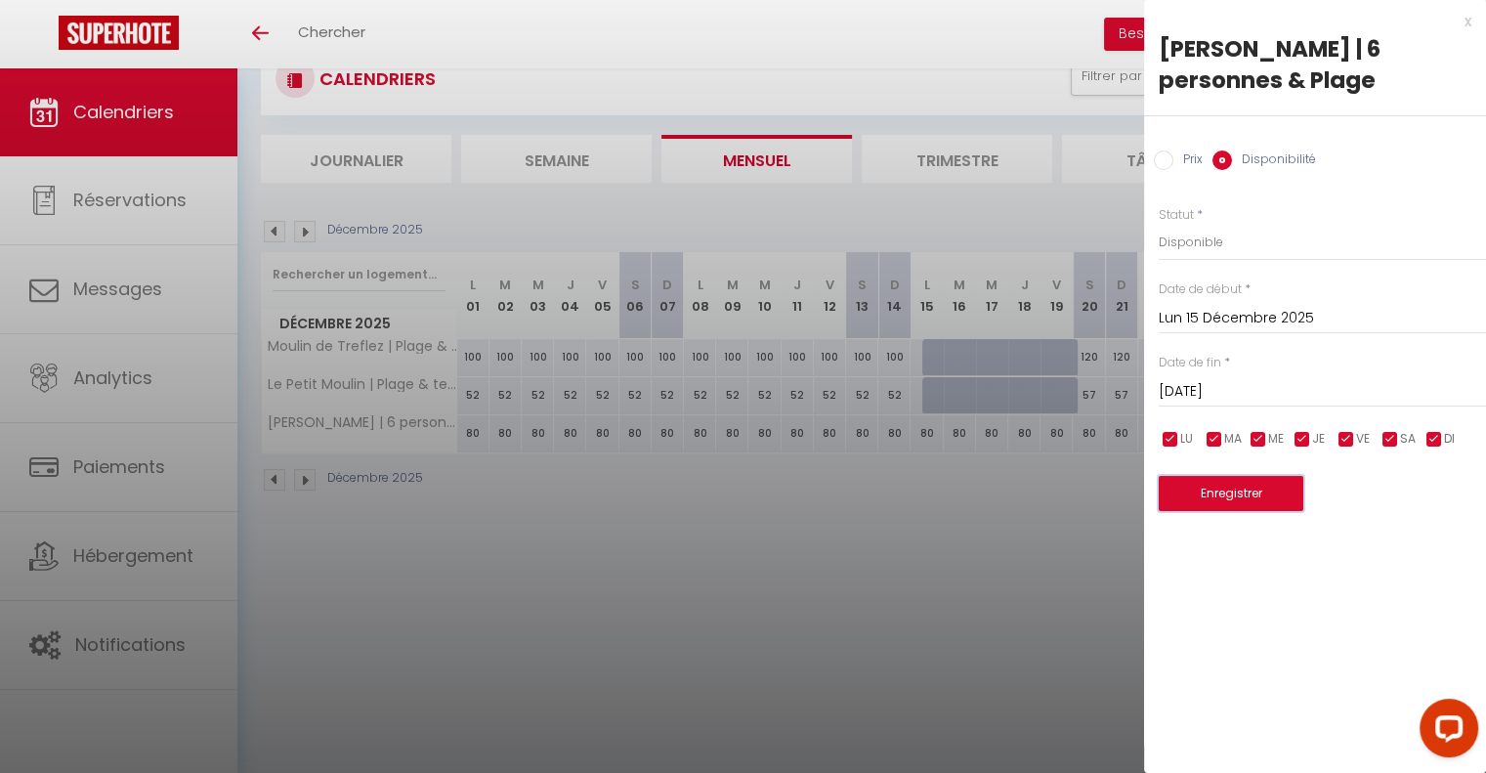
click at [1242, 492] on button "Enregistrer" at bounding box center [1231, 493] width 145 height 35
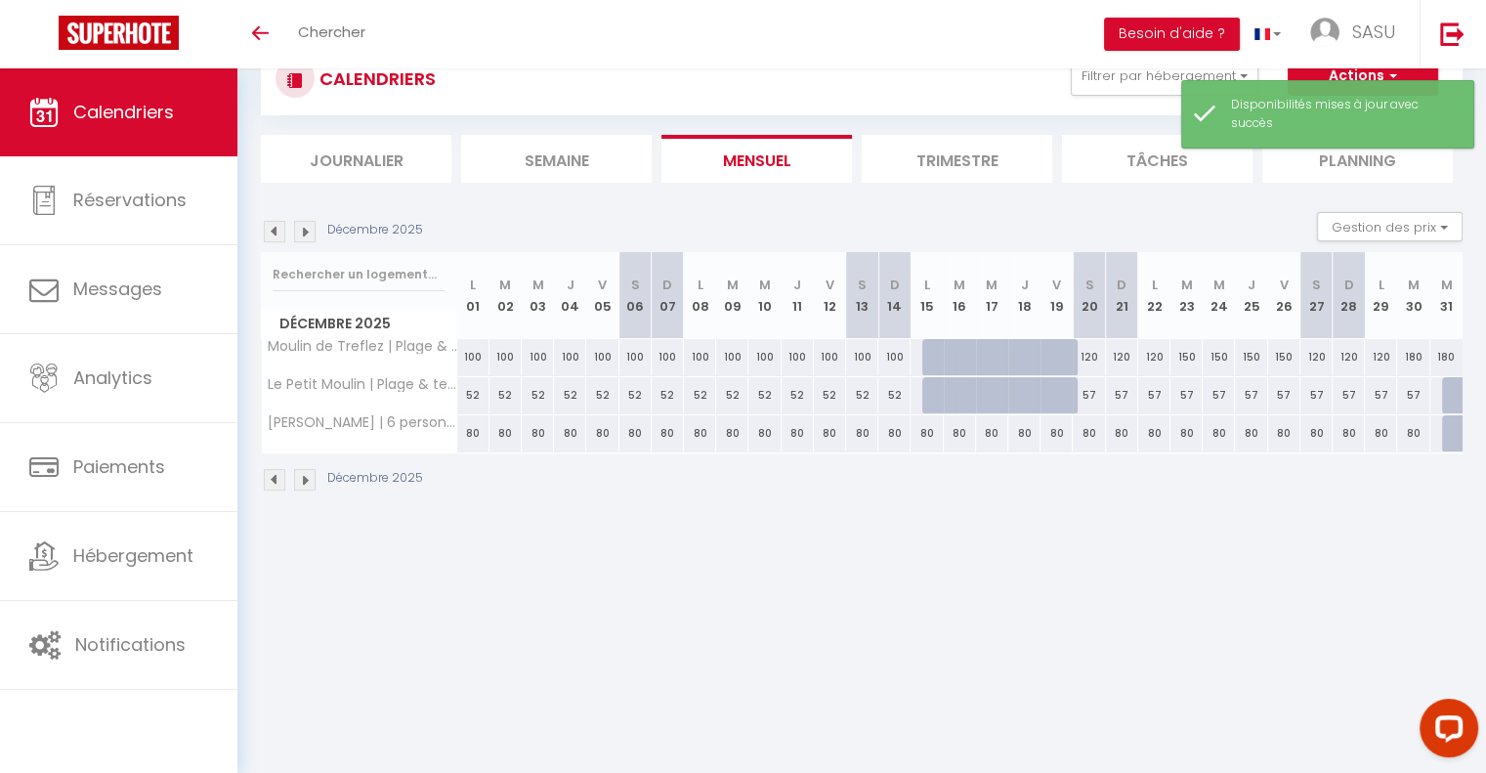
click at [930, 435] on div "80" at bounding box center [926, 433] width 32 height 36
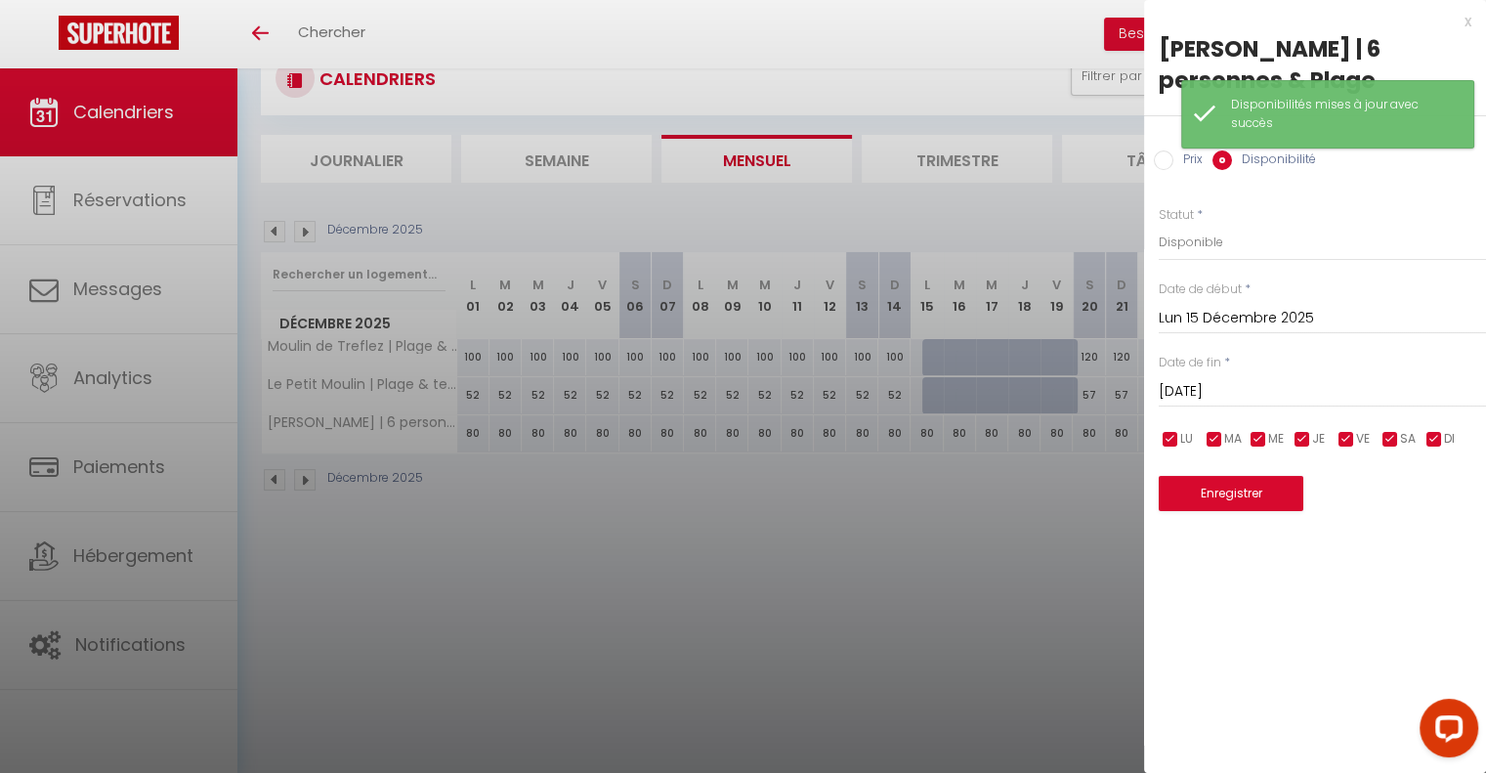
click at [1249, 386] on input "[DATE]" at bounding box center [1322, 391] width 327 height 25
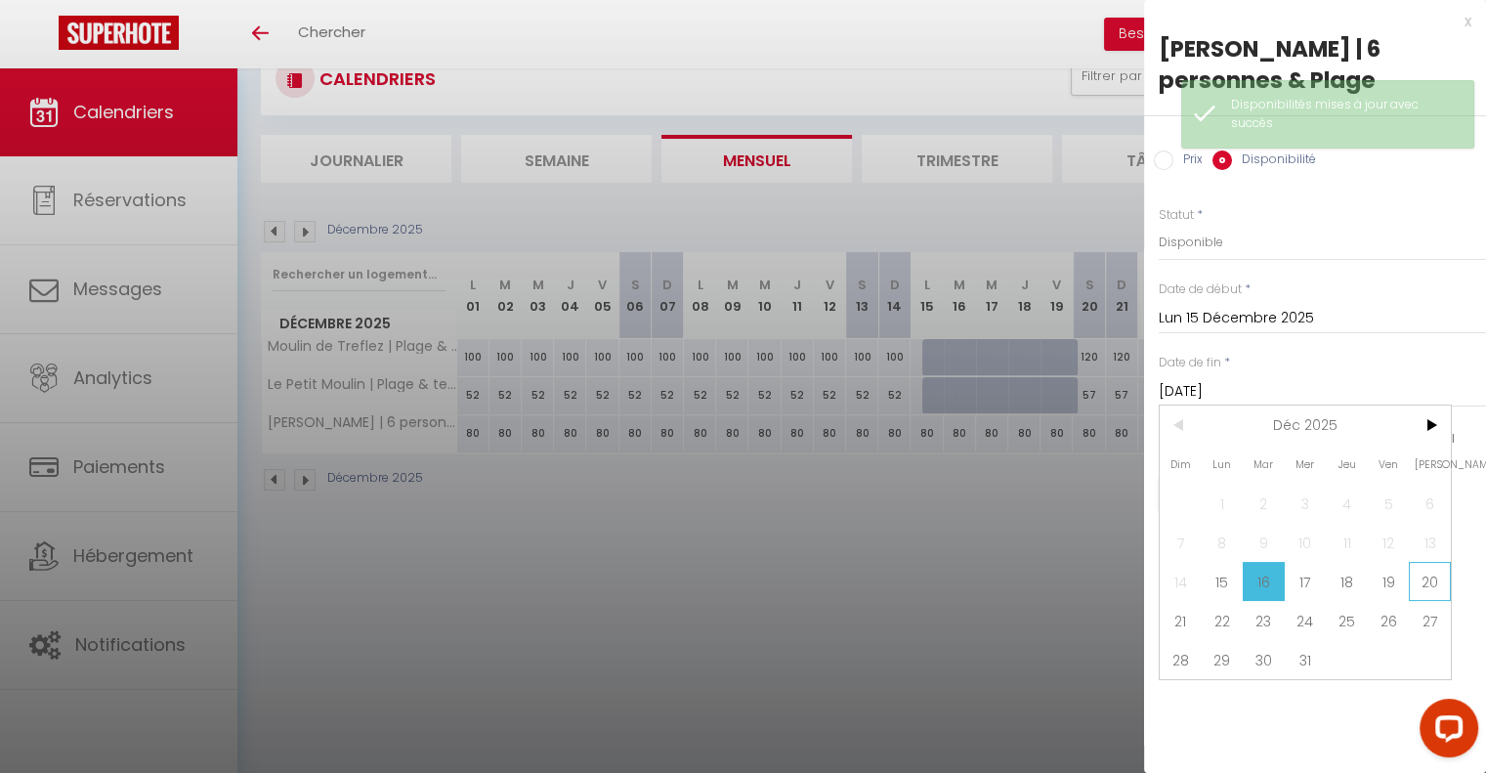
click at [1426, 586] on span "20" at bounding box center [1430, 581] width 42 height 39
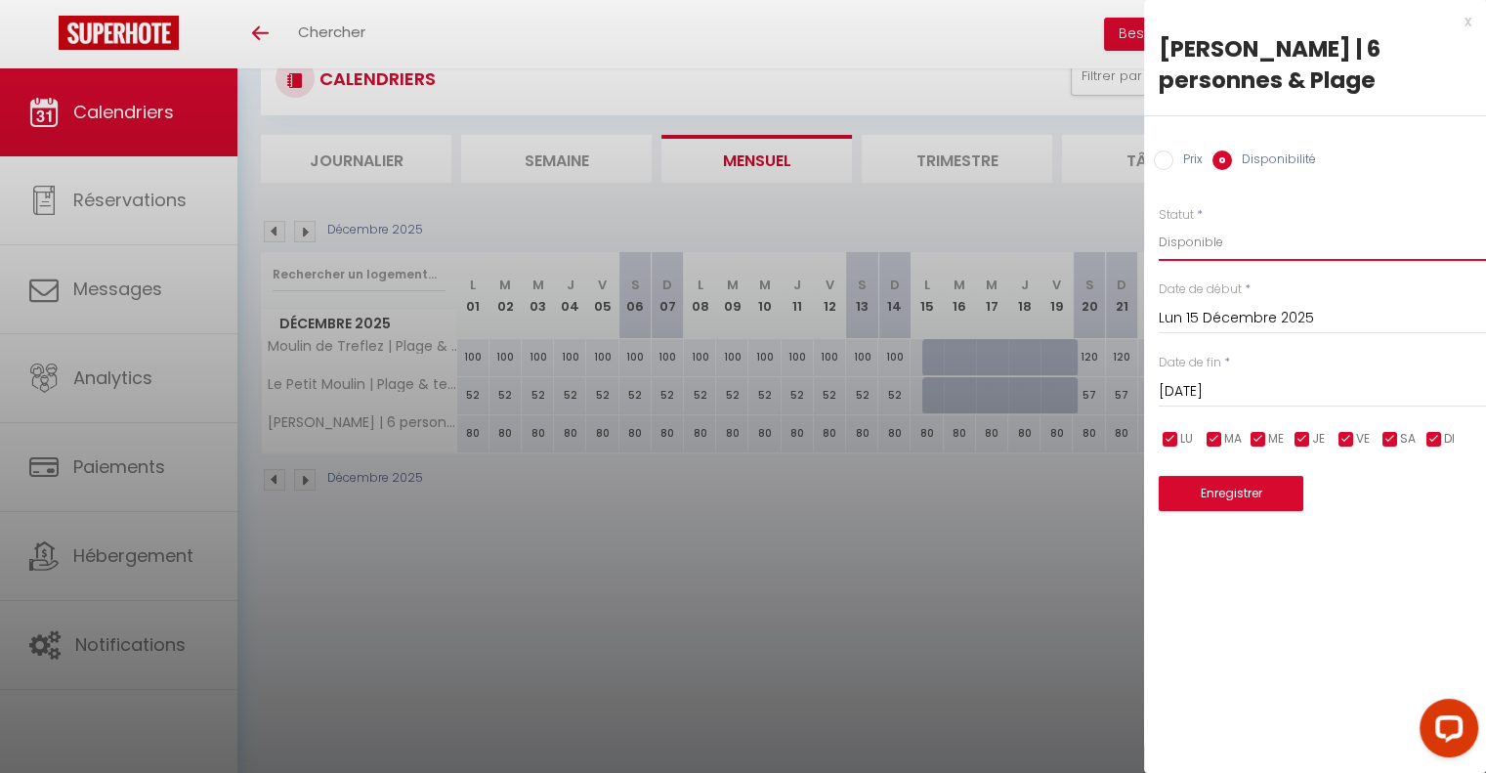
click at [1204, 237] on select "Disponible Indisponible" at bounding box center [1322, 242] width 327 height 37
click at [1159, 224] on select "Disponible Indisponible" at bounding box center [1322, 242] width 327 height 37
click at [1227, 489] on button "Enregistrer" at bounding box center [1231, 493] width 145 height 35
